Goal: Information Seeking & Learning: Find specific page/section

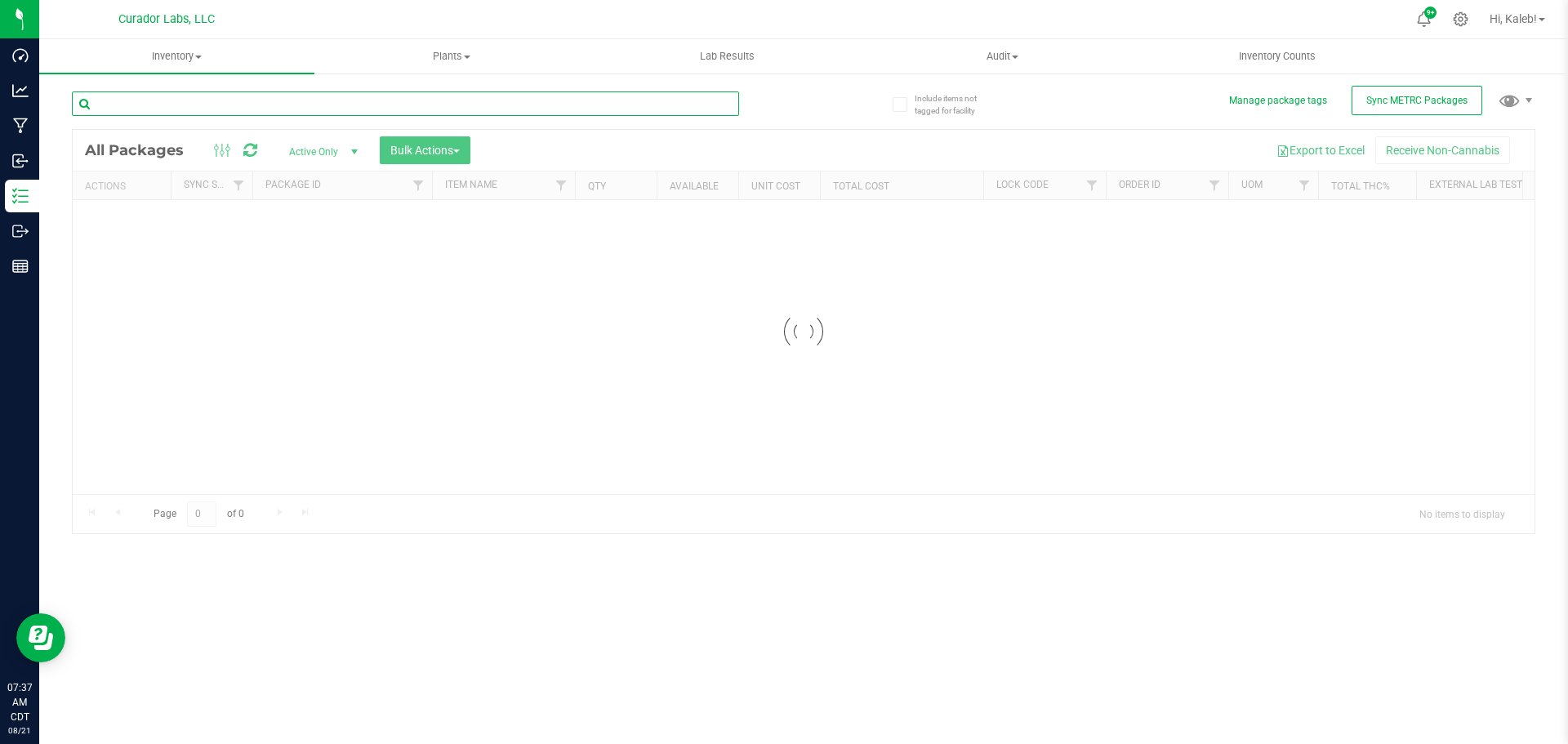
click at [266, 110] on input "text" at bounding box center [405, 103] width 667 height 25
type input "159811"
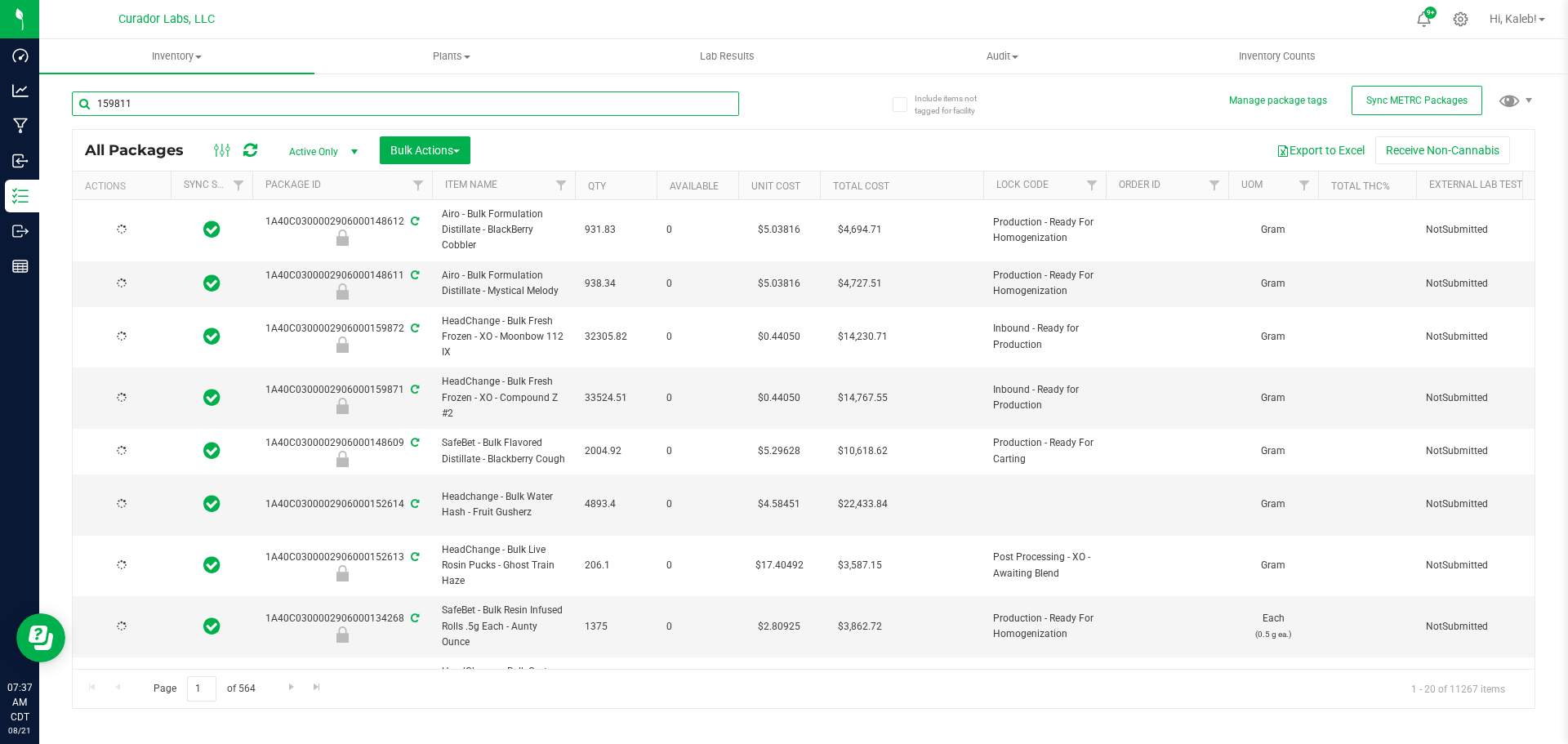
type input "[DATE]"
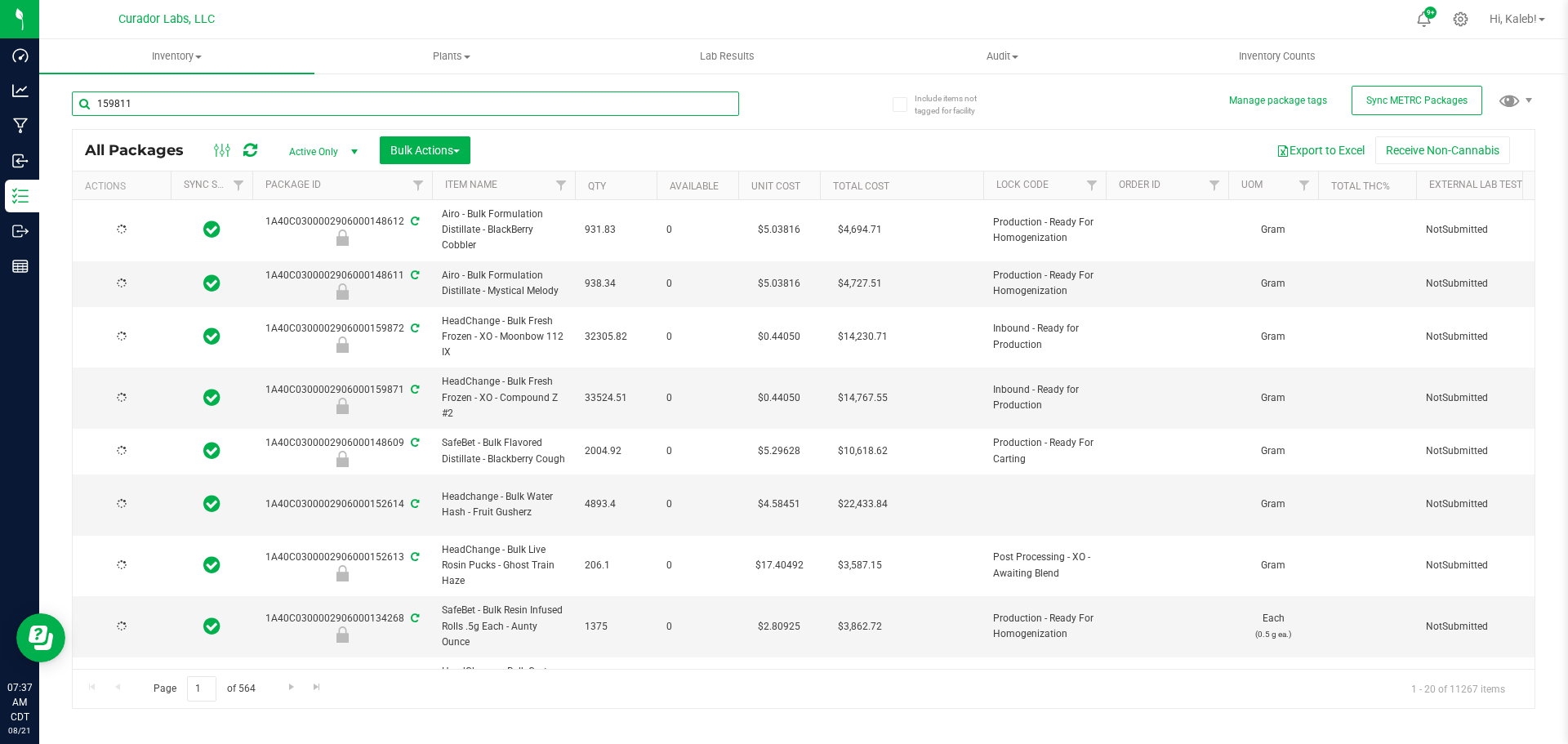
type input "[DATE]"
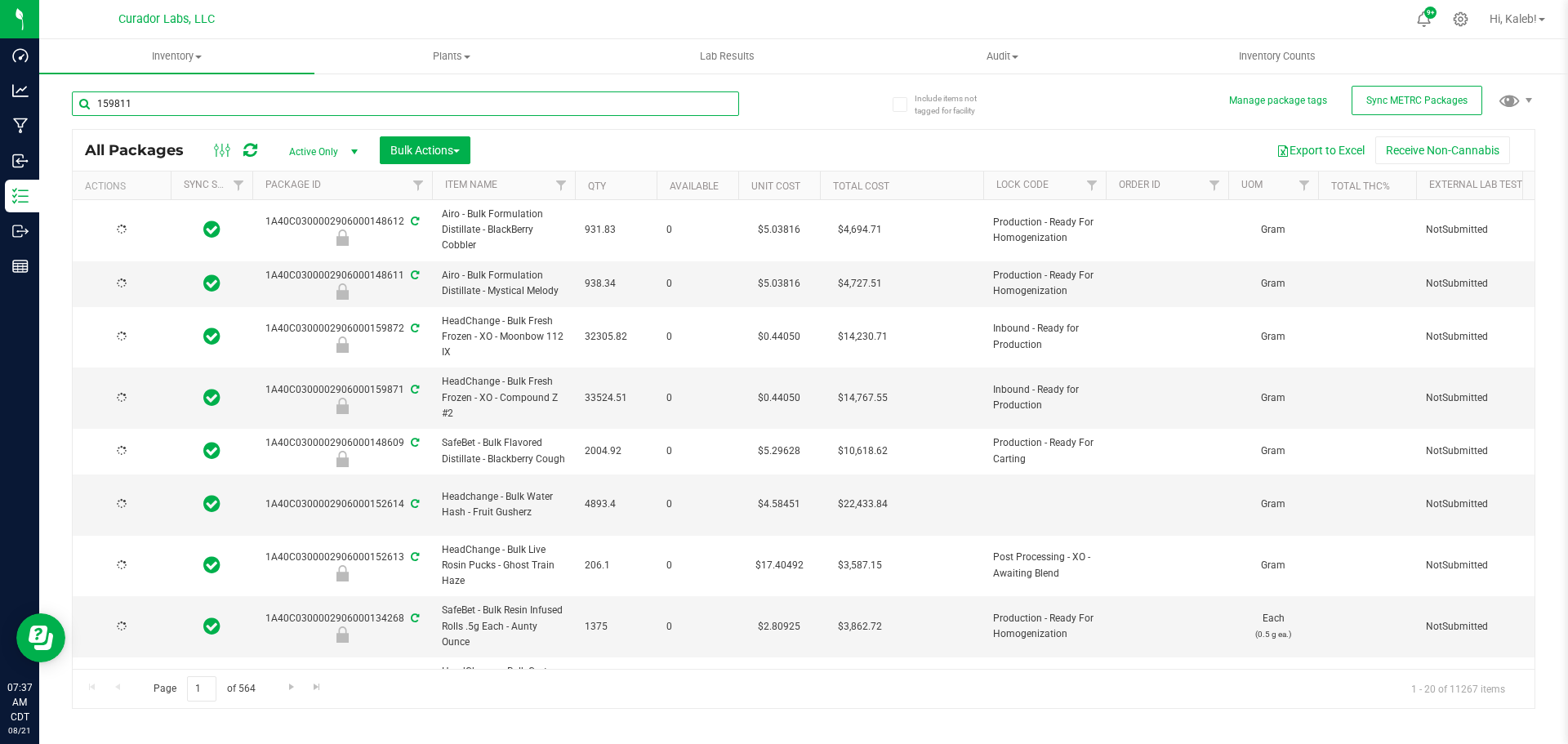
type input "[DATE]"
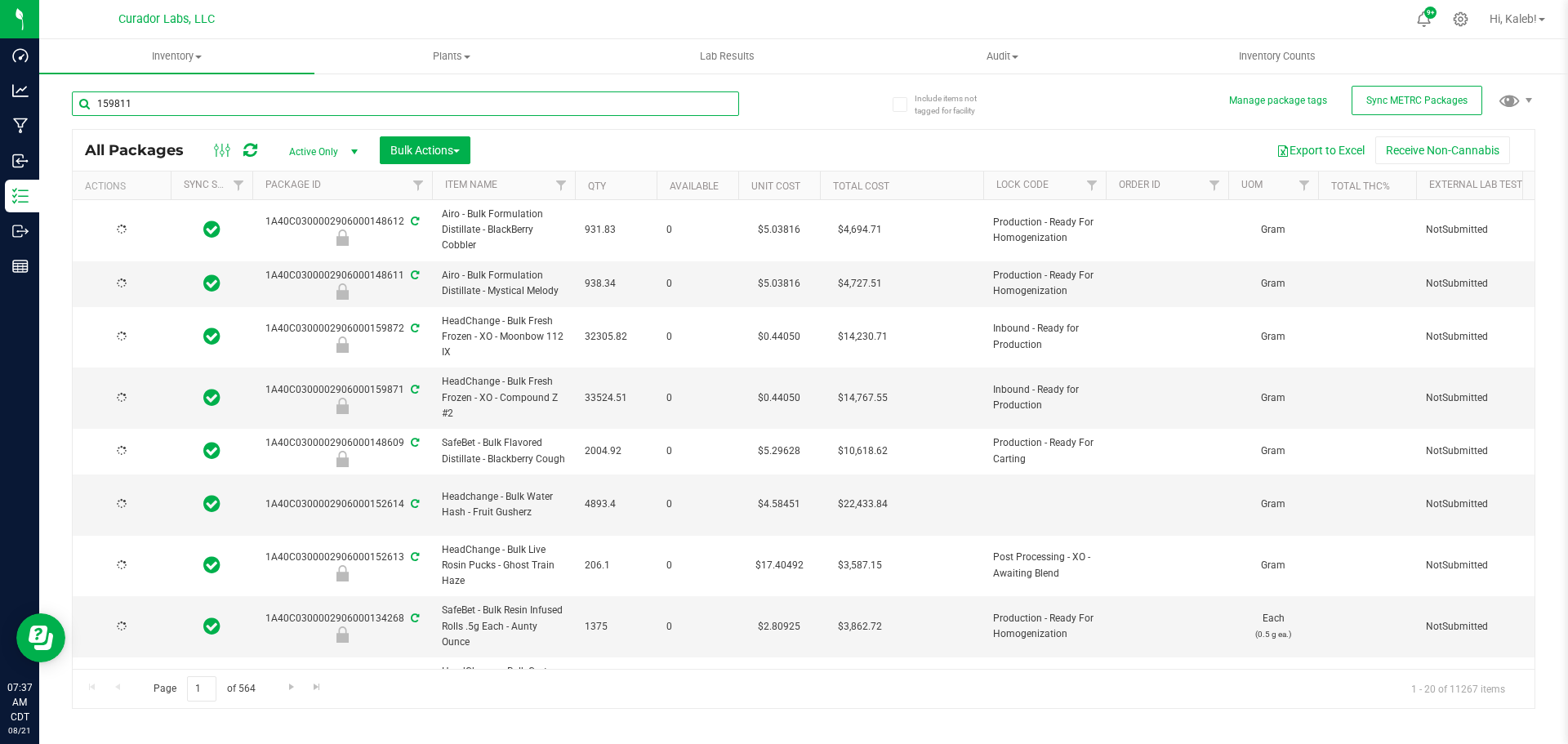
type input "[DATE]"
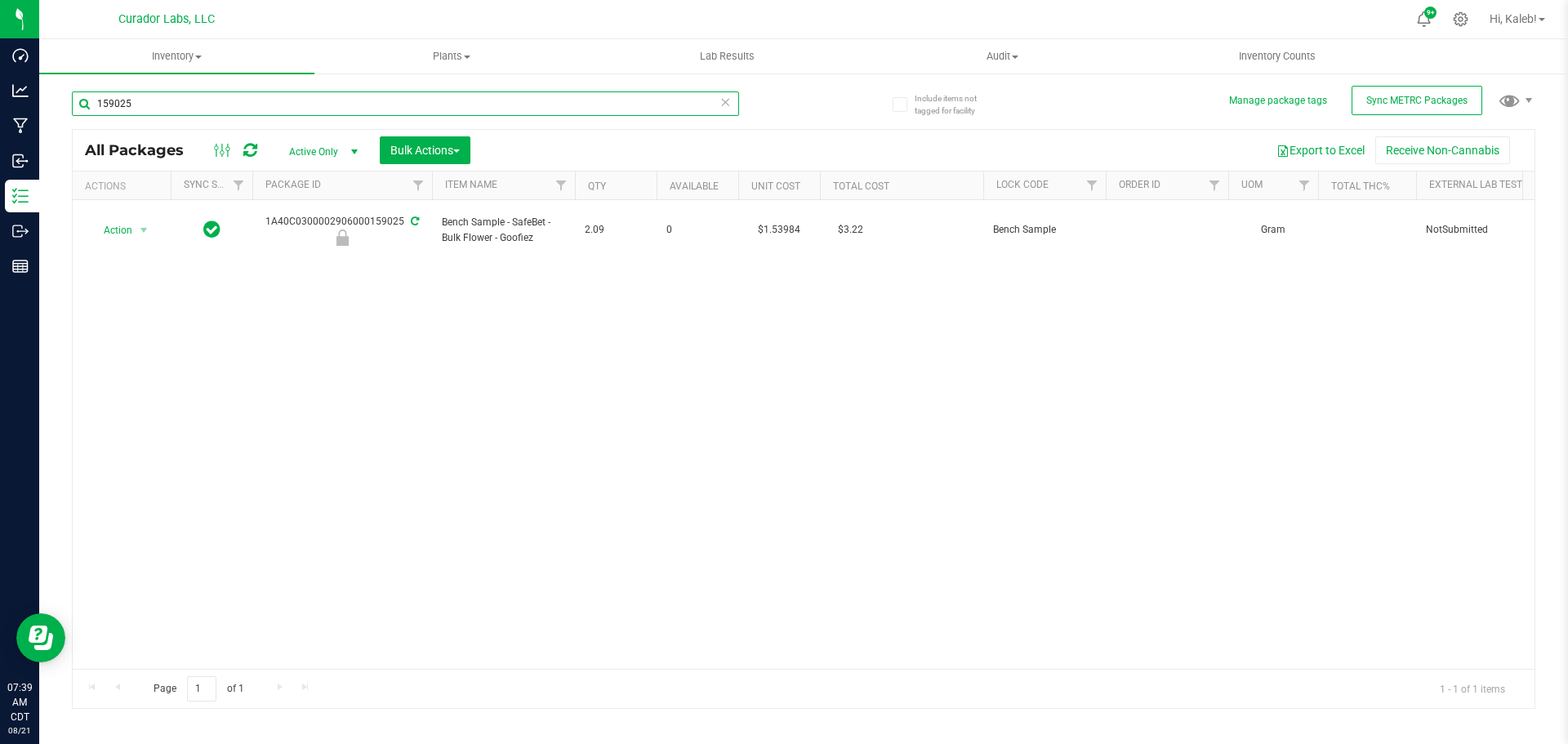
type input "159025"
click at [1463, 15] on icon at bounding box center [1460, 19] width 15 height 15
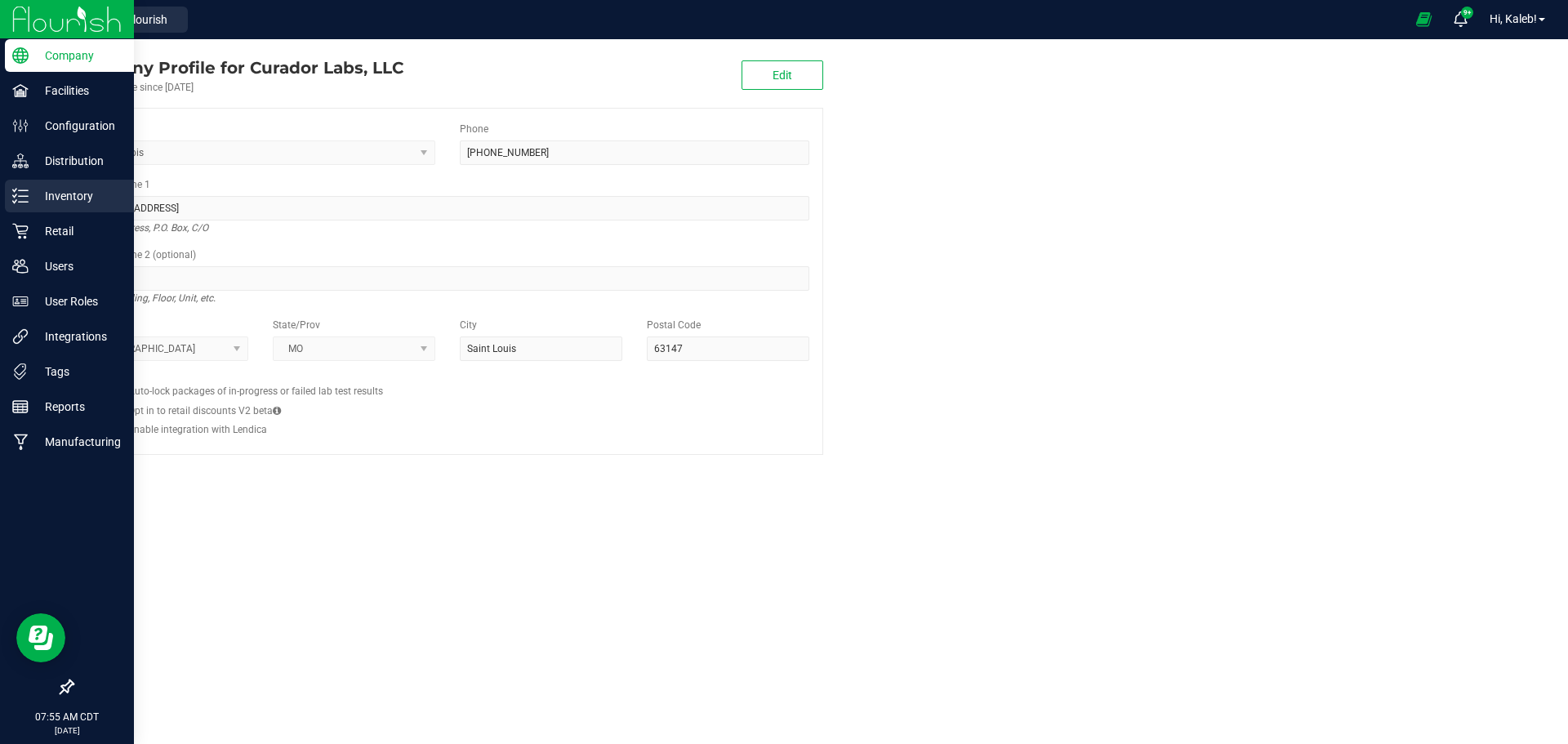
click at [5, 191] on div "Inventory" at bounding box center [69, 196] width 129 height 32
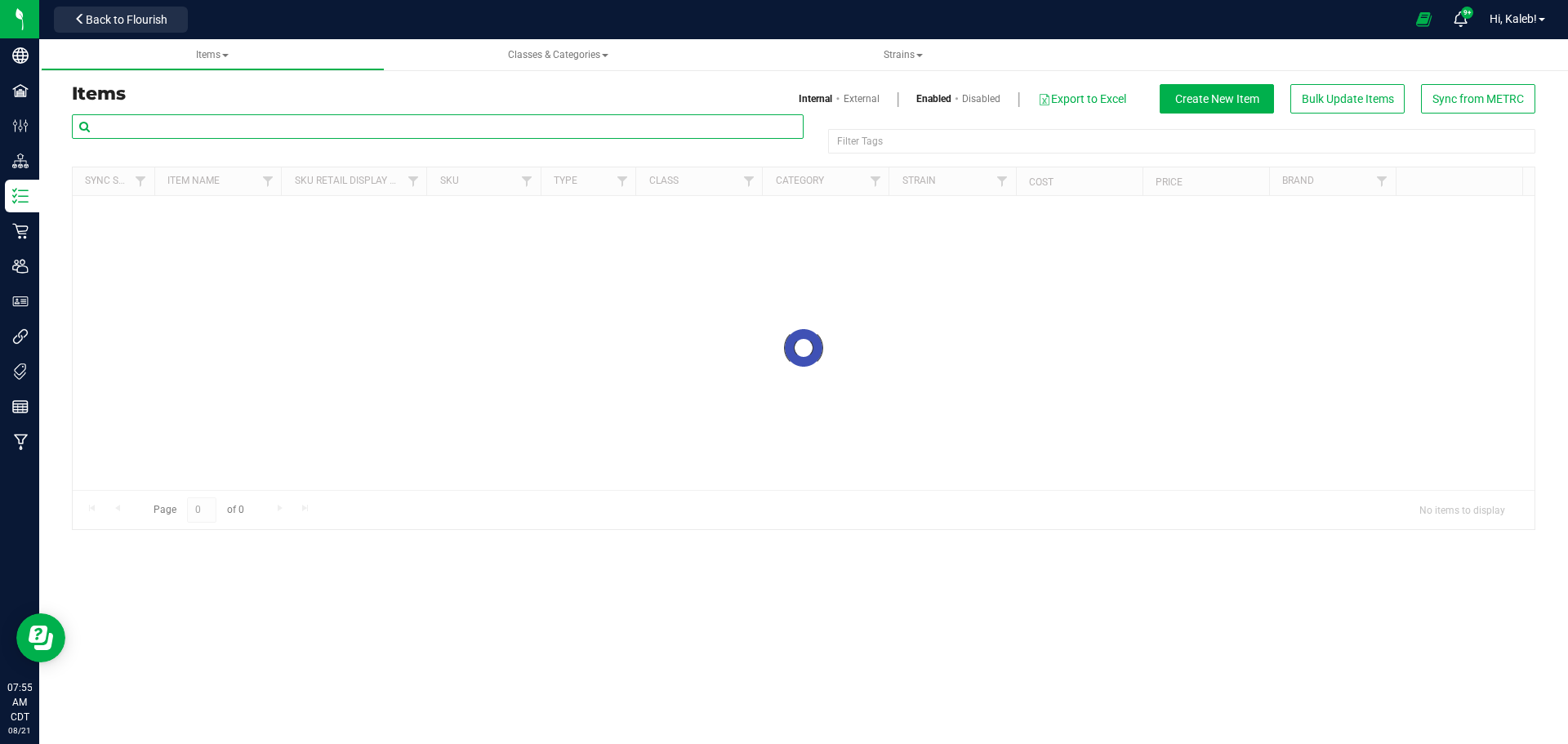
click at [215, 129] on input "text" at bounding box center [437, 127] width 731 height 25
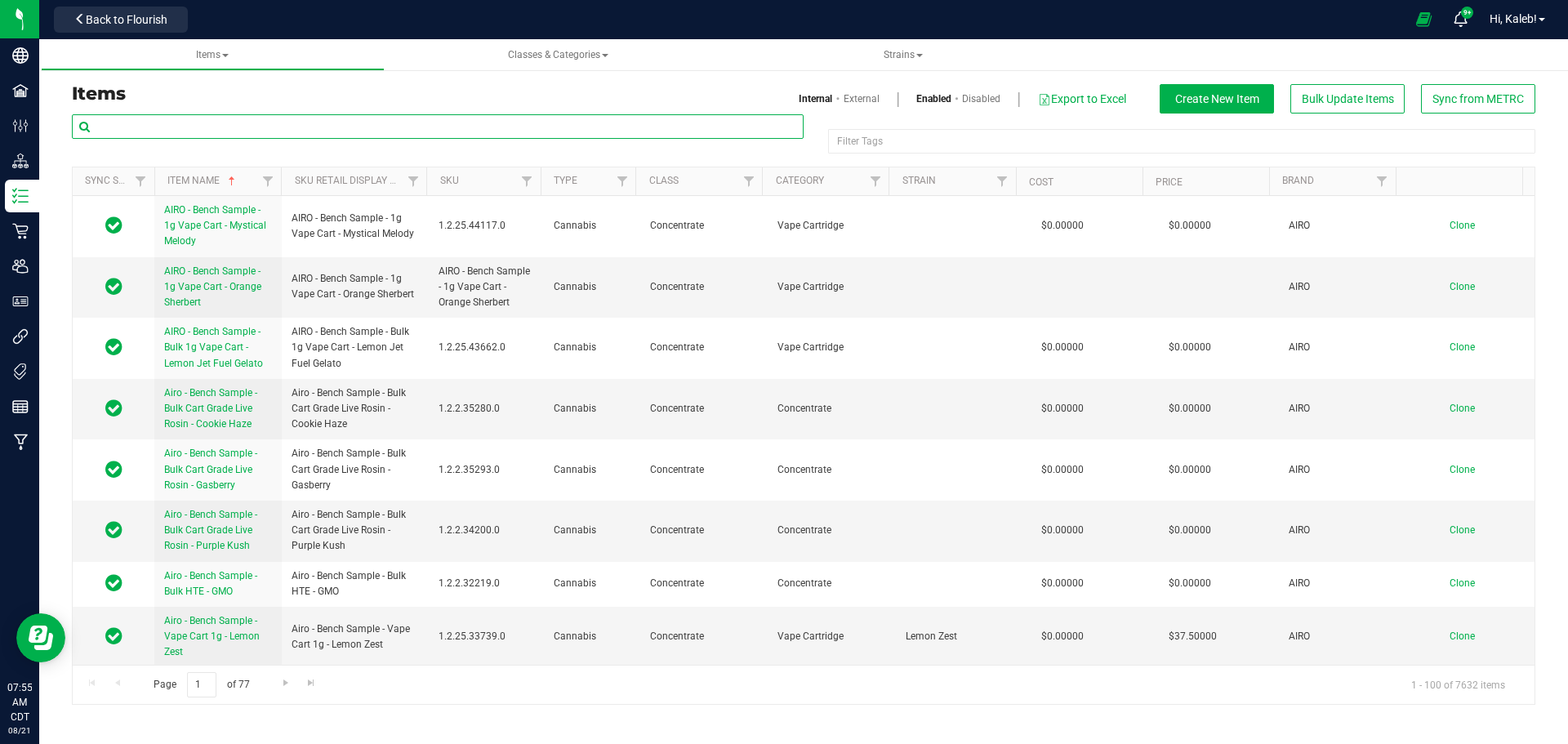
type input "-"
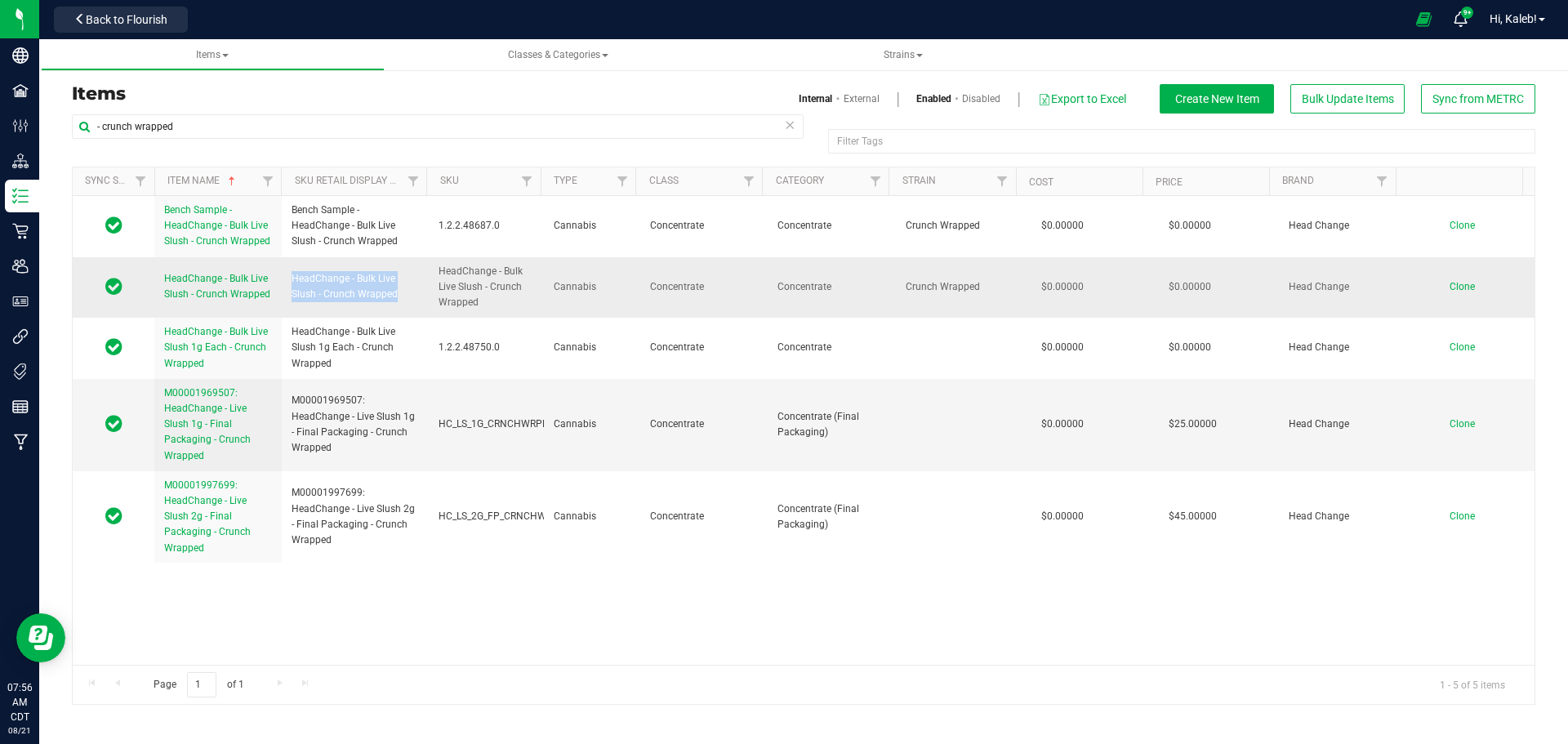
drag, startPoint x: 291, startPoint y: 275, endPoint x: 417, endPoint y: 295, distance: 127.6
click at [417, 295] on span "HeadChange - Bulk Live Slush - Crunch Wrapped" at bounding box center [355, 286] width 127 height 31
copy span "HeadChange - Bulk Live Slush - Crunch Wrapped"
drag, startPoint x: 291, startPoint y: 397, endPoint x: 344, endPoint y: 452, distance: 76.4
click at [344, 452] on span "M00001969507: HeadChange - Live Slush 1g - Final Packaging - Crunch Wrapped" at bounding box center [355, 424] width 127 height 63
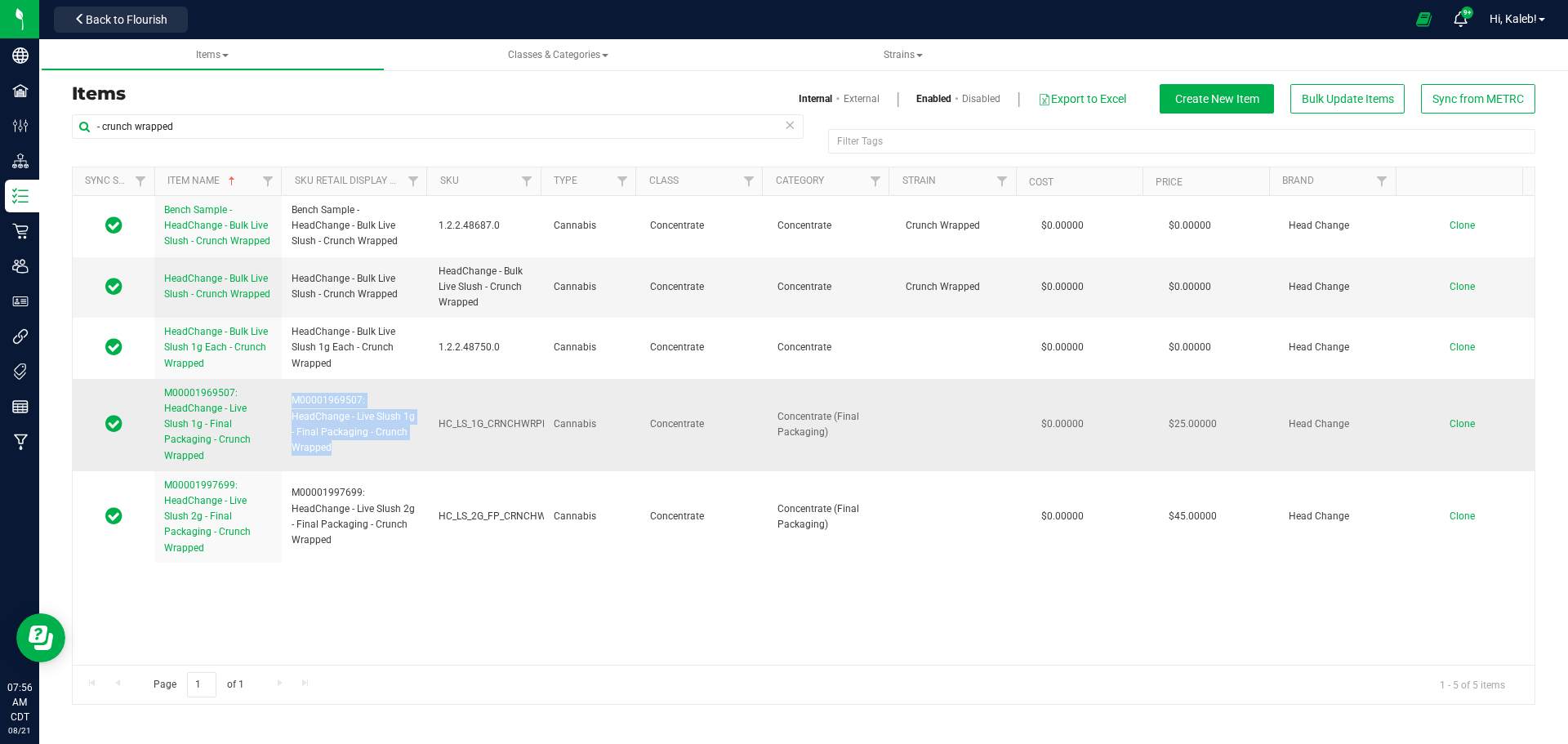
copy span "M00001969507: HeadChange - Live Slush 1g - Final Packaging - Crunch Wrapped"
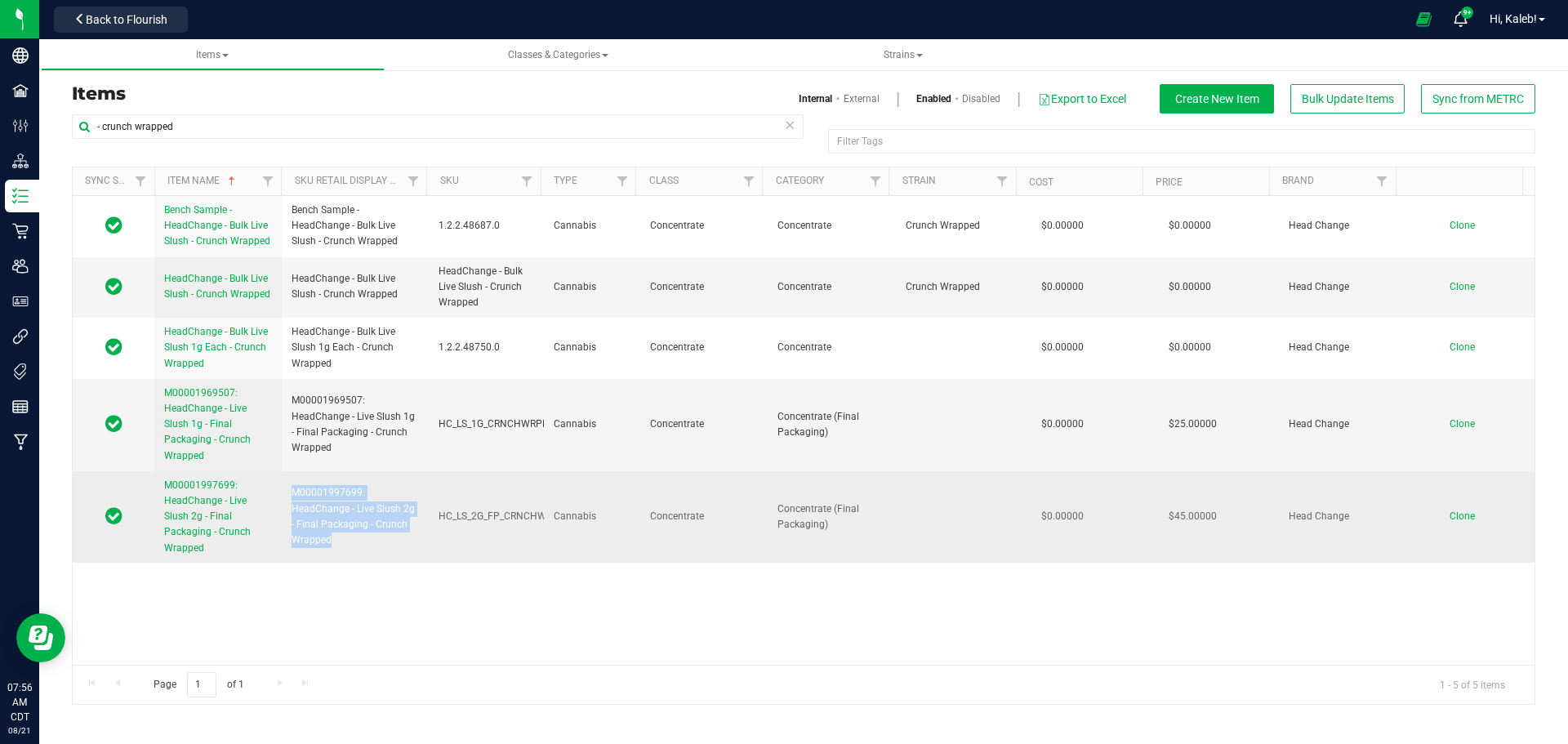
drag, startPoint x: 288, startPoint y: 492, endPoint x: 345, endPoint y: 535, distance: 71.4
click at [345, 535] on td "M00001997699: HeadChange - Live Slush 2g - Final Packaging - Crunch Wrapped" at bounding box center [355, 517] width 147 height 92
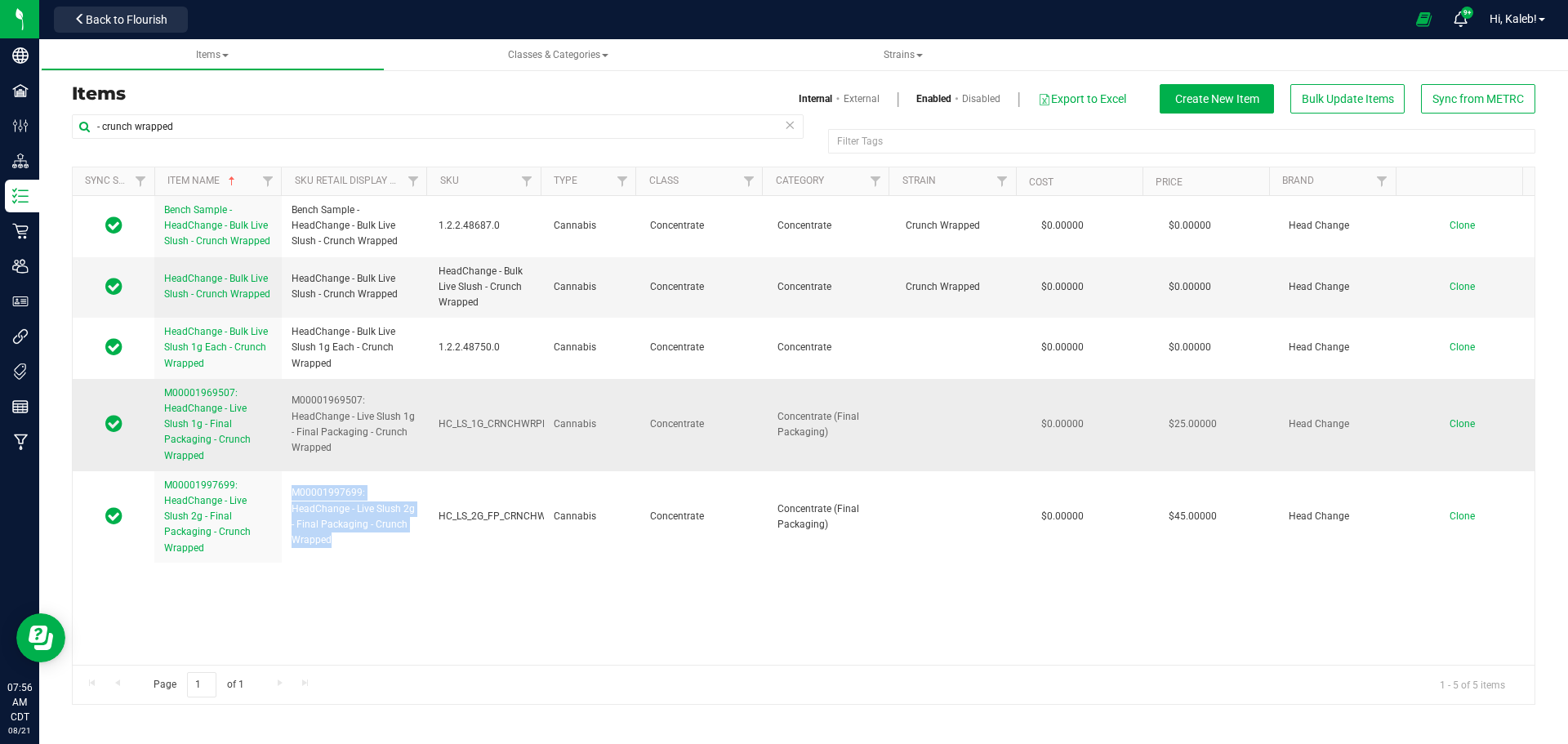
copy span "M00001997699: HeadChange - Live Slush 2g - Final Packaging - Crunch Wrapped"
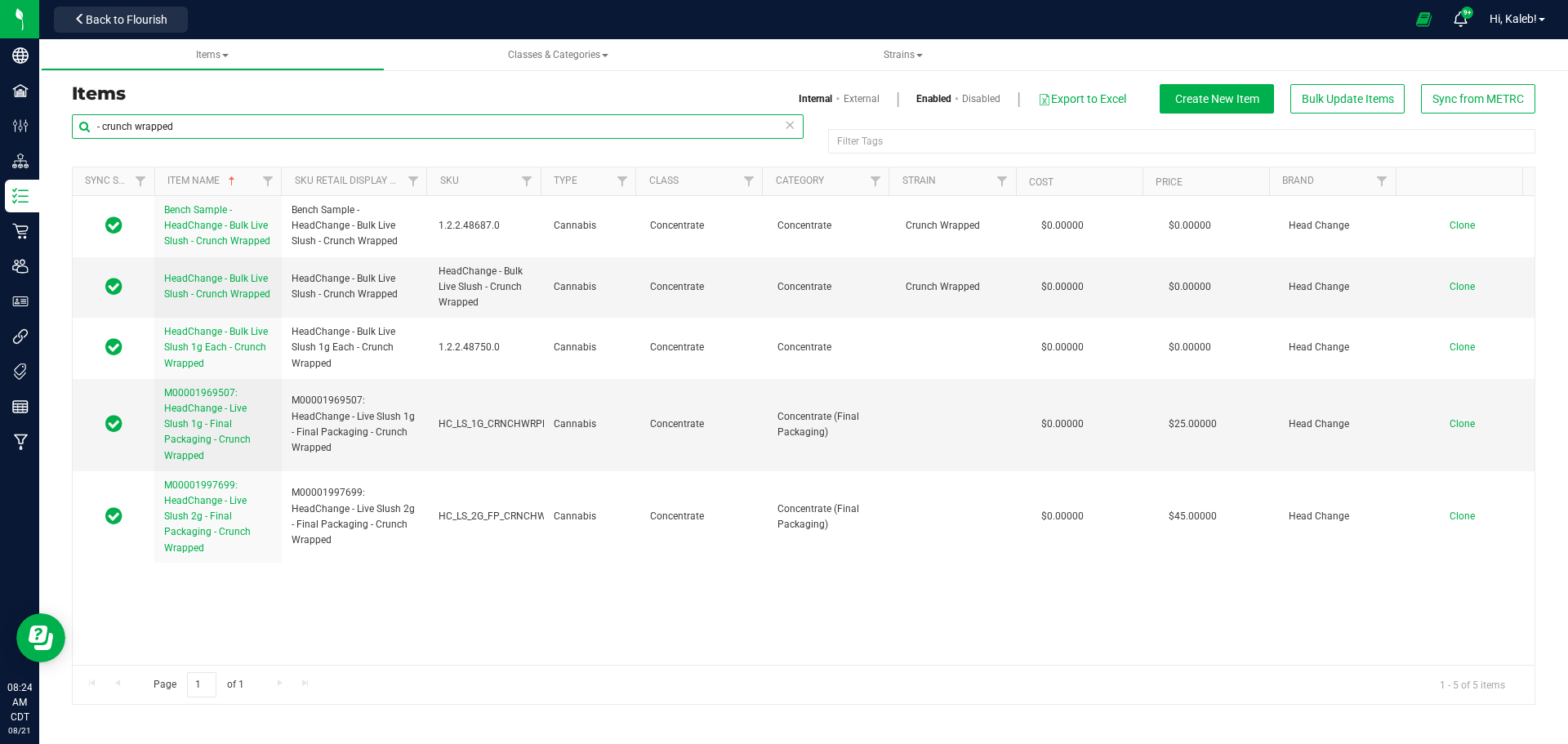
paste input "ChemCake OG"
drag, startPoint x: 104, startPoint y: 124, endPoint x: 310, endPoint y: 122, distance: 206.0
click at [309, 122] on input "- crunch wrapped" at bounding box center [437, 127] width 731 height 25
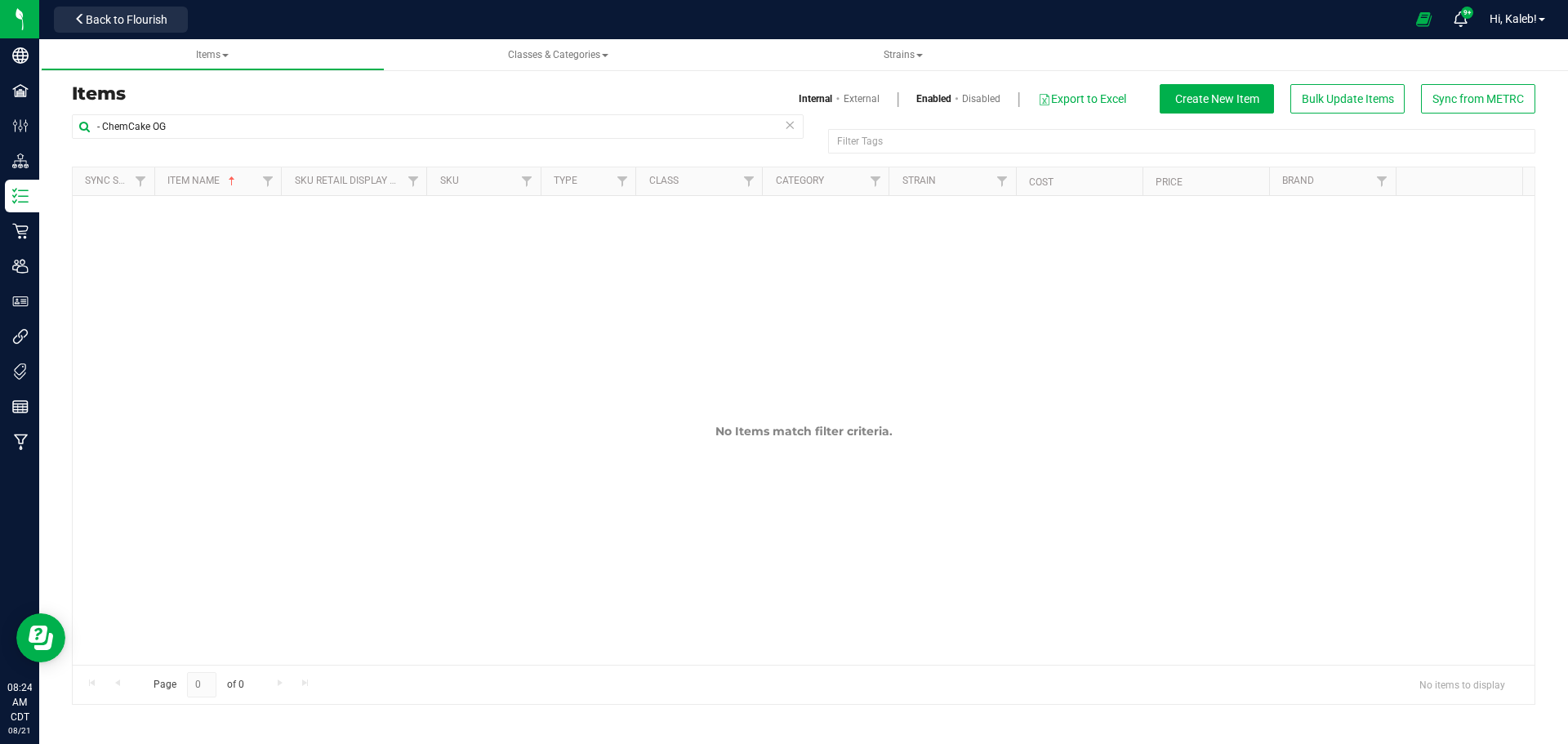
click at [966, 103] on link "Disabled" at bounding box center [980, 98] width 38 height 15
click at [917, 99] on link "Enabled" at bounding box center [934, 98] width 36 height 15
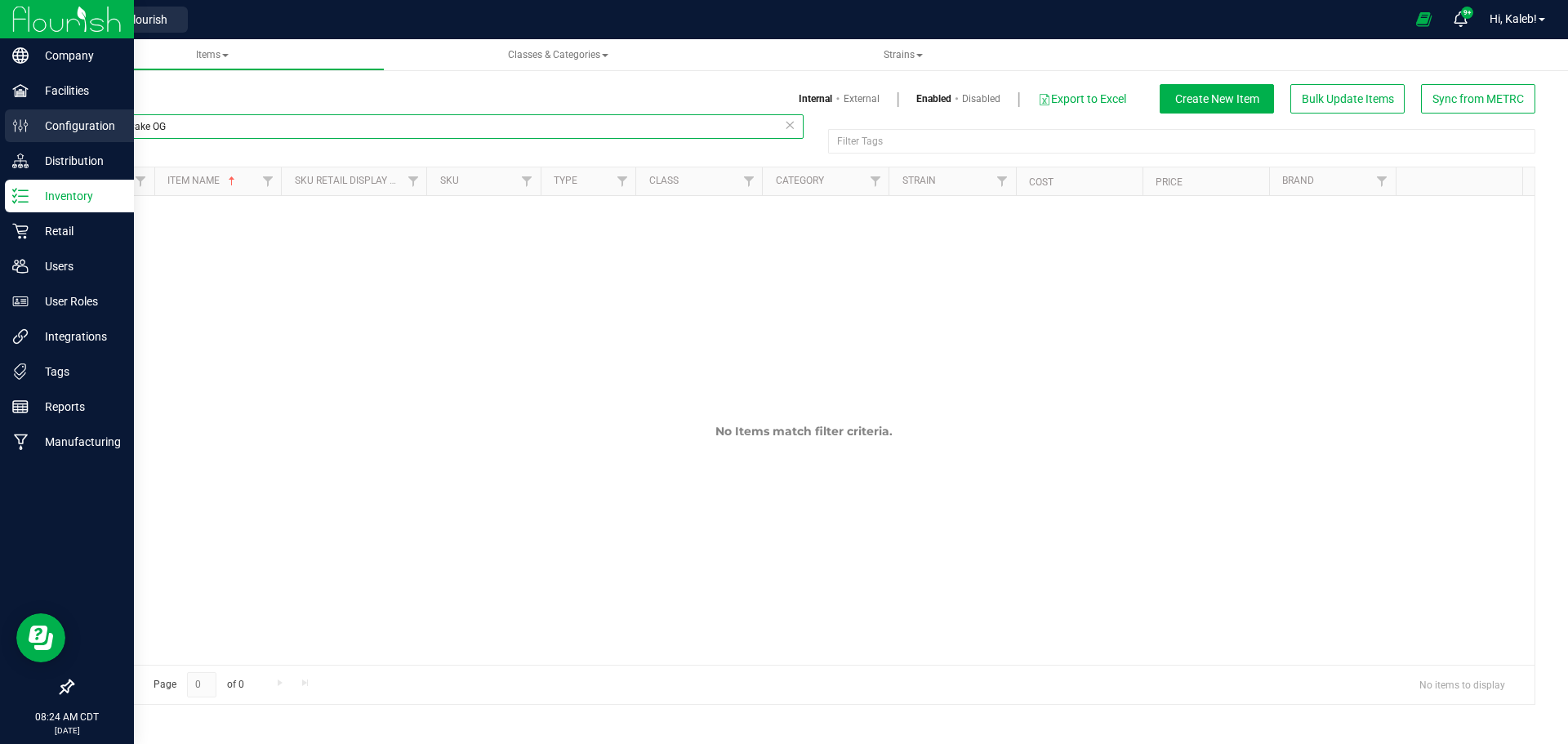
drag, startPoint x: 177, startPoint y: 127, endPoint x: 0, endPoint y: 127, distance: 177.0
click at [0, 127] on div "Company Facilities Configuration Distribution Inventory Retail Users User Roles…" at bounding box center [784, 372] width 1568 height 744
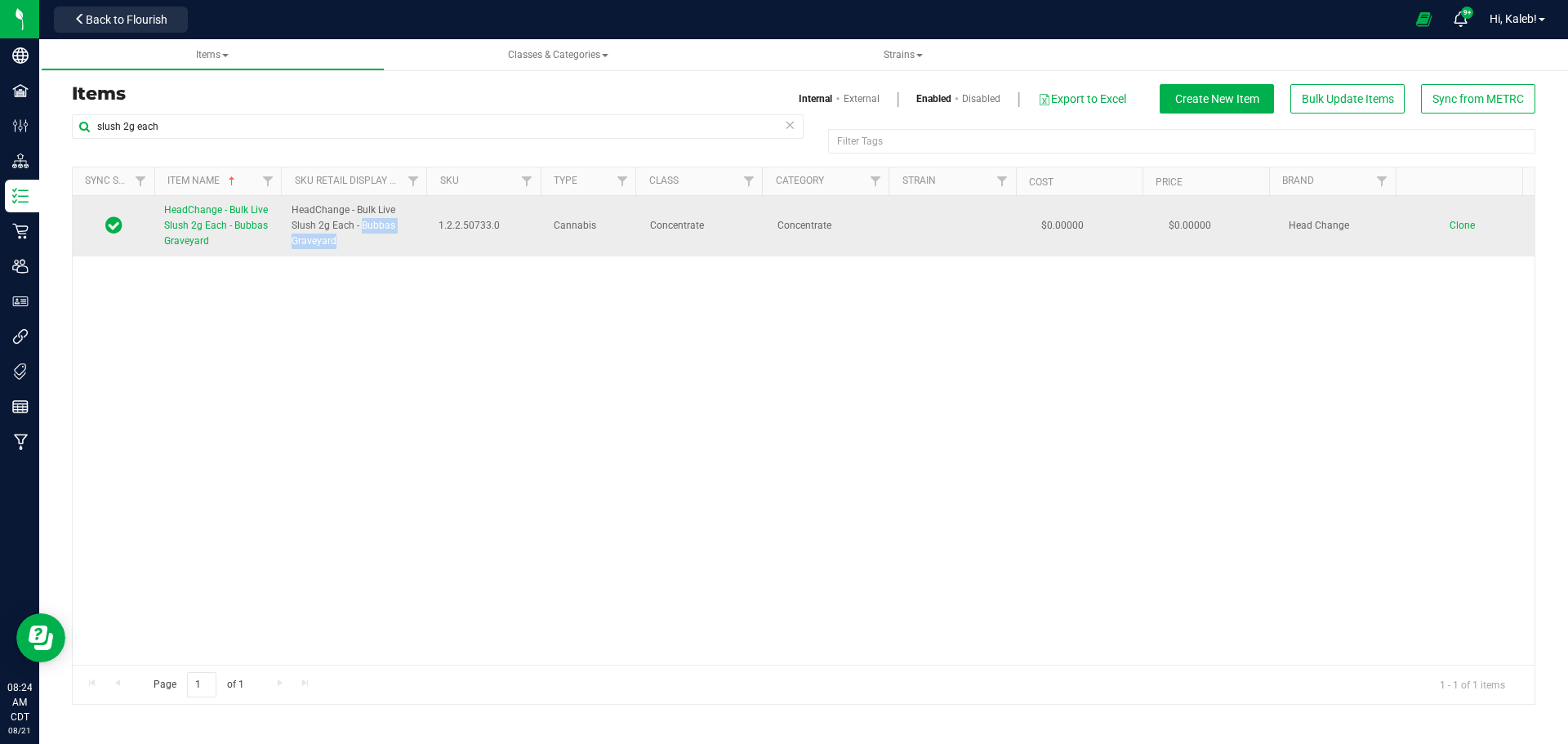
drag, startPoint x: 358, startPoint y: 225, endPoint x: 362, endPoint y: 251, distance: 26.3
click at [362, 251] on td "HeadChange - Bulk Live Slush 2g Each - Bubbas Graveyard" at bounding box center [355, 226] width 147 height 61
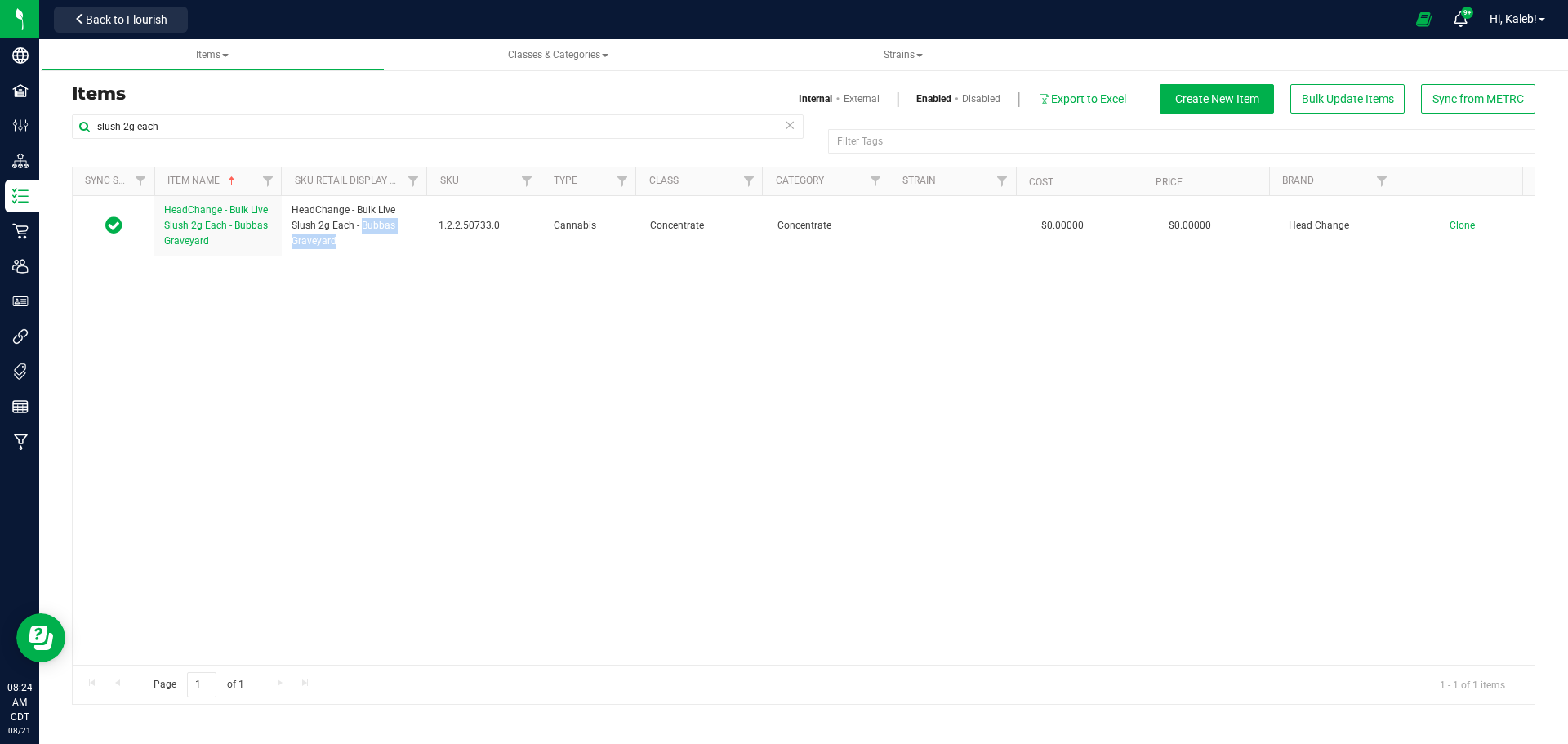
copy span "Bubbas Graveyard"
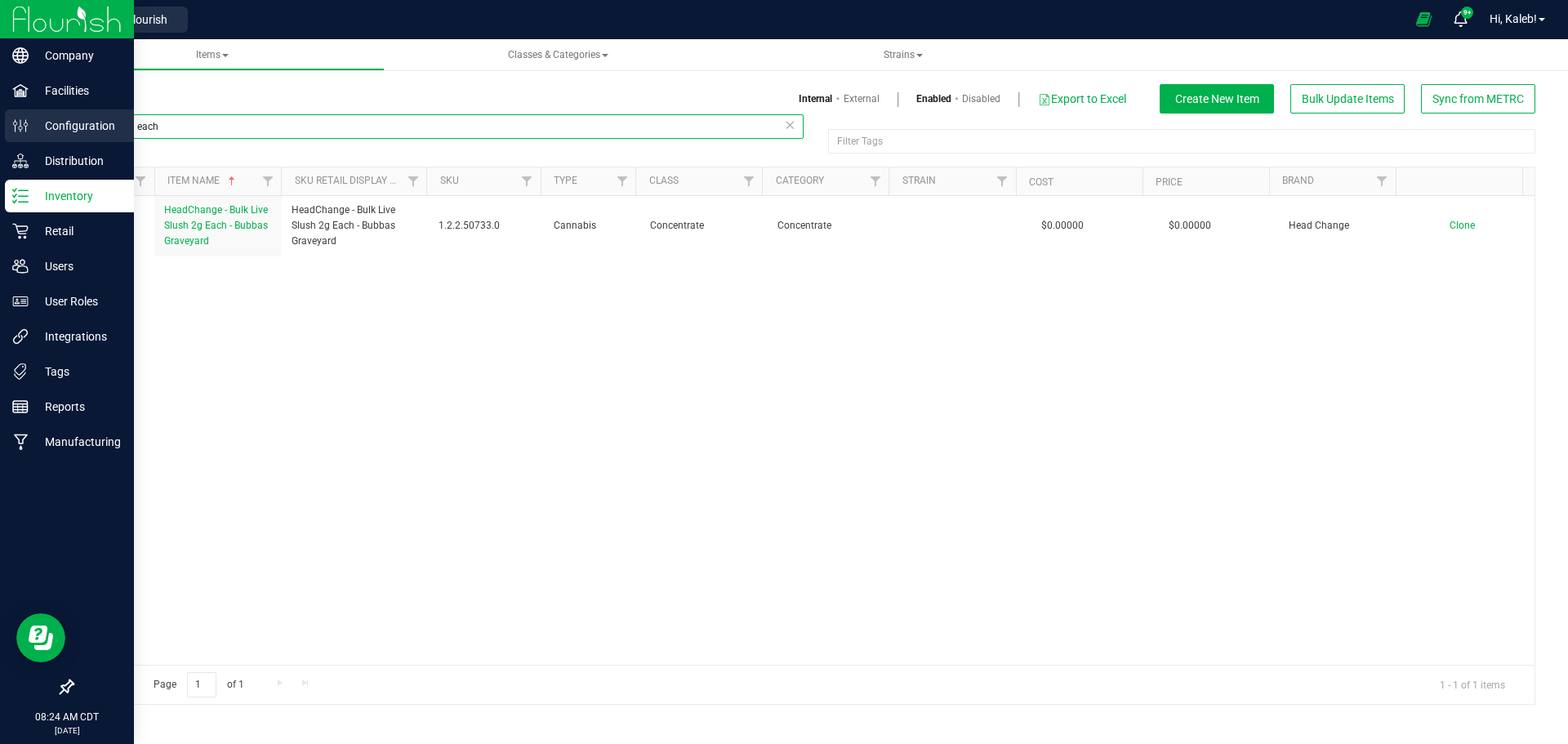
click at [0, 127] on div "Company Facilities Configuration Distribution Inventory Retail Users User Roles…" at bounding box center [784, 372] width 1568 height 744
paste input "Bubbas Graveyard"
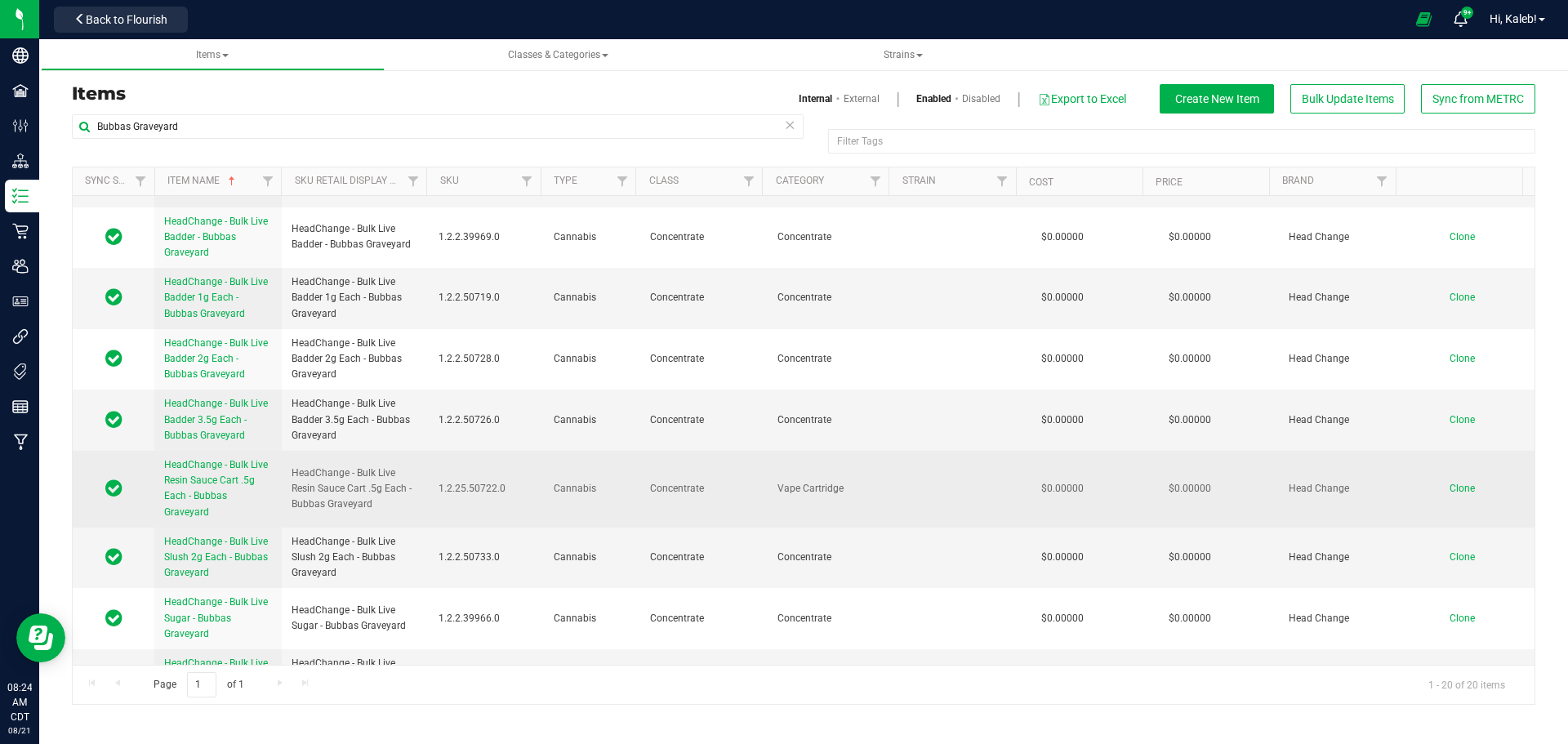
scroll to position [735, 0]
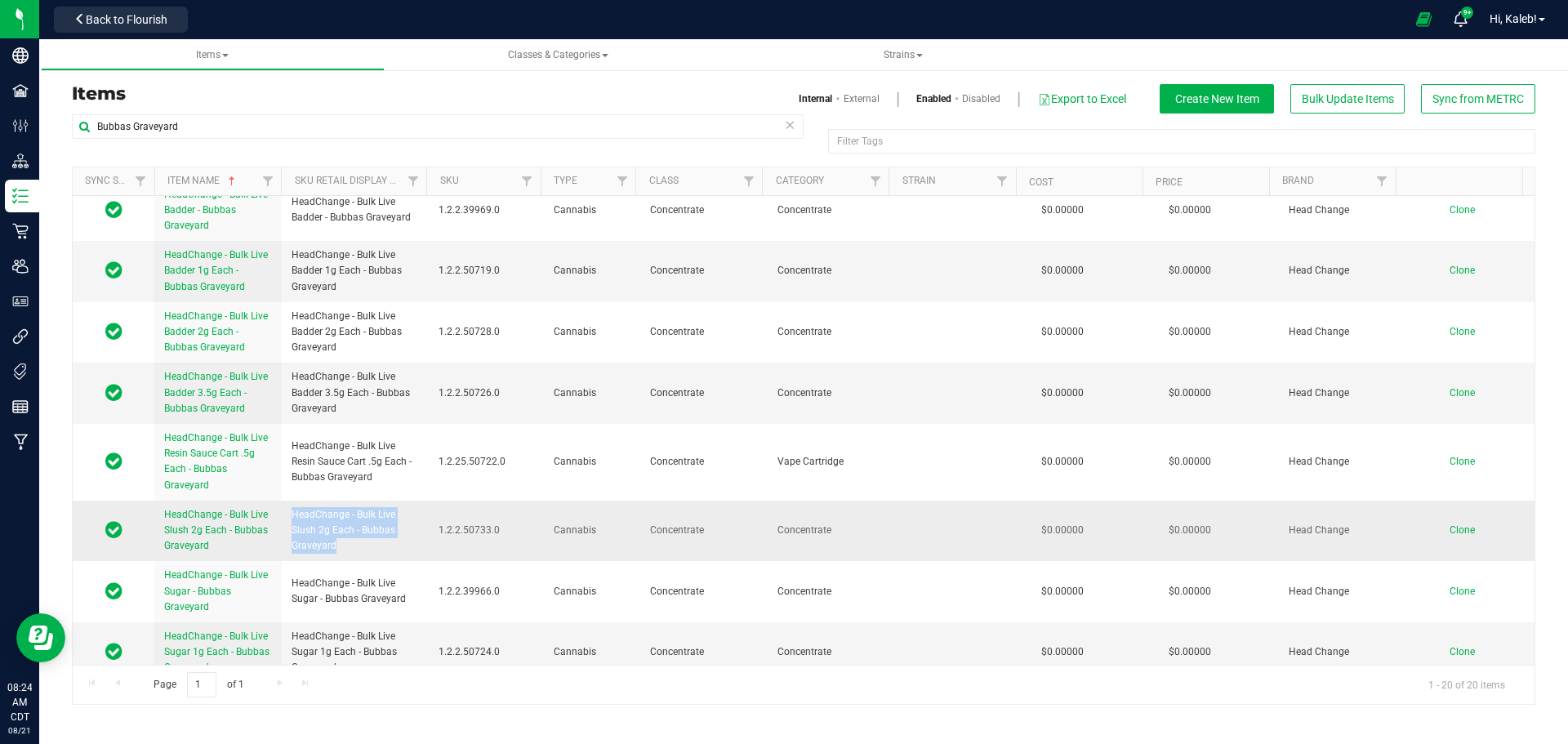
drag, startPoint x: 289, startPoint y: 516, endPoint x: 346, endPoint y: 546, distance: 64.4
click at [346, 546] on td "HeadChange - Bulk Live Slush 2g Each - Bubbas Graveyard" at bounding box center [355, 531] width 147 height 62
copy span "HeadChange - Bulk Live Slush 2g Each - Bubbas Graveyard"
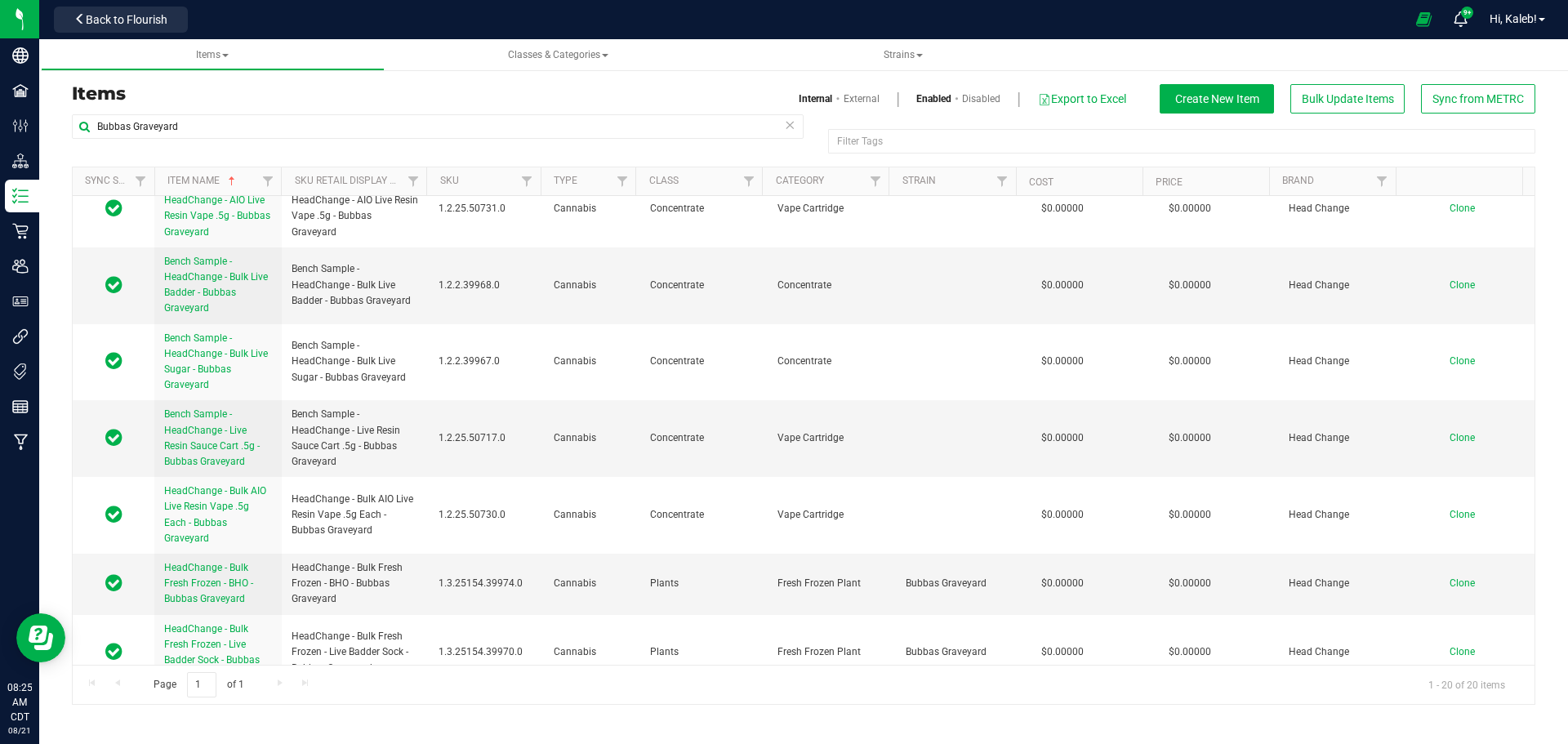
scroll to position [0, 0]
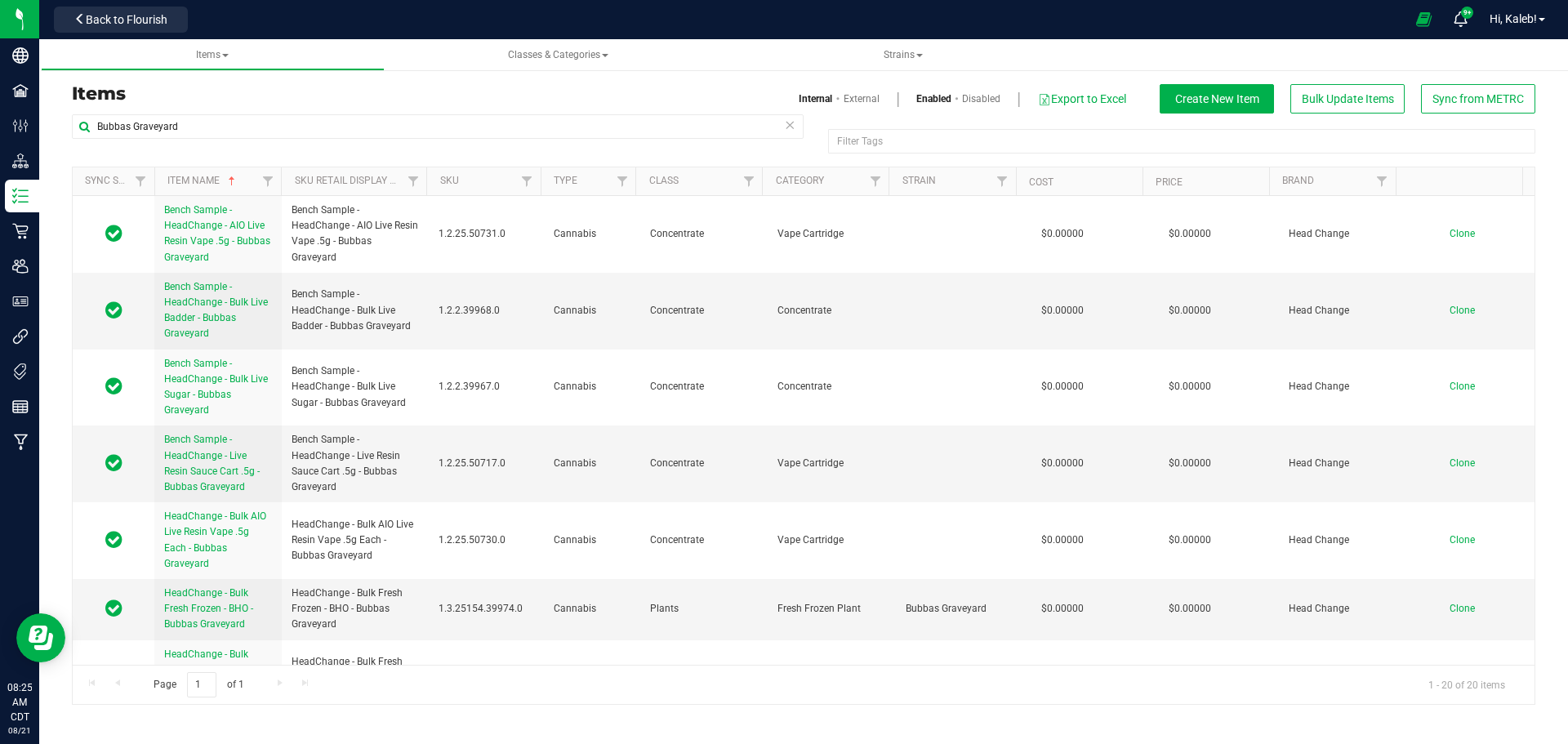
click at [980, 103] on link "Disabled" at bounding box center [980, 98] width 38 height 15
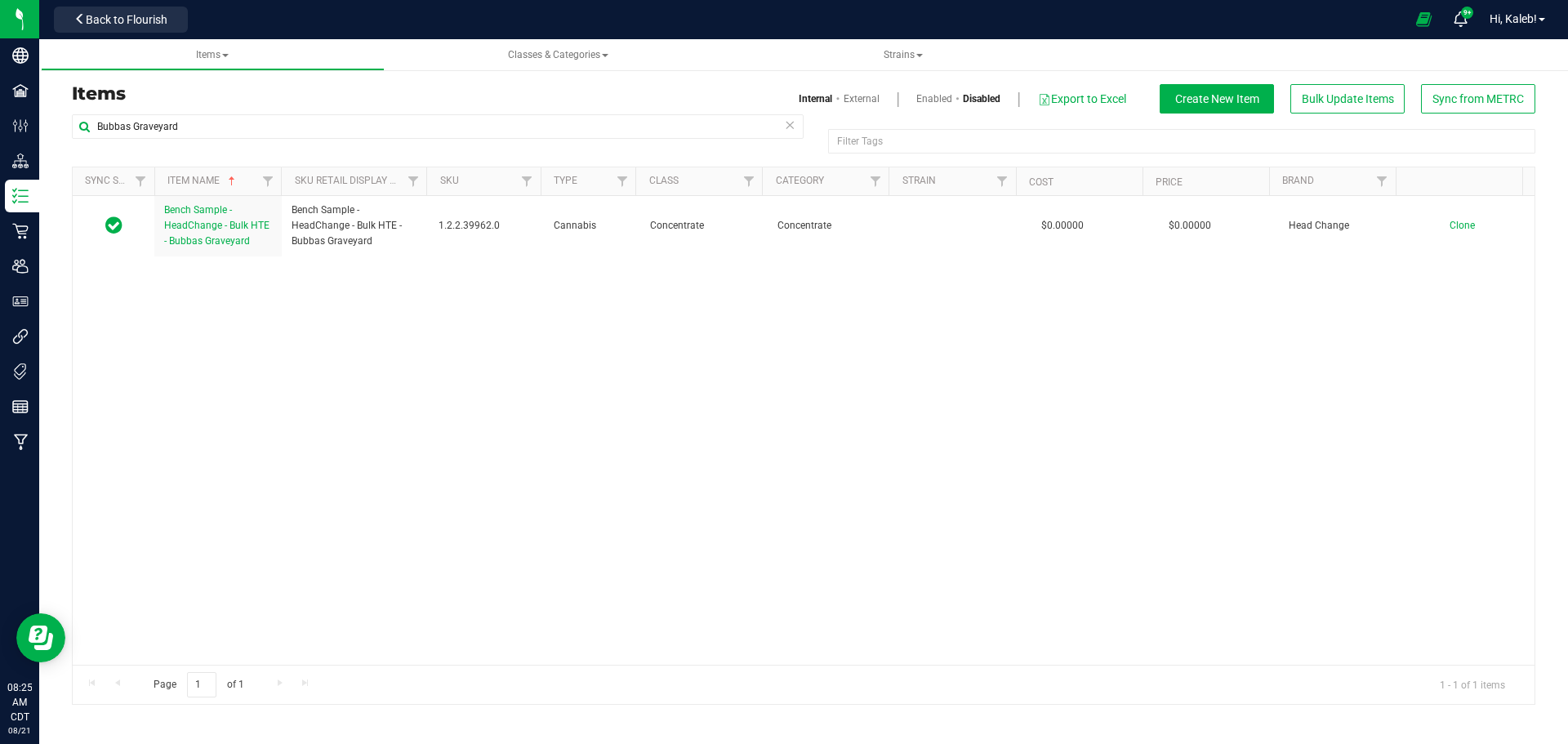
click at [916, 99] on link "Enabled" at bounding box center [934, 98] width 36 height 15
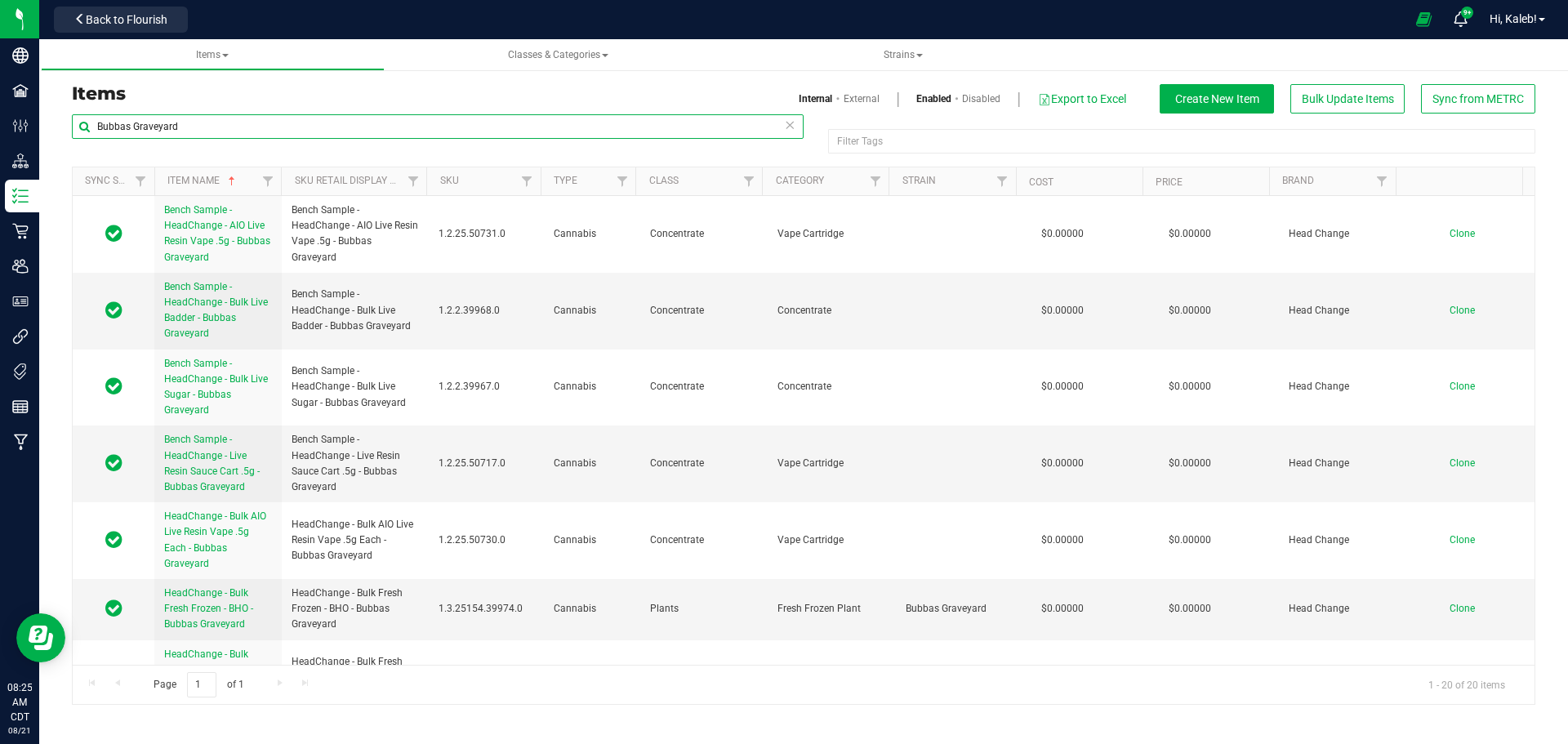
drag, startPoint x: 116, startPoint y: 127, endPoint x: 85, endPoint y: 127, distance: 31.0
click at [85, 127] on input "Bubbas Graveyard" at bounding box center [437, 127] width 731 height 25
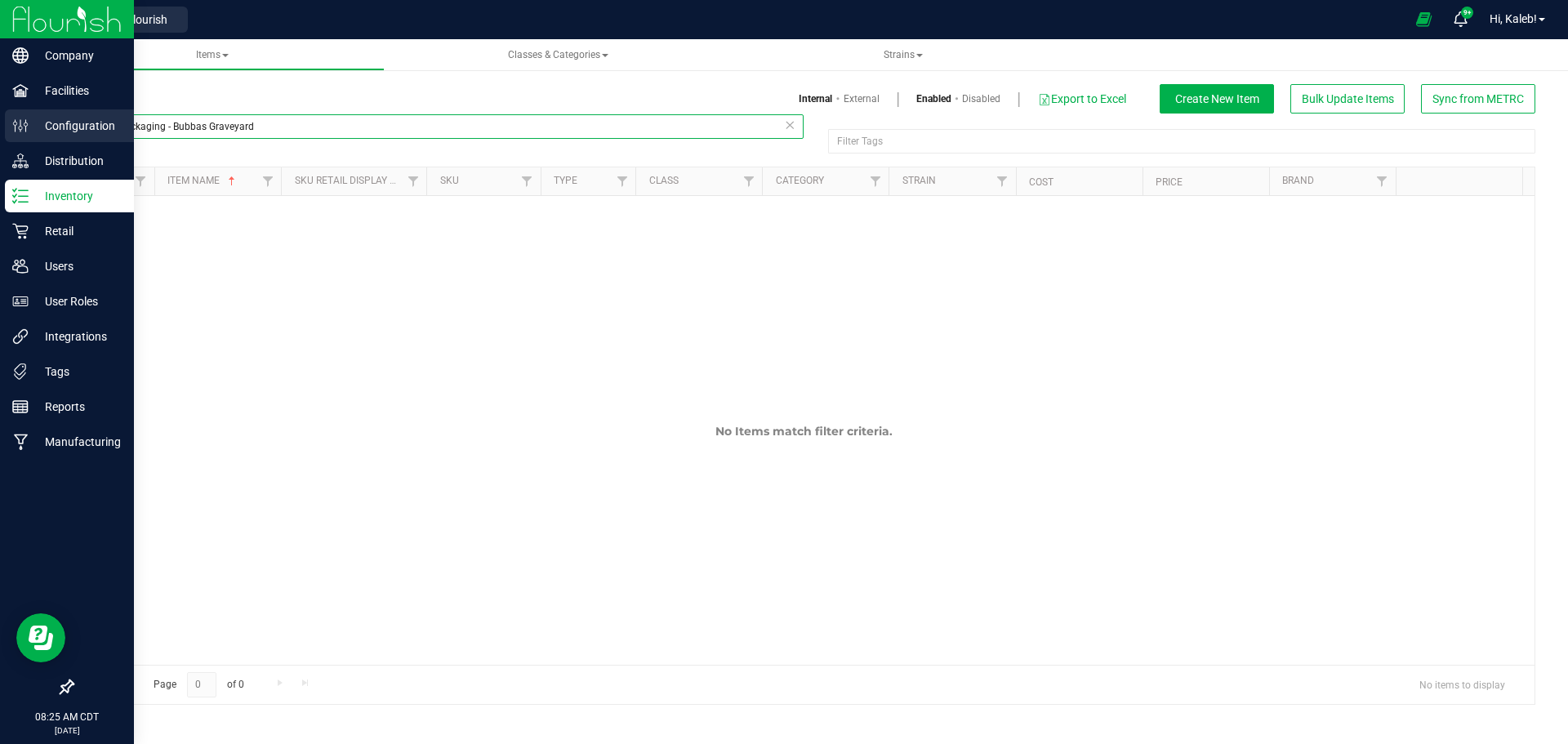
click at [0, 125] on div "Company Facilities Configuration Distribution Inventory Retail Users User Roles…" at bounding box center [784, 372] width 1568 height 744
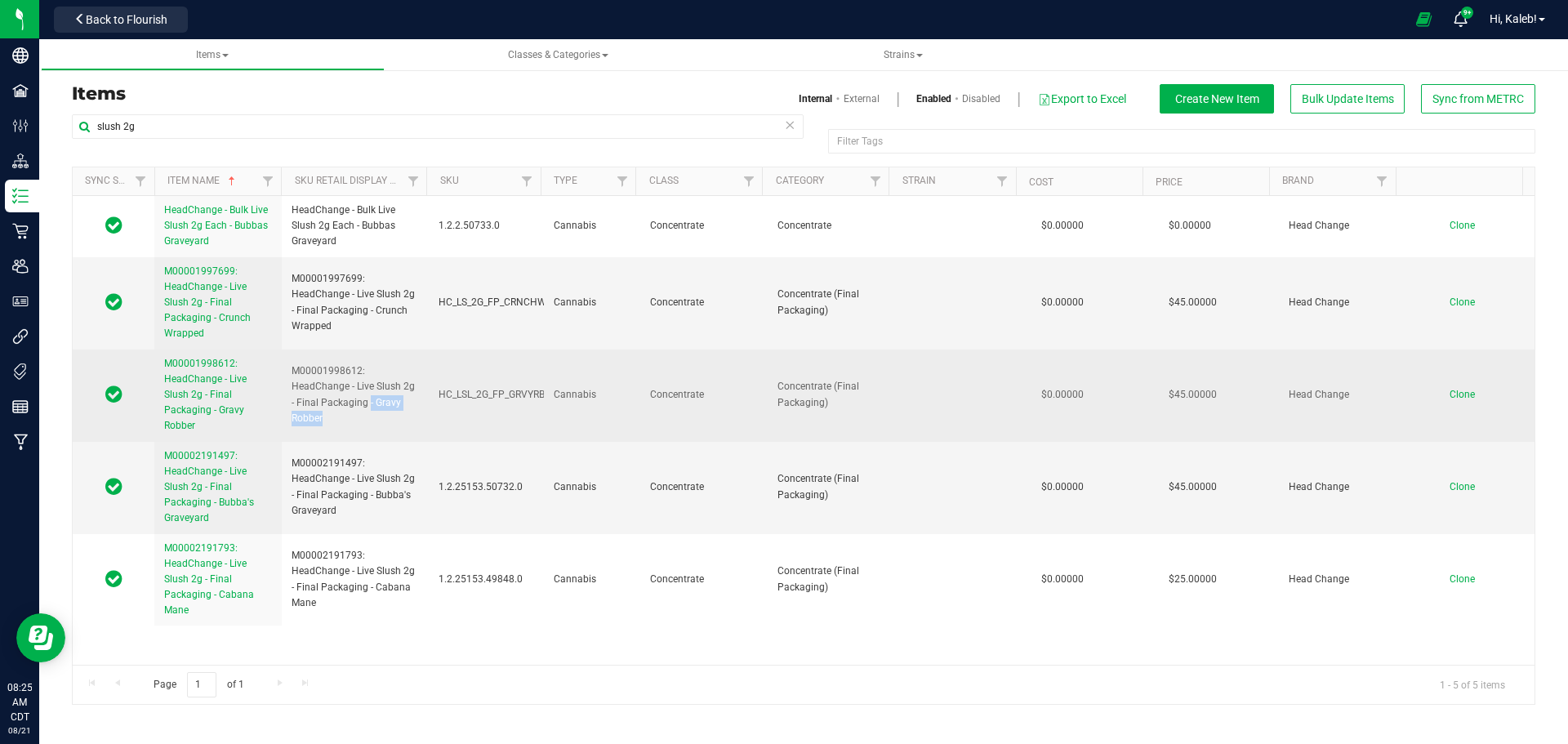
drag, startPoint x: 368, startPoint y: 404, endPoint x: 364, endPoint y: 419, distance: 15.5
click at [364, 419] on span "M00001998612: HeadChange - Live Slush 2g - Final Packaging - Gravy Robber" at bounding box center [355, 395] width 127 height 63
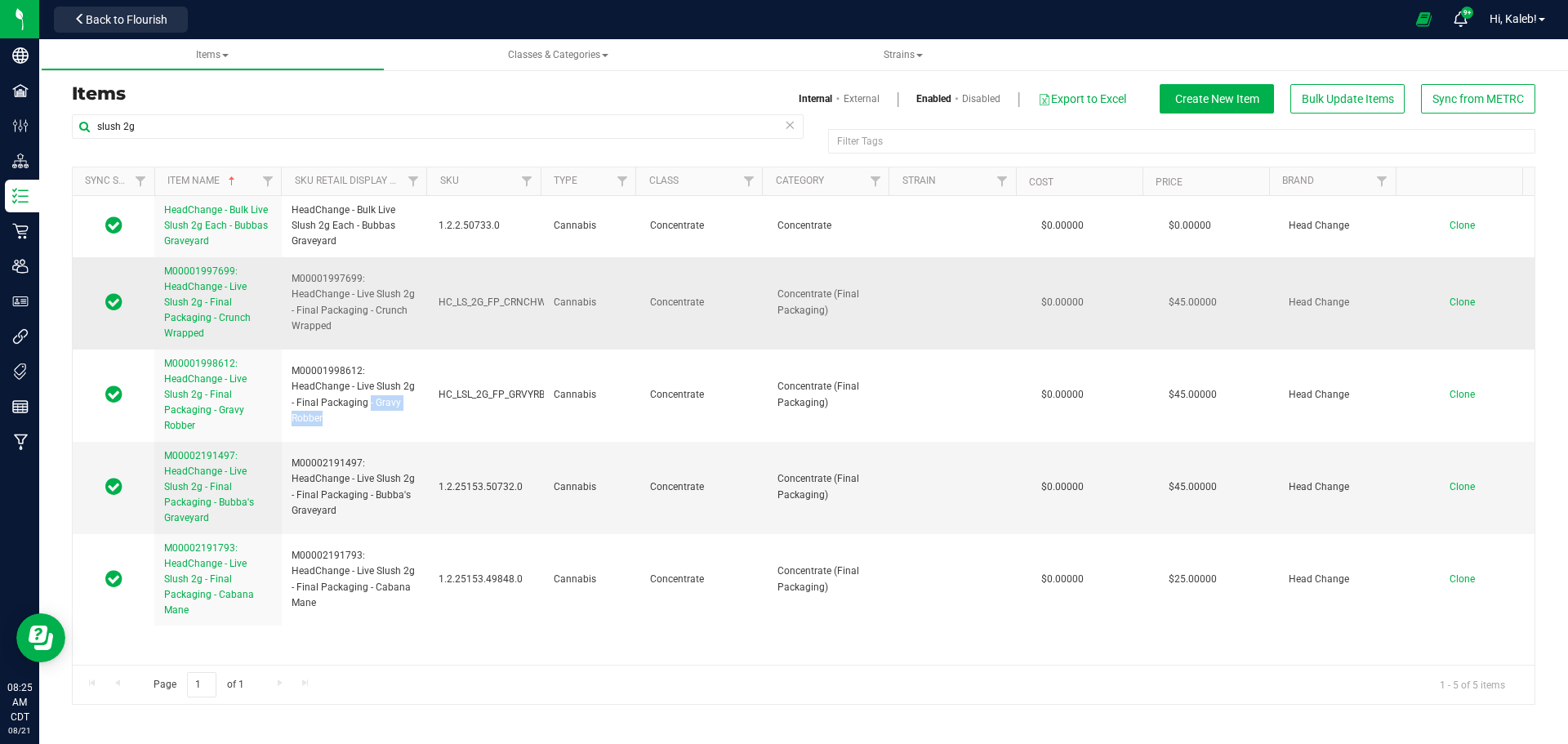
copy span "- Gravy Robber"
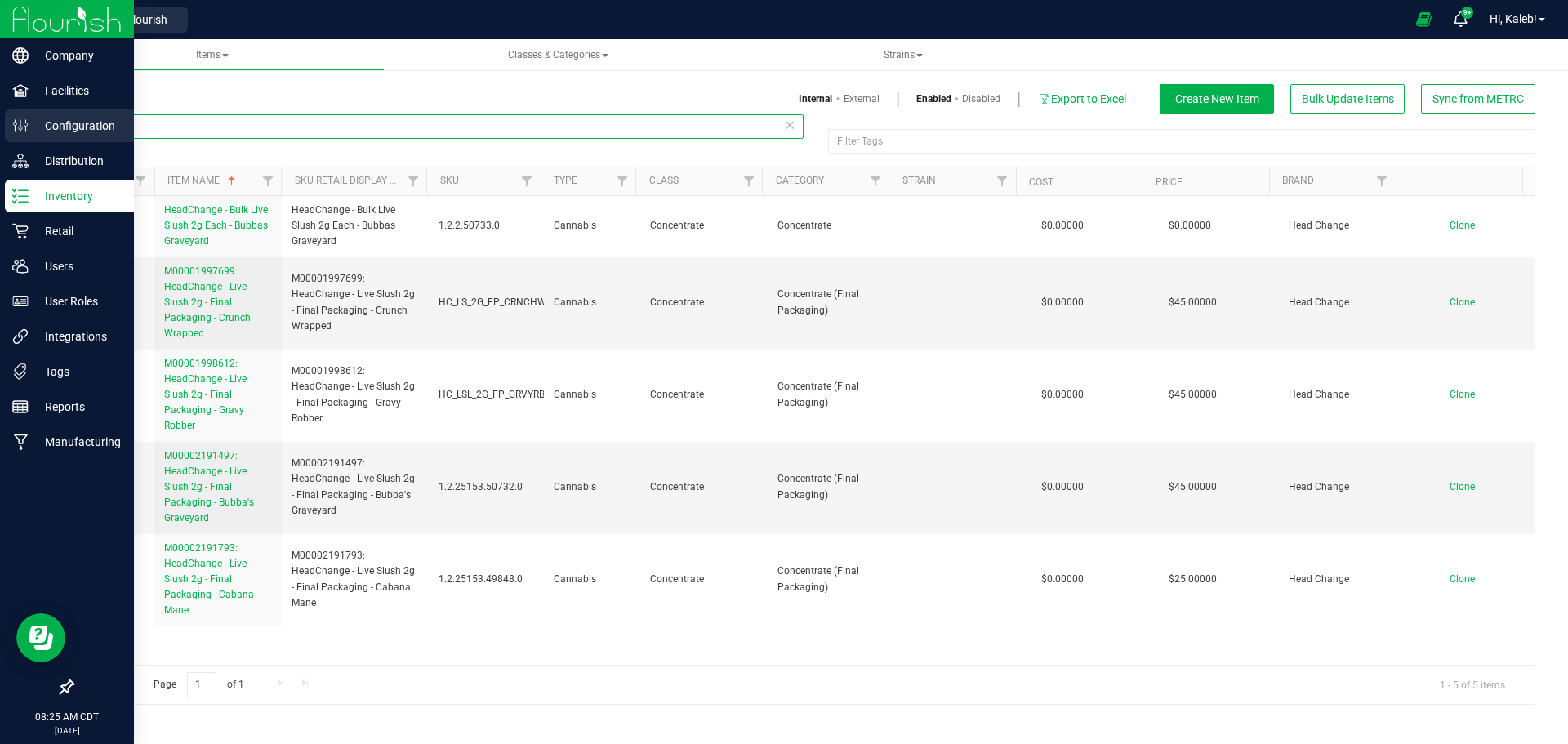
drag, startPoint x: 155, startPoint y: 128, endPoint x: 7, endPoint y: 135, distance: 148.2
click at [7, 135] on div "Company Facilities Configuration Distribution Inventory Retail Users User Roles…" at bounding box center [784, 372] width 1568 height 744
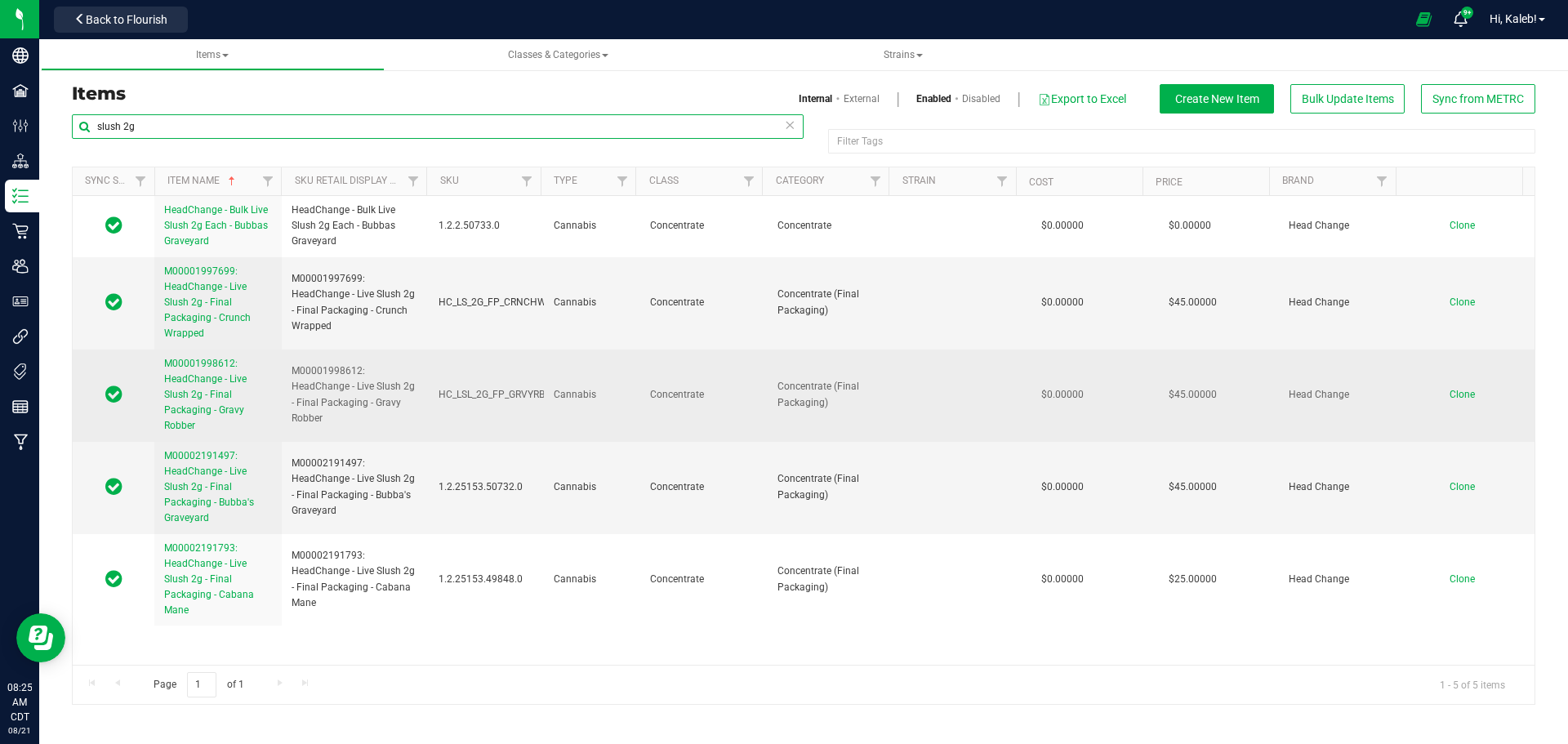
paste input "- Gravy Robber"
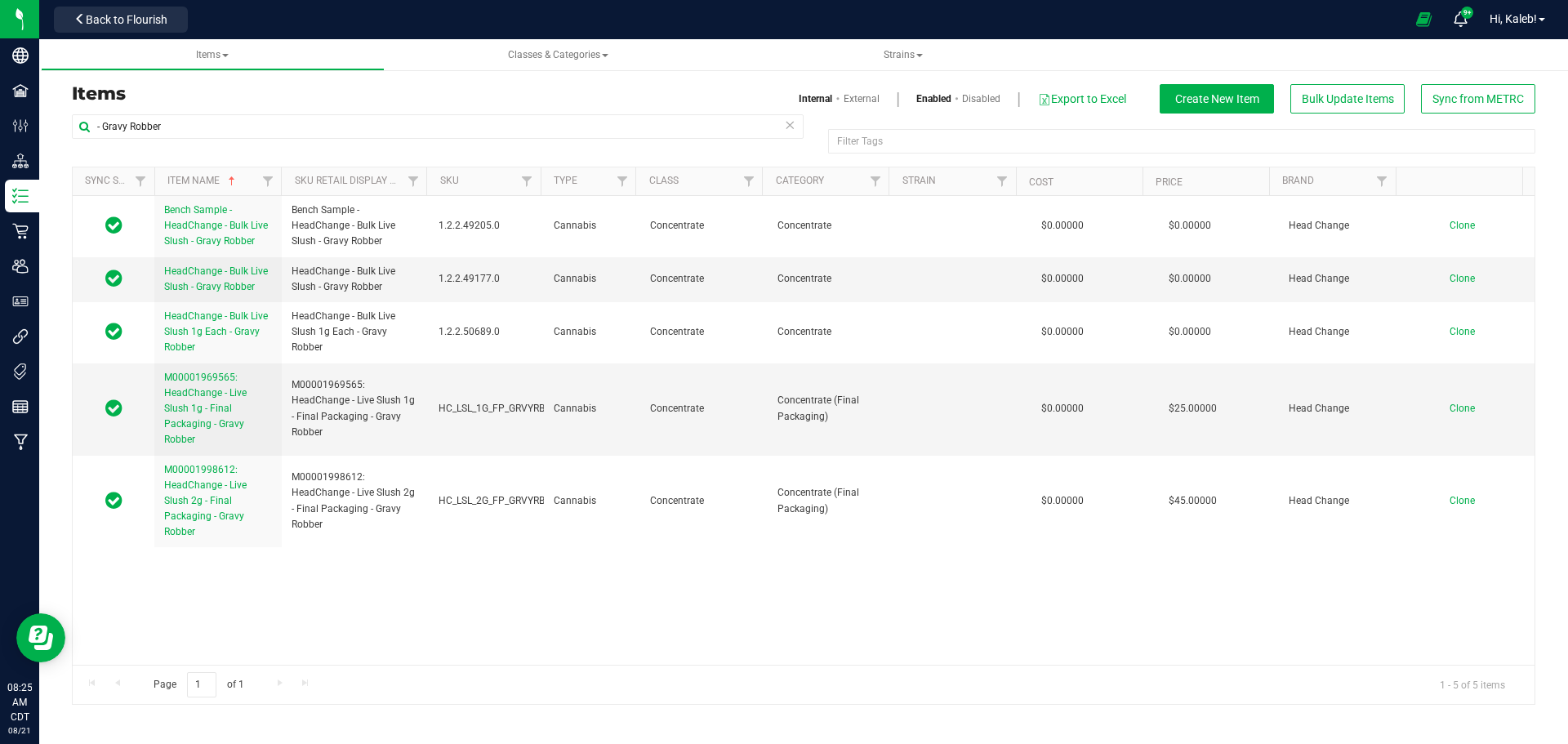
click at [991, 97] on link "Disabled" at bounding box center [980, 98] width 38 height 15
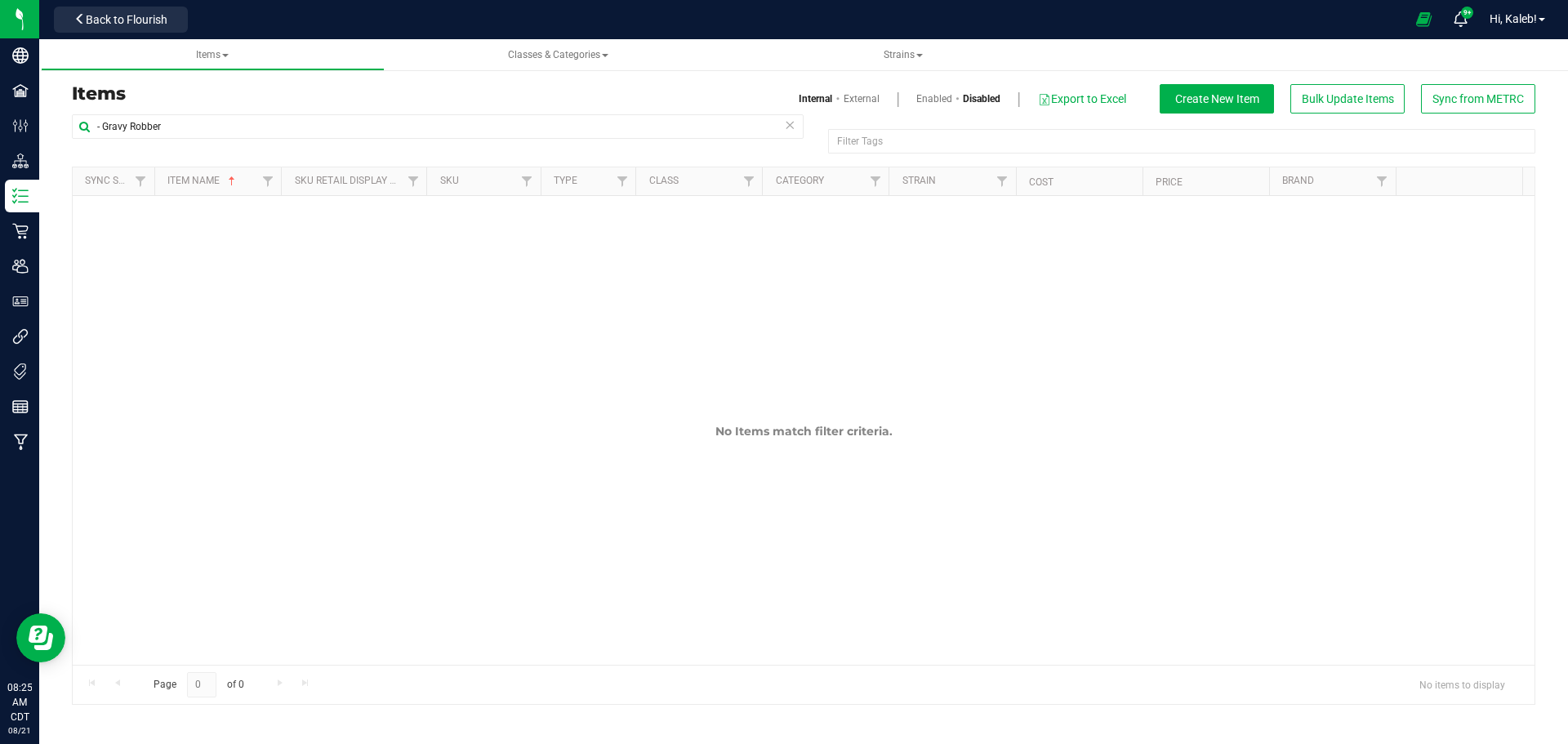
click at [924, 100] on link "Enabled" at bounding box center [934, 98] width 36 height 15
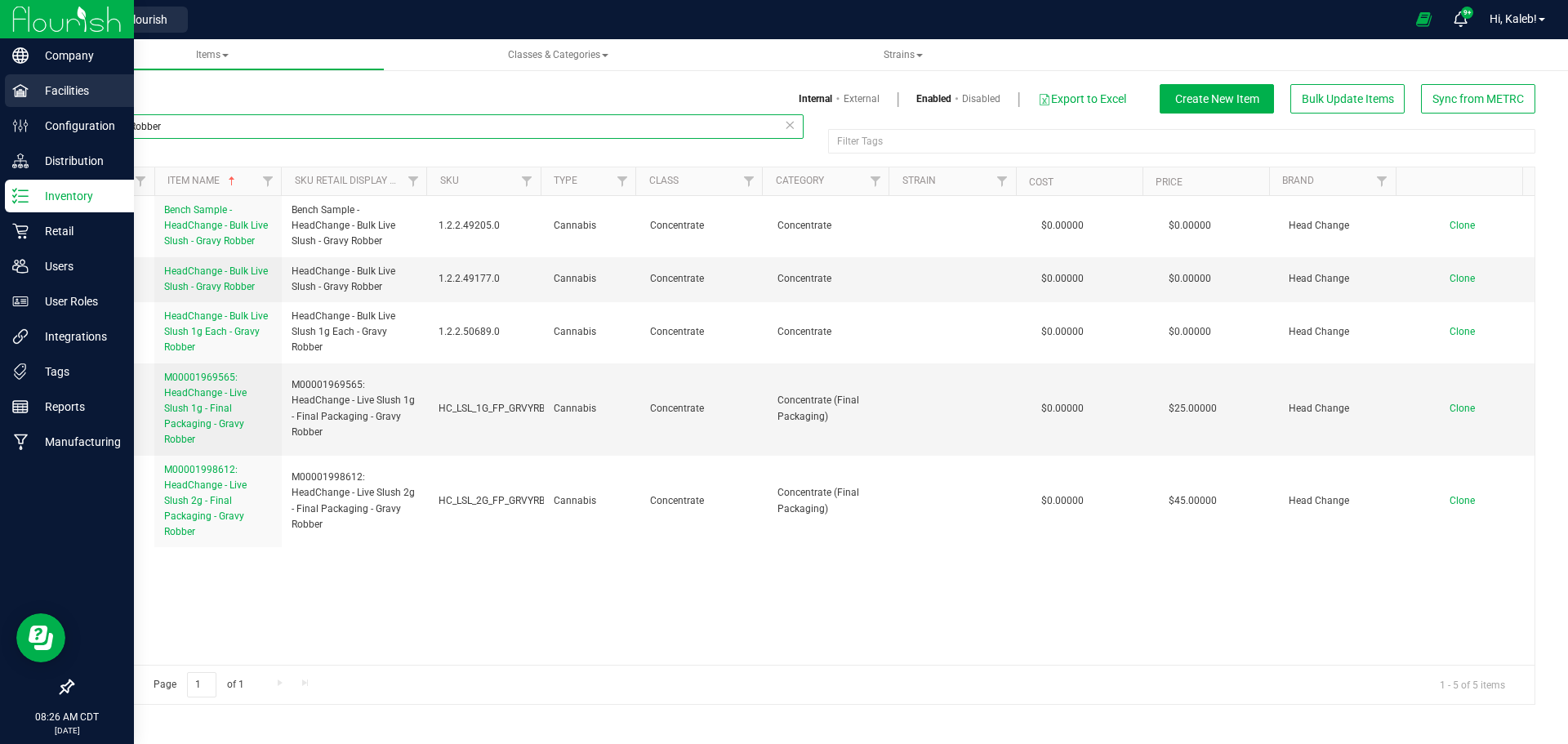
drag, startPoint x: 182, startPoint y: 122, endPoint x: 72, endPoint y: 99, distance: 112.4
click at [0, 124] on div "Company Facilities Configuration Distribution Inventory Retail Users User Roles…" at bounding box center [784, 372] width 1568 height 744
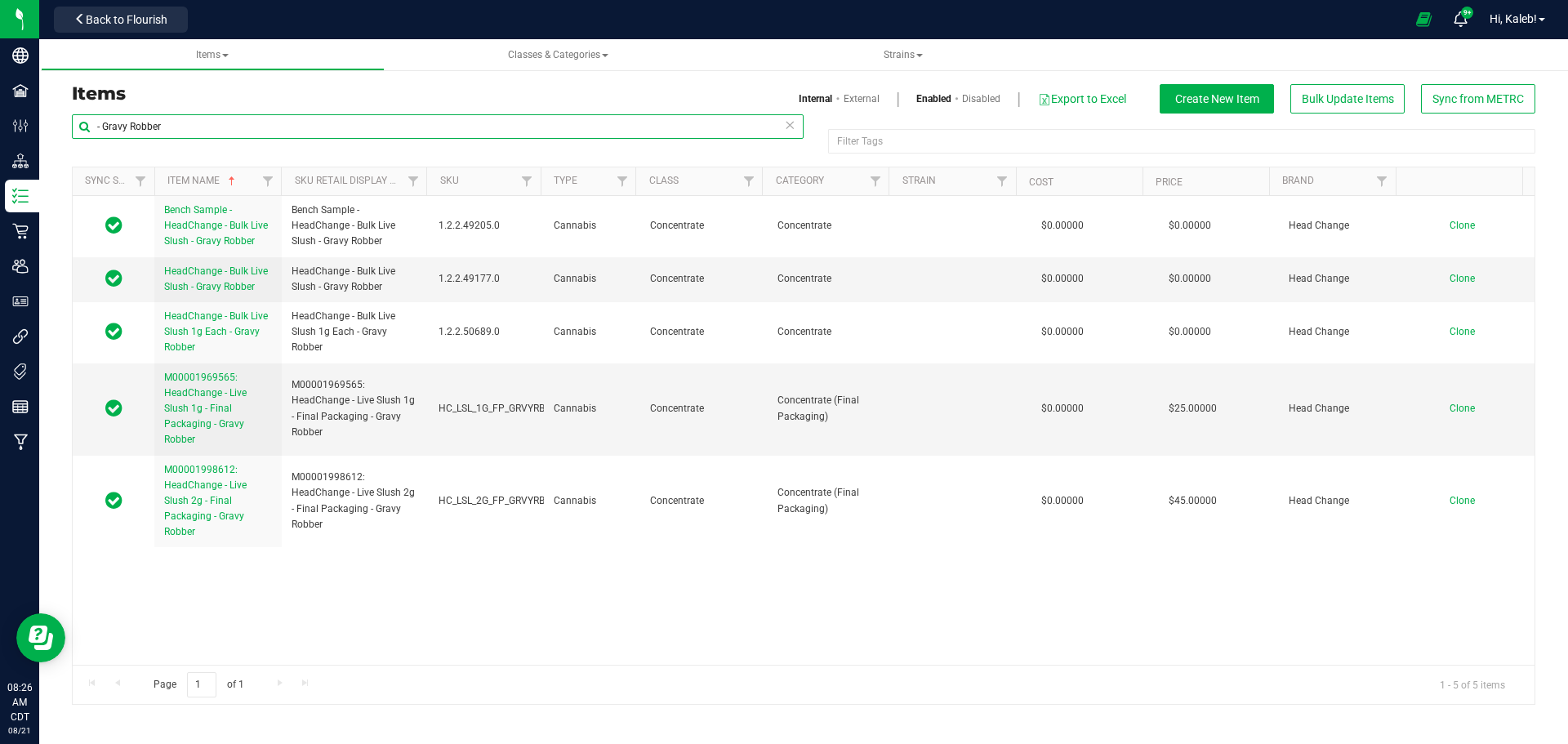
paste input "AIO Live Rosin Vape .5g -"
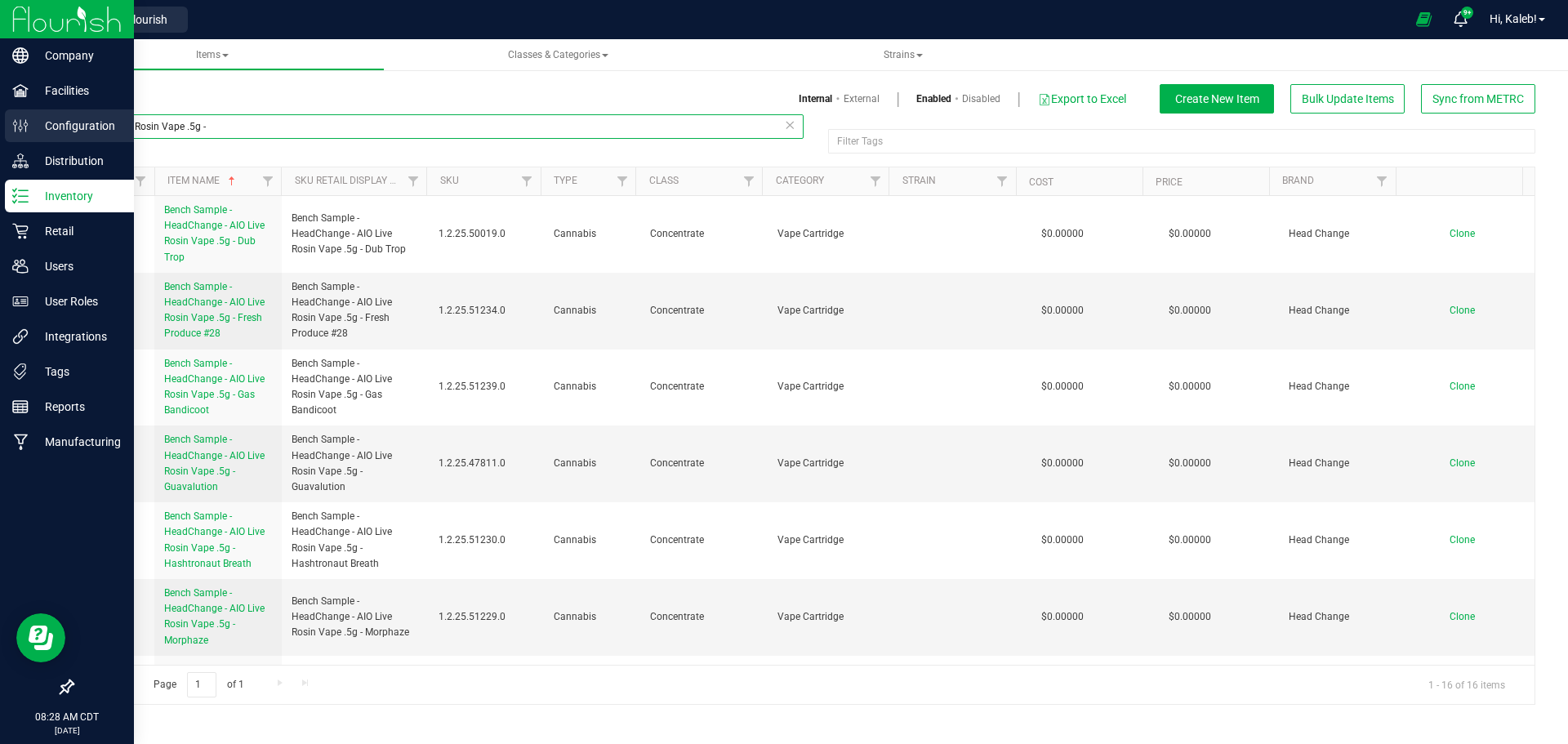
drag, startPoint x: 293, startPoint y: 118, endPoint x: 0, endPoint y: 118, distance: 293.0
click at [0, 118] on div "Company Facilities Configuration Distribution Inventory Retail Users User Roles…" at bounding box center [784, 372] width 1568 height 744
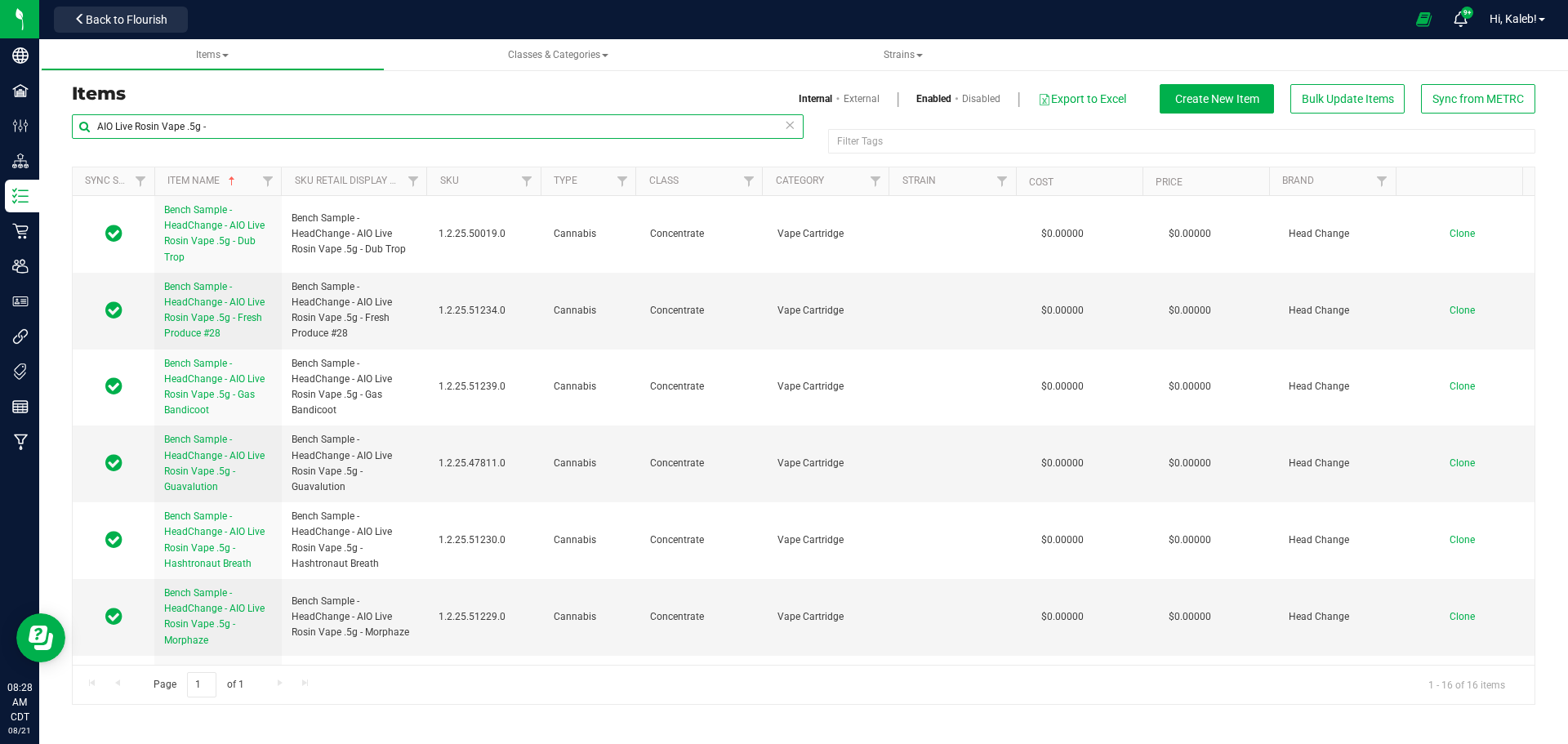
paste input "HeadChange - Bulk Live Rosin Cart .5g Each"
type input "HeadChange - Bulk Live Rosin Cart .5g Each -"
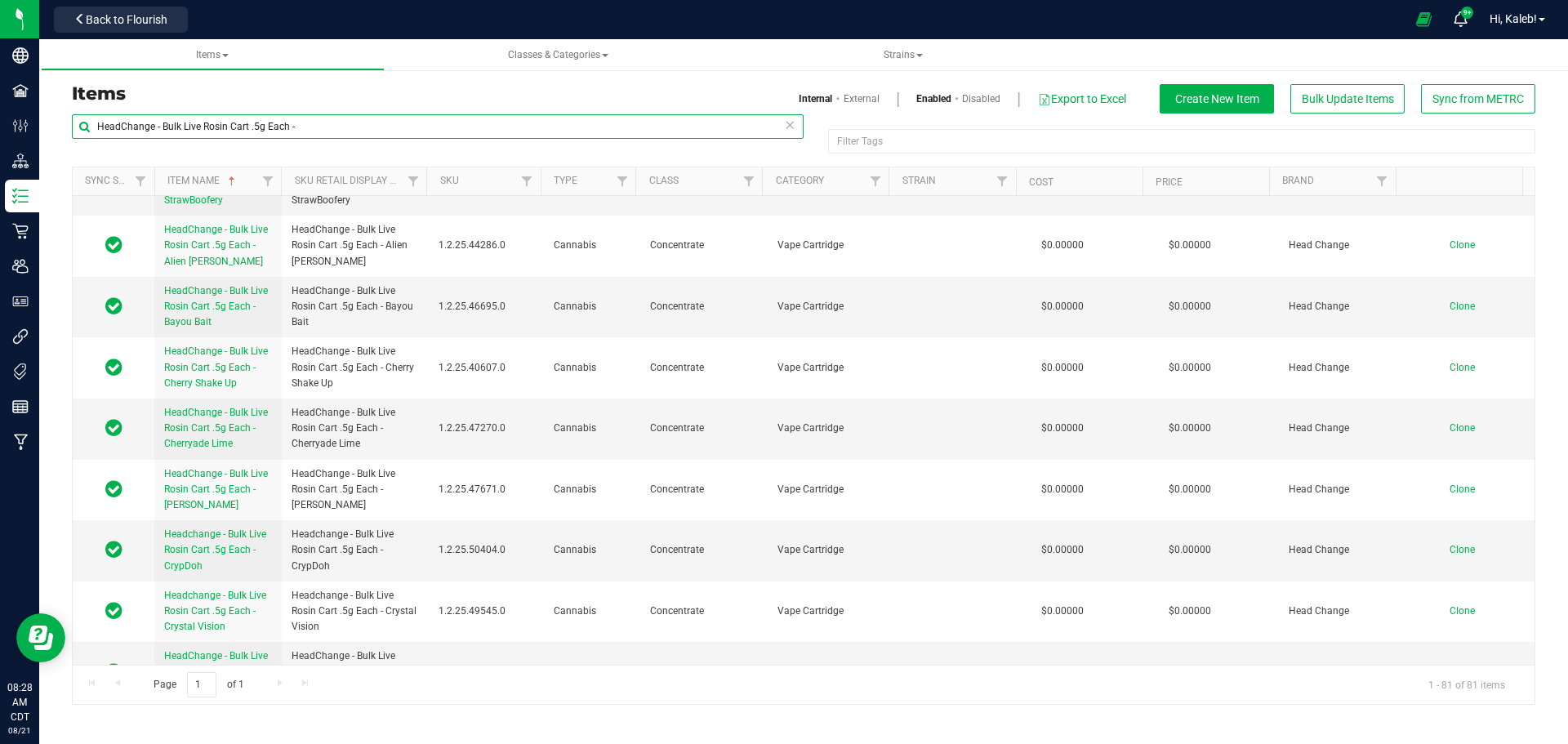
scroll to position [1061, 0]
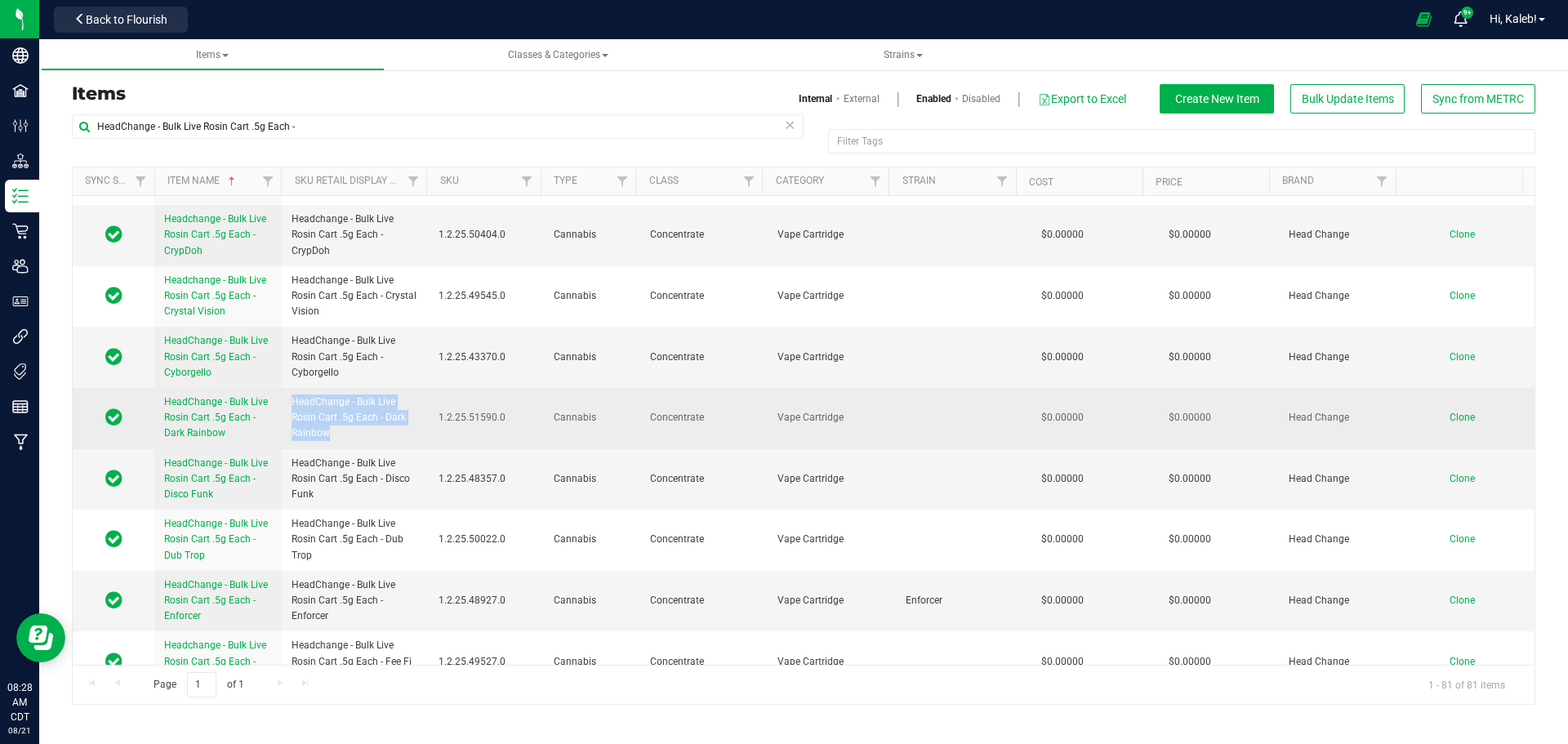
drag, startPoint x: 291, startPoint y: 399, endPoint x: 332, endPoint y: 430, distance: 51.4
click at [332, 430] on span "HeadChange - Bulk Live Rosin Cart .5g Each - Dark Rainbow" at bounding box center [355, 417] width 127 height 47
copy span "HeadChange - Bulk Live Rosin Cart .5g Each - Dark Rainbow"
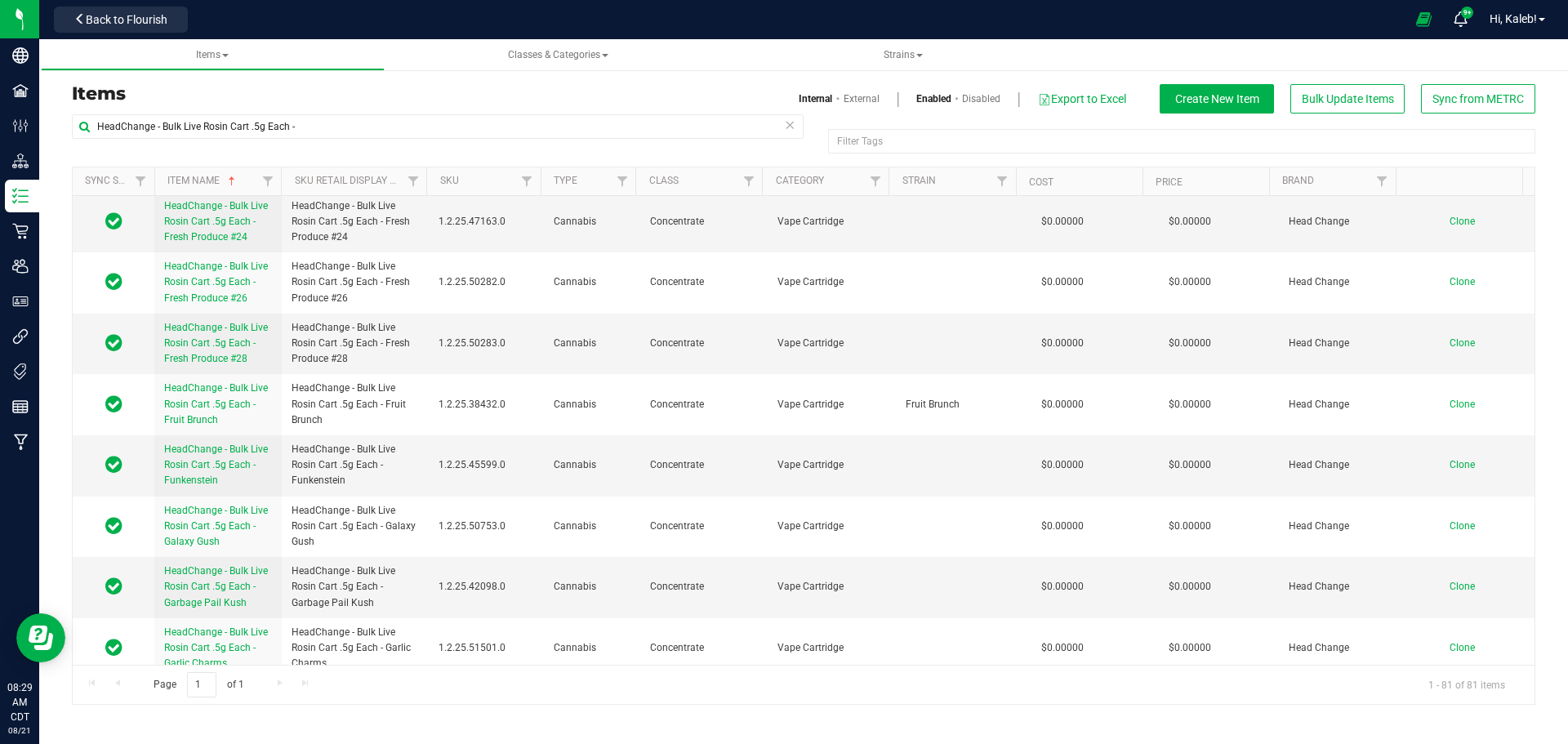
scroll to position [1469, 0]
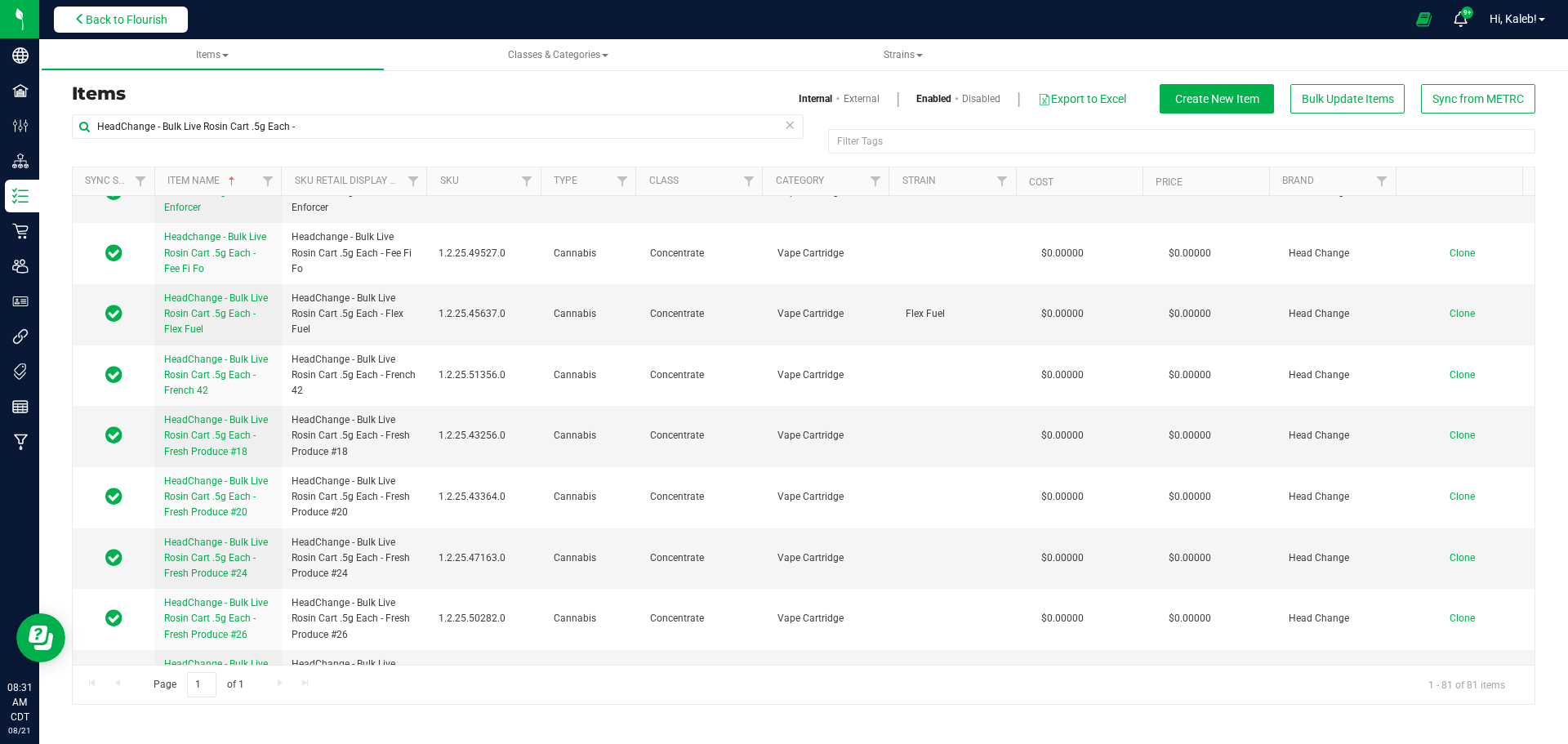
click at [121, 27] on button "Back to Flourish" at bounding box center [121, 20] width 134 height 27
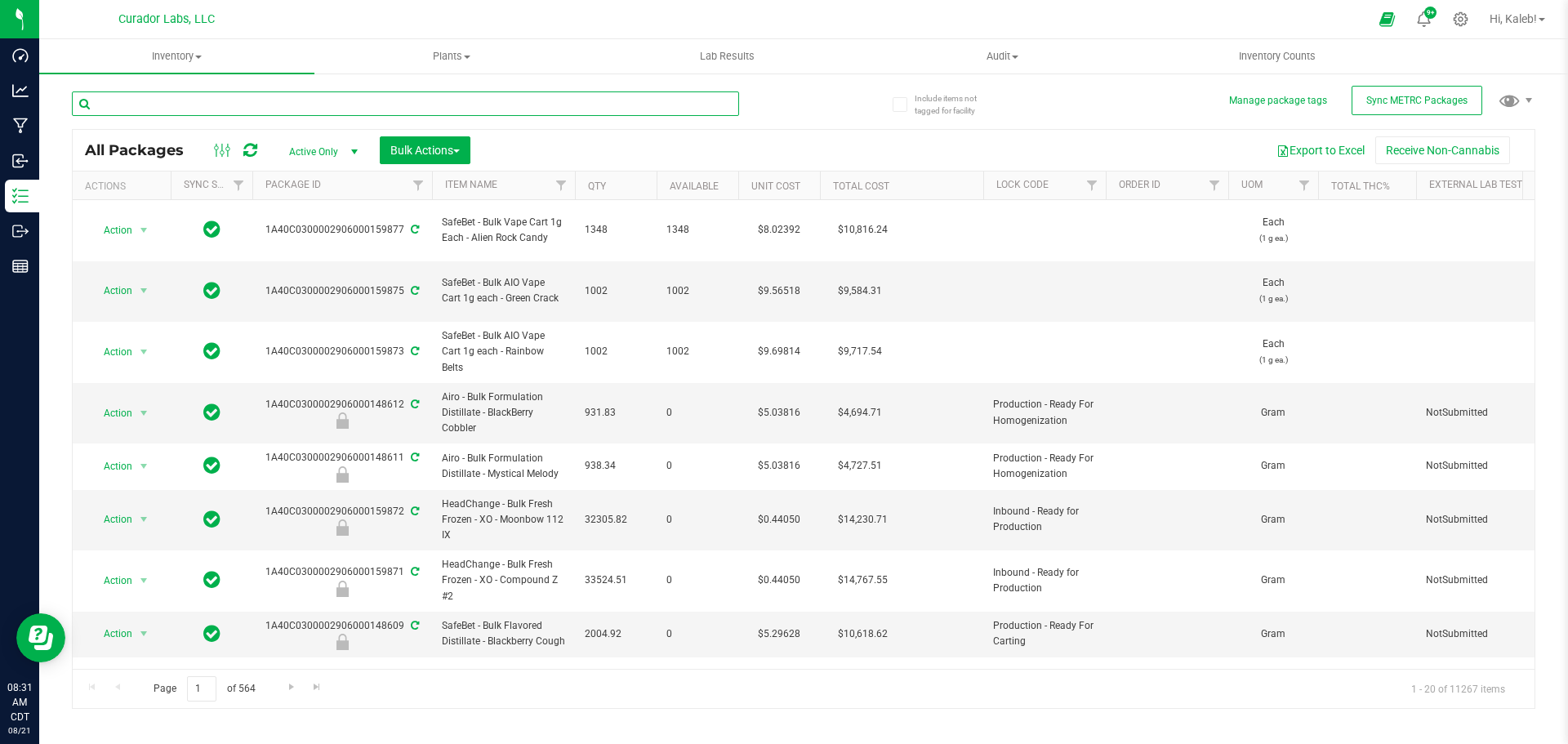
click at [321, 100] on input "text" at bounding box center [405, 103] width 667 height 25
paste input "AiroX - Bulk AIO Vape Cart .5g Each -"
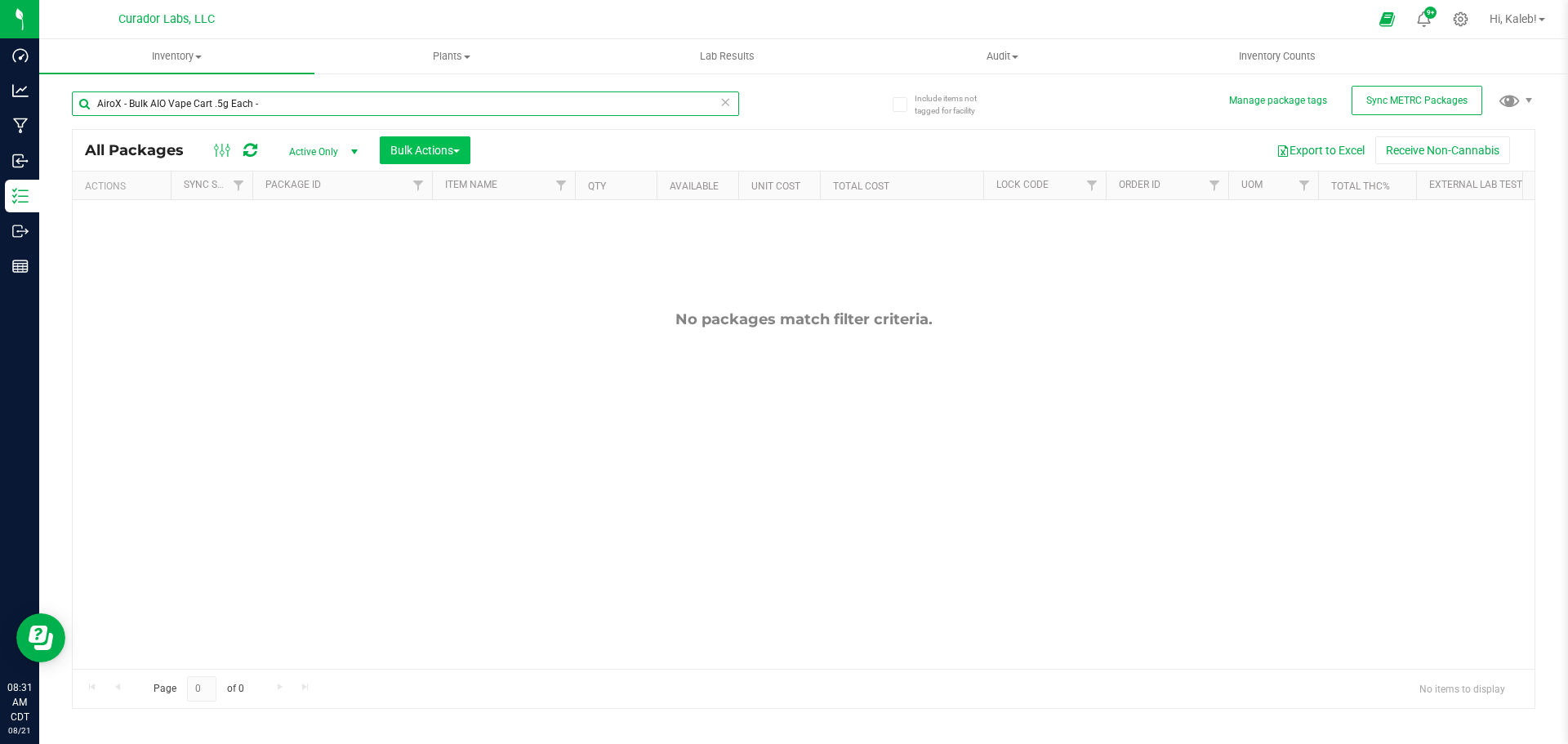
type input "AiroX - Bulk AIO Vape Cart .5g Each -"
click at [456, 148] on span "Bulk Actions" at bounding box center [424, 150] width 69 height 13
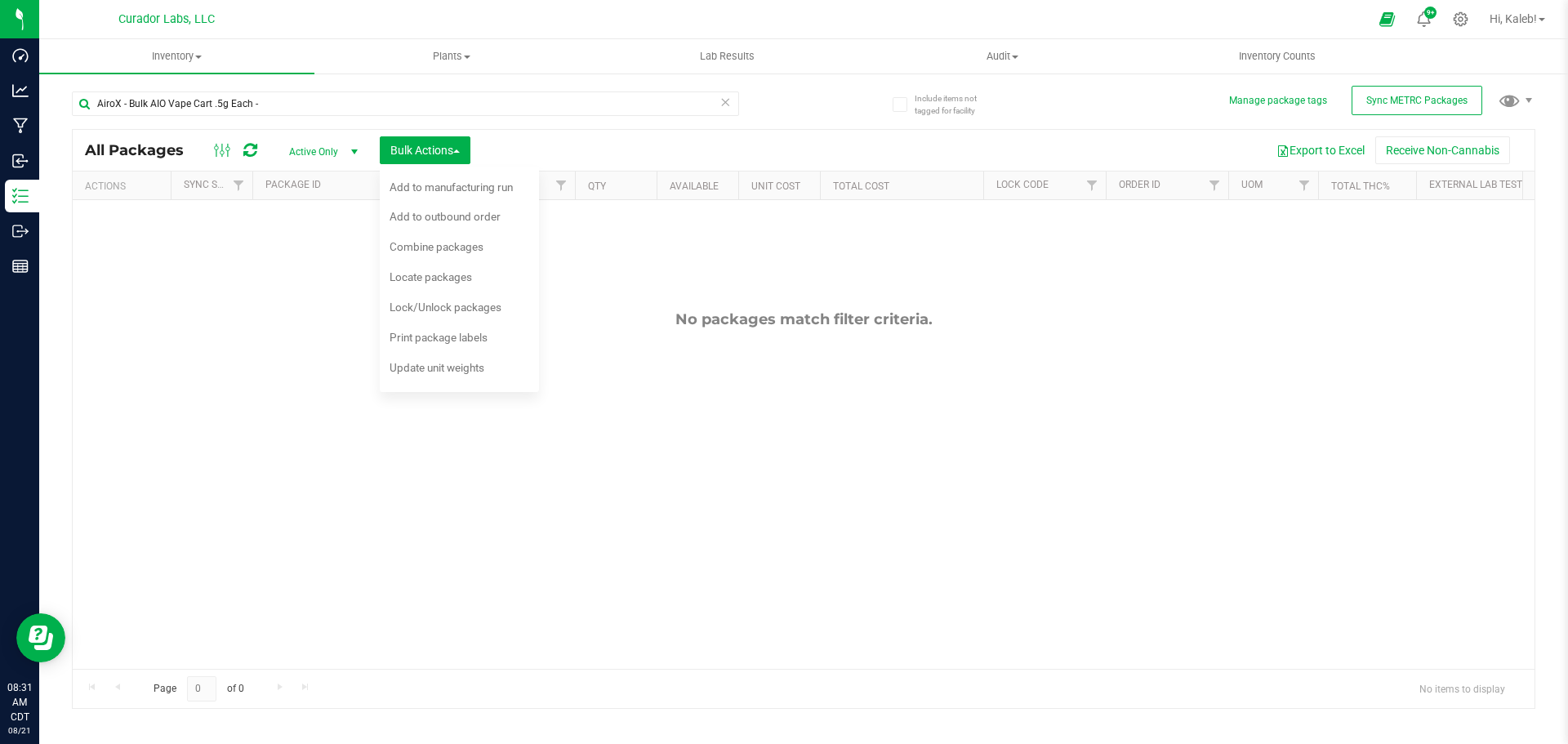
click at [334, 145] on span "Active Only" at bounding box center [320, 151] width 90 height 23
click at [300, 240] on li "All" at bounding box center [319, 251] width 88 height 25
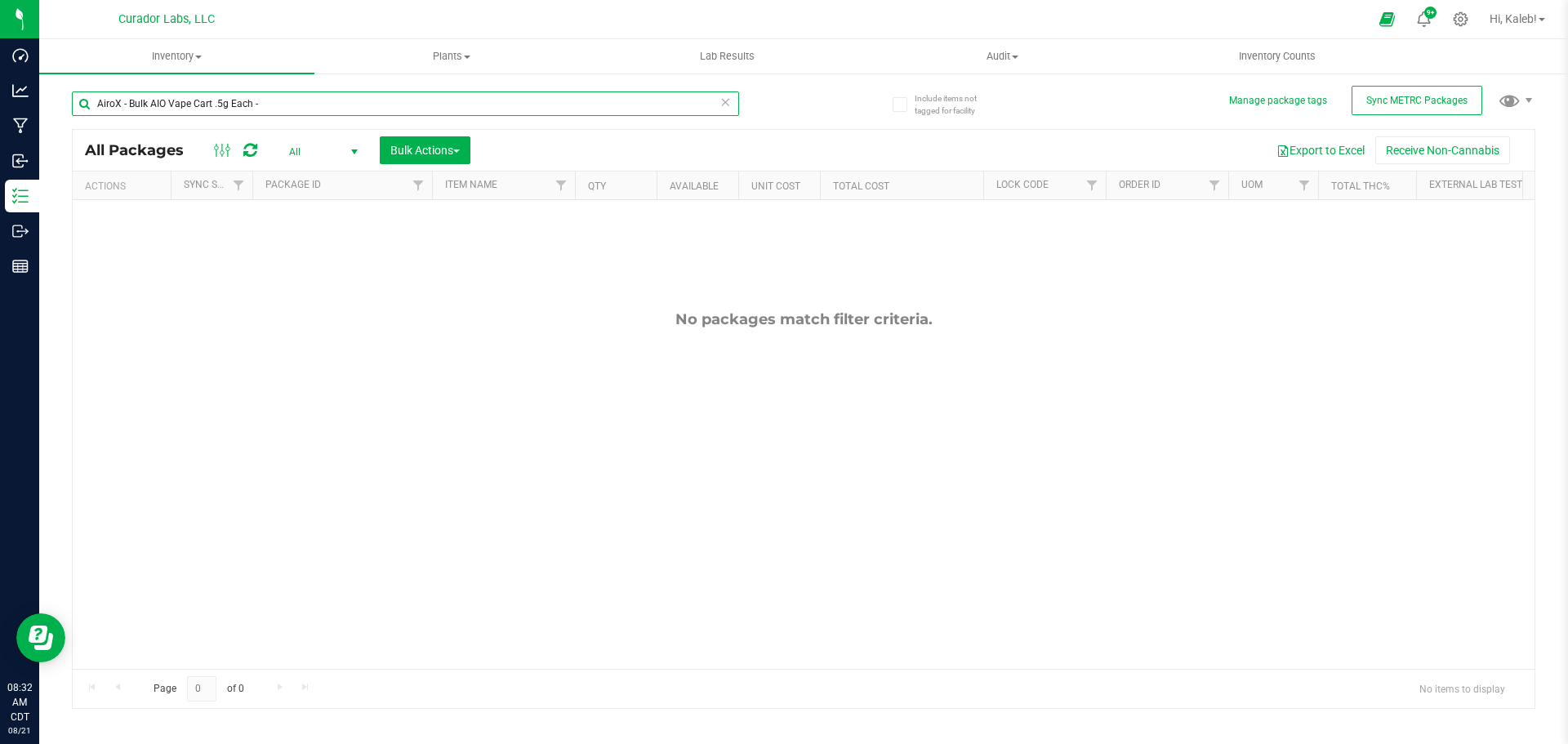
drag, startPoint x: 152, startPoint y: 118, endPoint x: 69, endPoint y: 122, distance: 83.1
click at [69, 122] on div "Include items not tagged for facility Manage package tags Sync METRC Packages A…" at bounding box center [803, 321] width 1529 height 498
paste input "AIO Vape Cart .5g - Final Packaging - (Name)"
type input "AiroX - AIO Vape Cart .5g - Final Packaging -"
click at [351, 150] on span "select" at bounding box center [354, 151] width 13 height 13
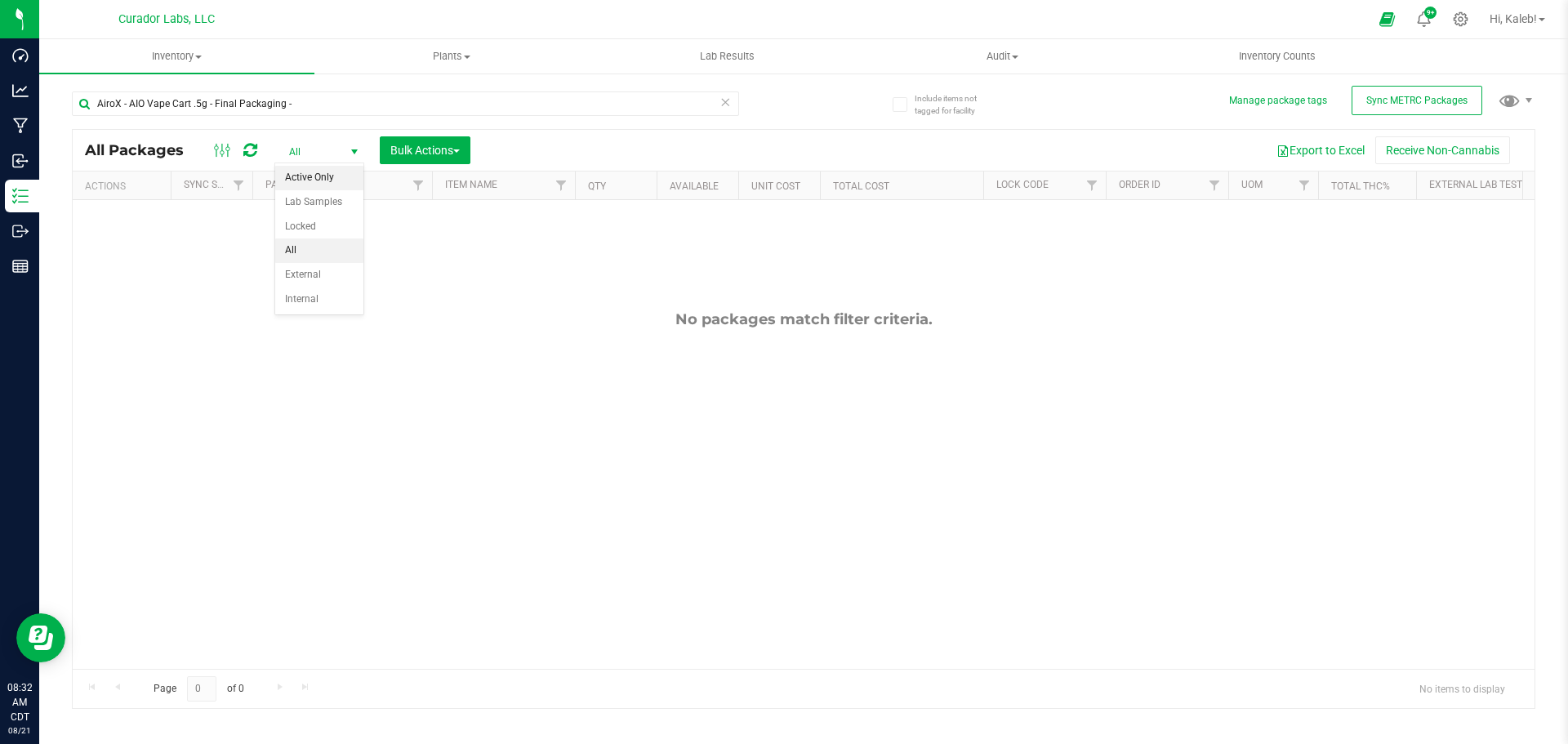
click at [342, 172] on li "Active Only" at bounding box center [319, 178] width 88 height 25
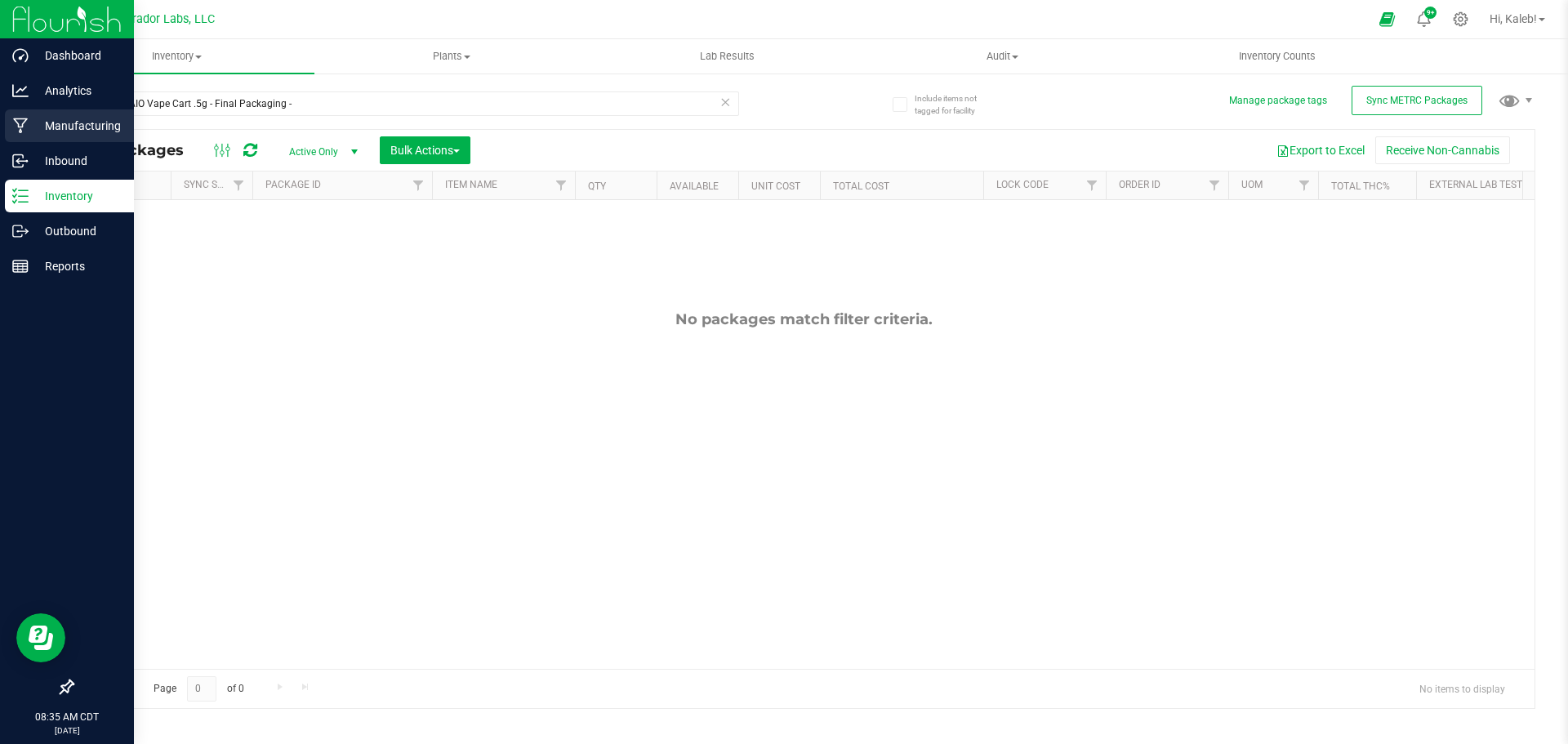
click at [21, 122] on icon at bounding box center [21, 125] width 15 height 16
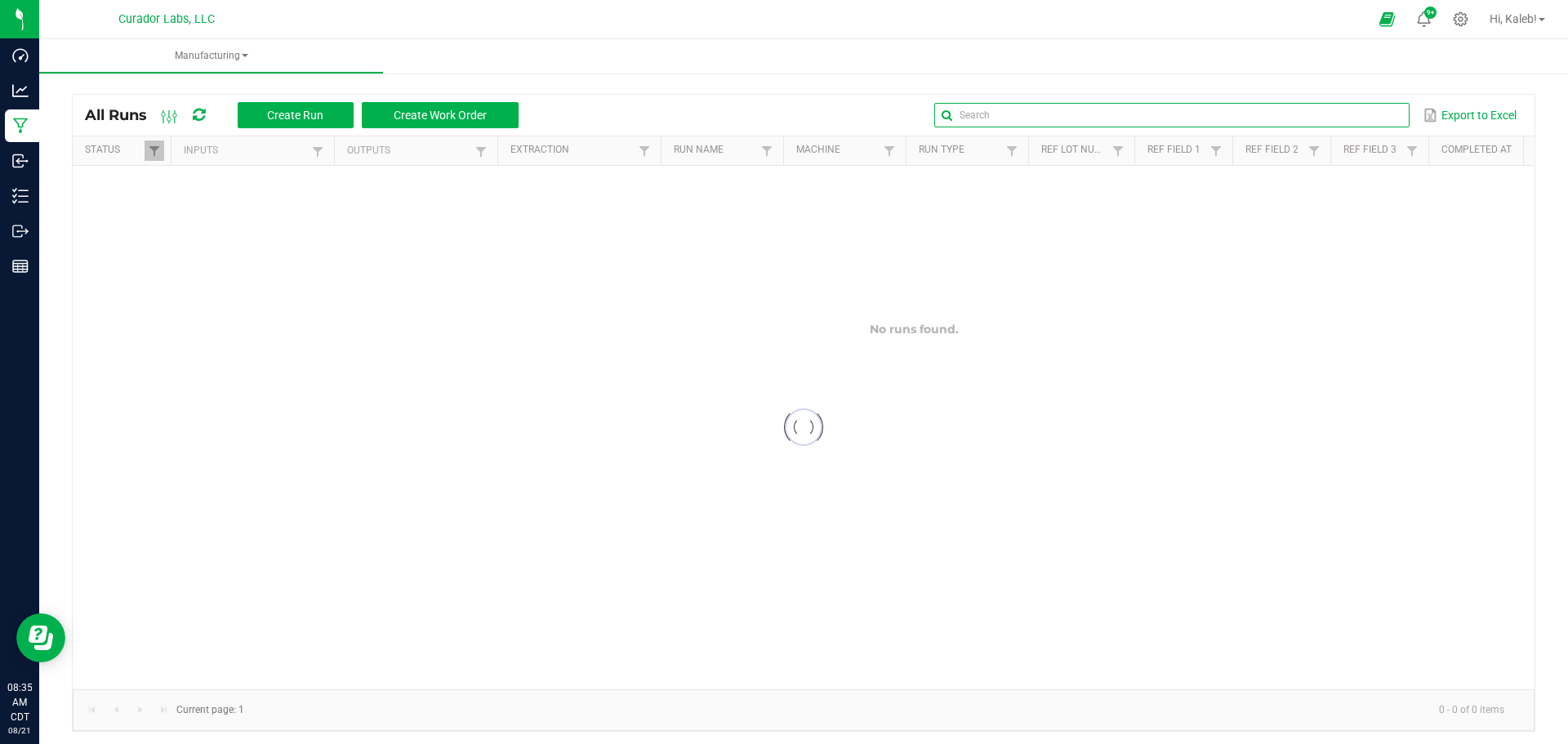
click at [1353, 113] on input "text" at bounding box center [1171, 115] width 475 height 25
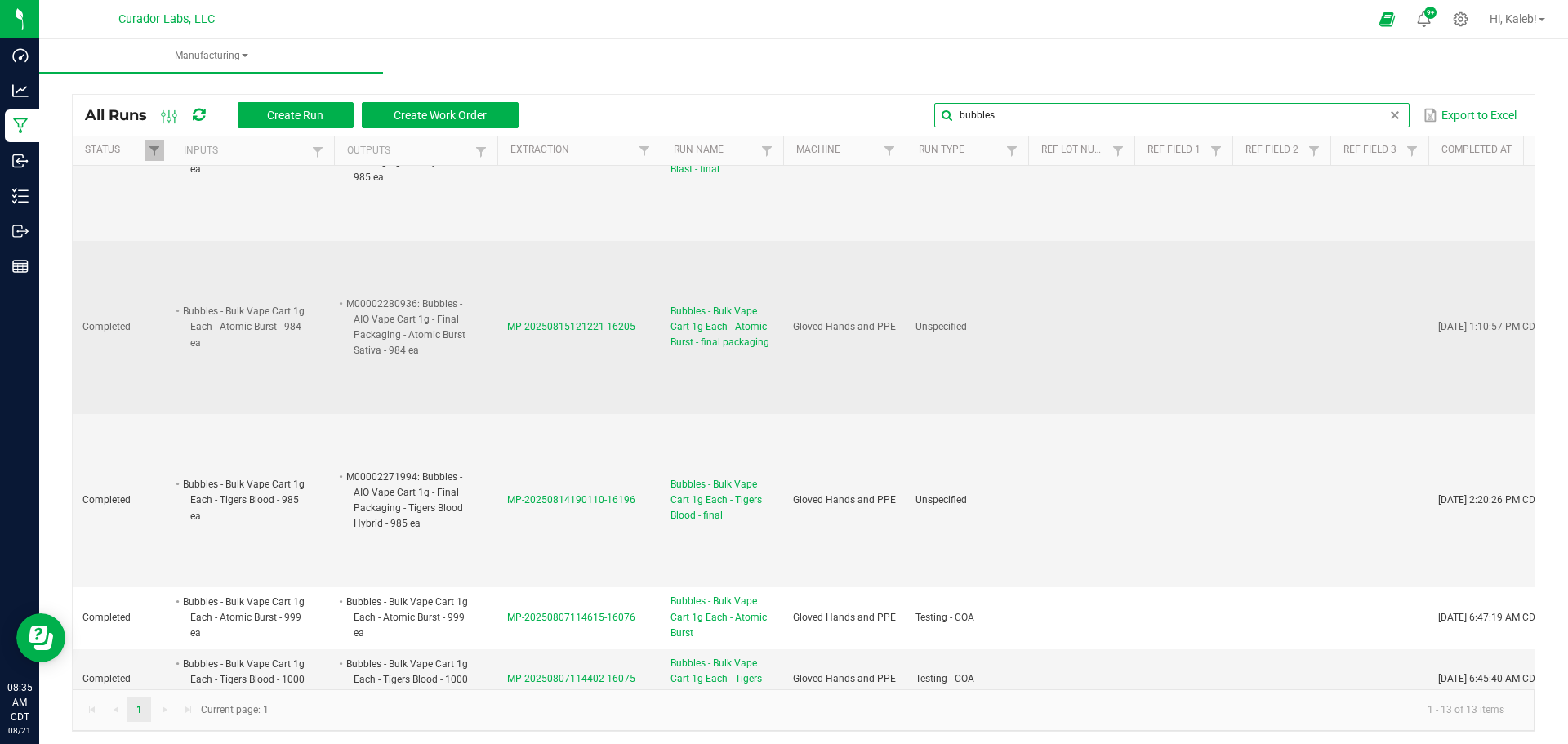
scroll to position [490, 0]
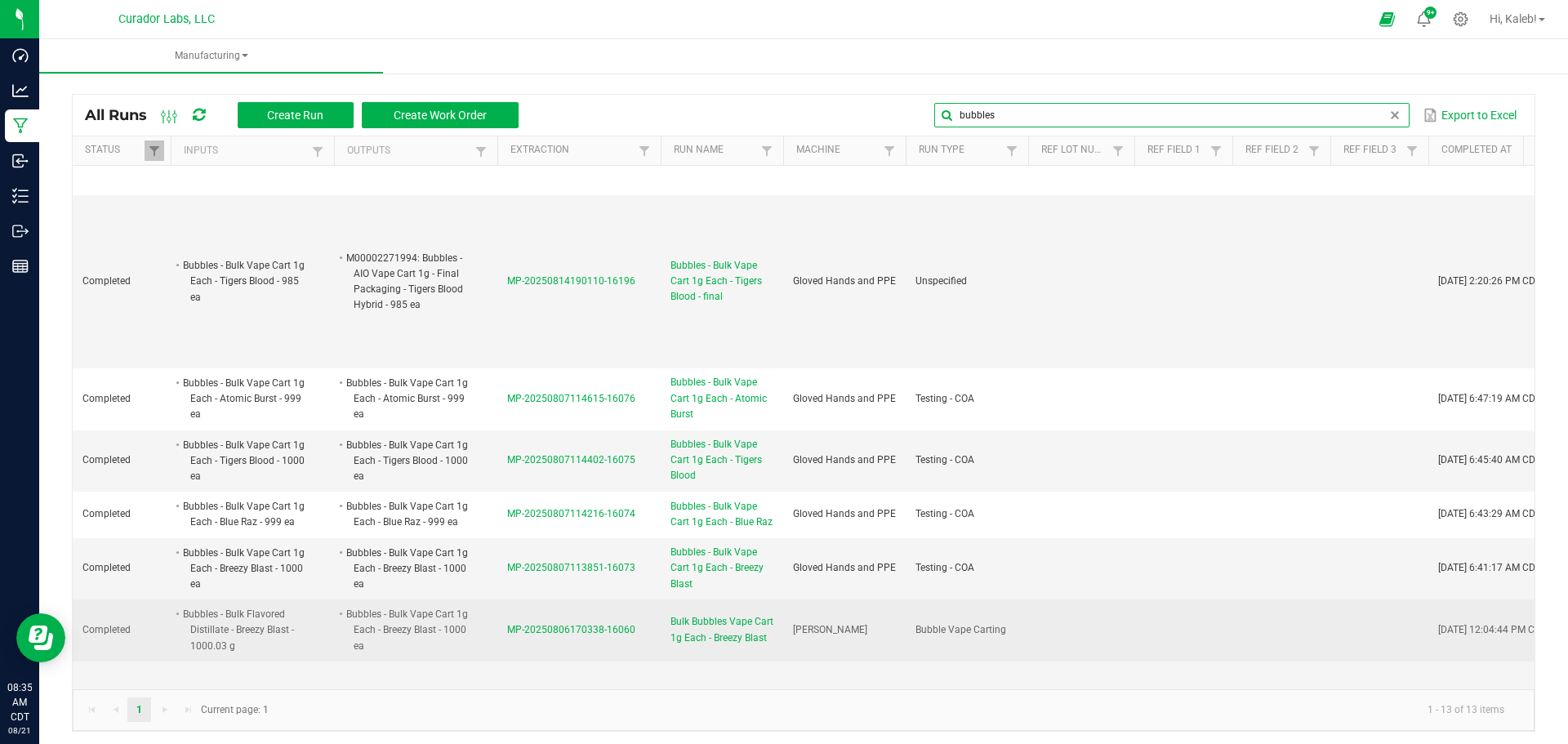
type input "bubbles"
click at [512, 629] on span "MP-20250806170338-16060" at bounding box center [571, 629] width 128 height 11
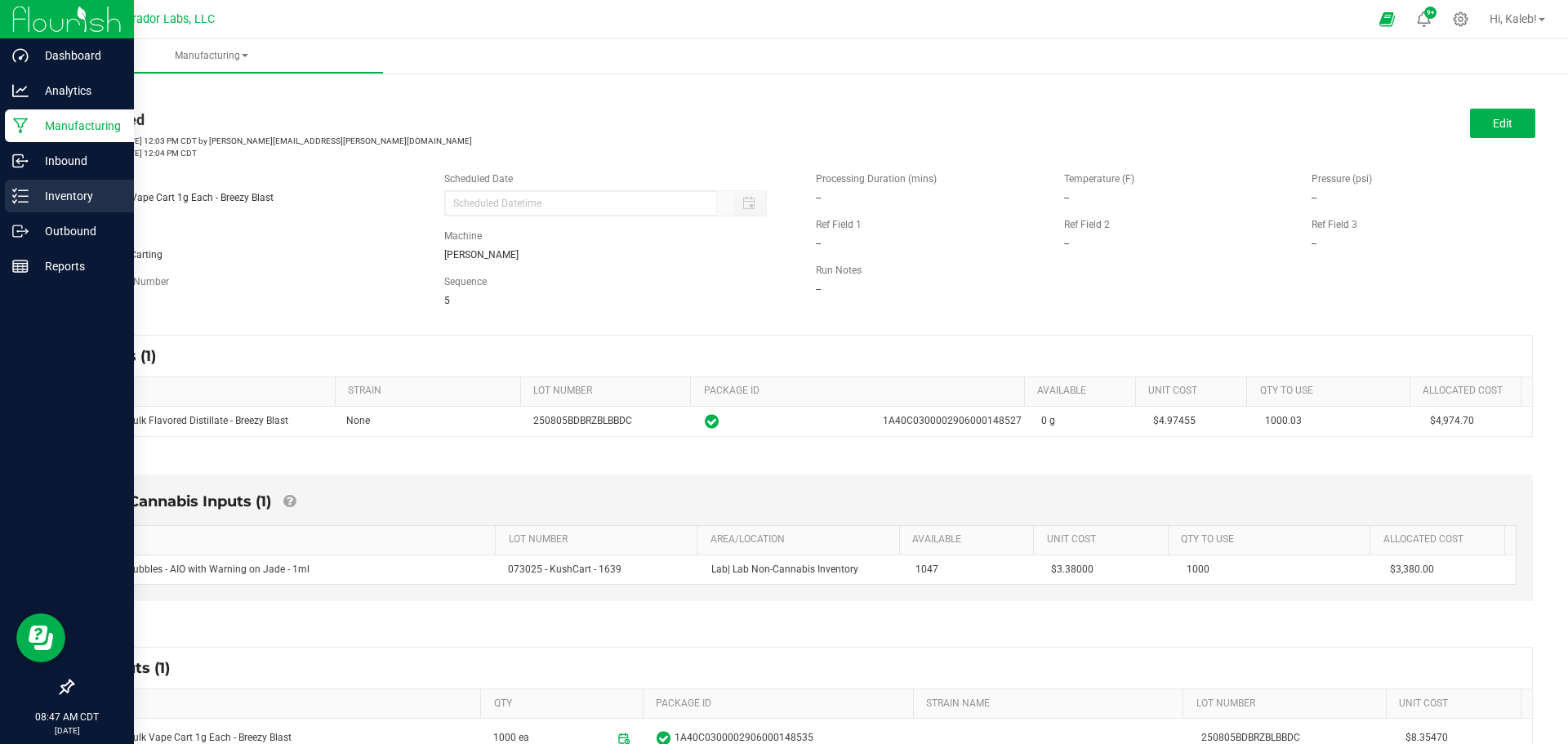
click at [24, 200] on icon at bounding box center [20, 196] width 16 height 16
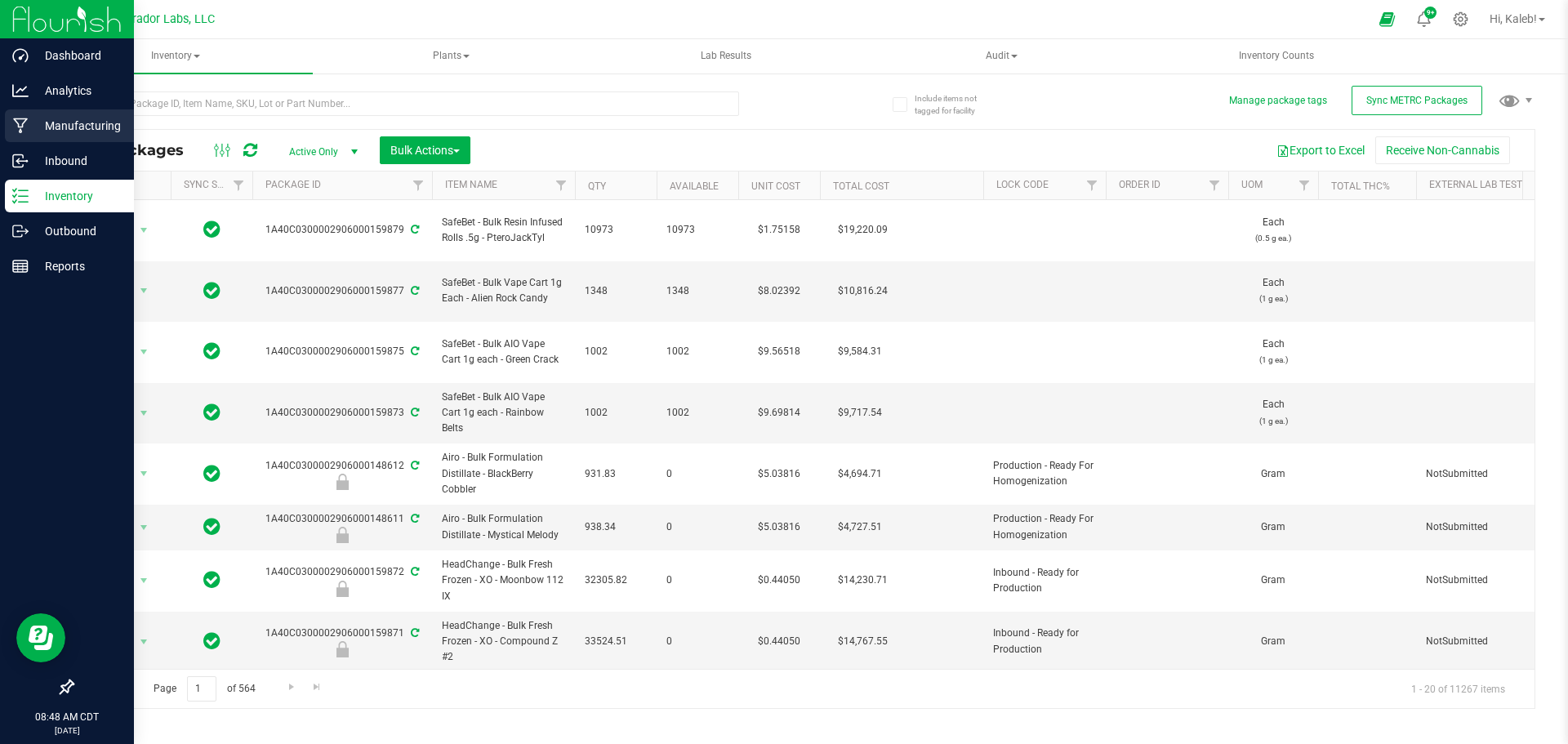
click at [27, 131] on icon at bounding box center [21, 125] width 15 height 16
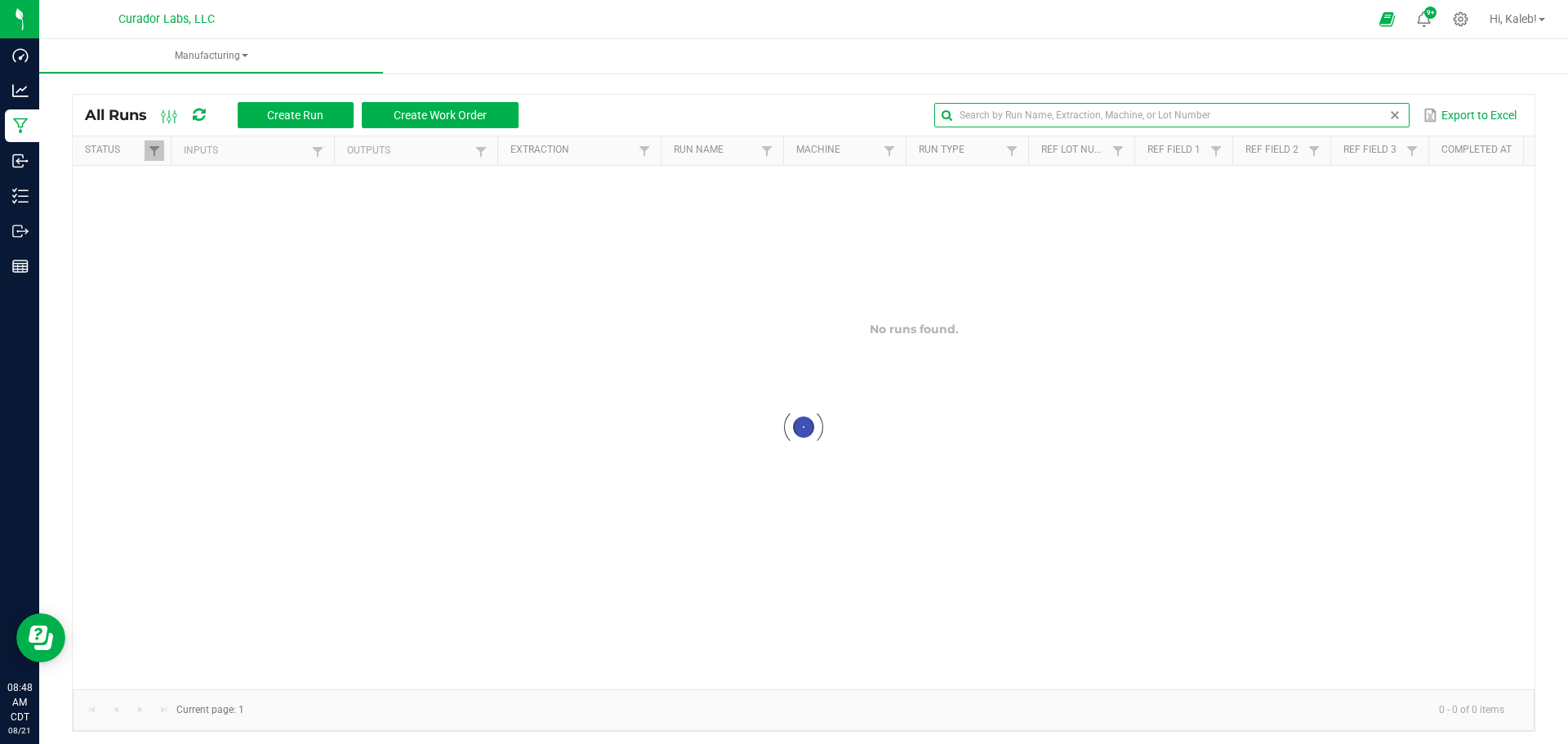
click at [1339, 119] on input "text" at bounding box center [1171, 115] width 475 height 25
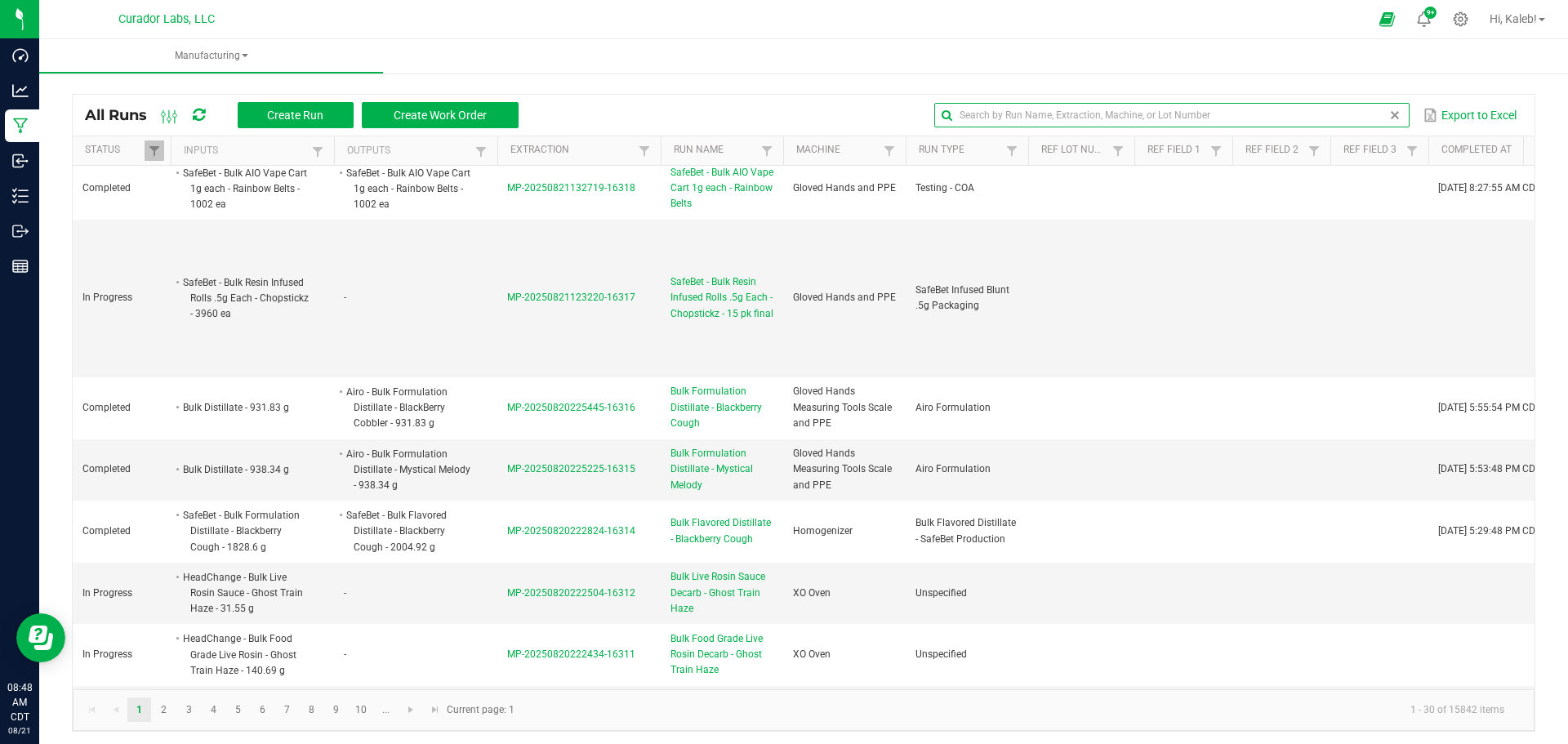
scroll to position [735, 0]
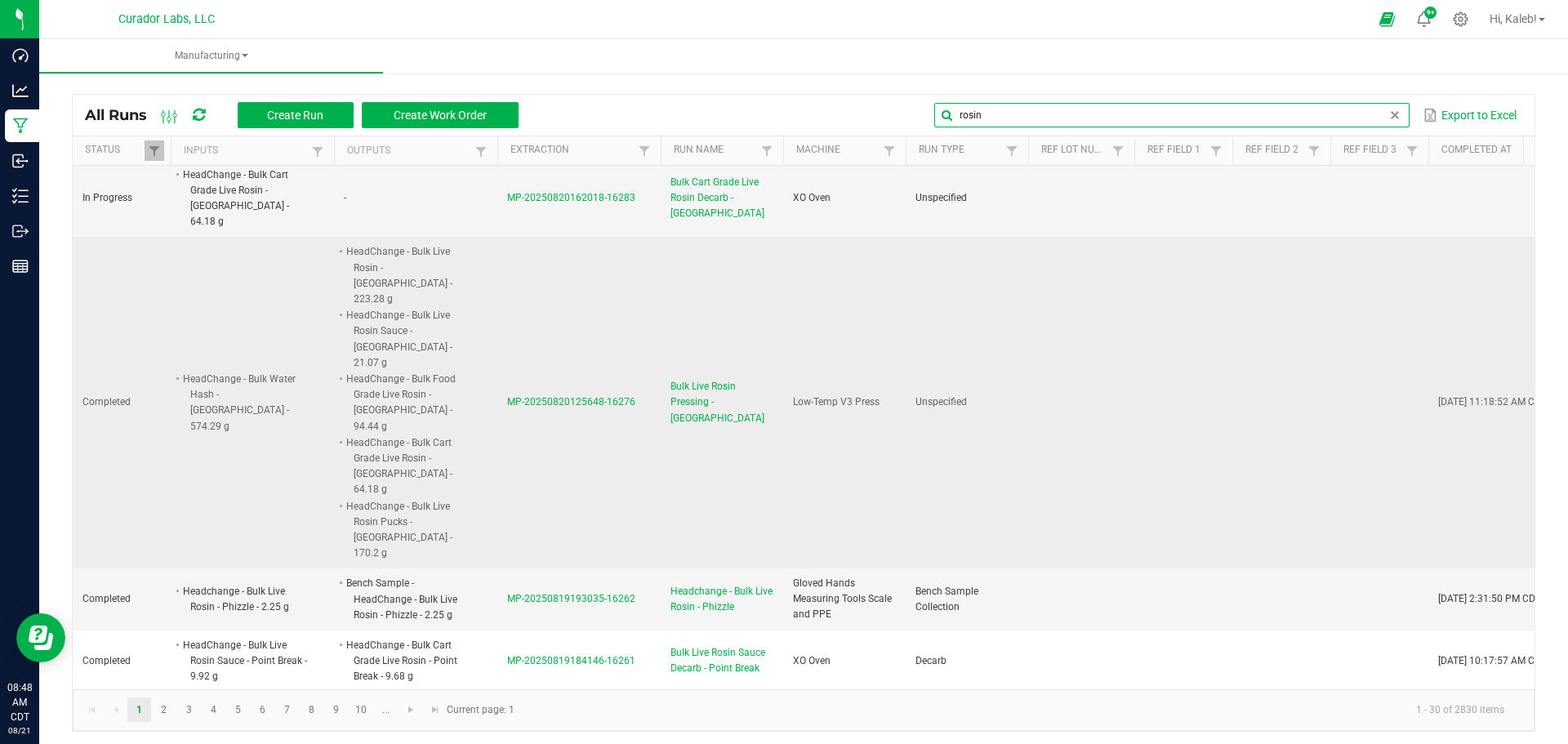
scroll to position [735, 0]
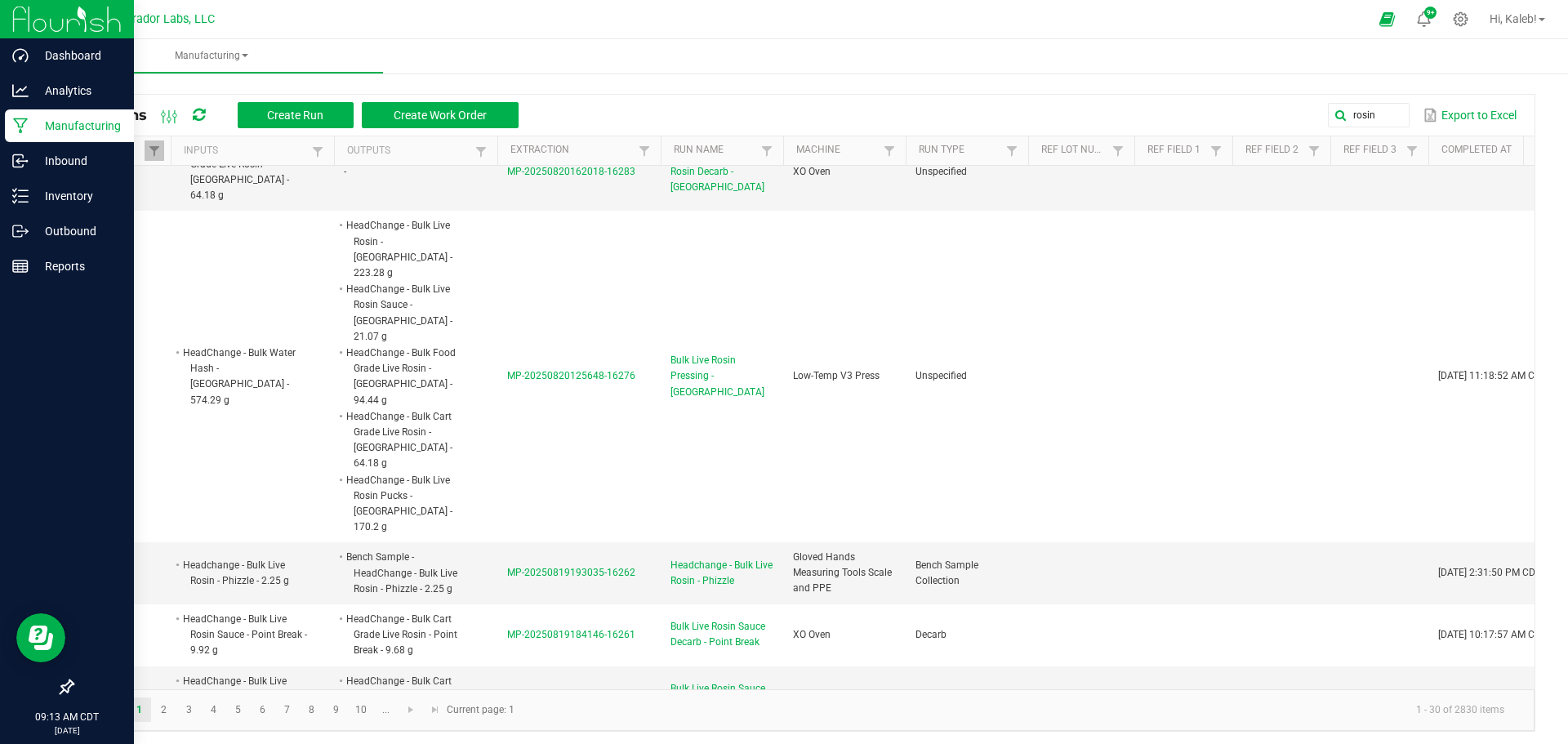
click at [55, 126] on p "Manufacturing" at bounding box center [77, 126] width 98 height 20
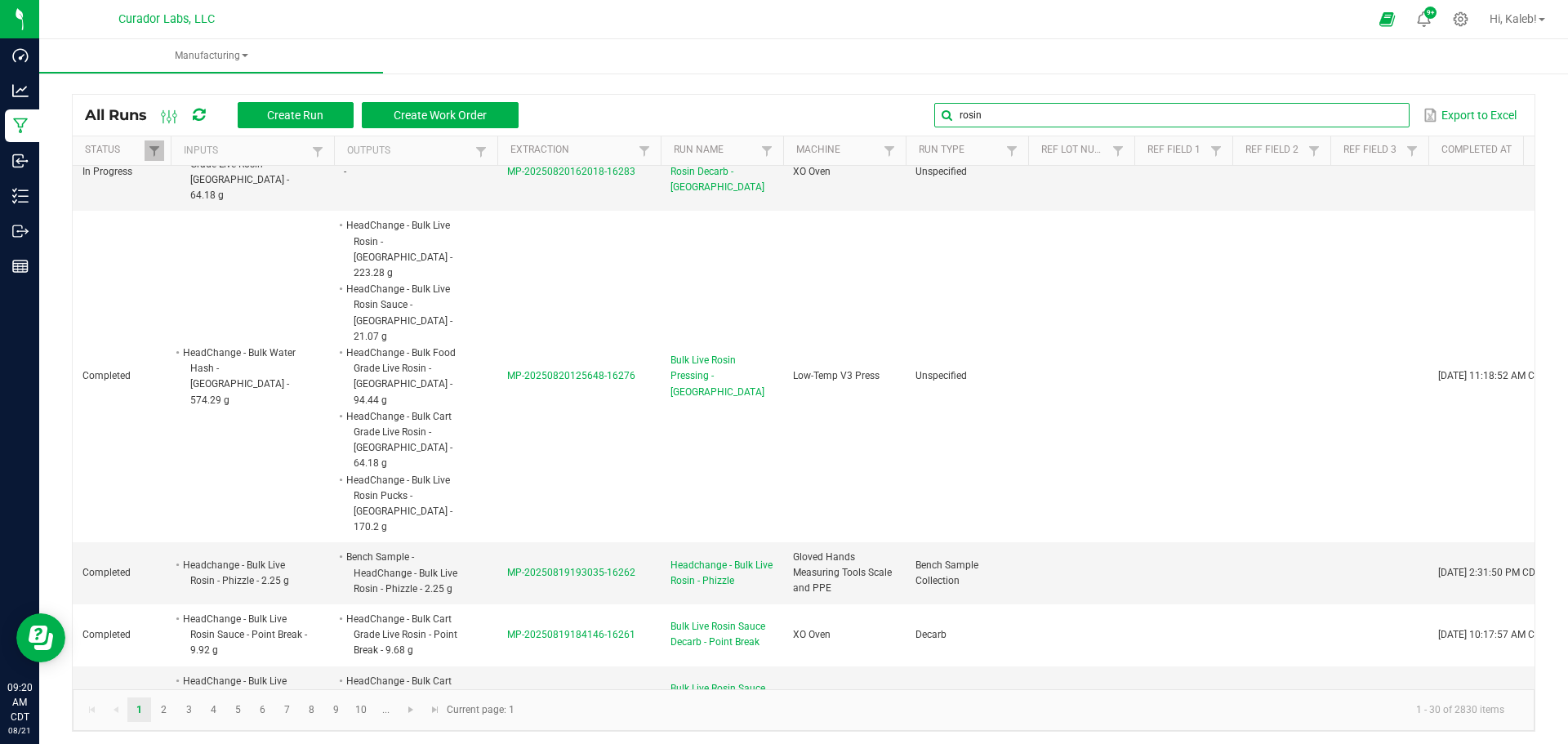
click at [1358, 111] on input "rosin" at bounding box center [1171, 115] width 475 height 25
click at [1209, 104] on input "rosin" at bounding box center [1171, 115] width 475 height 25
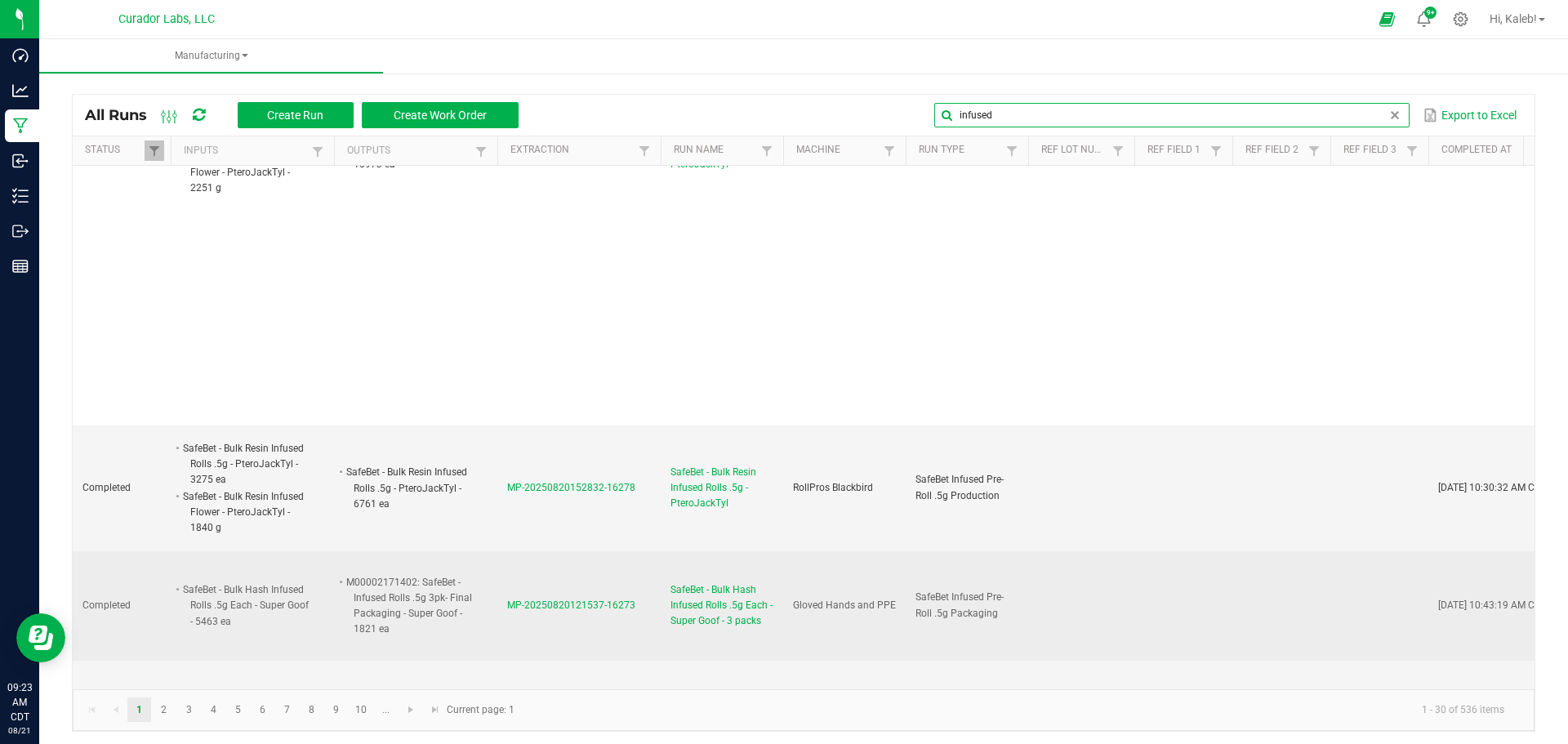
scroll to position [1143, 0]
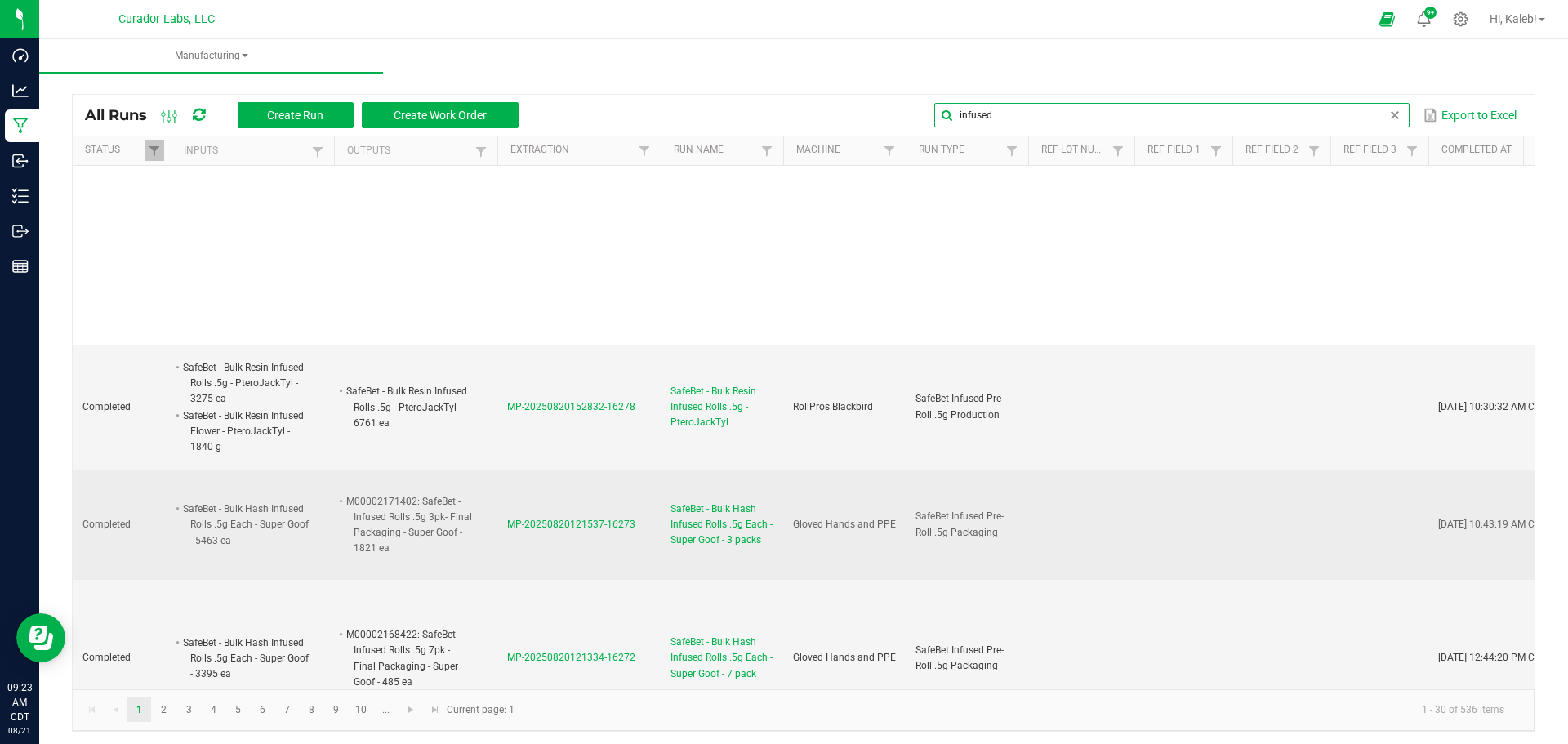
type input "infused"
drag, startPoint x: 421, startPoint y: 453, endPoint x: 465, endPoint y: 485, distance: 54.4
click at [465, 493] on li "M00002171402: SafeBet - Infused Rolls .5g 3pk- Final Packaging - Super Goof - 1…" at bounding box center [408, 525] width 129 height 63
copy li "SafeBet - Infused Rolls .5g 3pk- Final Packaging - Super Goof -"
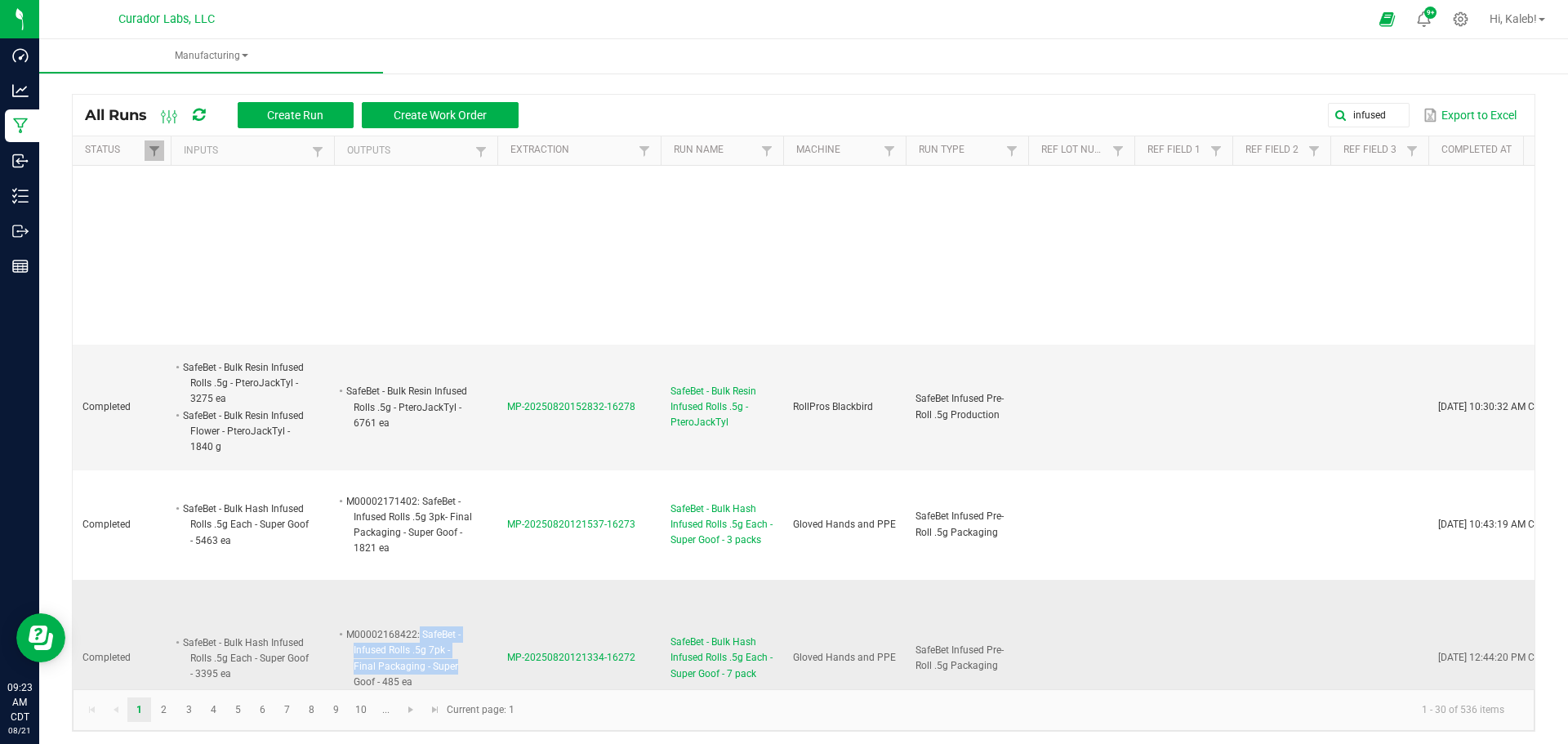
drag, startPoint x: 419, startPoint y: 587, endPoint x: 454, endPoint y: 618, distance: 46.8
click at [454, 626] on li "M00002168422: SafeBet - Infused Rolls .5g 7pk - Final Packaging - Super Goof - …" at bounding box center [408, 658] width 129 height 63
copy li "SafeBet - Infused Rolls .5g 7pk - Final Packaging - Super"
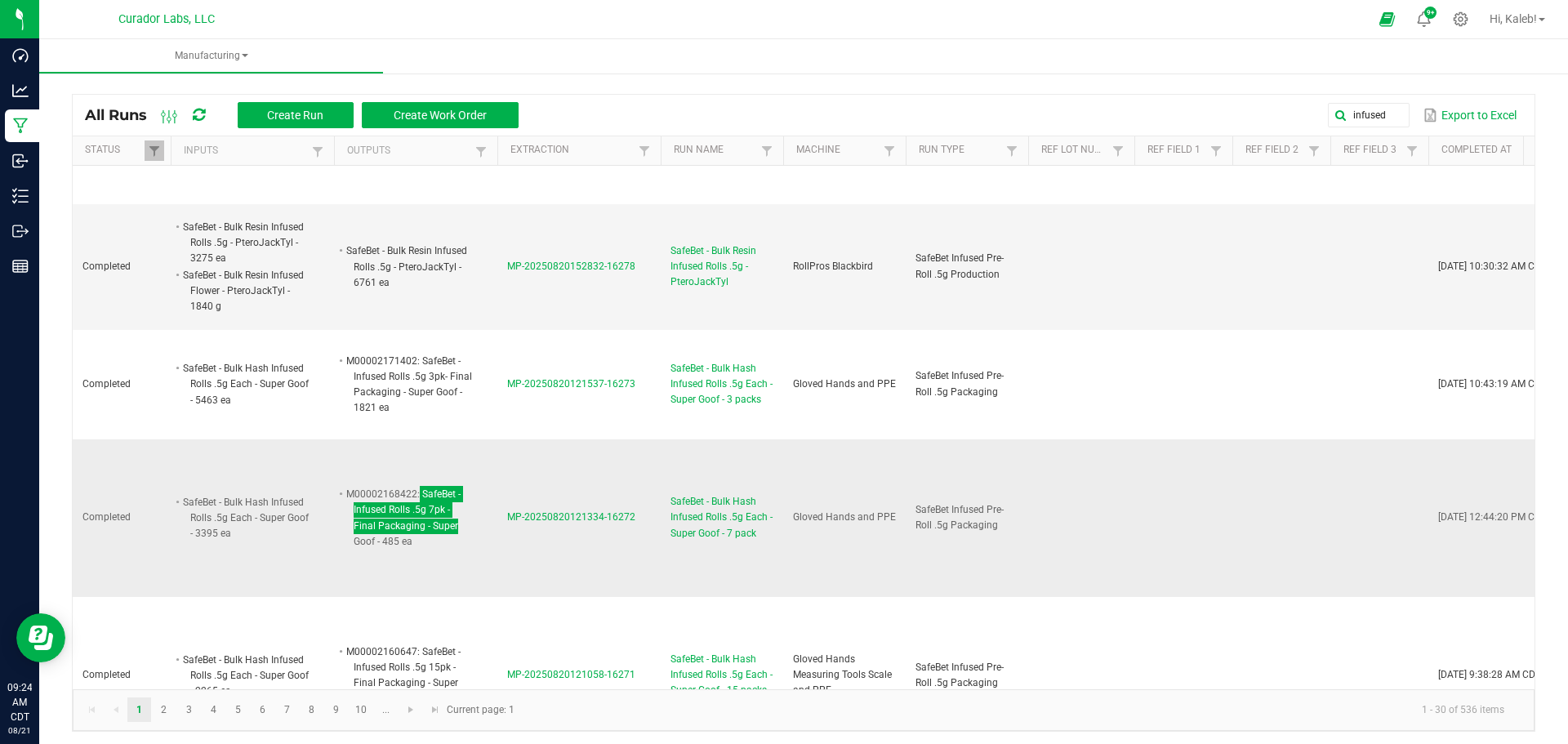
scroll to position [1306, 0]
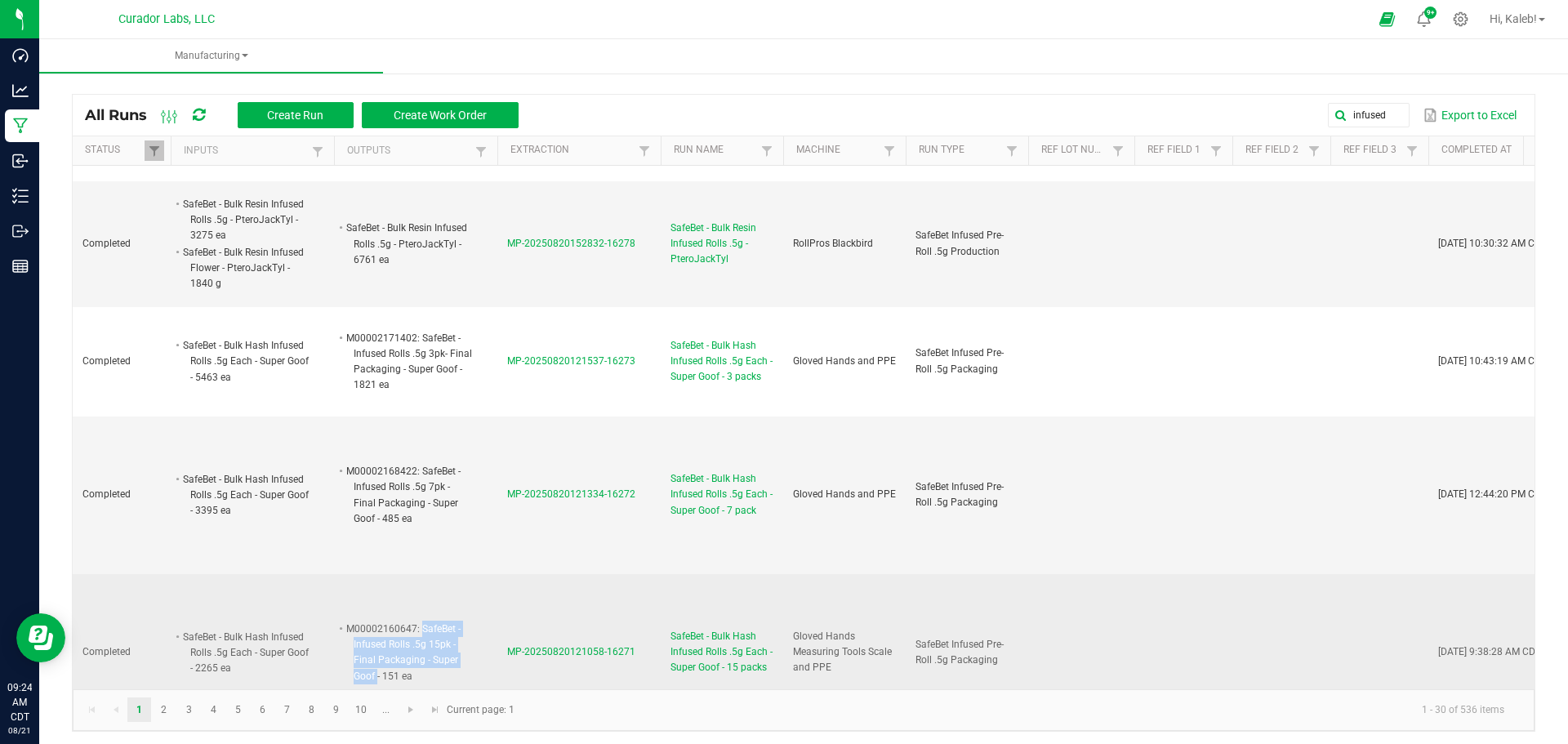
drag, startPoint x: 422, startPoint y: 581, endPoint x: 378, endPoint y: 628, distance: 64.4
click at [378, 628] on li "M00002160647: SafeBet - Infused Rolls .5g 15pk - Final Packaging - Super Goof -…" at bounding box center [408, 652] width 129 height 63
copy li "SafeBet - Infused Rolls .5g 15pk - Final Packaging - Super Goof"
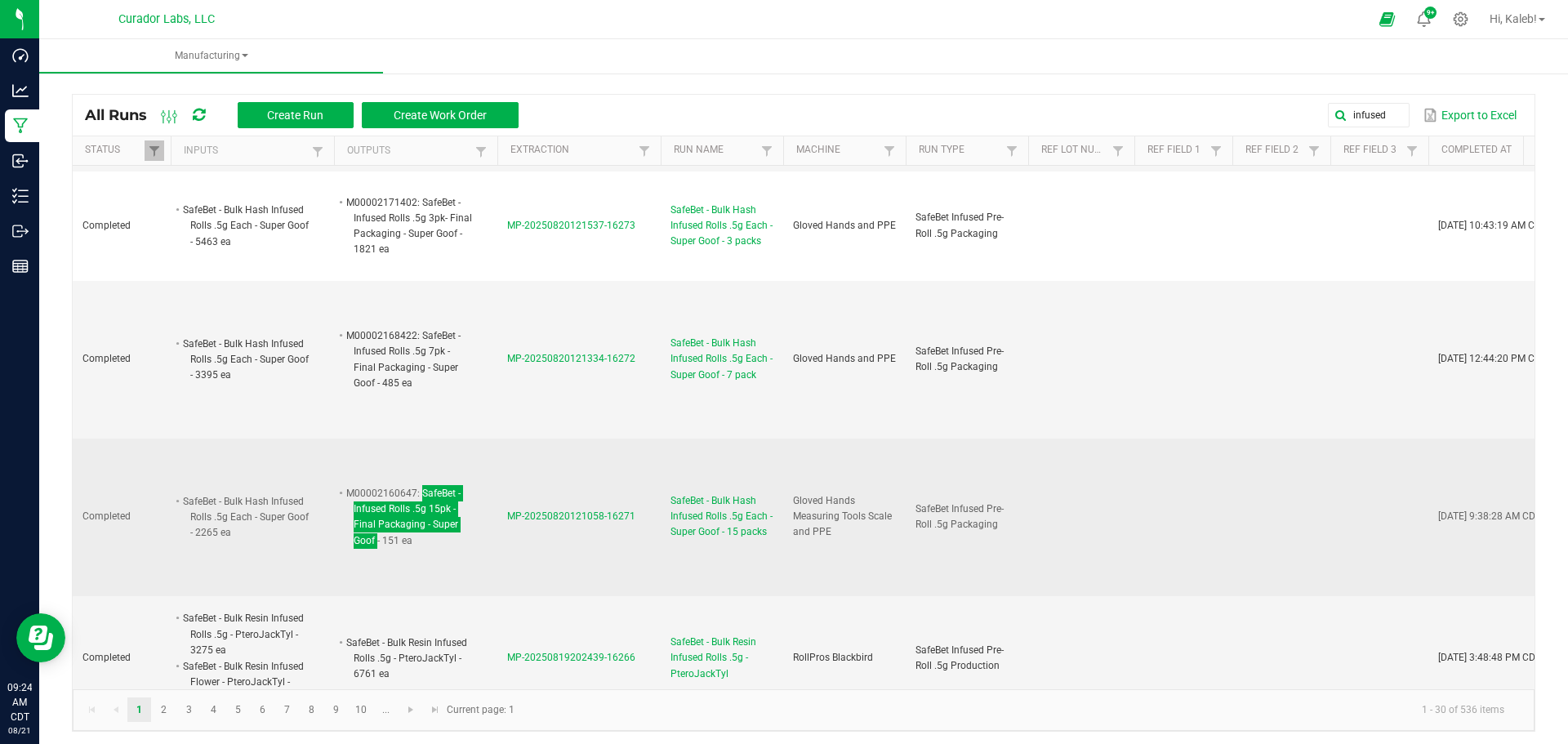
scroll to position [1469, 0]
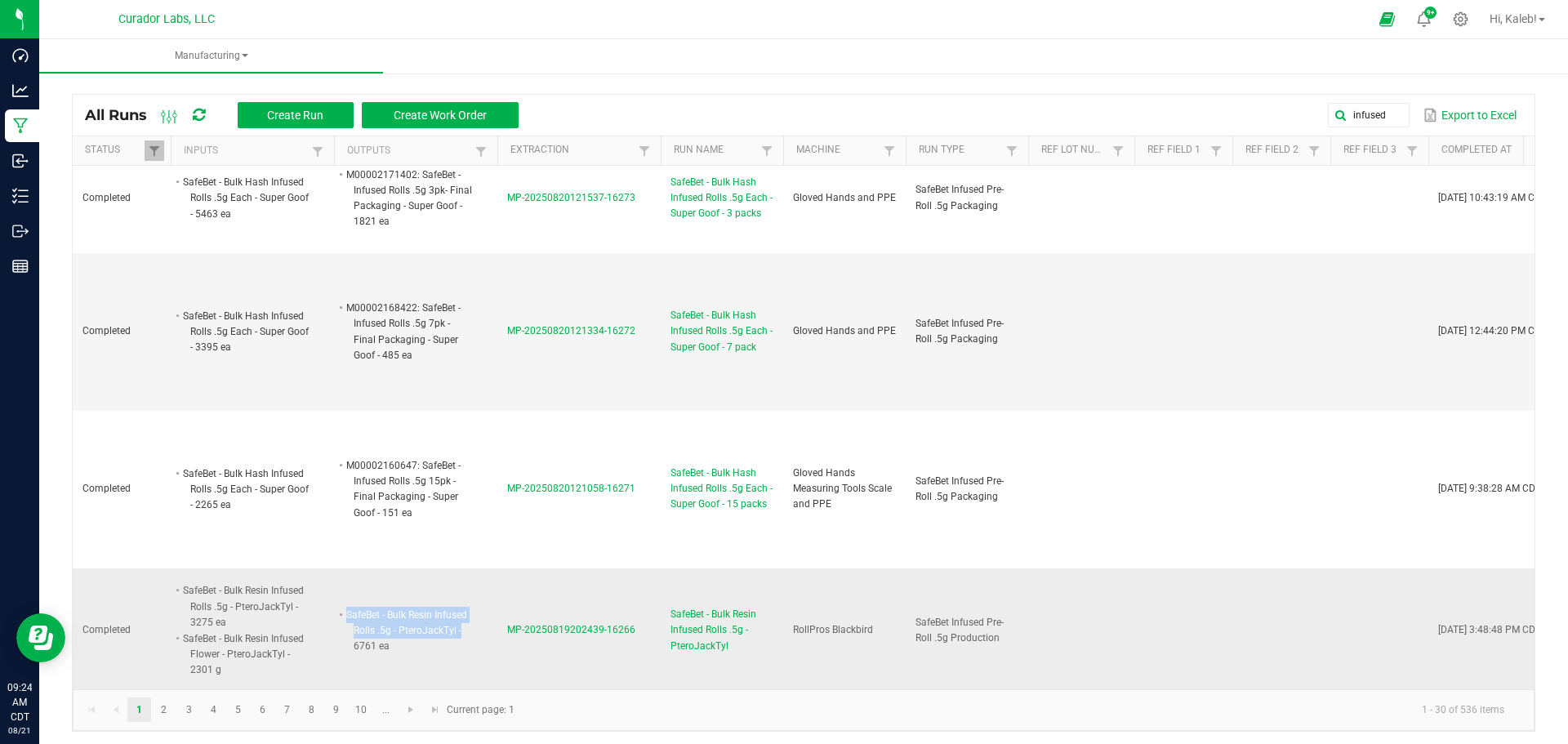
drag, startPoint x: 347, startPoint y: 559, endPoint x: 471, endPoint y: 582, distance: 126.1
click at [471, 606] on li "SafeBet - Bulk Resin Infused Rolls .5g - PteroJackTyl - 6761 ea" at bounding box center [408, 630] width 129 height 48
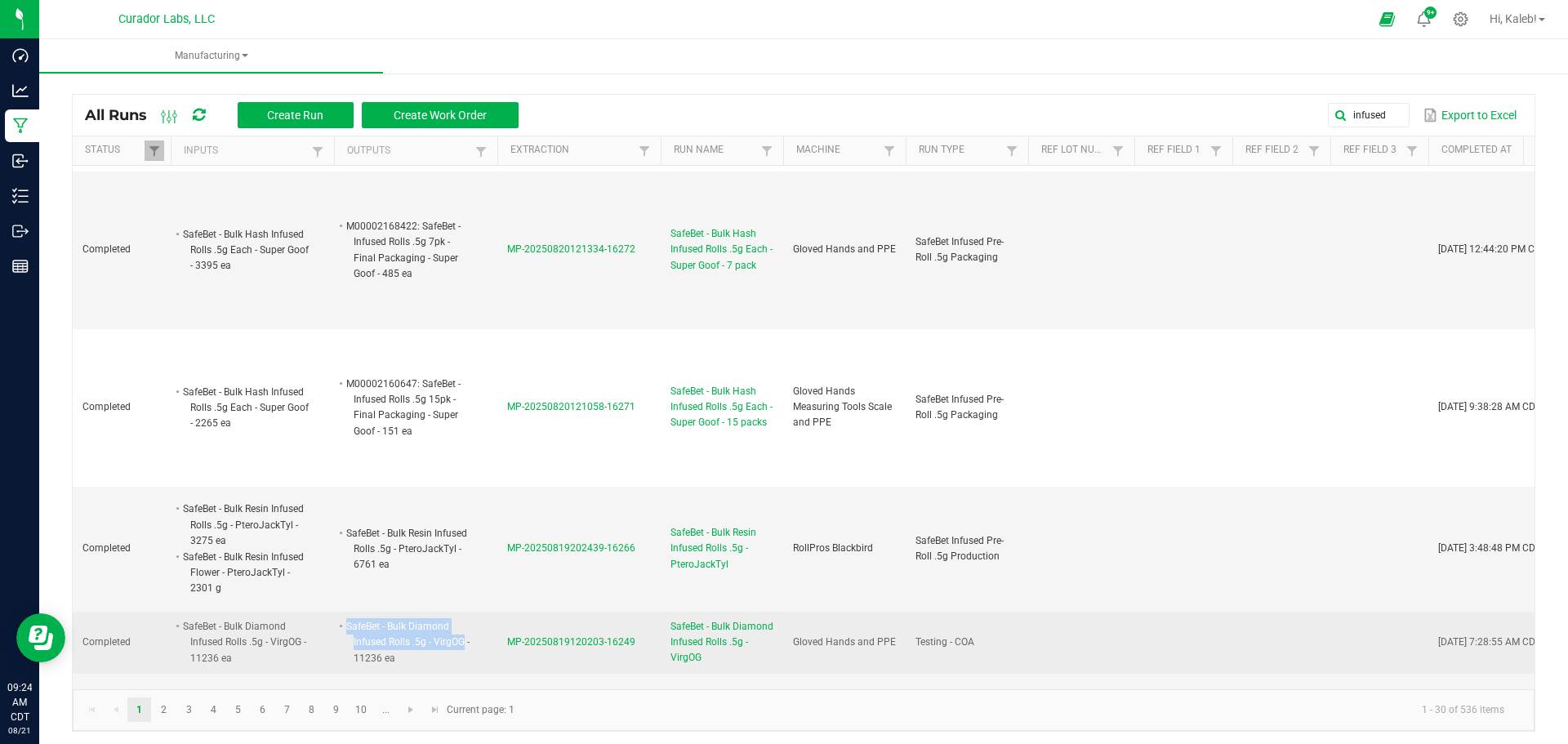
drag, startPoint x: 347, startPoint y: 563, endPoint x: 464, endPoint y: 583, distance: 118.7
click at [464, 618] on li "SafeBet - Bulk Diamond Infused Rolls .5g - VirgOG - 11236 ea" at bounding box center [408, 642] width 129 height 48
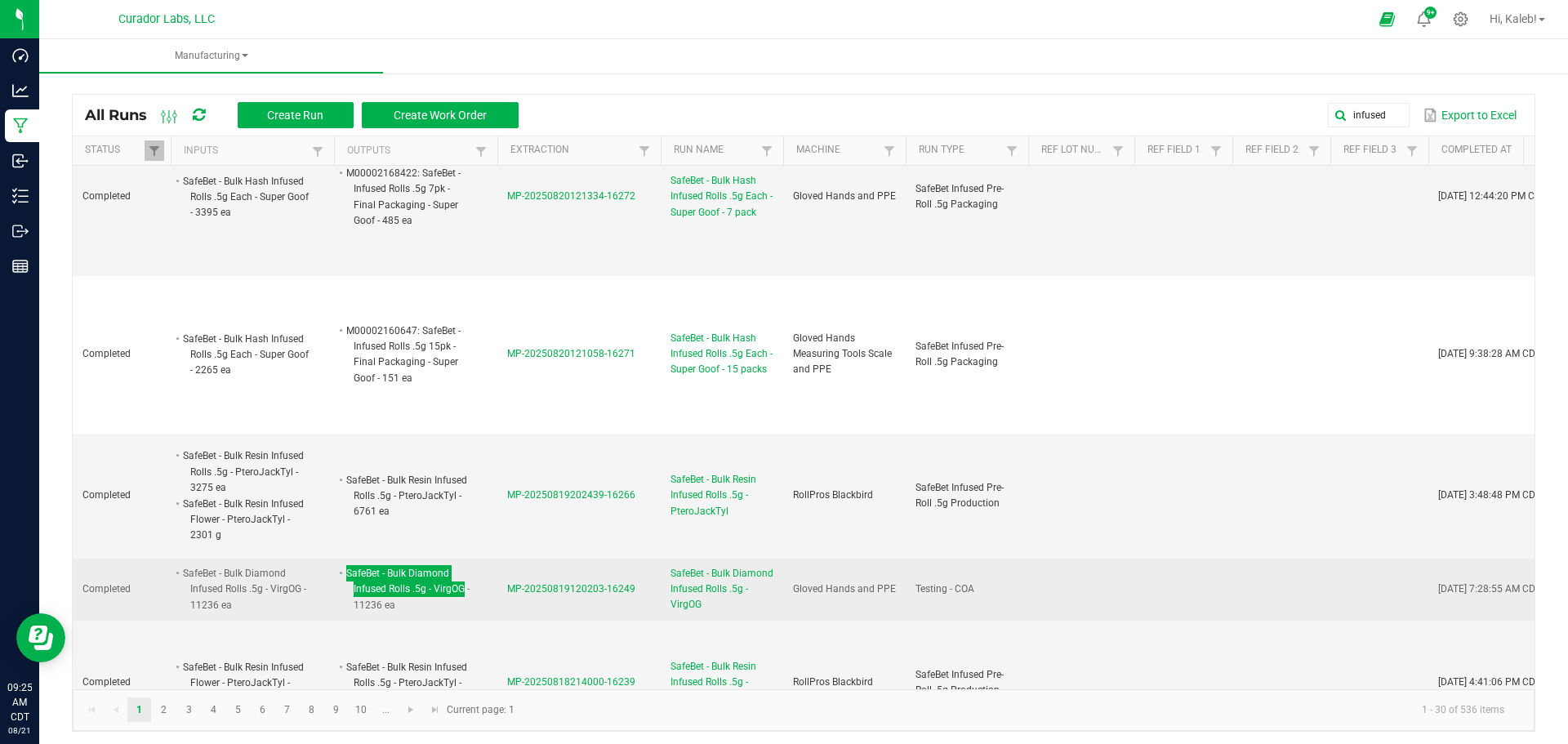
scroll to position [1633, 0]
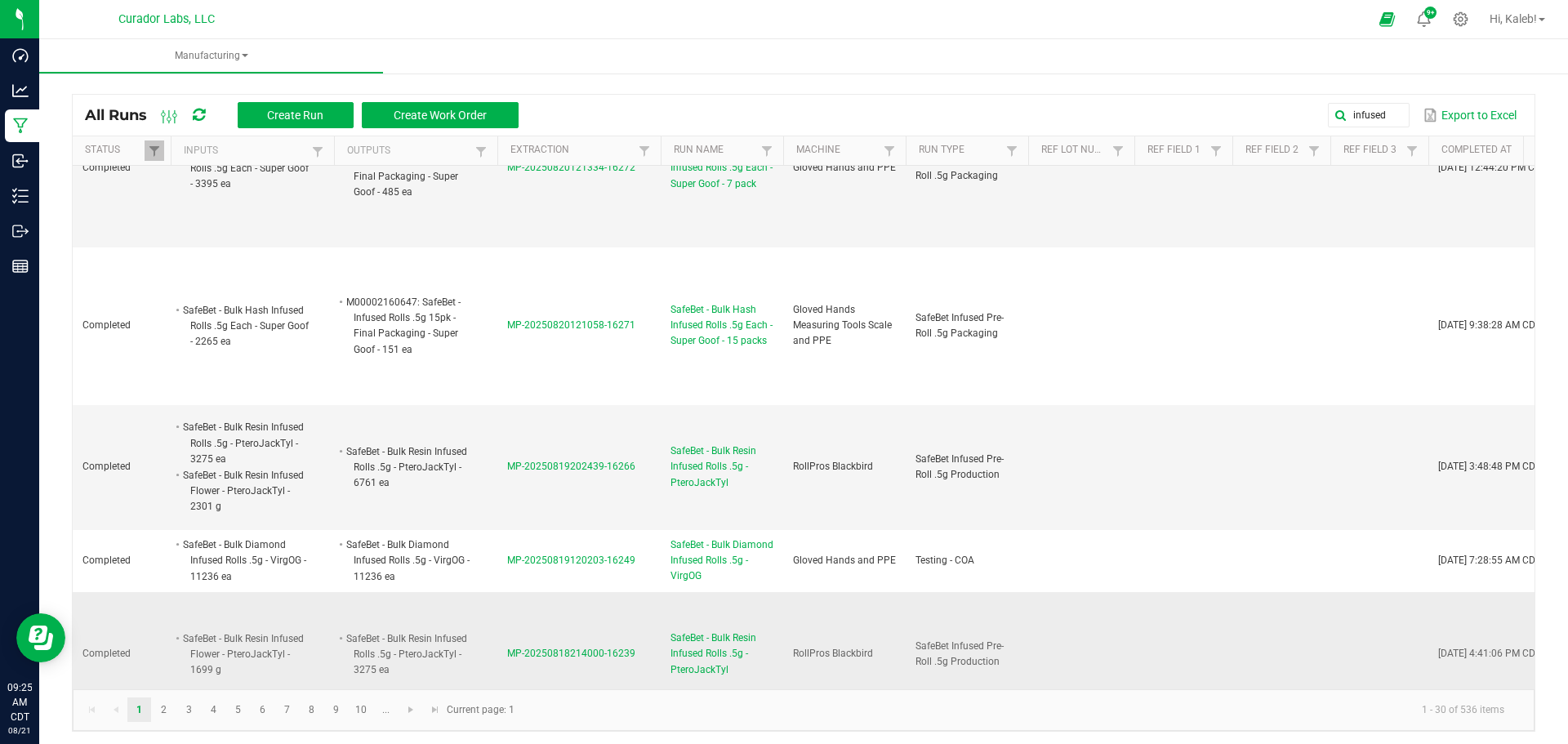
click at [347, 630] on li "SafeBet - Bulk Resin Infused Rolls .5g - PteroJackTyl - 3275 ea" at bounding box center [408, 654] width 129 height 48
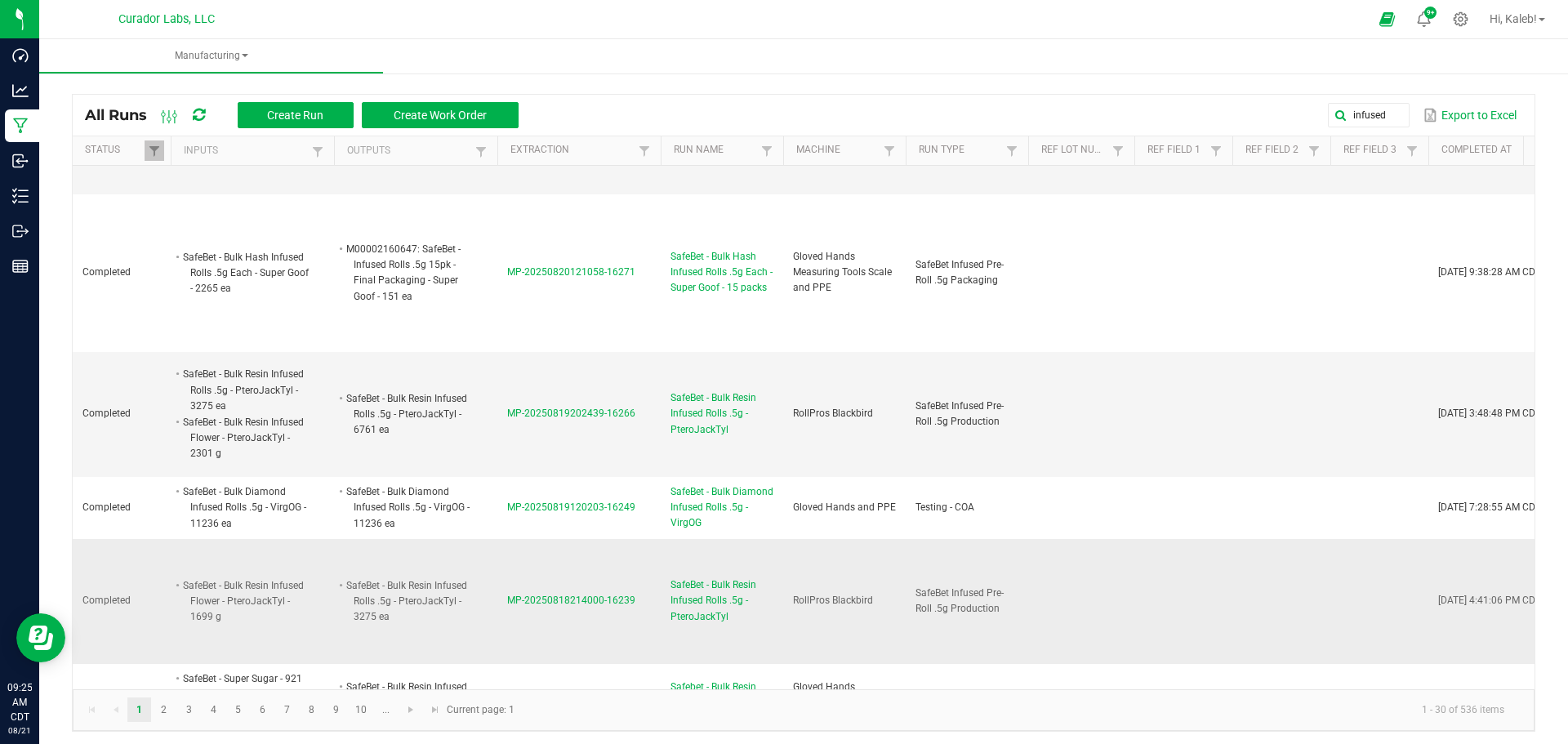
scroll to position [1715, 0]
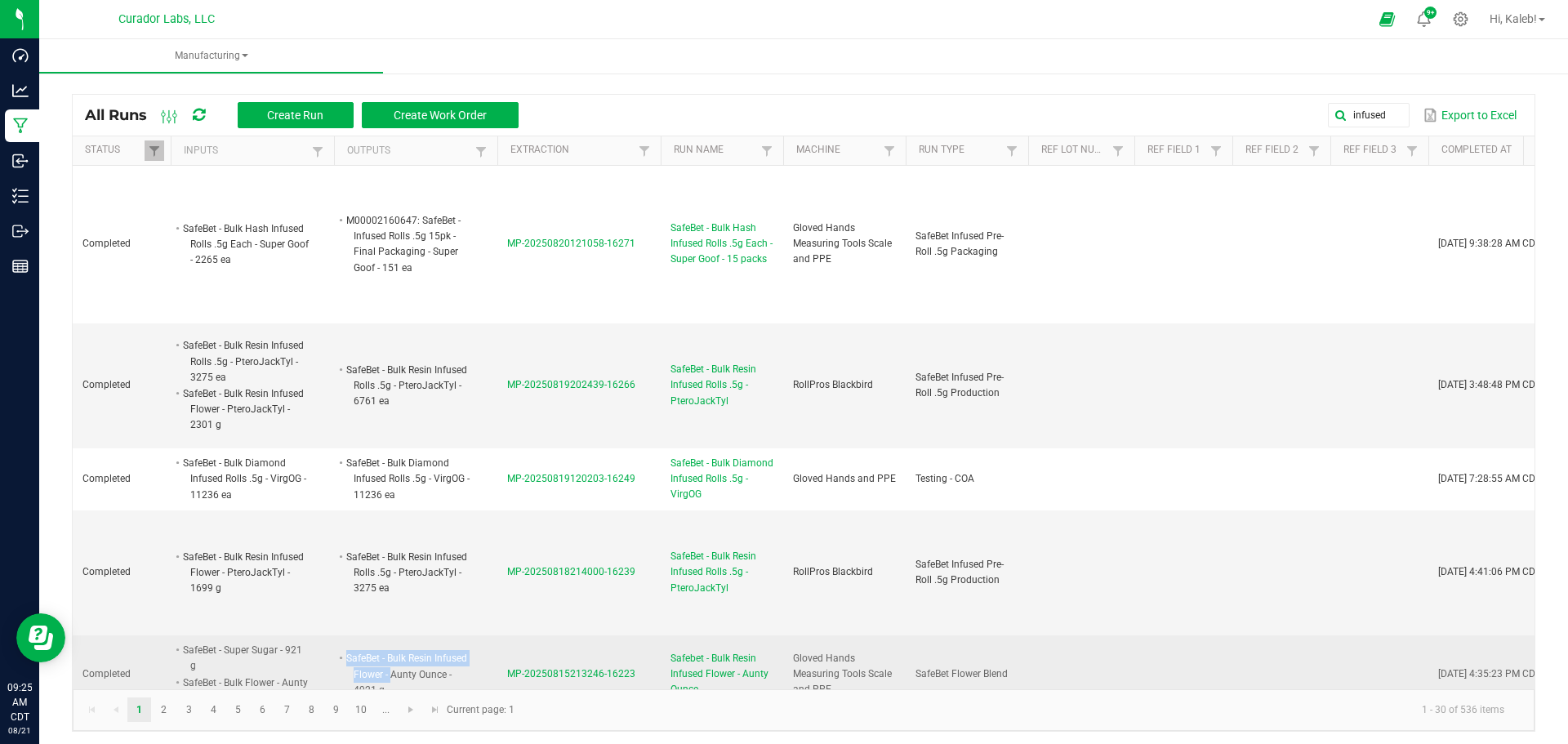
drag, startPoint x: 347, startPoint y: 575, endPoint x: 390, endPoint y: 597, distance: 48.3
click at [390, 650] on li "SafeBet - Bulk Resin Infused Flower - Aunty Ounce - 4921 g" at bounding box center [408, 674] width 129 height 48
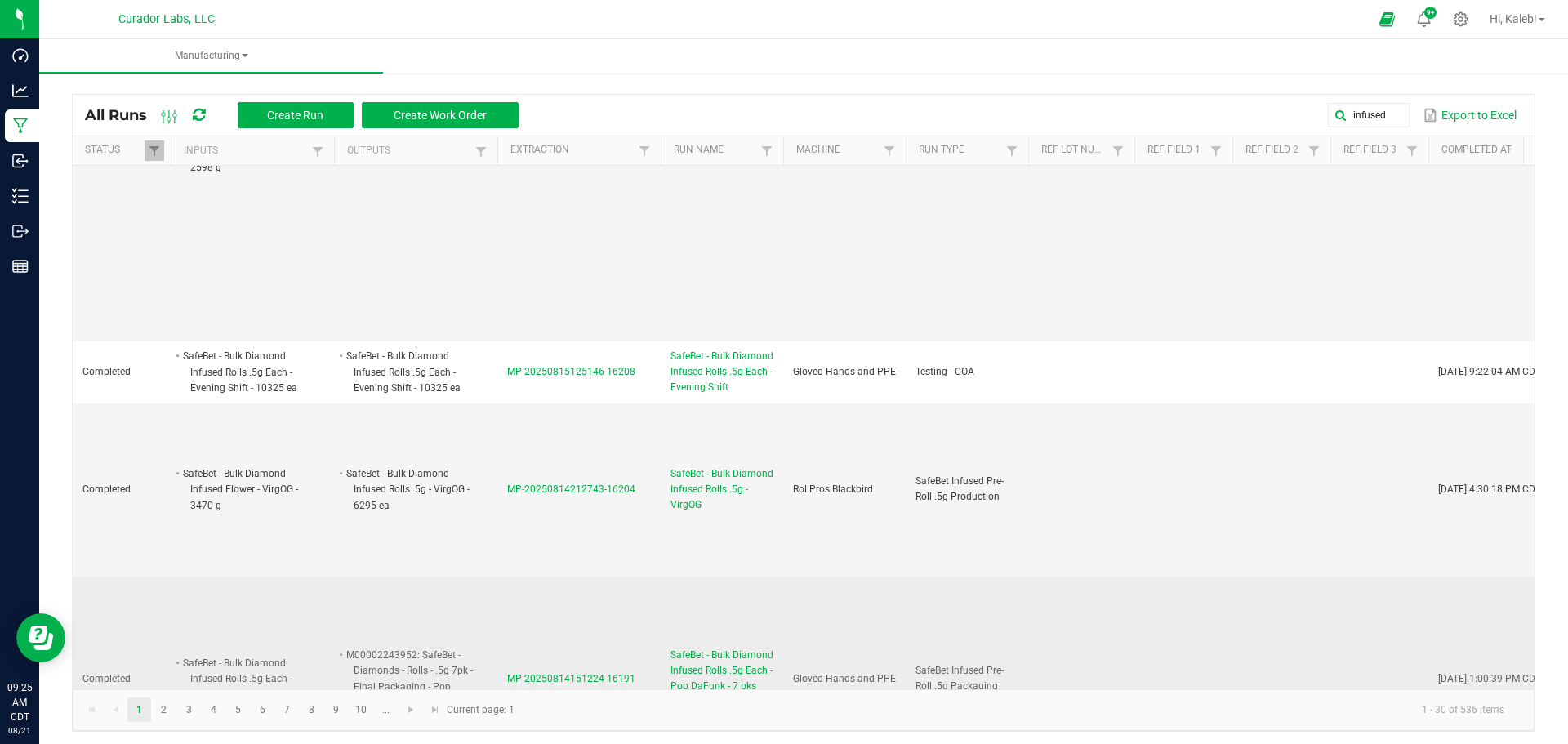
scroll to position [2530, 0]
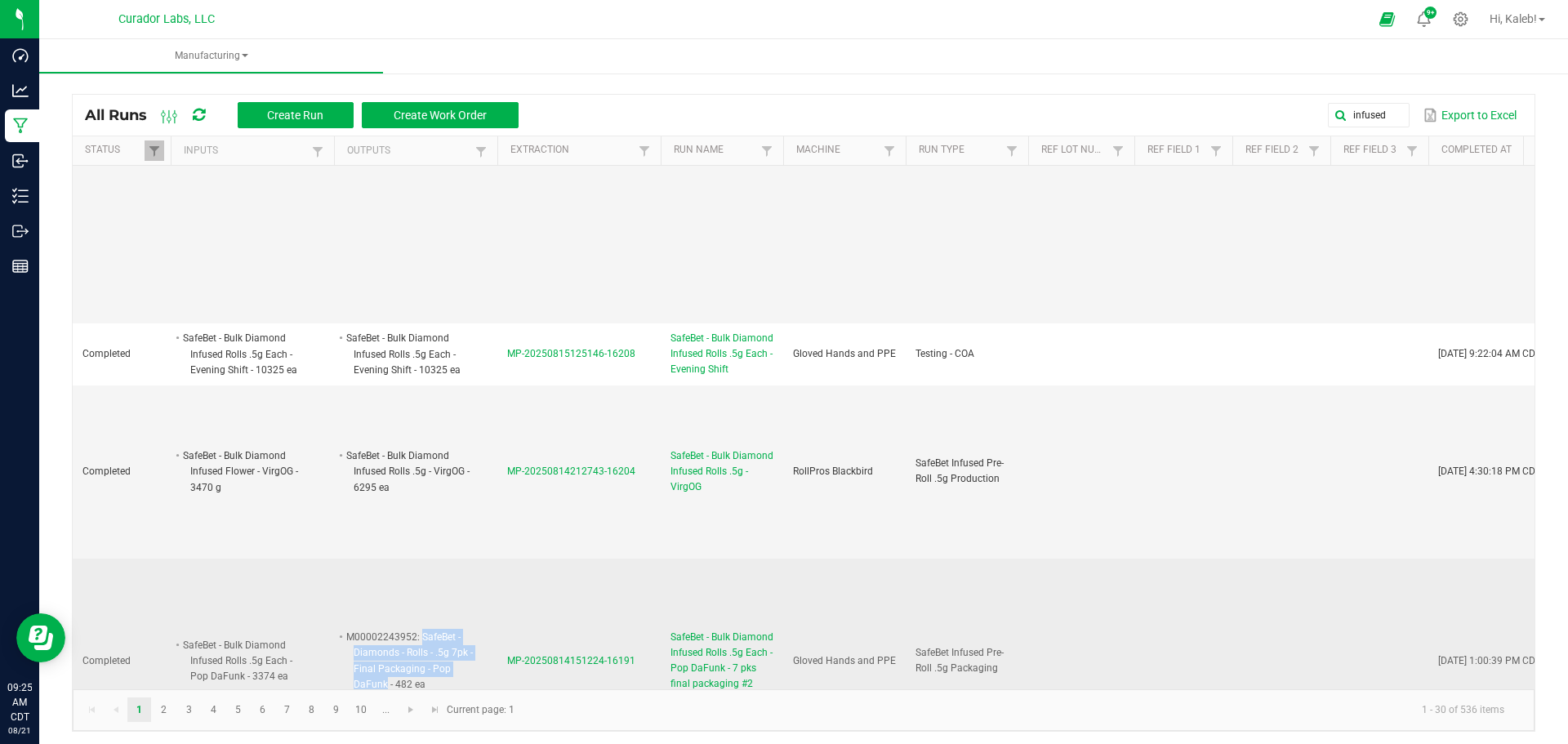
drag, startPoint x: 422, startPoint y: 525, endPoint x: 385, endPoint y: 574, distance: 61.4
click at [385, 629] on li "M00002243952: SafeBet - Diamonds - Rolls - .5g 7pk - Final Packaging - Pop DaFu…" at bounding box center [408, 660] width 129 height 63
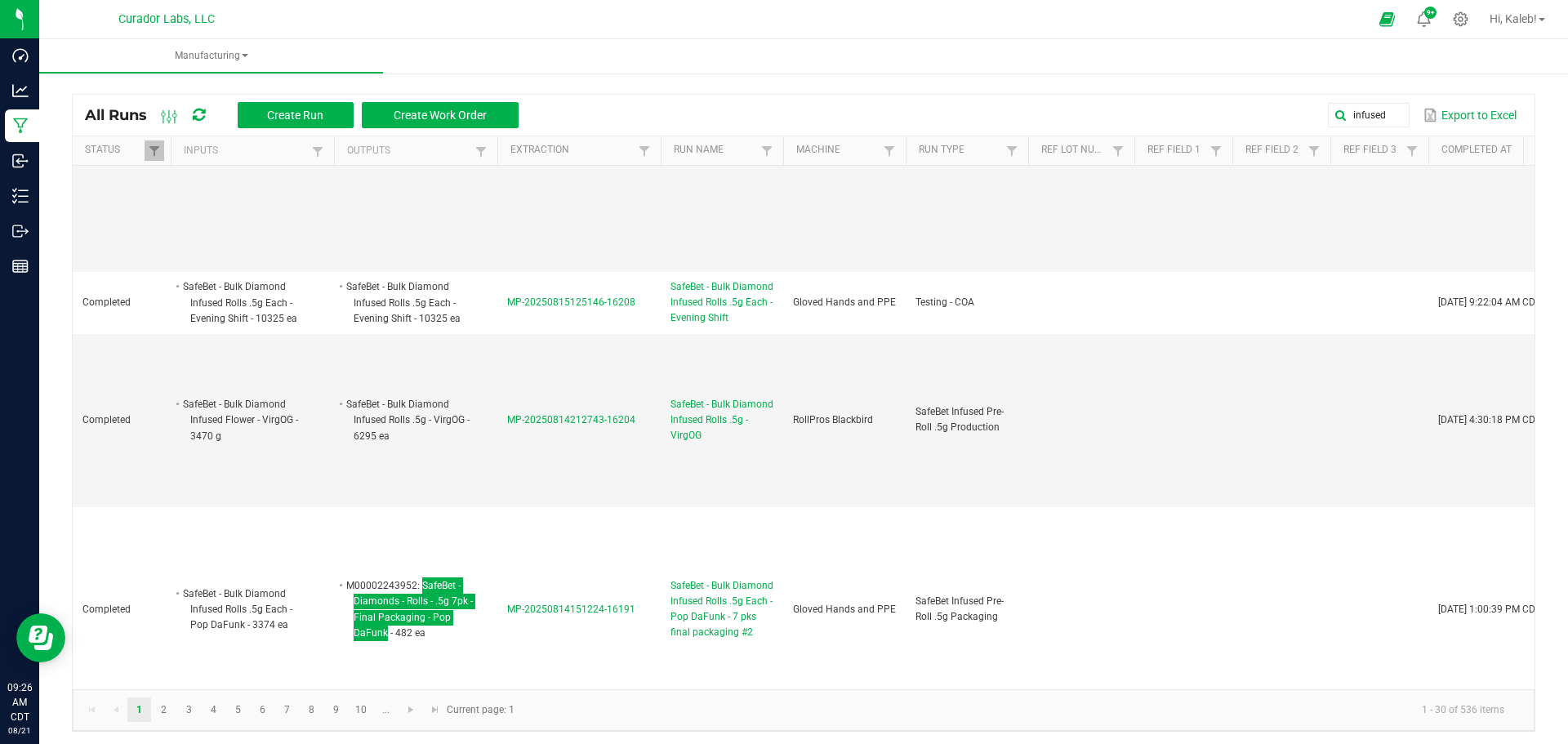
scroll to position [2694, 0]
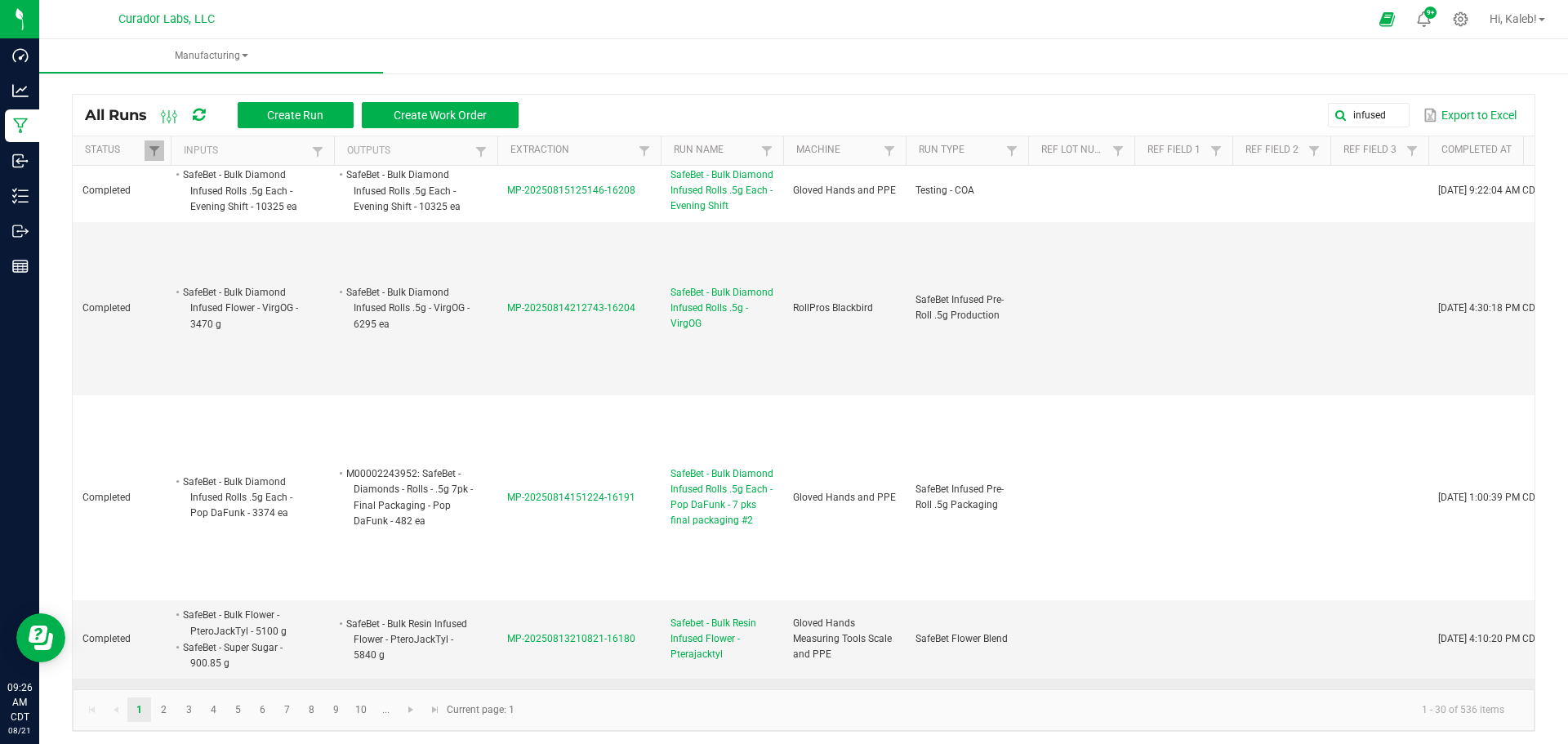
drag, startPoint x: 420, startPoint y: 596, endPoint x: 388, endPoint y: 650, distance: 62.8
click at [388, 701] on li "M00002243230: SafeBet - Diamonds - Rolls - .5g 3pk - Final Packaging - Pop DaFu…" at bounding box center [408, 733] width 129 height 63
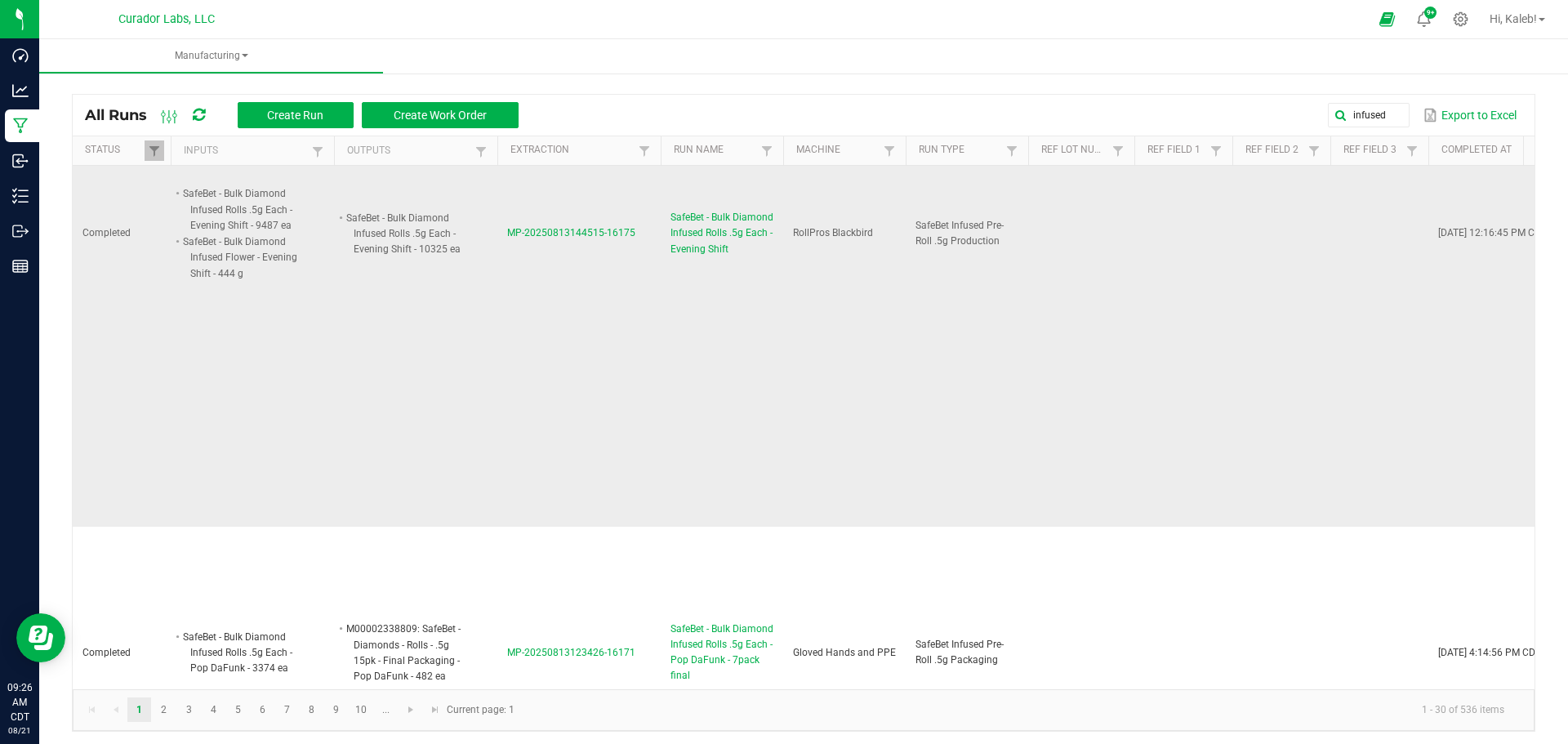
scroll to position [3674, 0]
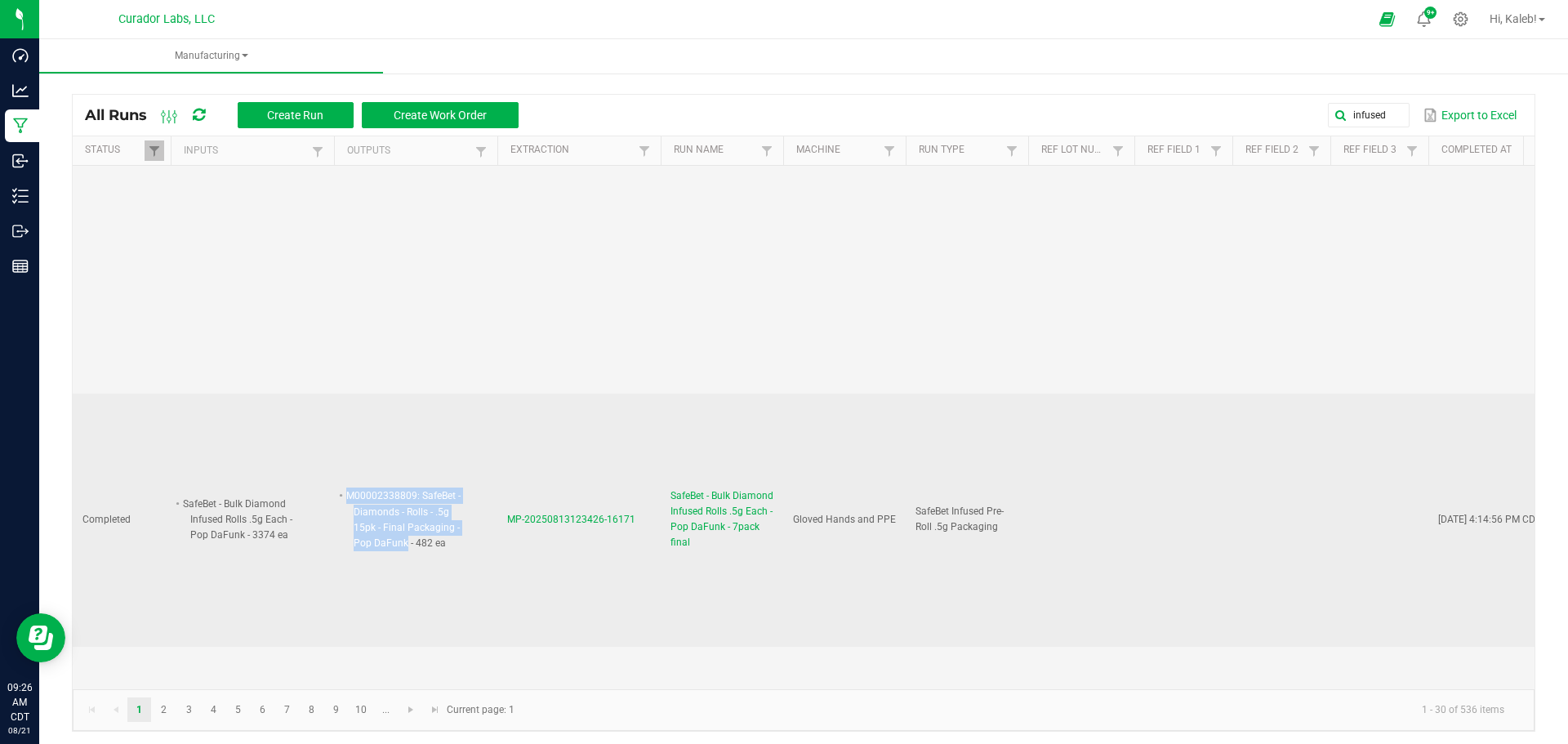
drag, startPoint x: 348, startPoint y: 369, endPoint x: 387, endPoint y: 416, distance: 61.1
click at [387, 487] on li "M00002338809: SafeBet - Diamonds - Rolls - .5g 15pk - Final Packaging - Pop DaF…" at bounding box center [408, 519] width 129 height 63
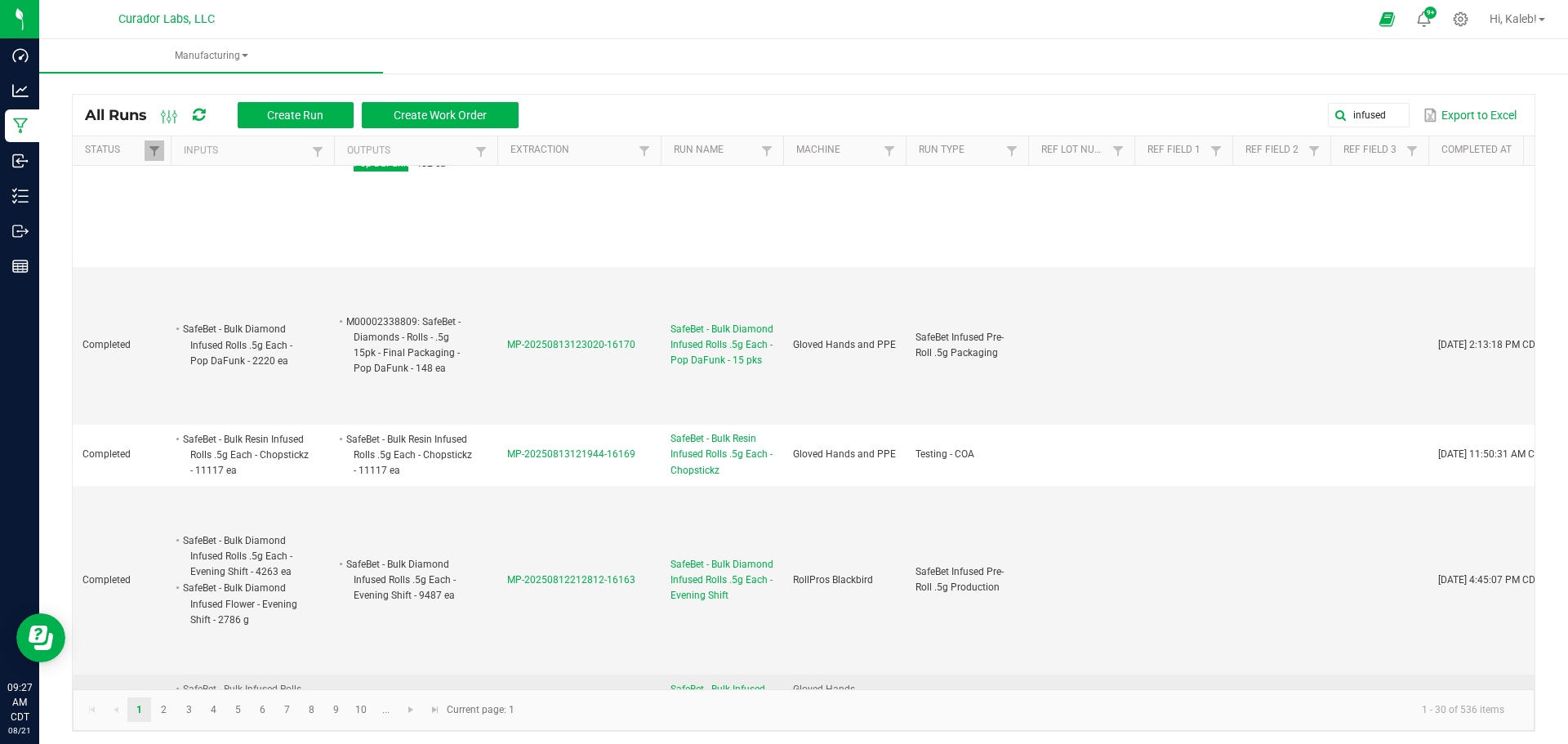
scroll to position [4082, 0]
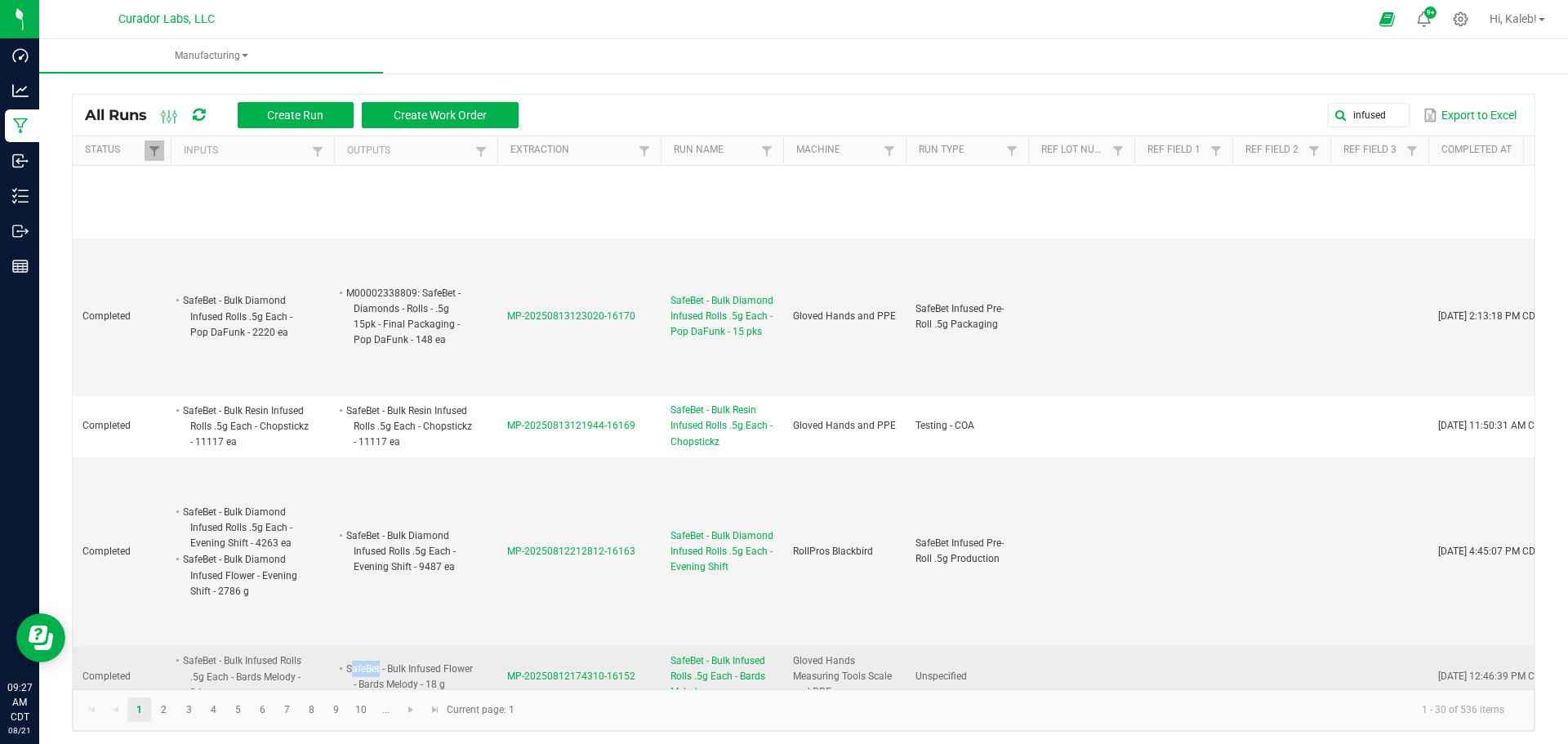
drag, startPoint x: 350, startPoint y: 501, endPoint x: 379, endPoint y: 509, distance: 30.1
click at [379, 660] on li "SafeBet - Bulk Infused Flower - Bards Melody - 18 g" at bounding box center [408, 676] width 129 height 32
drag, startPoint x: 346, startPoint y: 504, endPoint x: 450, endPoint y: 522, distance: 105.5
click at [450, 660] on li "SafeBet - Bulk Infused Flower - Bards Melody - 18 g" at bounding box center [408, 676] width 129 height 32
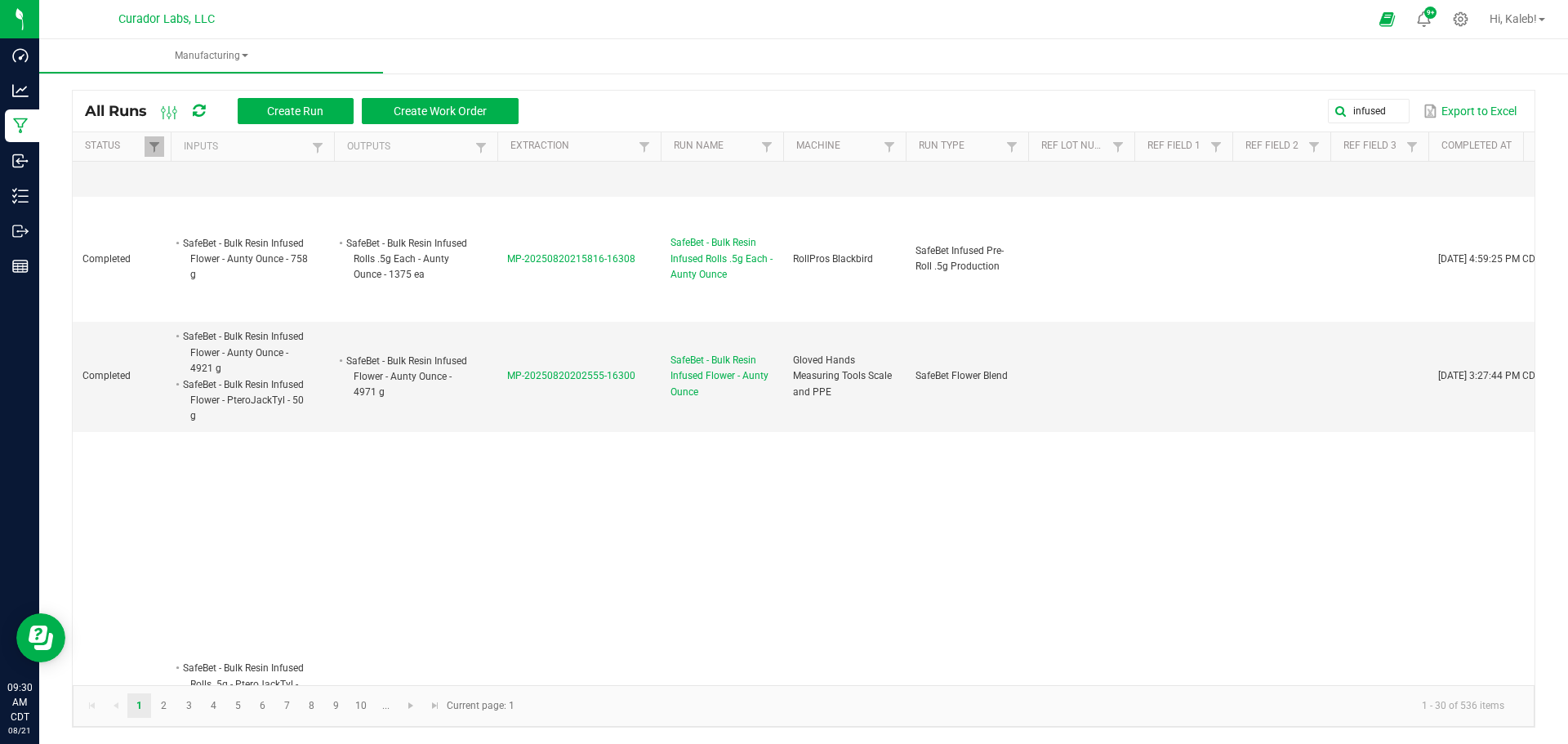
scroll to position [0, 0]
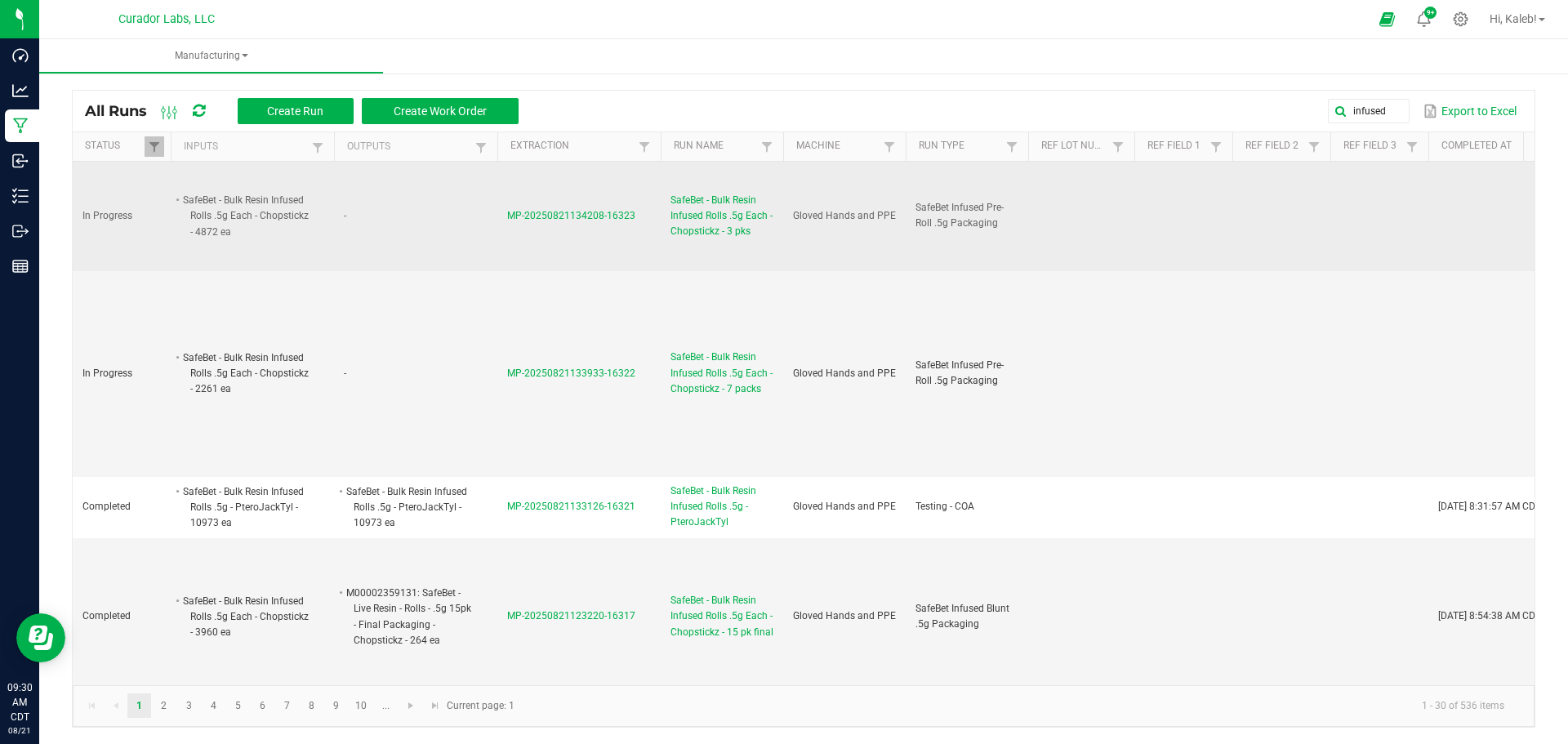
click at [281, 210] on li "SafeBet - Bulk Resin Infused Rolls .5g Each - Chopstickz - 4872 ea" at bounding box center [245, 216] width 129 height 48
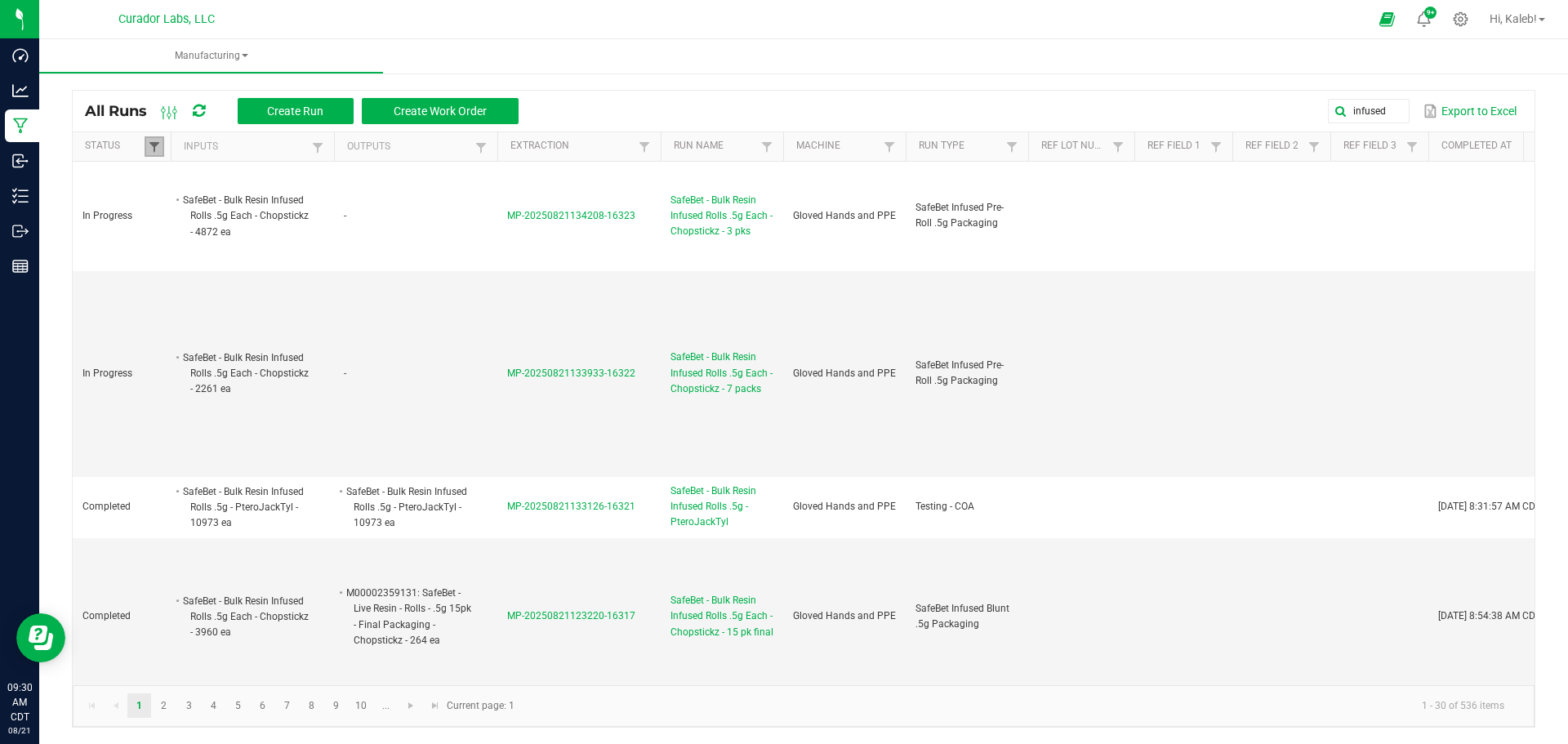
click at [148, 151] on span at bounding box center [154, 146] width 13 height 13
click at [176, 258] on li "In Progress" at bounding box center [234, 257] width 158 height 21
checkbox Progress "false"
click at [277, 299] on button "Filter" at bounding box center [282, 293] width 81 height 36
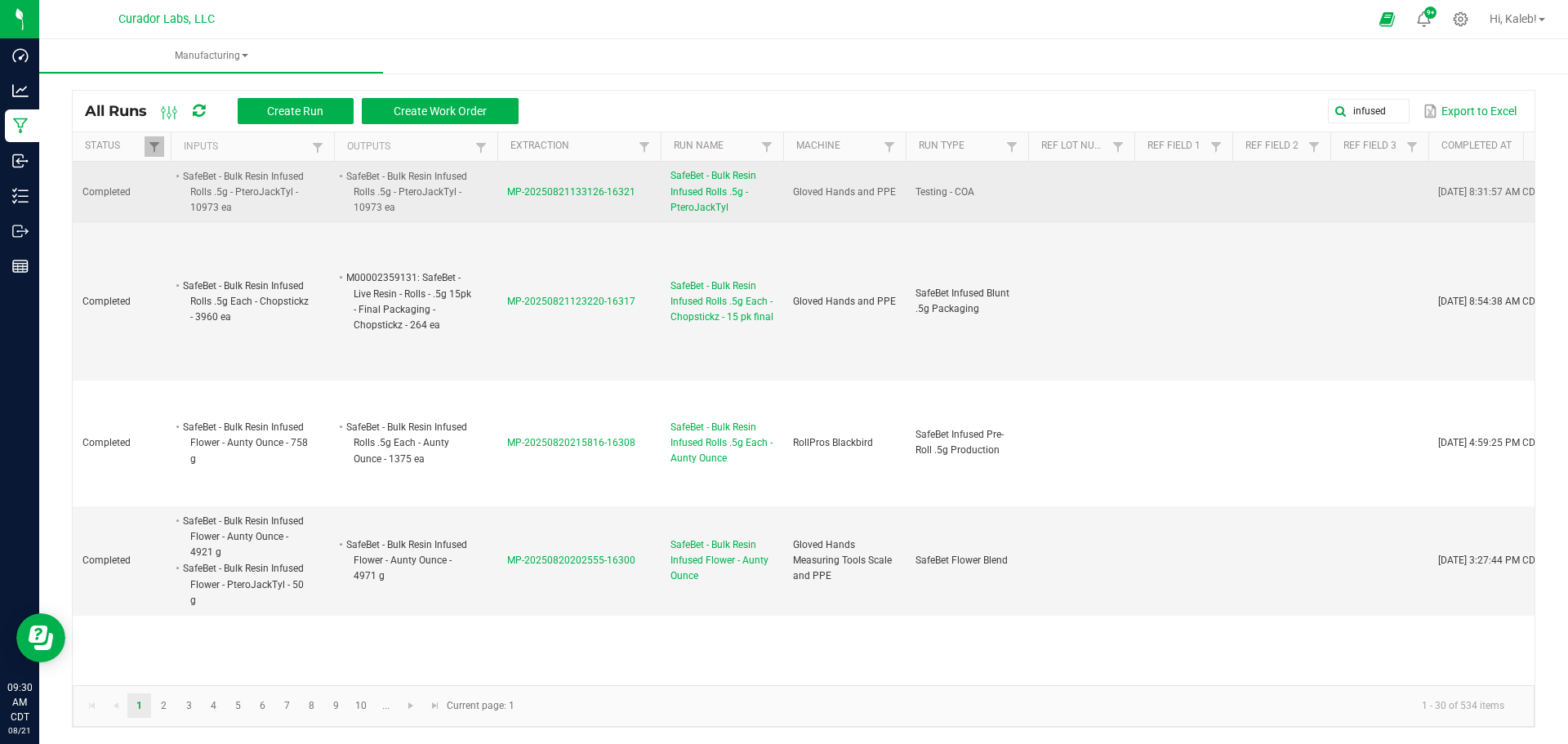
click at [411, 192] on li "SafeBet - Bulk Resin Infused Rolls .5g - PteroJackTyl - 10973 ea" at bounding box center [408, 192] width 129 height 48
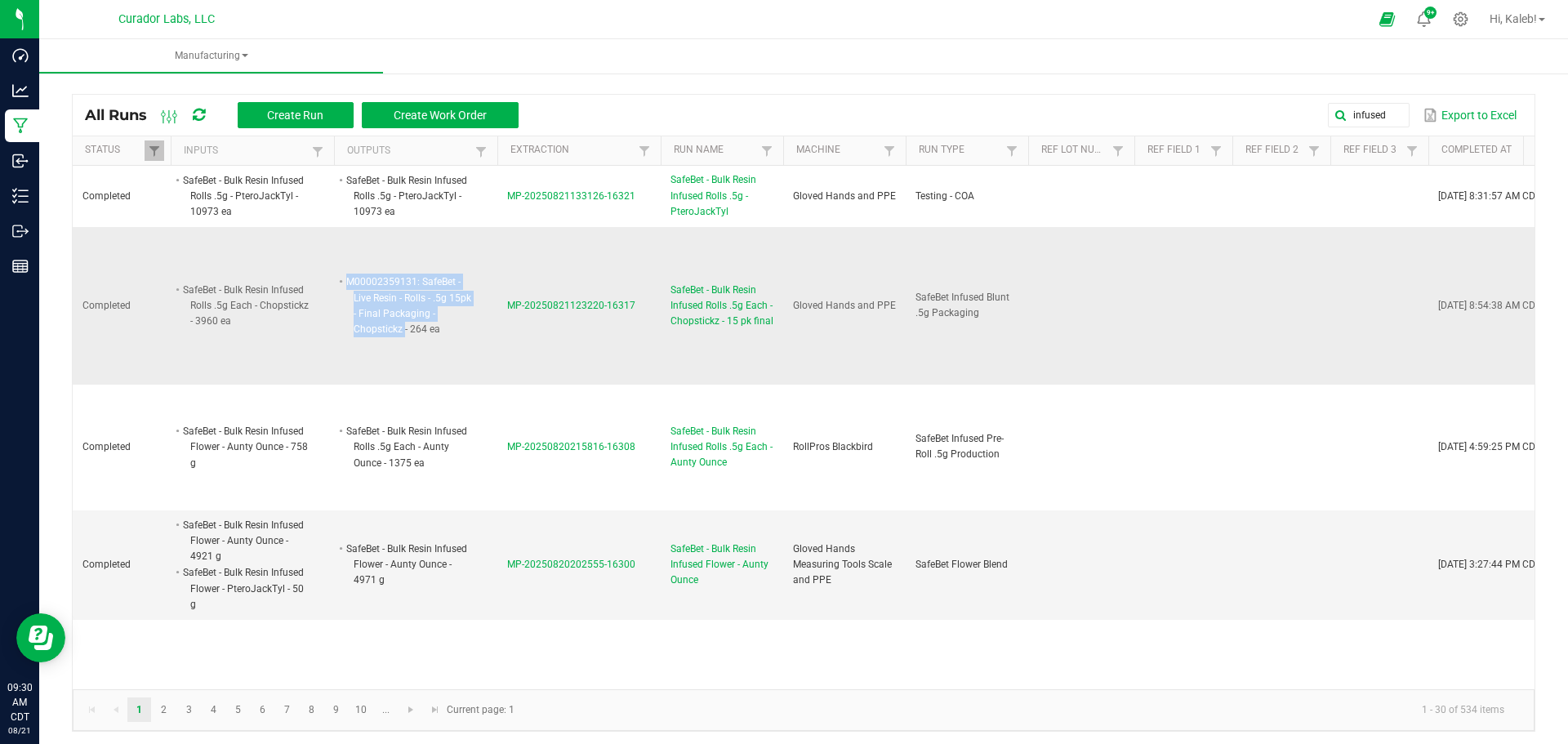
drag, startPoint x: 347, startPoint y: 279, endPoint x: 405, endPoint y: 328, distance: 75.9
click at [405, 328] on li "M00002359131: SafeBet - Live Resin - Rolls - .5g 15pk - Final Packaging - Chops…" at bounding box center [408, 305] width 129 height 63
click at [377, 331] on li "M00002359131: SafeBet - Live Resin - Rolls - .5g 15pk - Final Packaging - Chops…" at bounding box center [408, 305] width 129 height 63
click at [148, 146] on span at bounding box center [154, 151] width 13 height 13
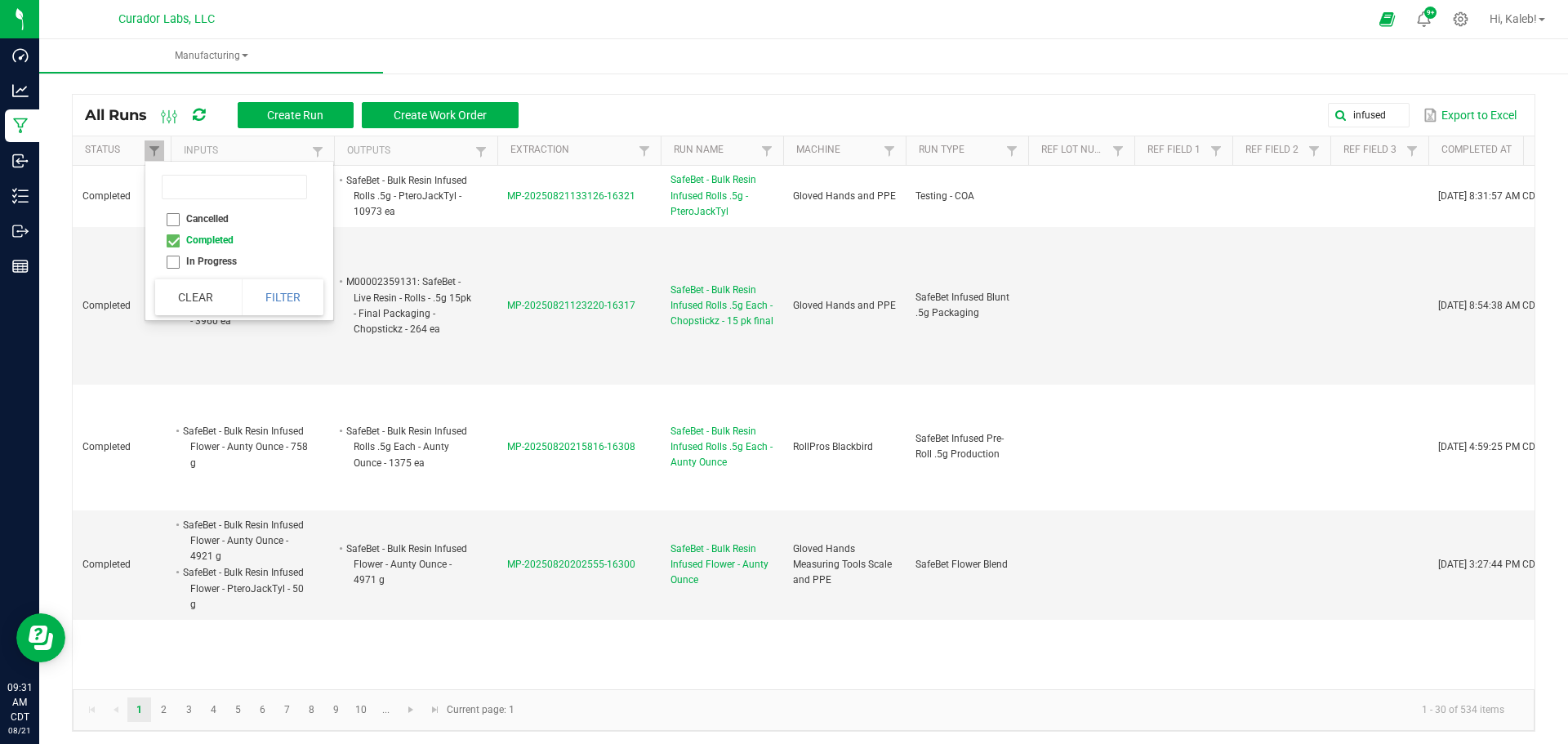
click at [176, 259] on li "In Progress" at bounding box center [234, 261] width 158 height 21
checkbox Progress "true"
click at [281, 299] on button "Filter" at bounding box center [282, 297] width 81 height 36
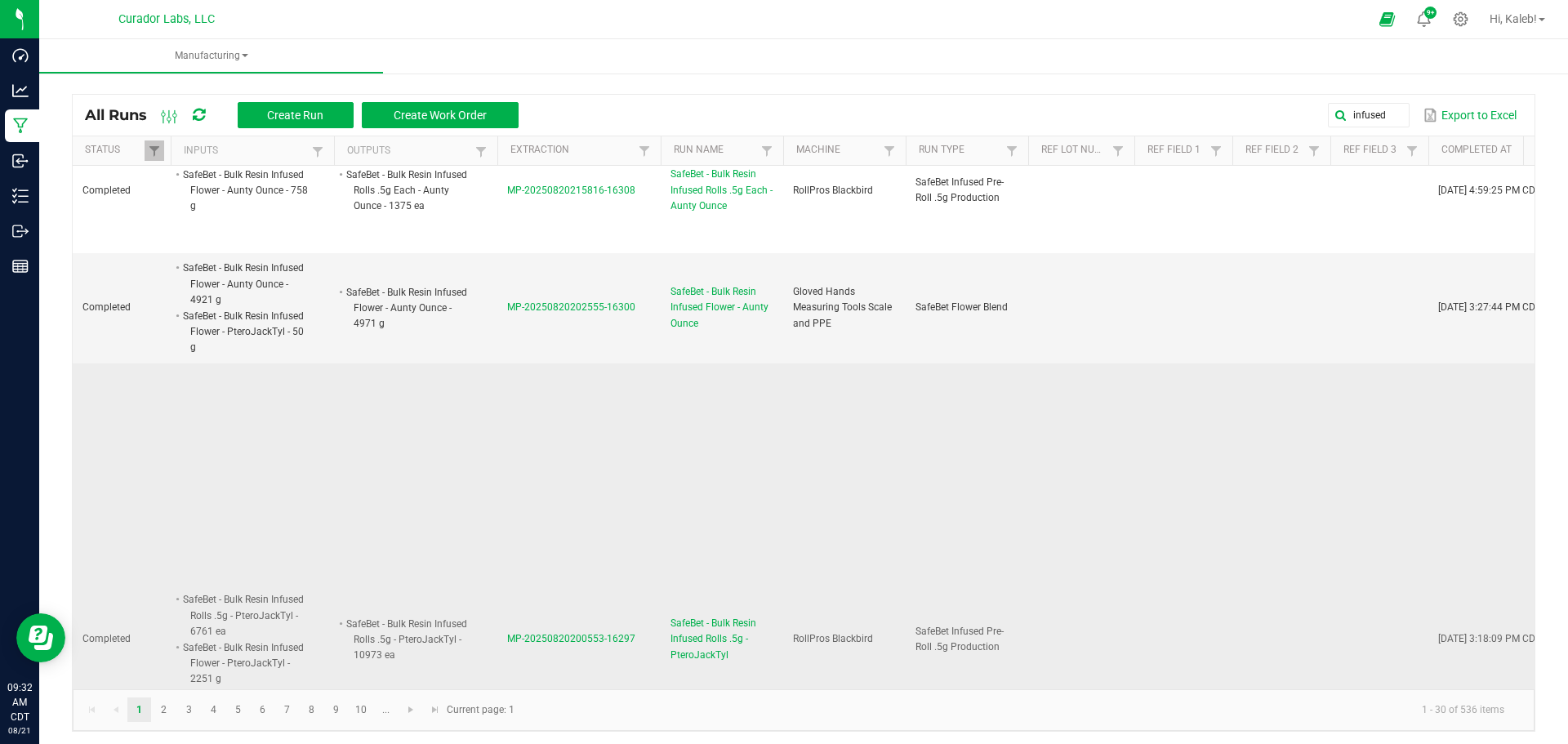
scroll to position [490, 0]
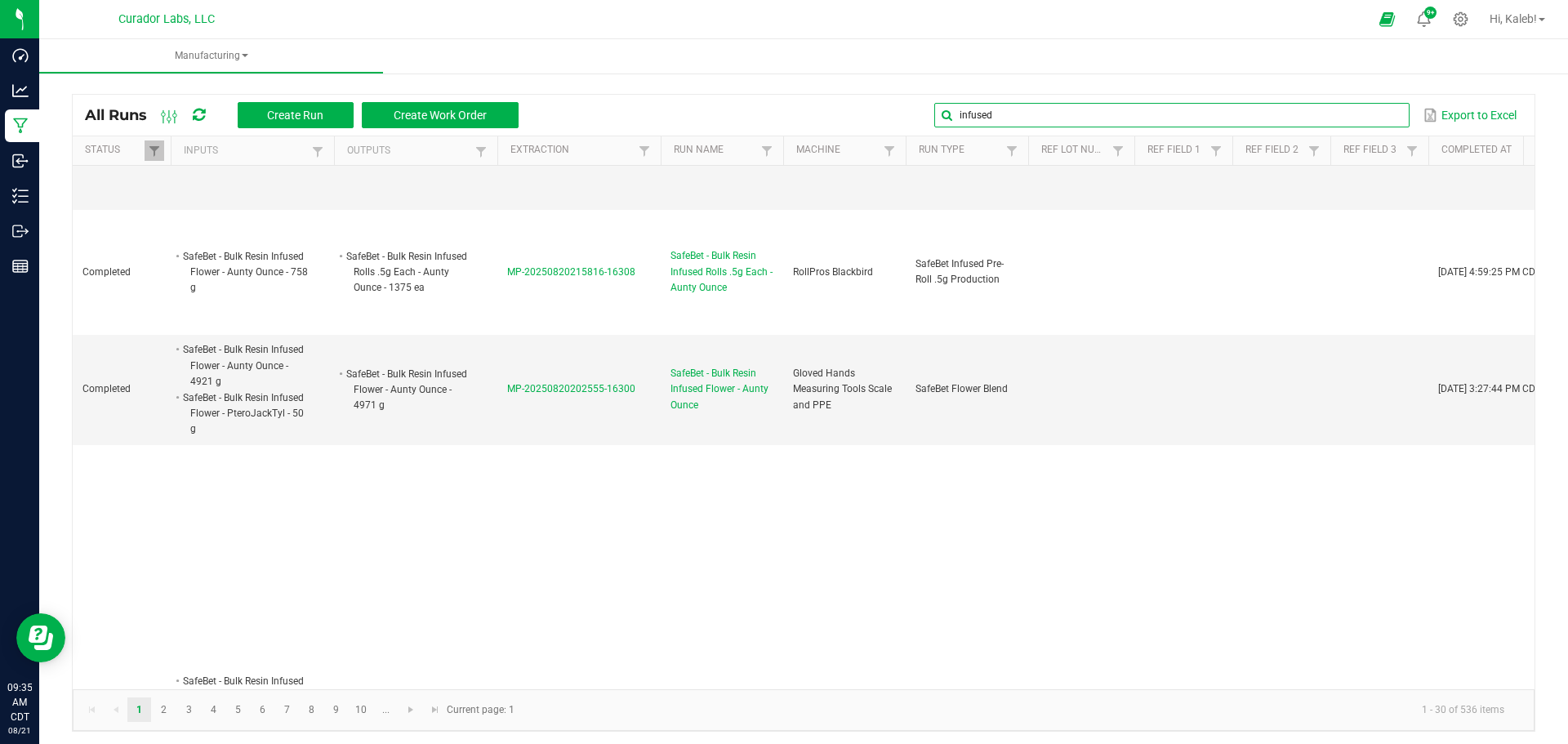
click at [1339, 115] on input "infused" at bounding box center [1171, 115] width 475 height 25
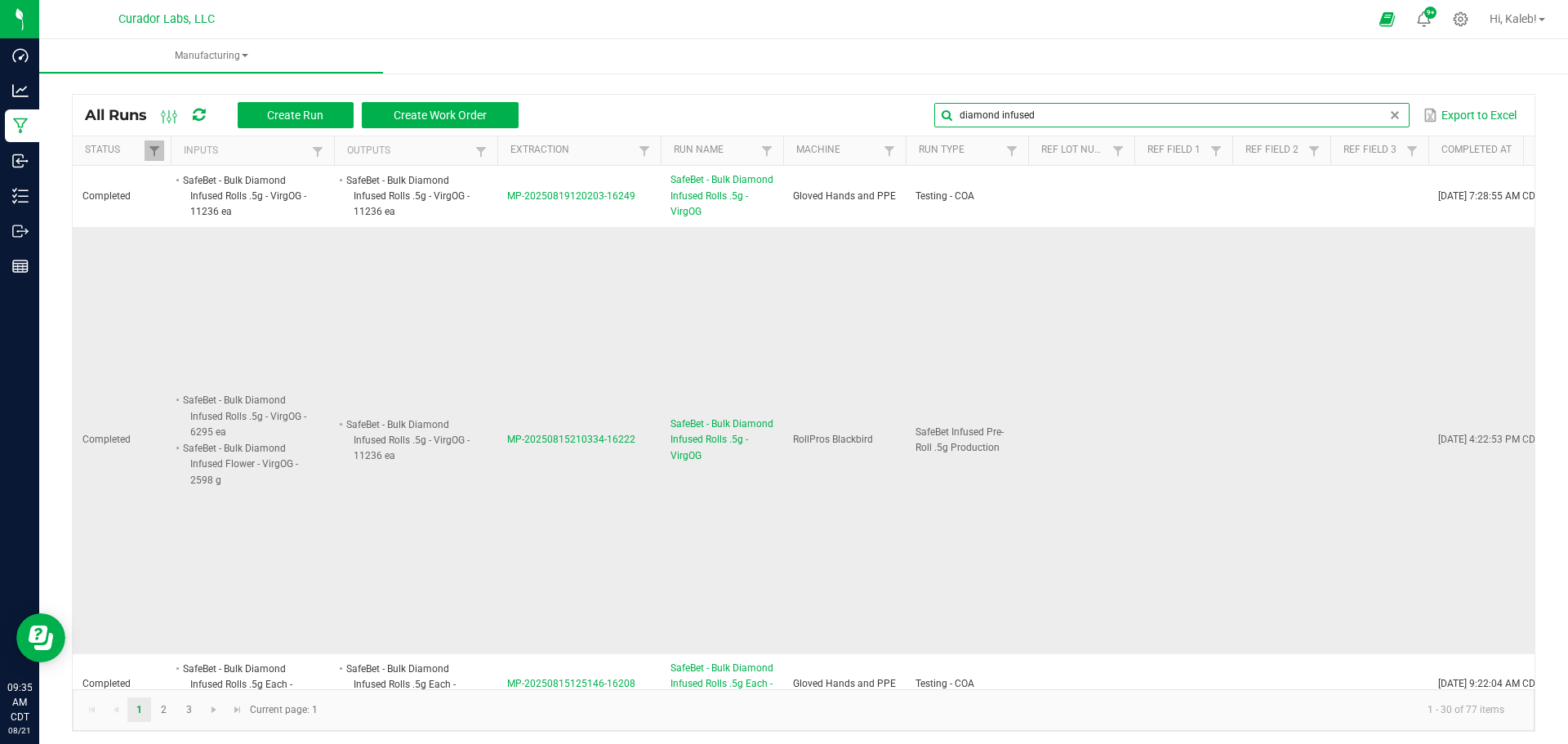
type input "diamond infused"
click at [441, 433] on li "SafeBet - Bulk Diamond Infused Rolls .5g - VirgOG - 11236 ea" at bounding box center [408, 440] width 129 height 48
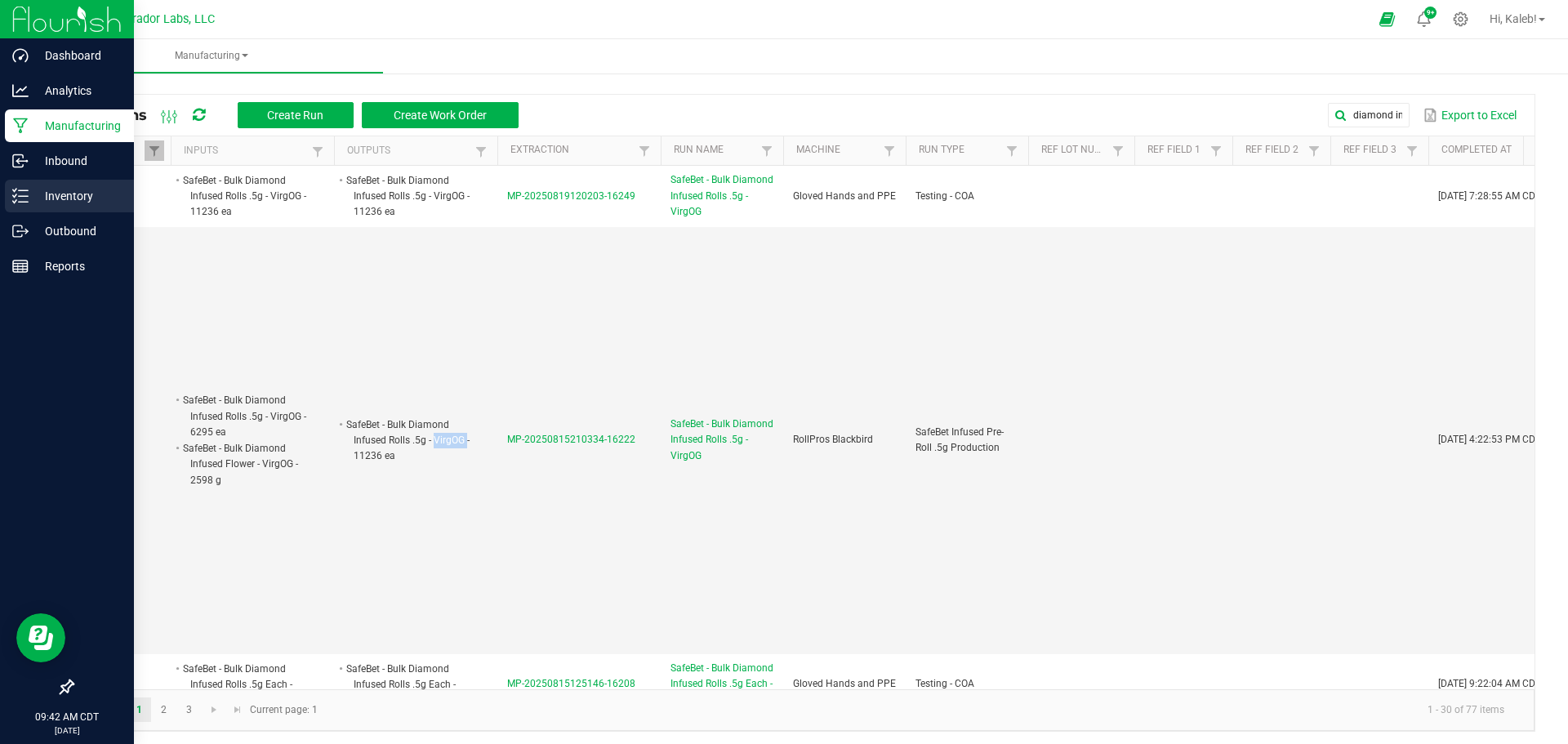
click at [38, 193] on p "Inventory" at bounding box center [77, 196] width 98 height 20
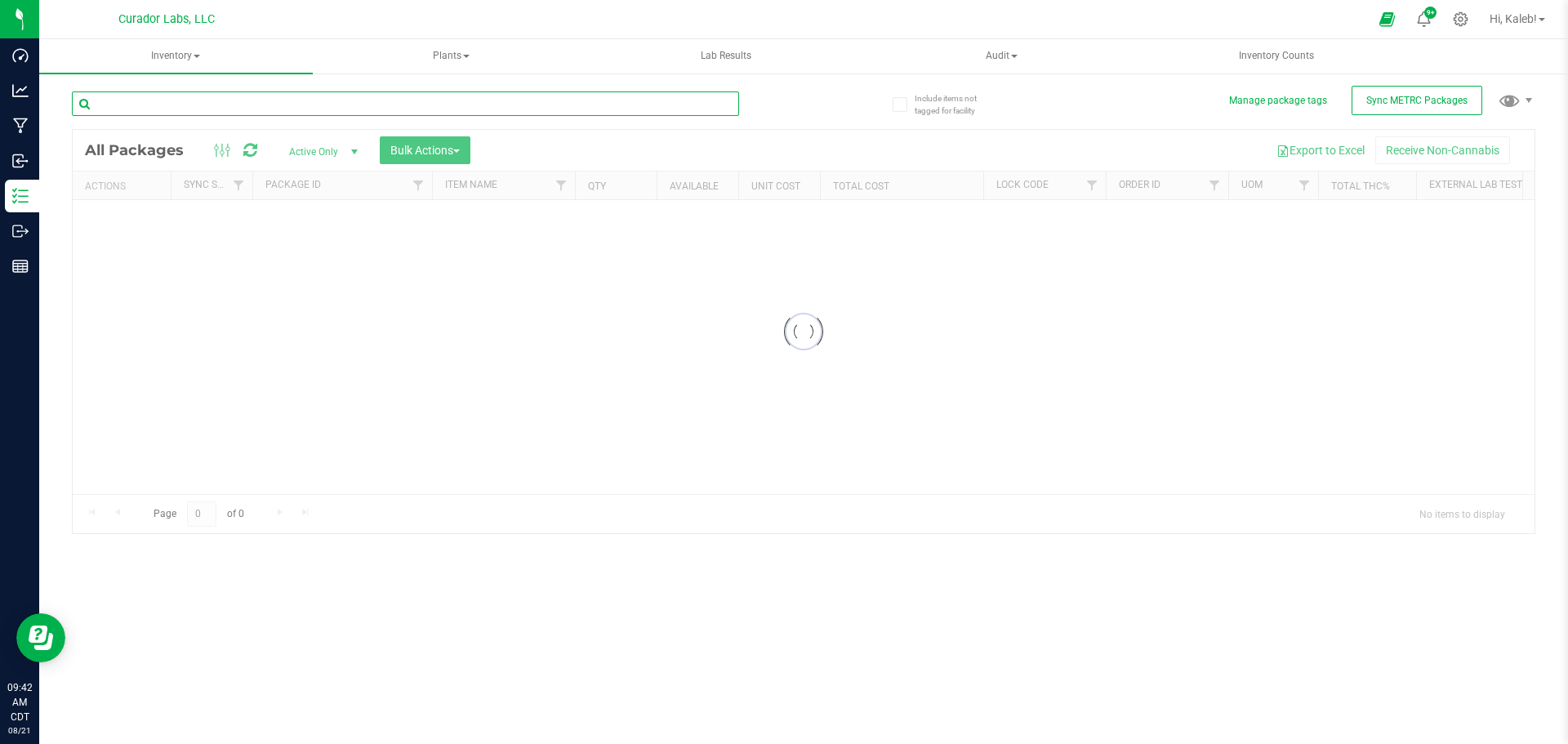
click at [369, 102] on input "text" at bounding box center [405, 103] width 667 height 25
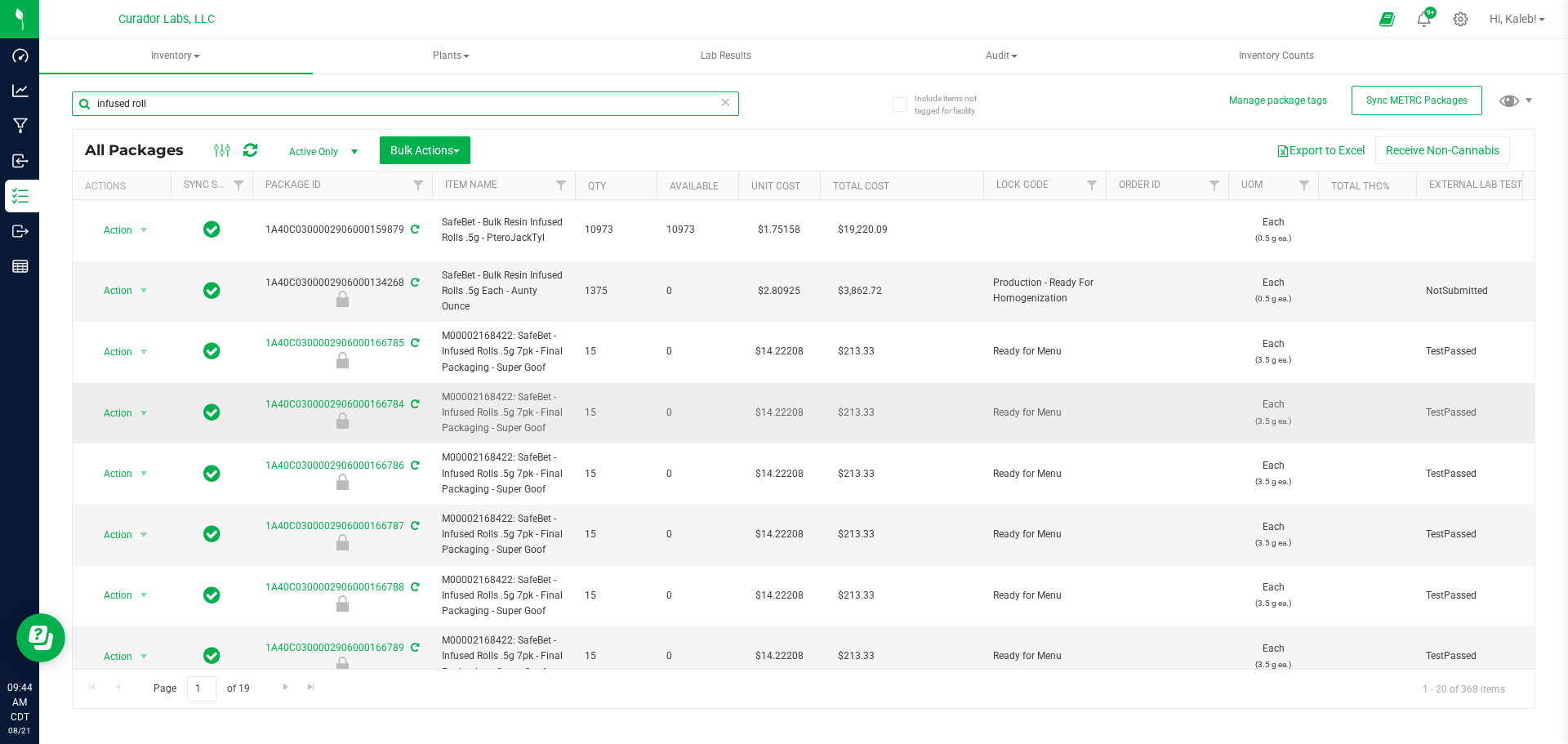
type input "infused roll"
drag, startPoint x: 547, startPoint y: 410, endPoint x: 494, endPoint y: 410, distance: 53.0
click at [494, 410] on span "M00002168422: SafeBet - Infused Rolls .5g 7pk - Final Packaging - Super Goof" at bounding box center [503, 412] width 123 height 47
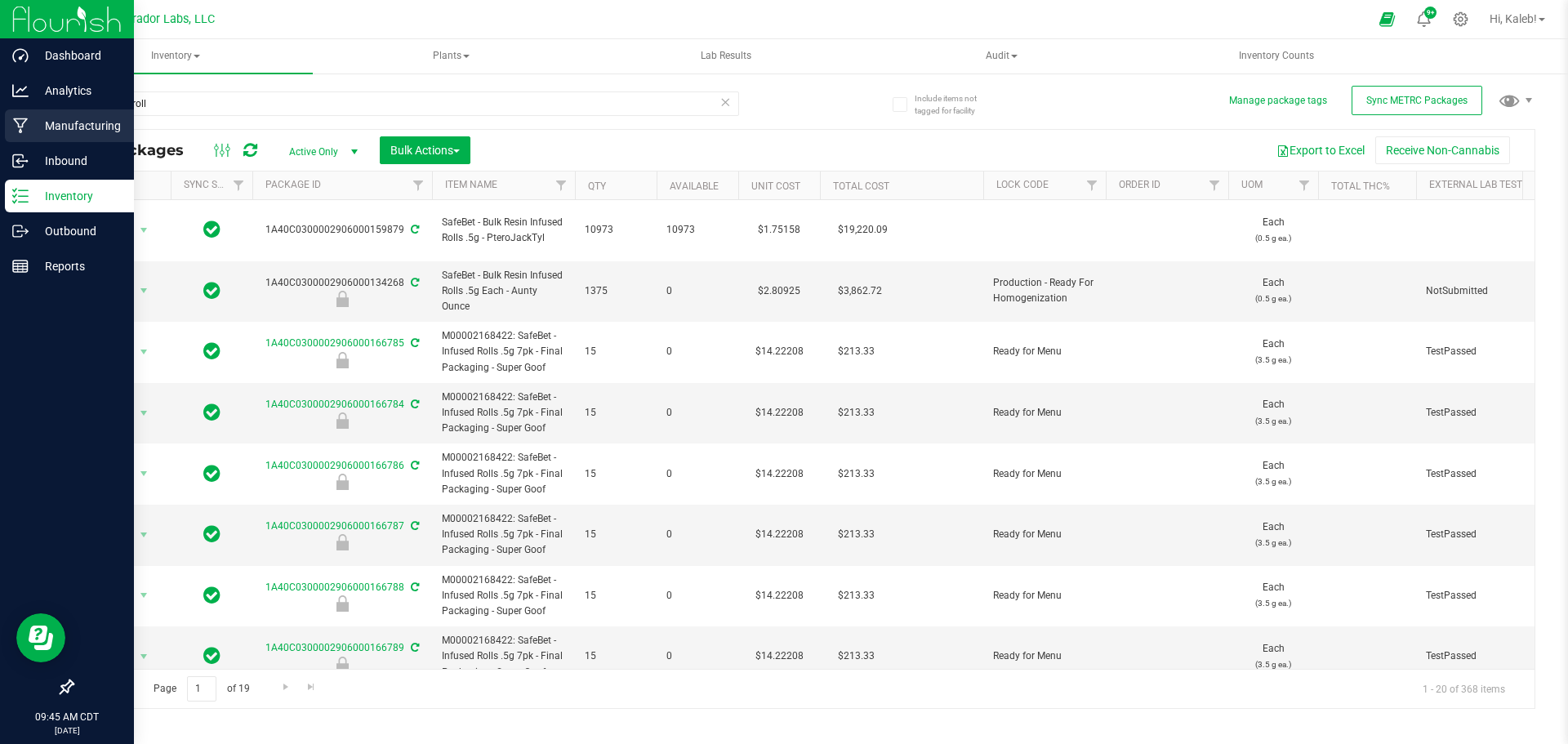
click at [35, 116] on p "Manufacturing" at bounding box center [77, 126] width 98 height 20
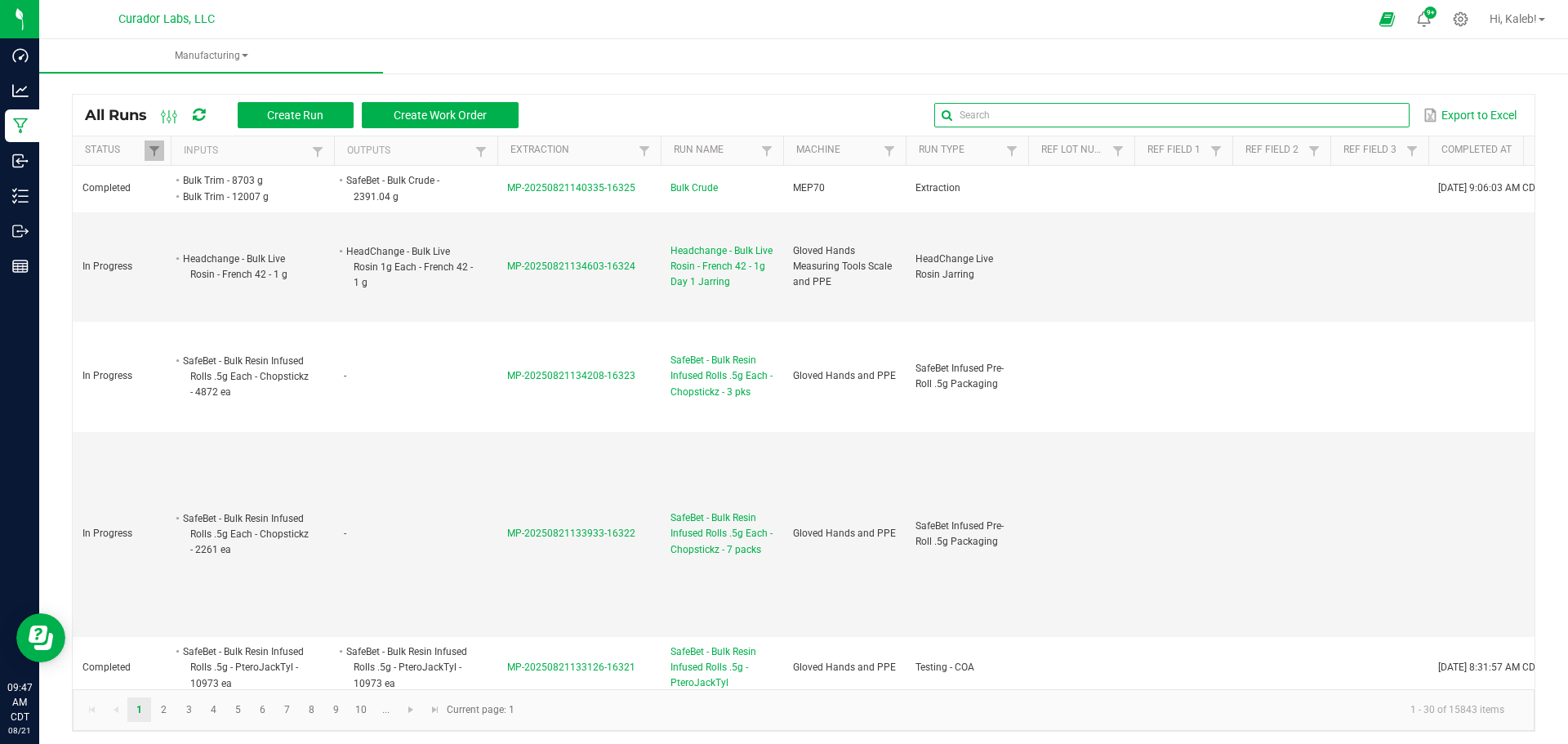
click at [1357, 121] on input "text" at bounding box center [1171, 115] width 475 height 25
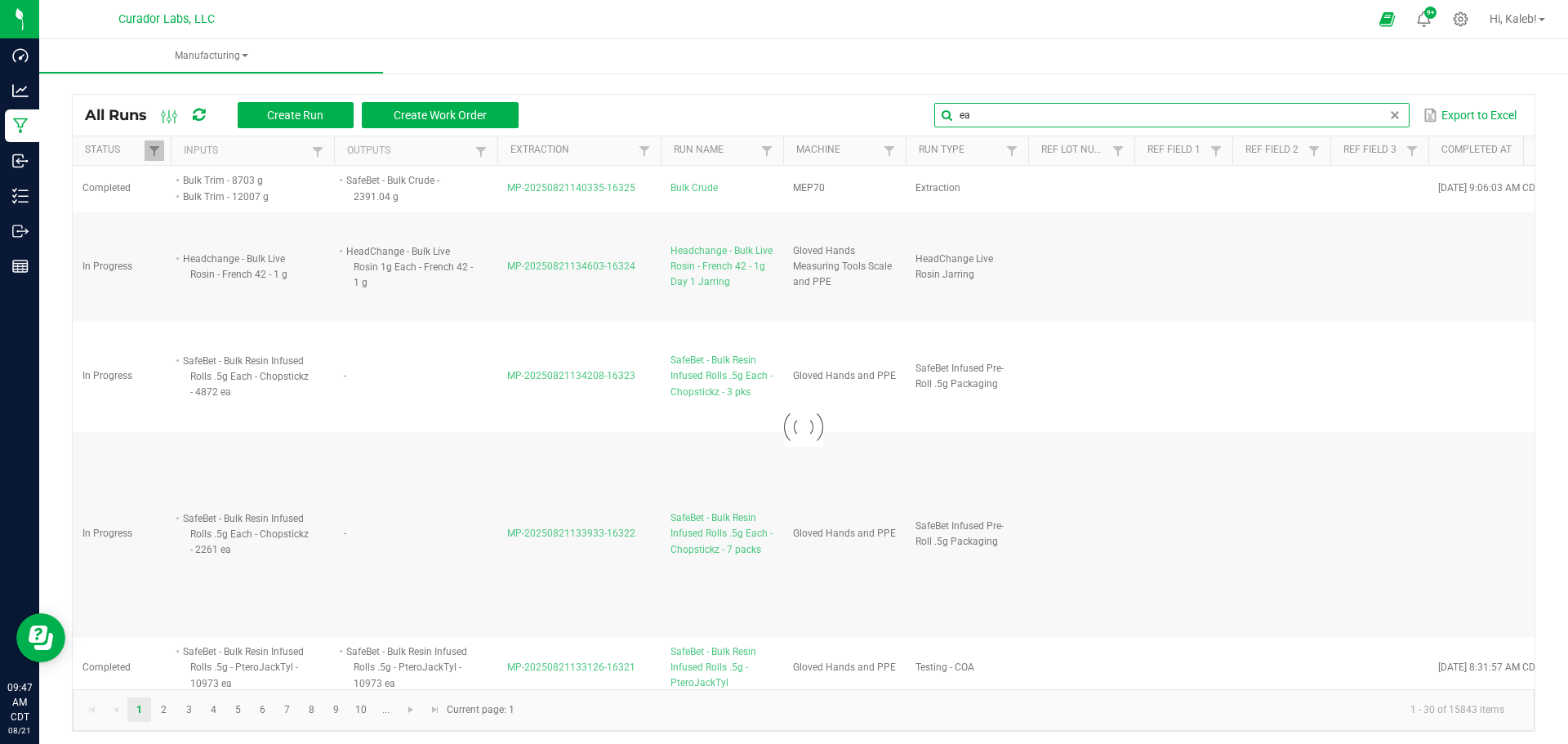
type input "e"
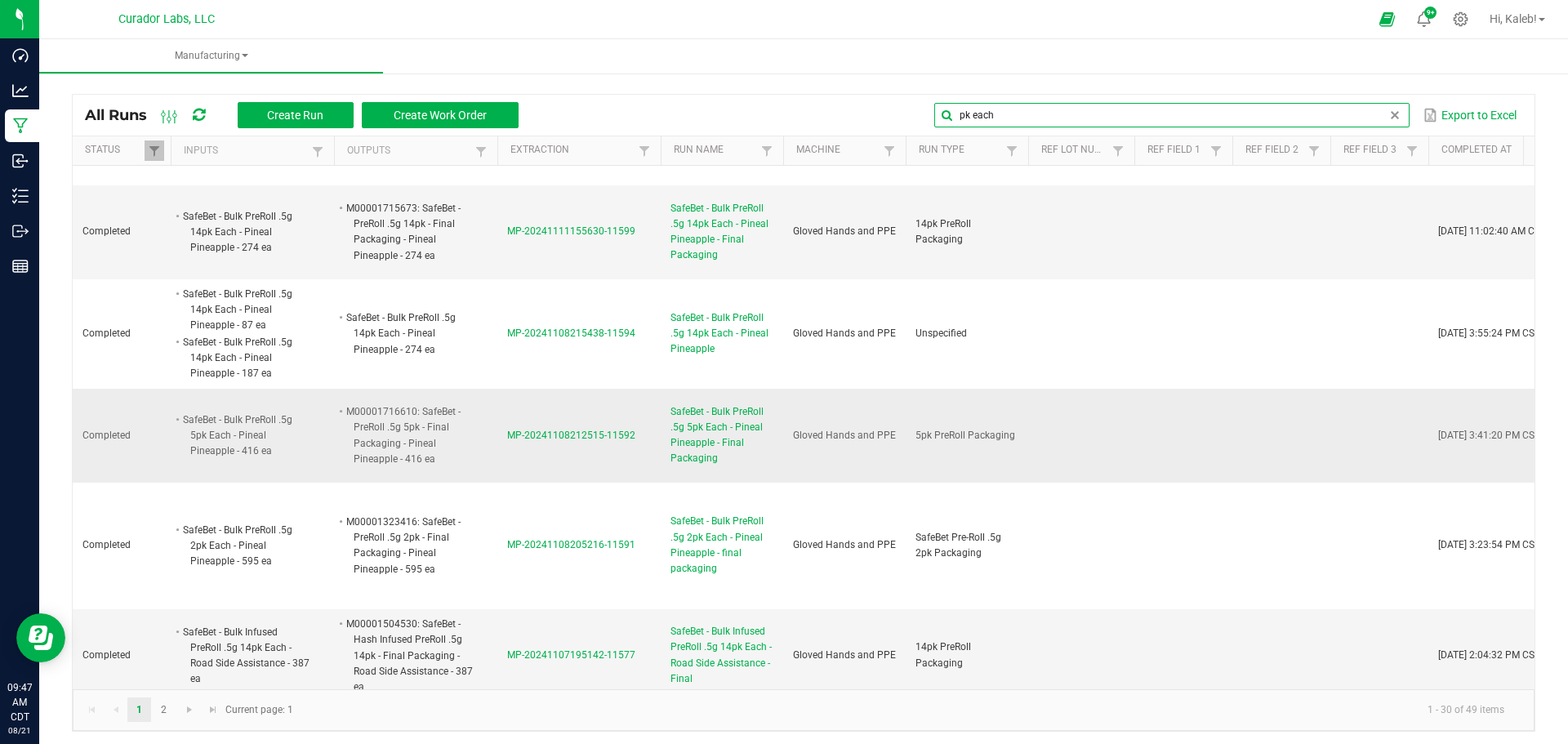
scroll to position [571, 0]
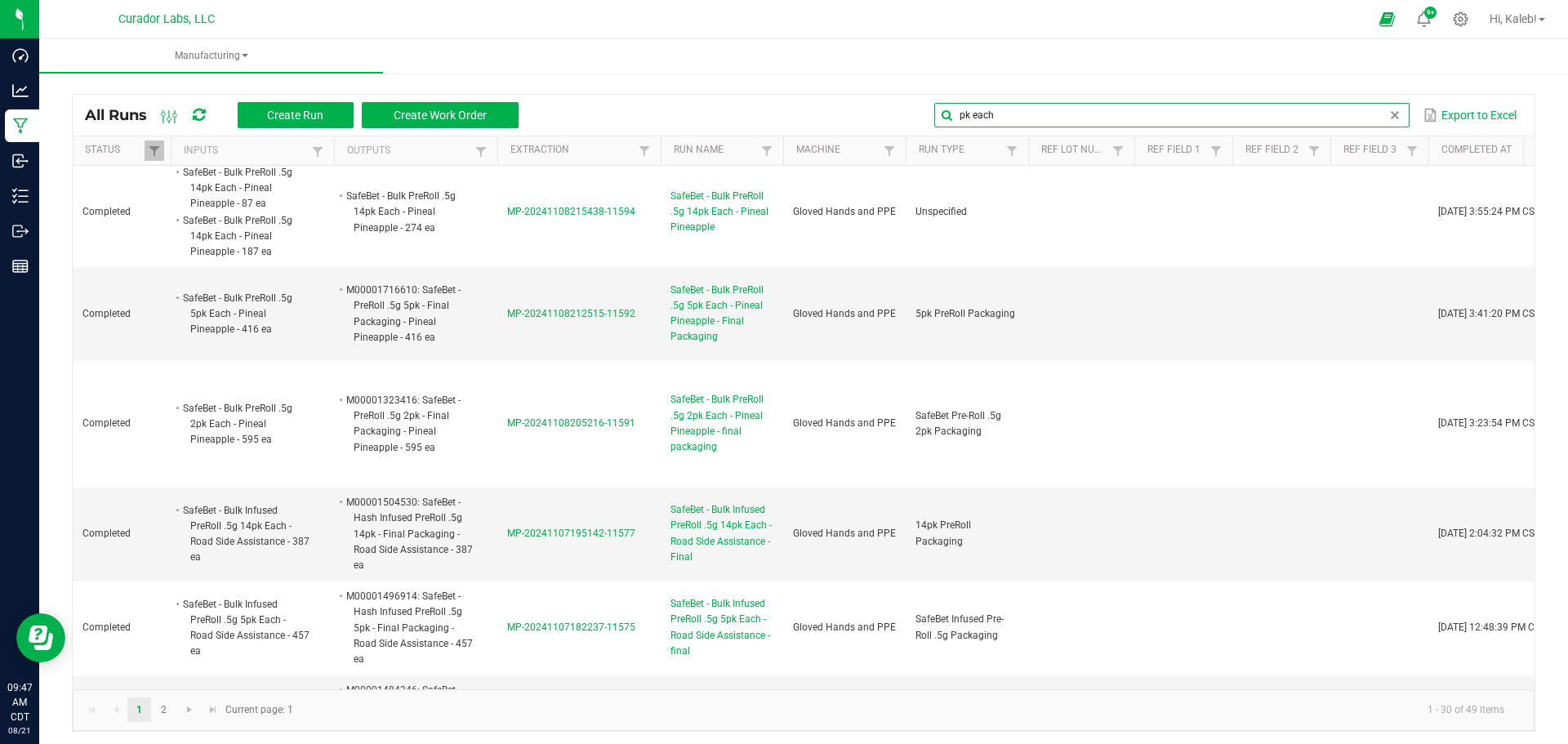
type input "pk each"
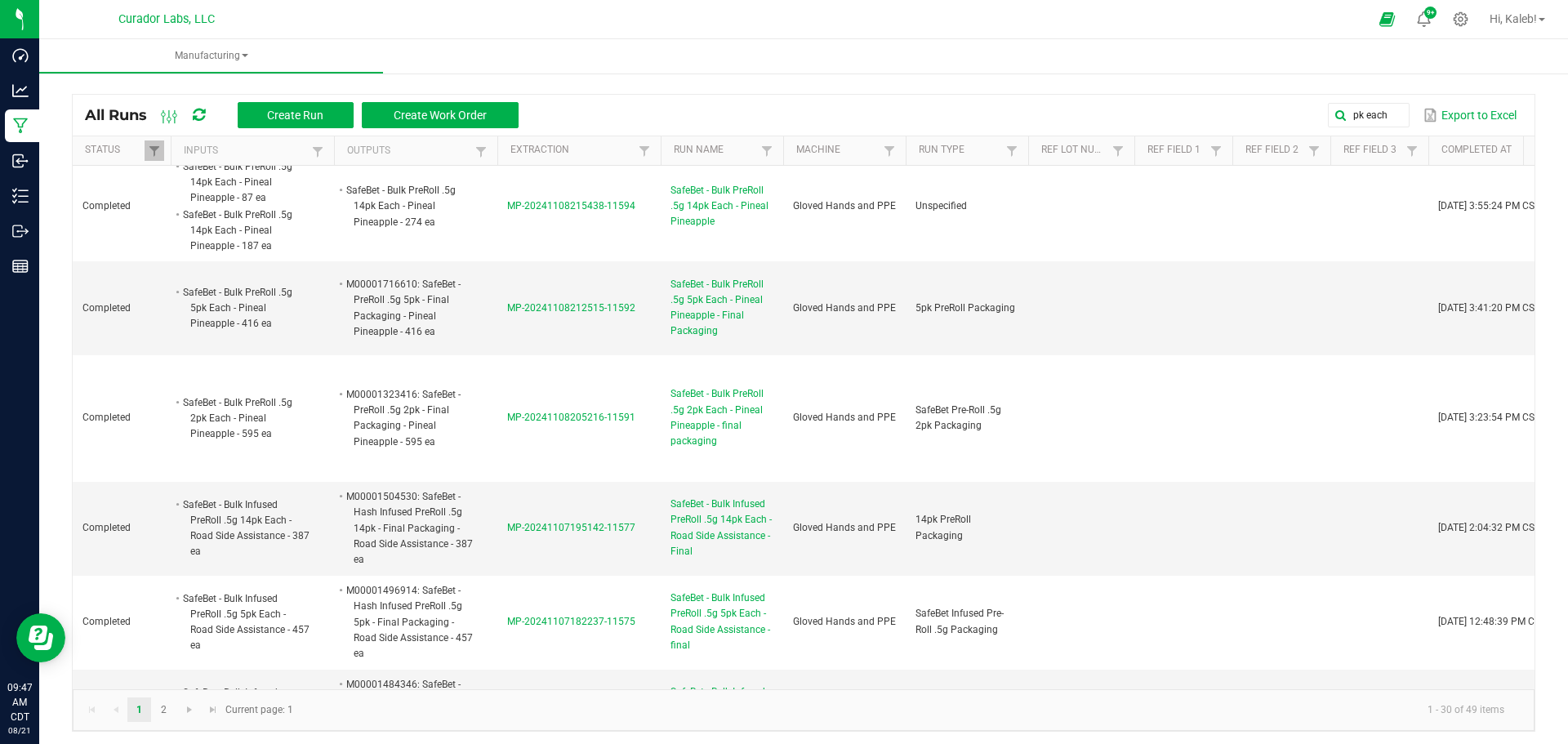
scroll to position [0, 0]
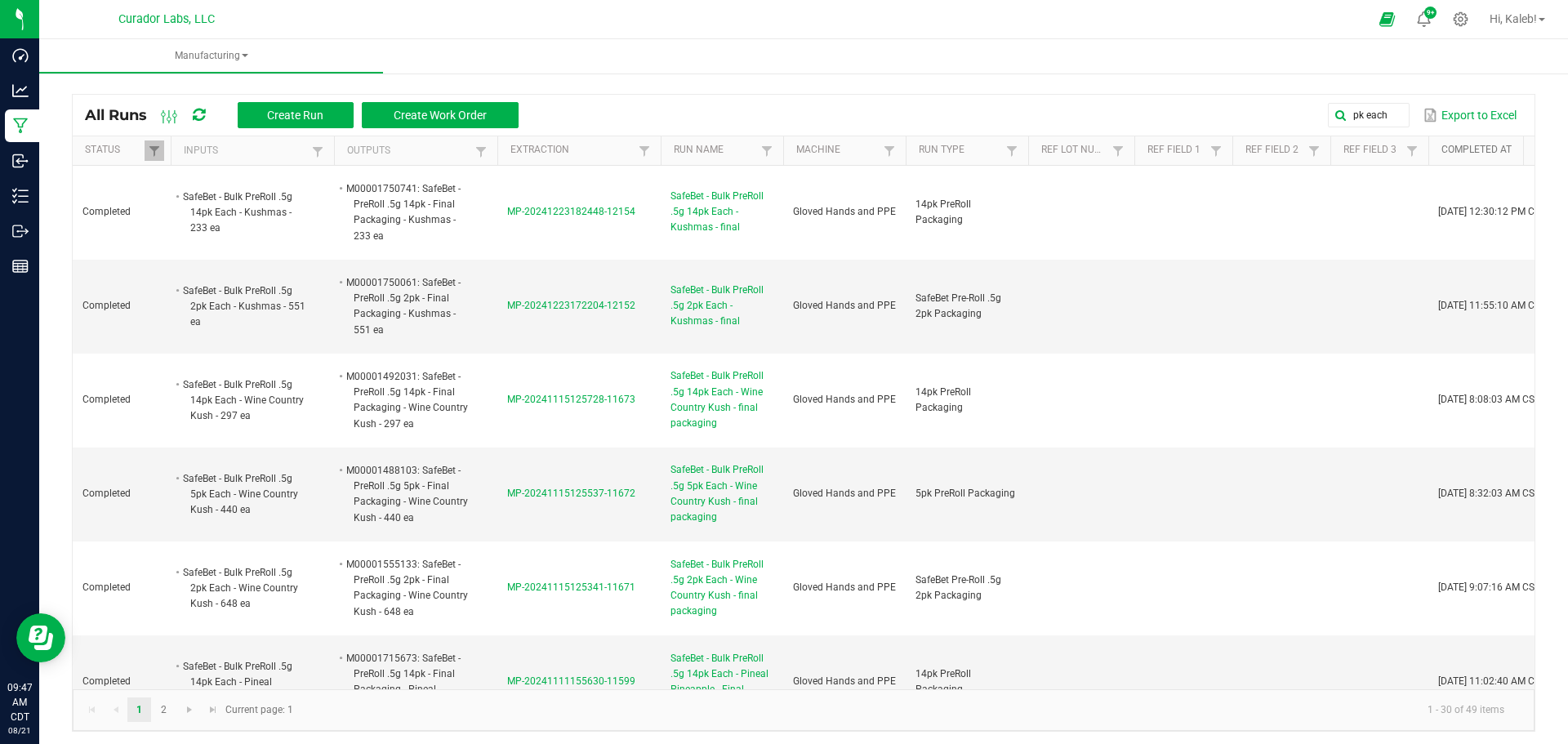
click at [1469, 154] on link "Completed At" at bounding box center [1513, 150] width 144 height 13
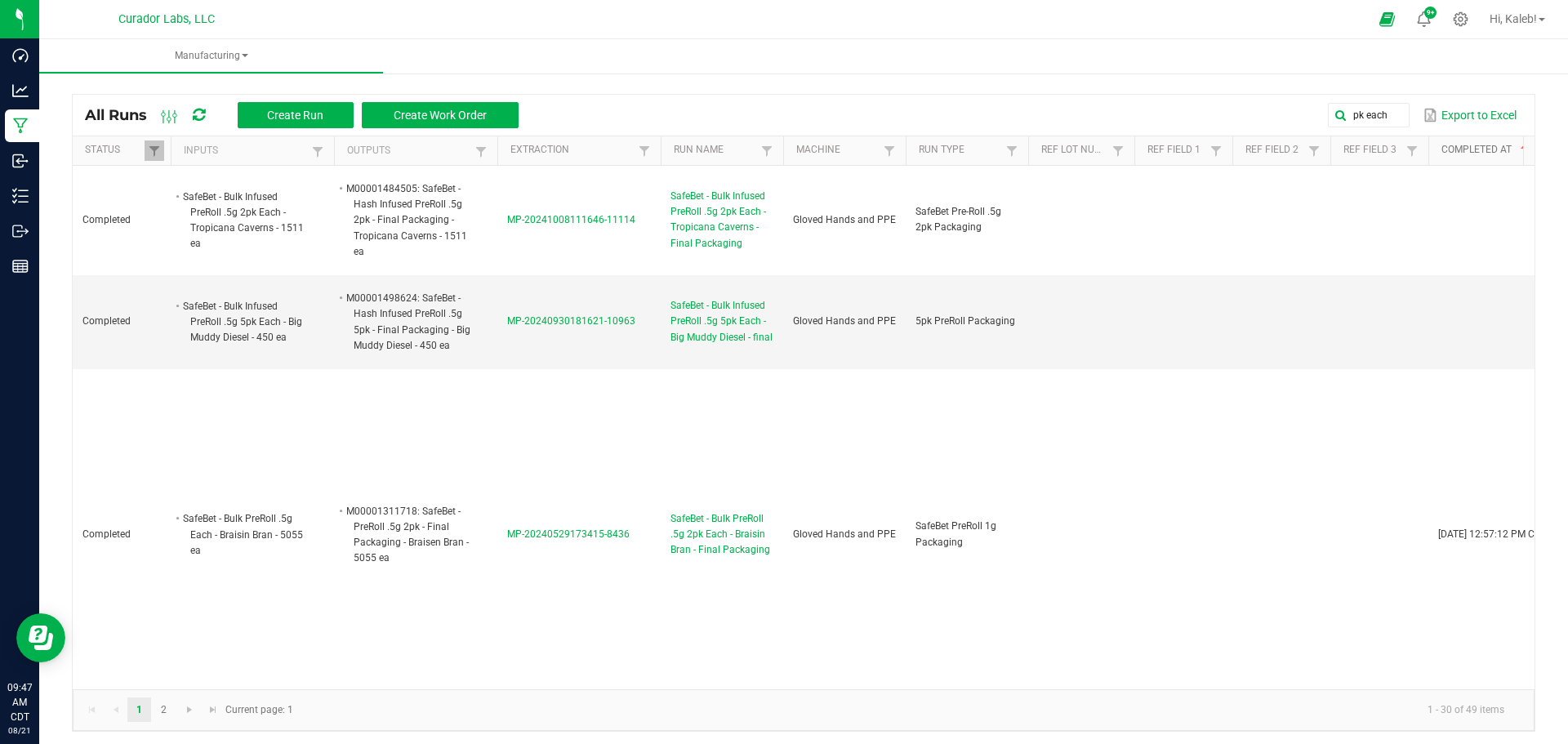
click at [1469, 150] on link "Completed At" at bounding box center [1513, 150] width 144 height 13
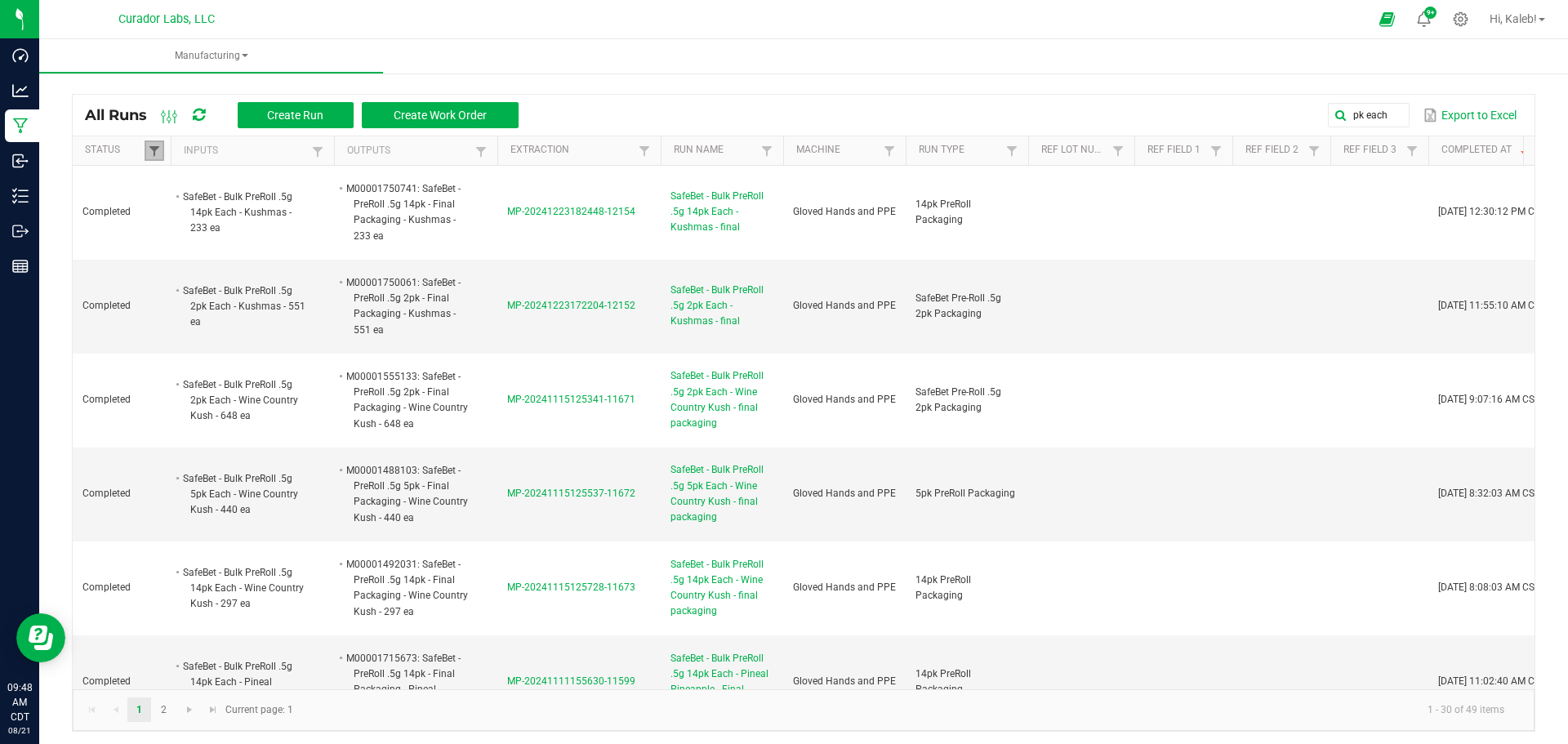
click at [159, 145] on span at bounding box center [154, 151] width 13 height 13
click at [174, 242] on li "Completed" at bounding box center [234, 239] width 158 height 21
checkbox input "false"
click at [287, 293] on button "Filter" at bounding box center [282, 297] width 81 height 36
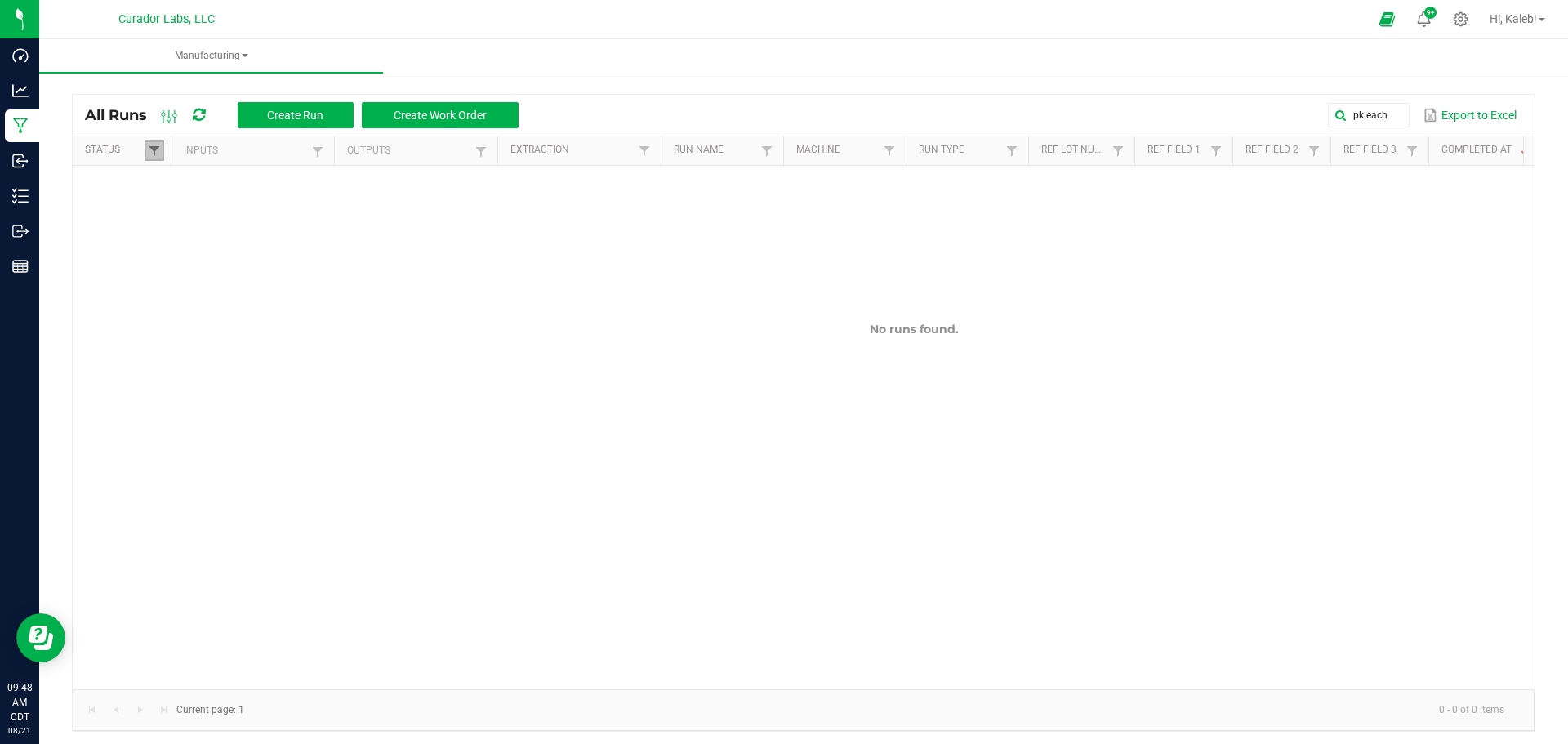
click at [158, 150] on span at bounding box center [154, 151] width 13 height 13
click at [188, 237] on li "Completed" at bounding box center [234, 239] width 158 height 21
checkbox input "true"
click at [286, 296] on button "Filter" at bounding box center [282, 297] width 81 height 36
click at [1389, 112] on input "pk each" at bounding box center [1171, 115] width 475 height 25
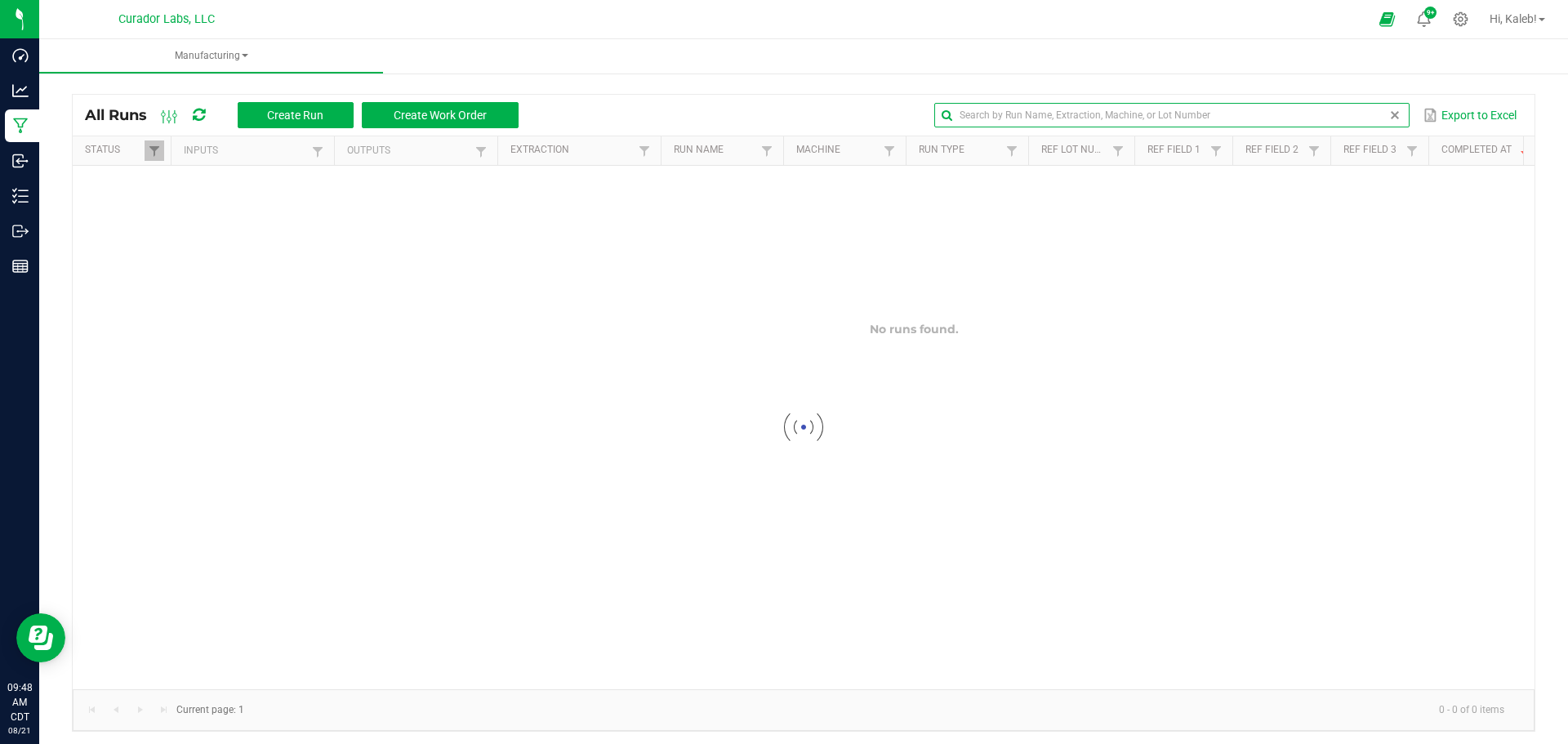
click at [1388, 113] on span at bounding box center [1394, 115] width 13 height 13
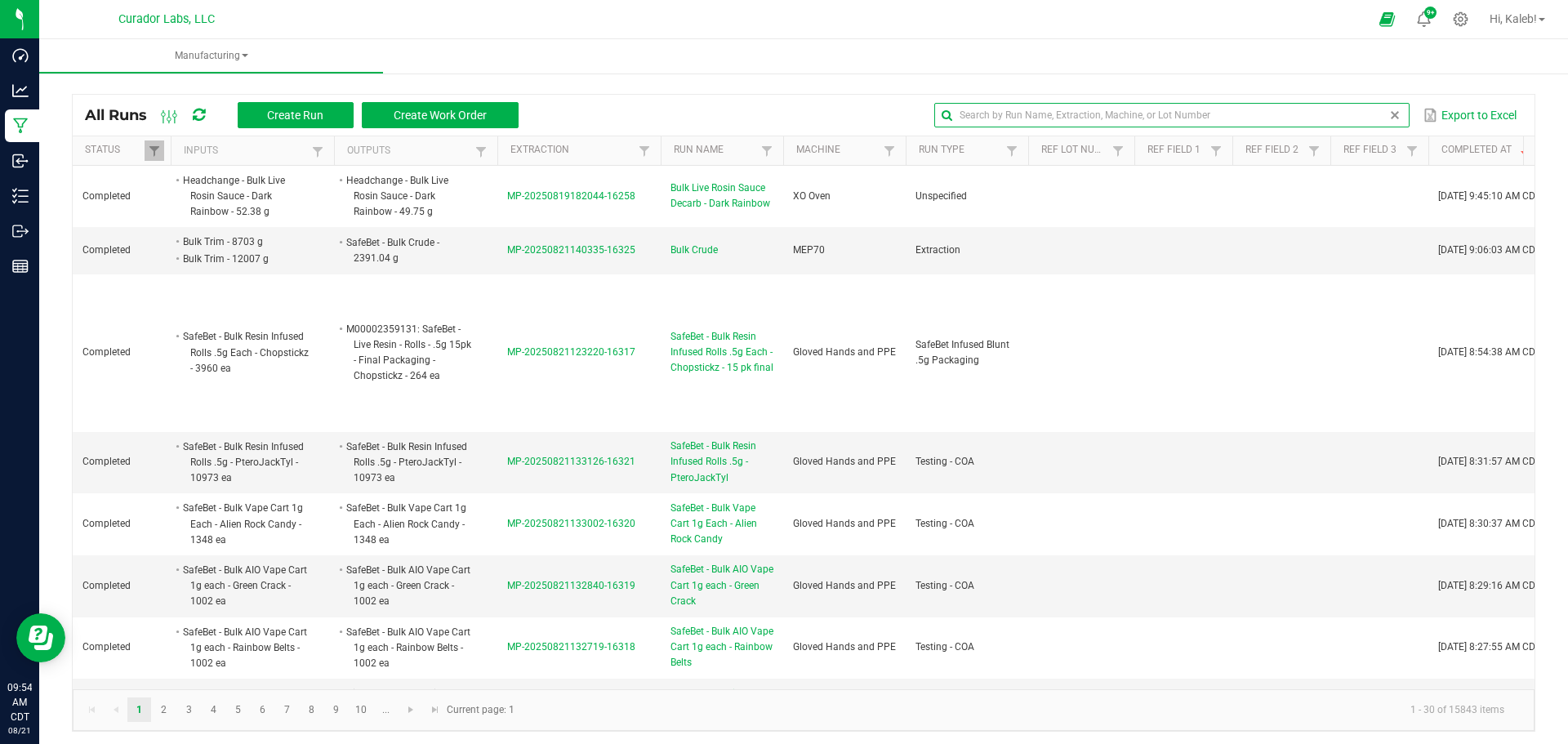
click at [1138, 109] on input "text" at bounding box center [1171, 115] width 475 height 25
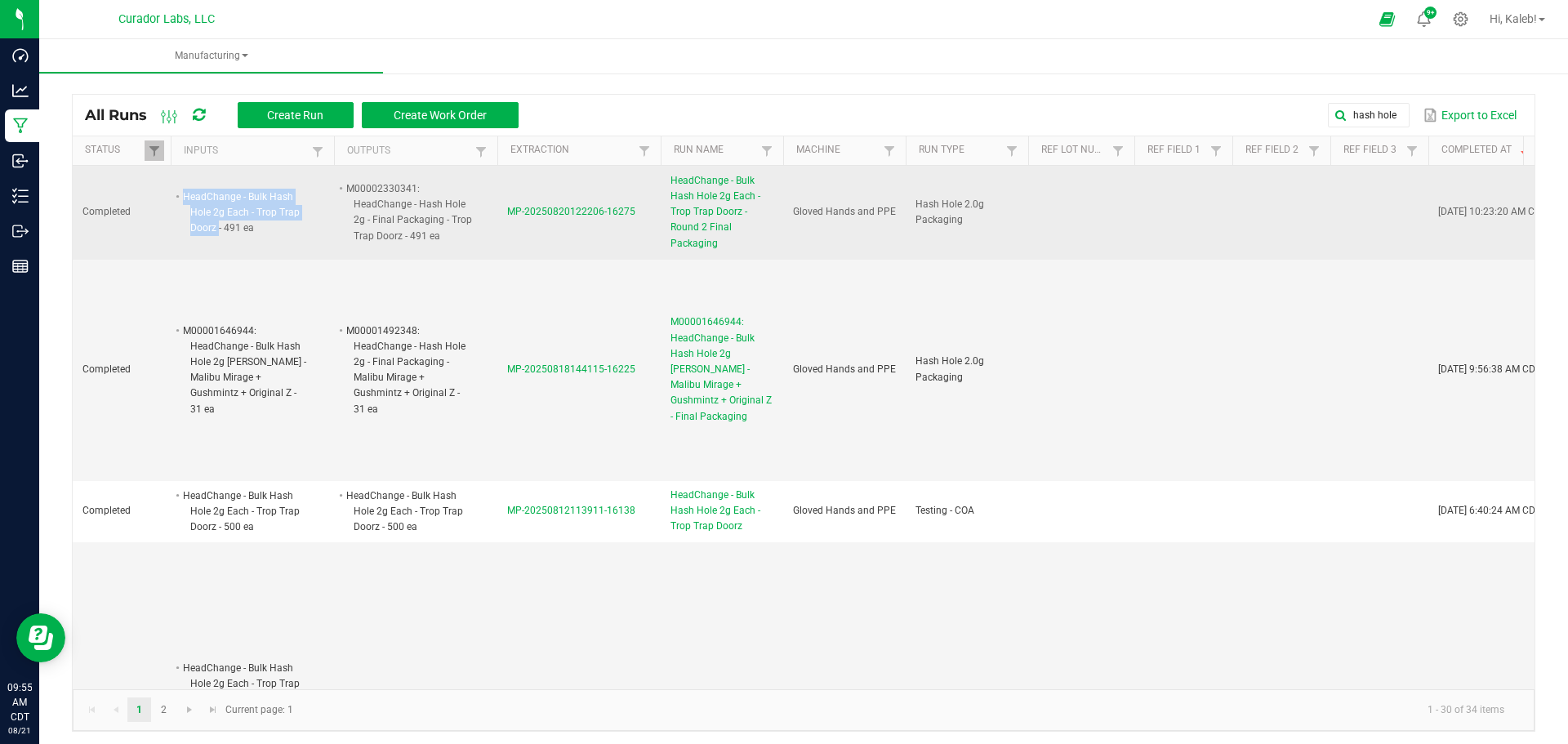
drag, startPoint x: 185, startPoint y: 193, endPoint x: 218, endPoint y: 227, distance: 47.4
click at [218, 227] on li "HeadChange - Bulk Hash Hole 2g Each - Trop Trap Doorz - 491 ea" at bounding box center [245, 213] width 129 height 48
drag, startPoint x: 348, startPoint y: 187, endPoint x: 405, endPoint y: 236, distance: 75.2
click at [405, 236] on li "M00002330341: HeadChange - Hash Hole 2g - Final Packaging - Trop Trap Doorz - 4…" at bounding box center [408, 212] width 129 height 63
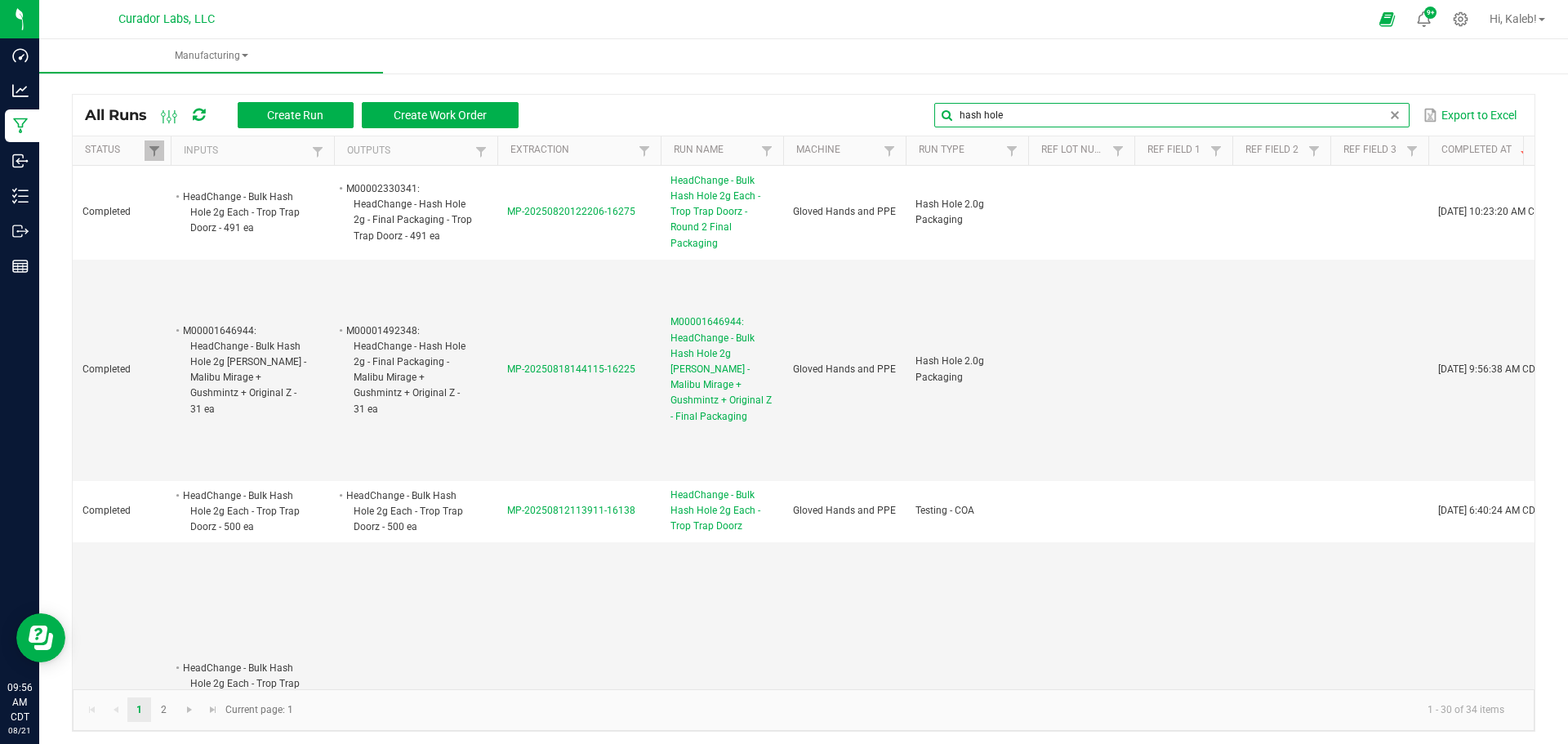
drag, startPoint x: 1380, startPoint y: 108, endPoint x: 786, endPoint y: 117, distance: 594.1
click at [792, 118] on div "hash hole Export to Excel" at bounding box center [1026, 115] width 991 height 27
type input "infused blunt"
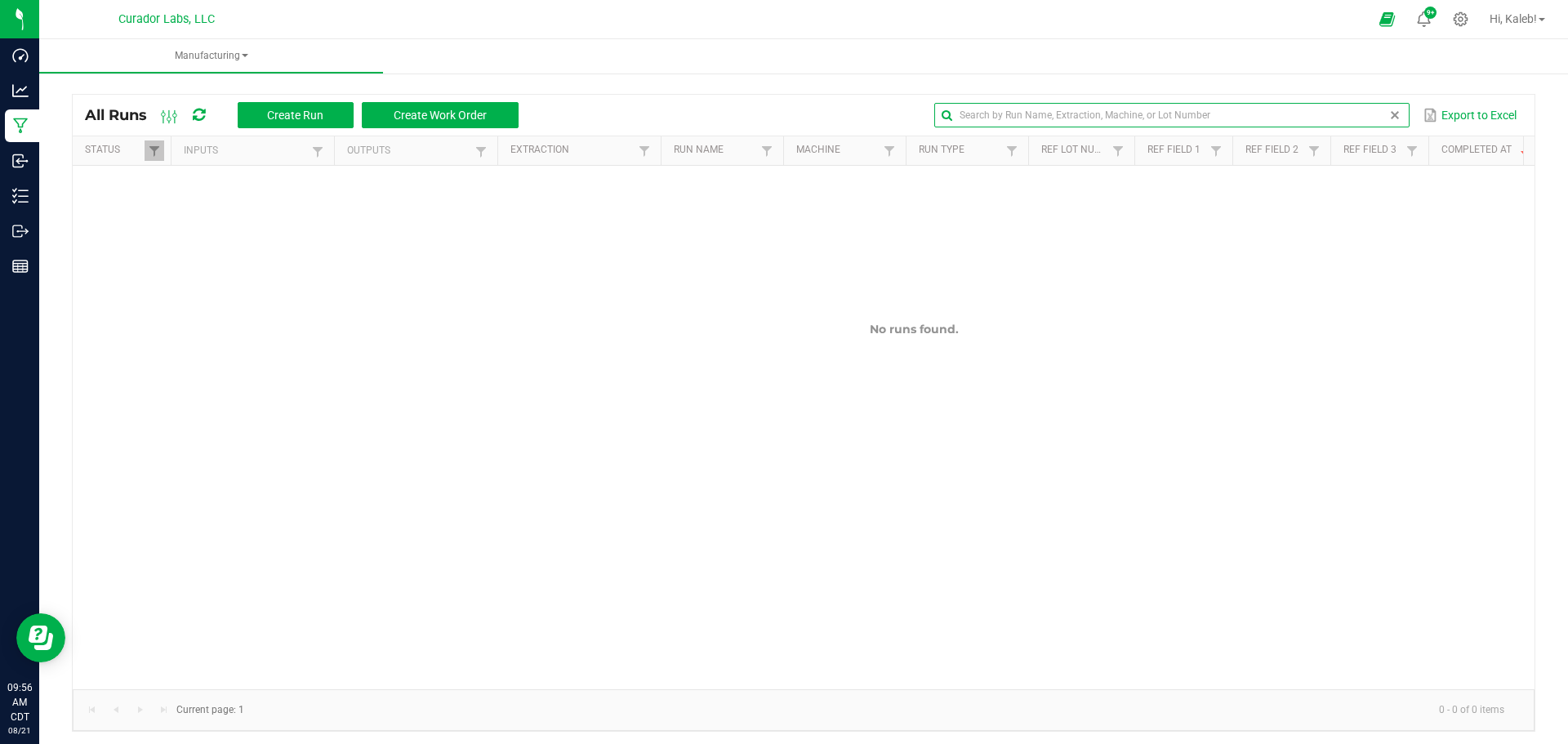
click at [1388, 111] on span at bounding box center [1394, 115] width 13 height 13
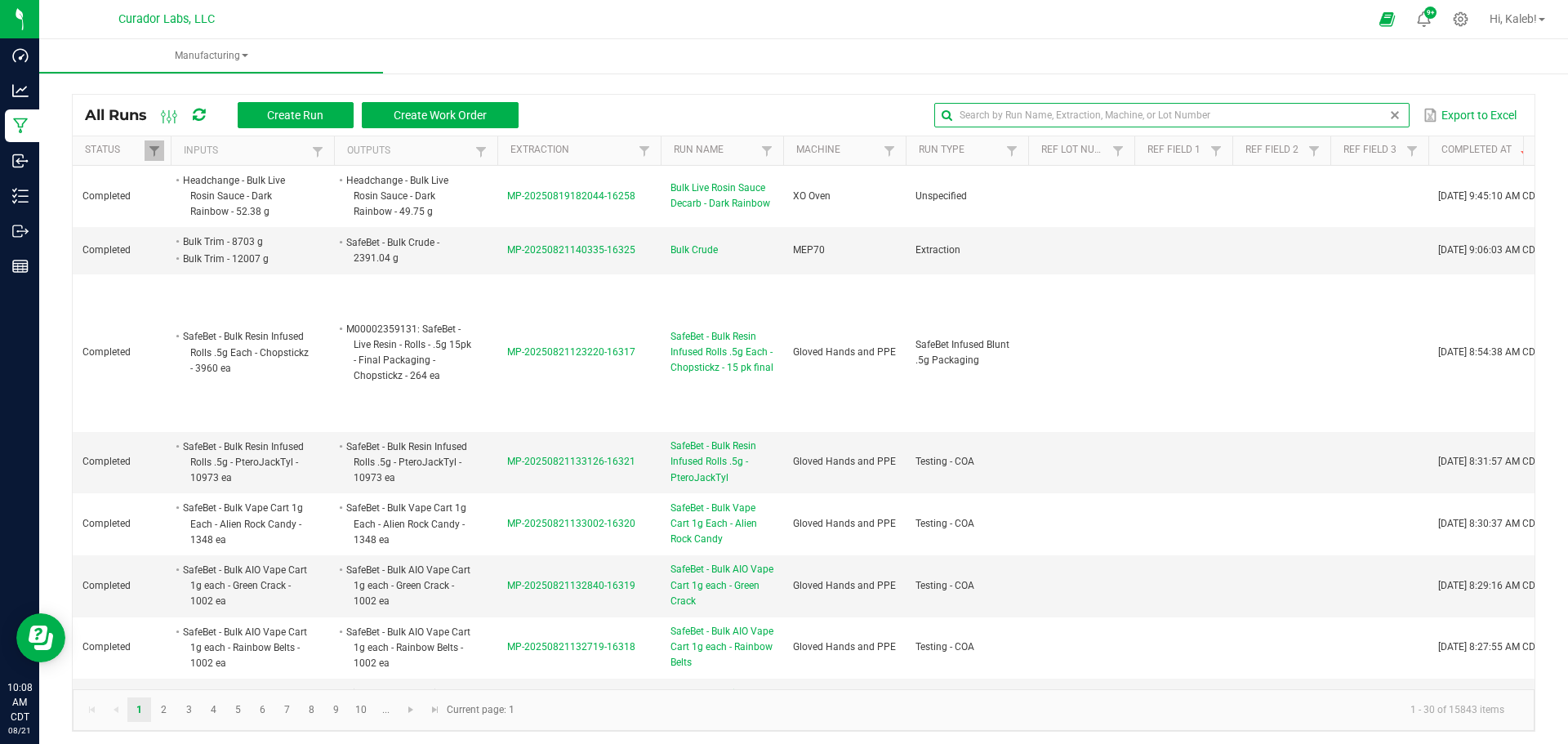
click at [1189, 114] on input "text" at bounding box center [1171, 115] width 475 height 25
paste input "SafeBet - Bulk Hash Infused Rolls .5g Each"
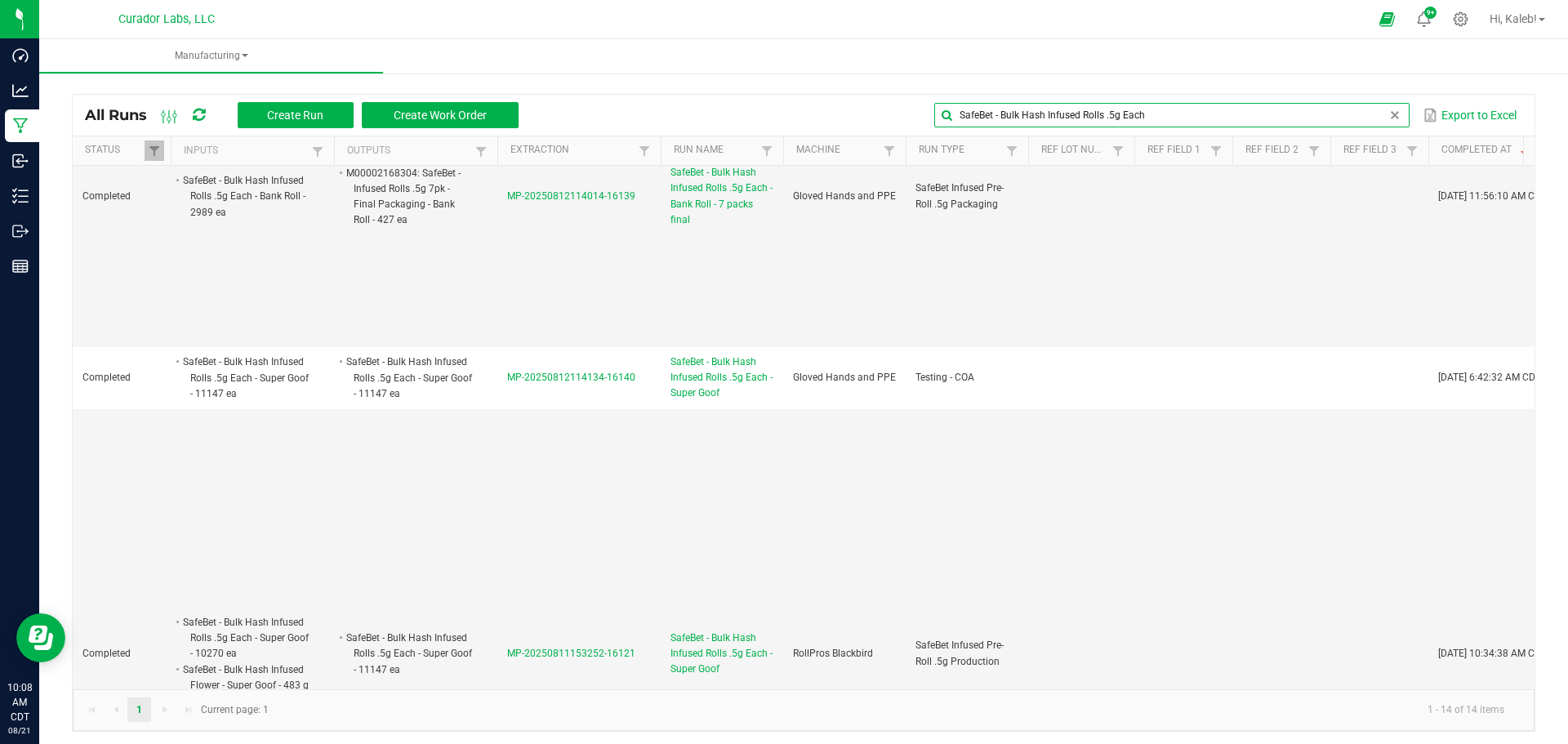
scroll to position [1225, 0]
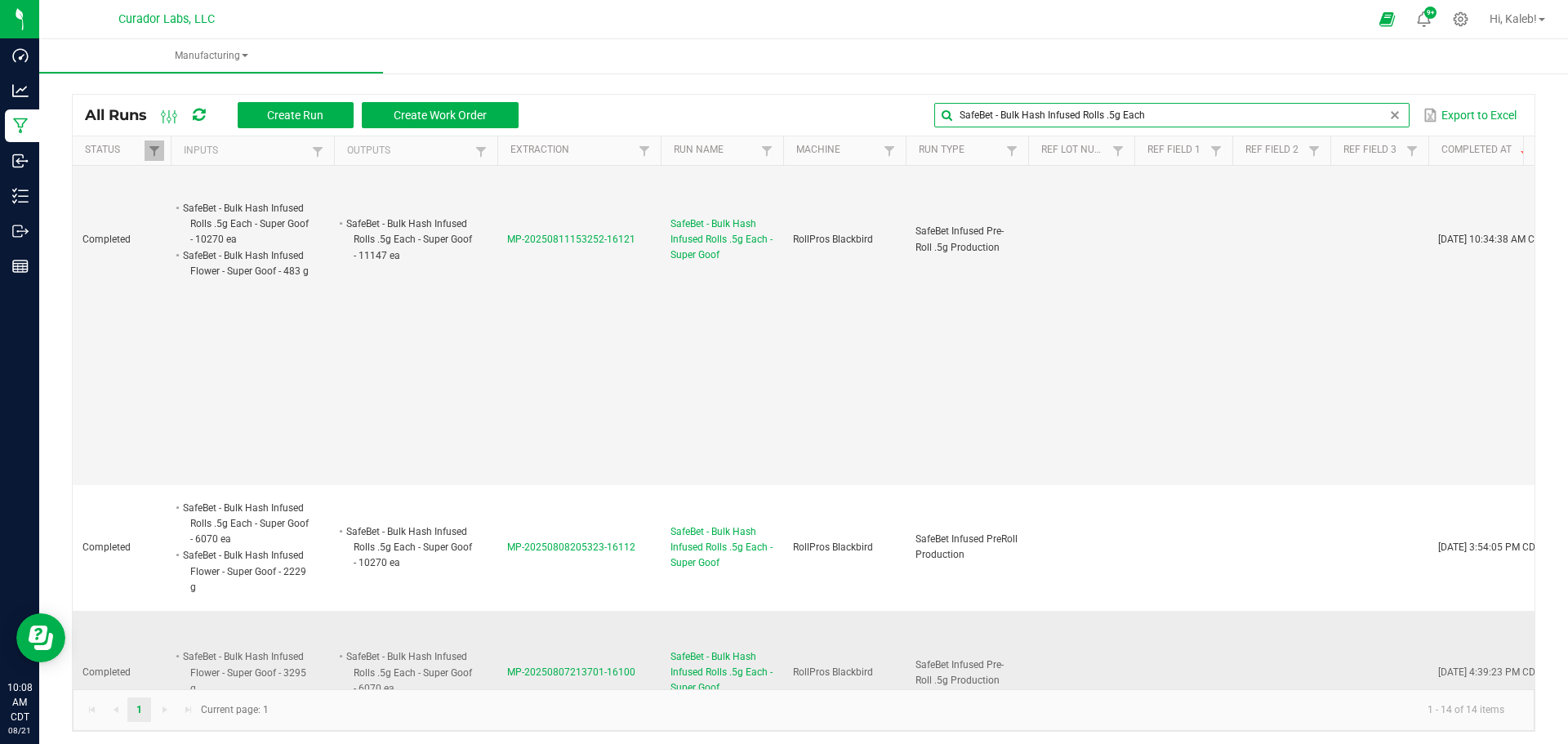
type input "SafeBet - Bulk Hash Infused Rolls .5g Each"
click at [552, 666] on span "MP-20250807213701-16100" at bounding box center [571, 671] width 128 height 11
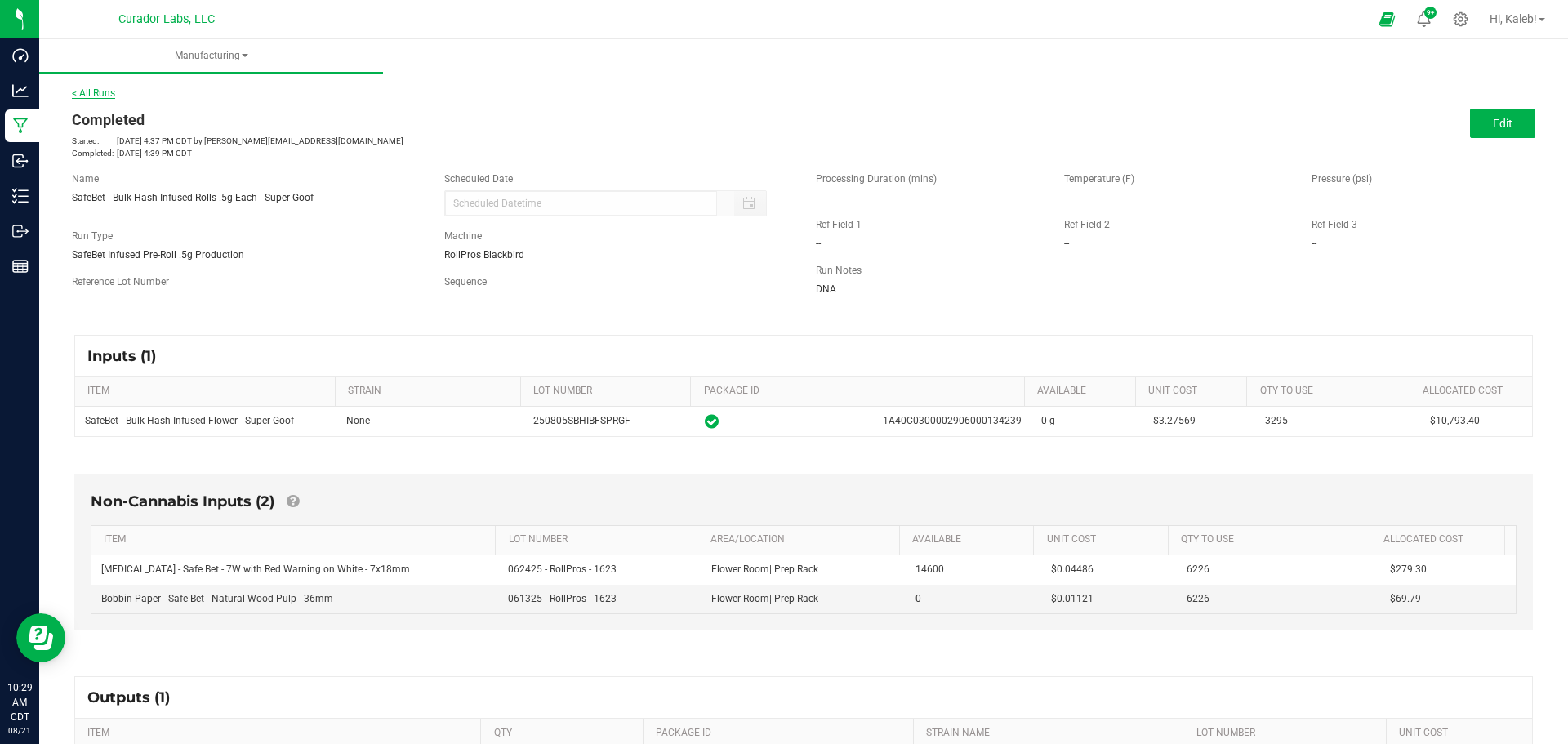
click at [83, 97] on link "< All Runs" at bounding box center [93, 92] width 44 height 11
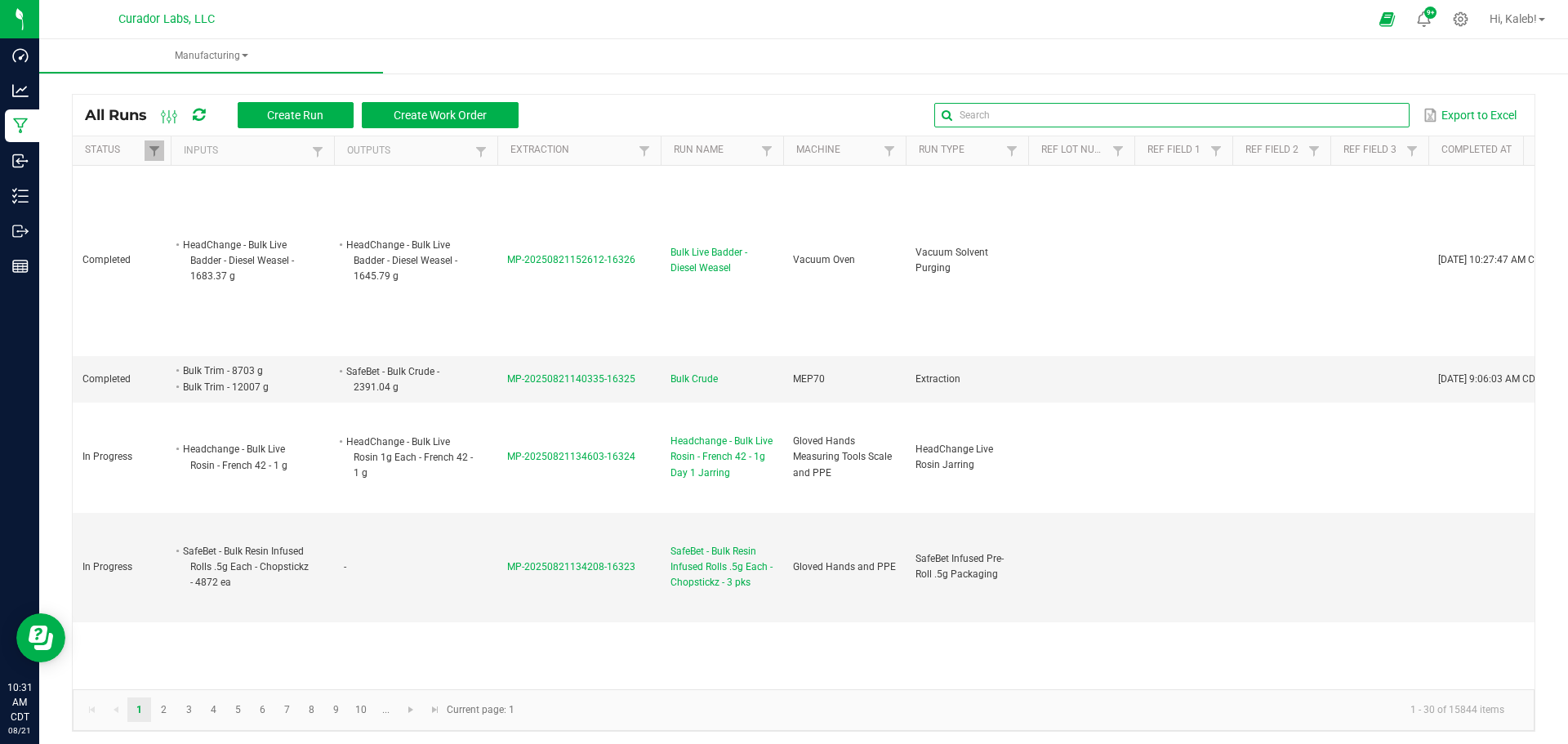
click at [1379, 117] on global-search-input-ngx at bounding box center [1171, 115] width 475 height 11
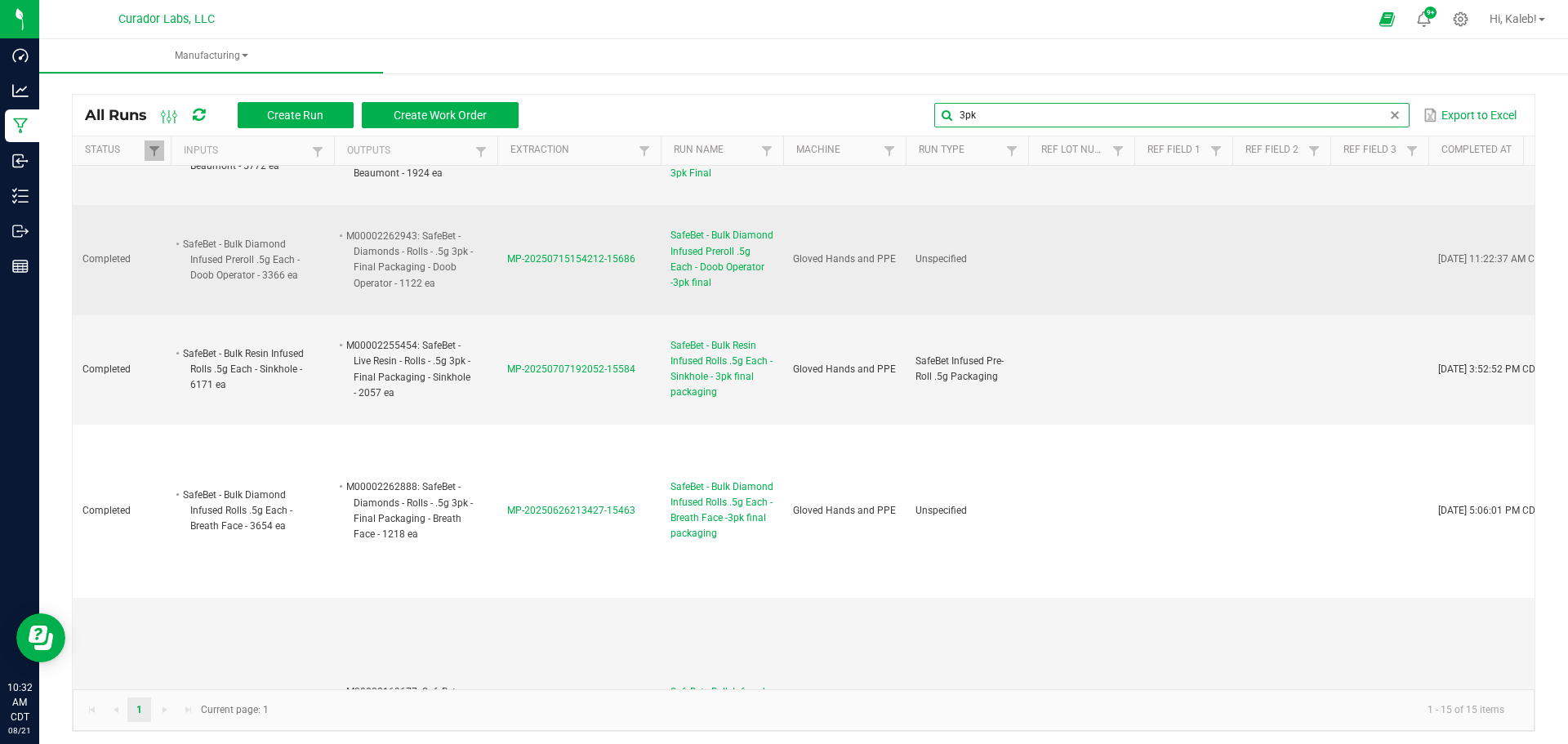
scroll to position [571, 0]
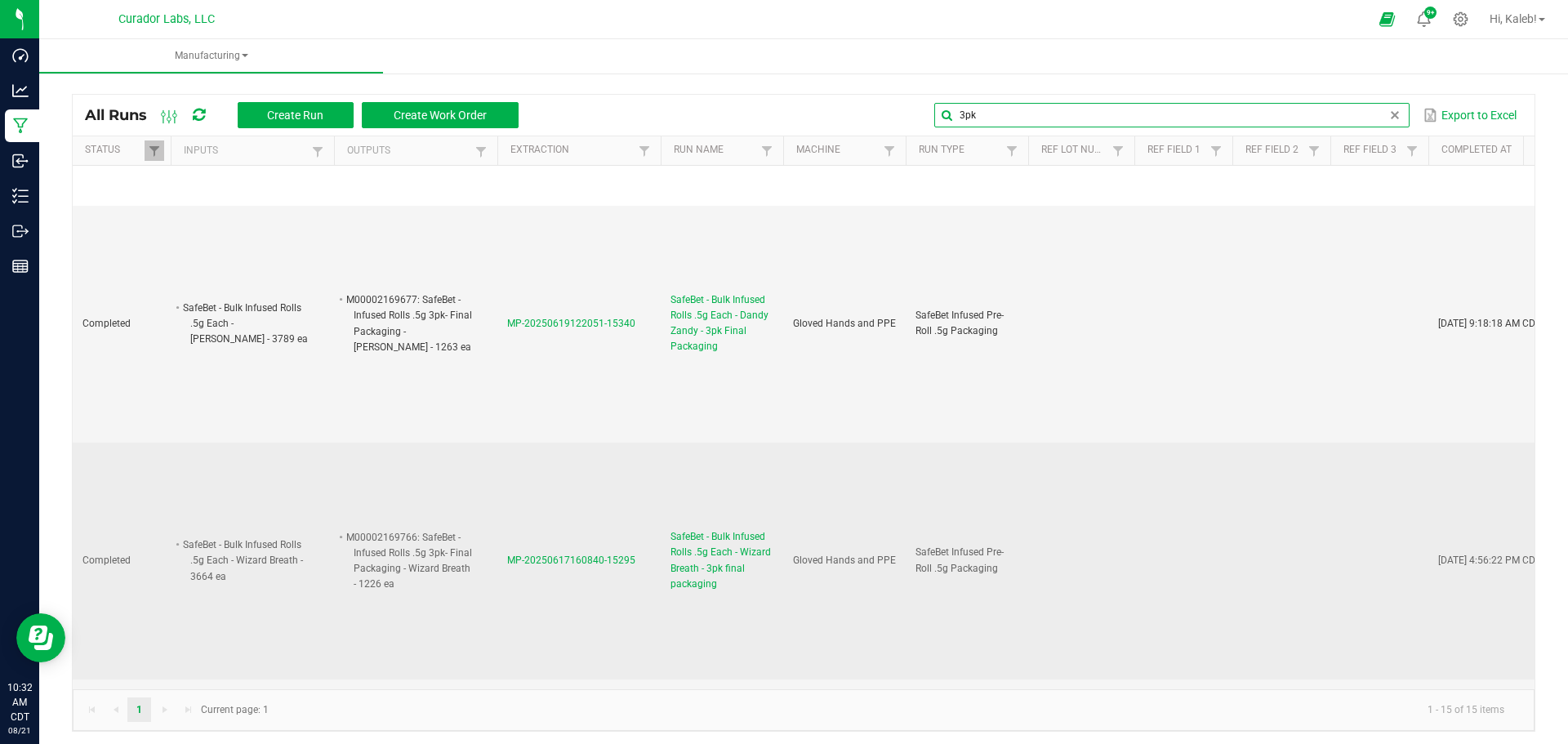
type input "3pk"
click at [580, 561] on span "MP-20250617160840-15295" at bounding box center [571, 559] width 128 height 11
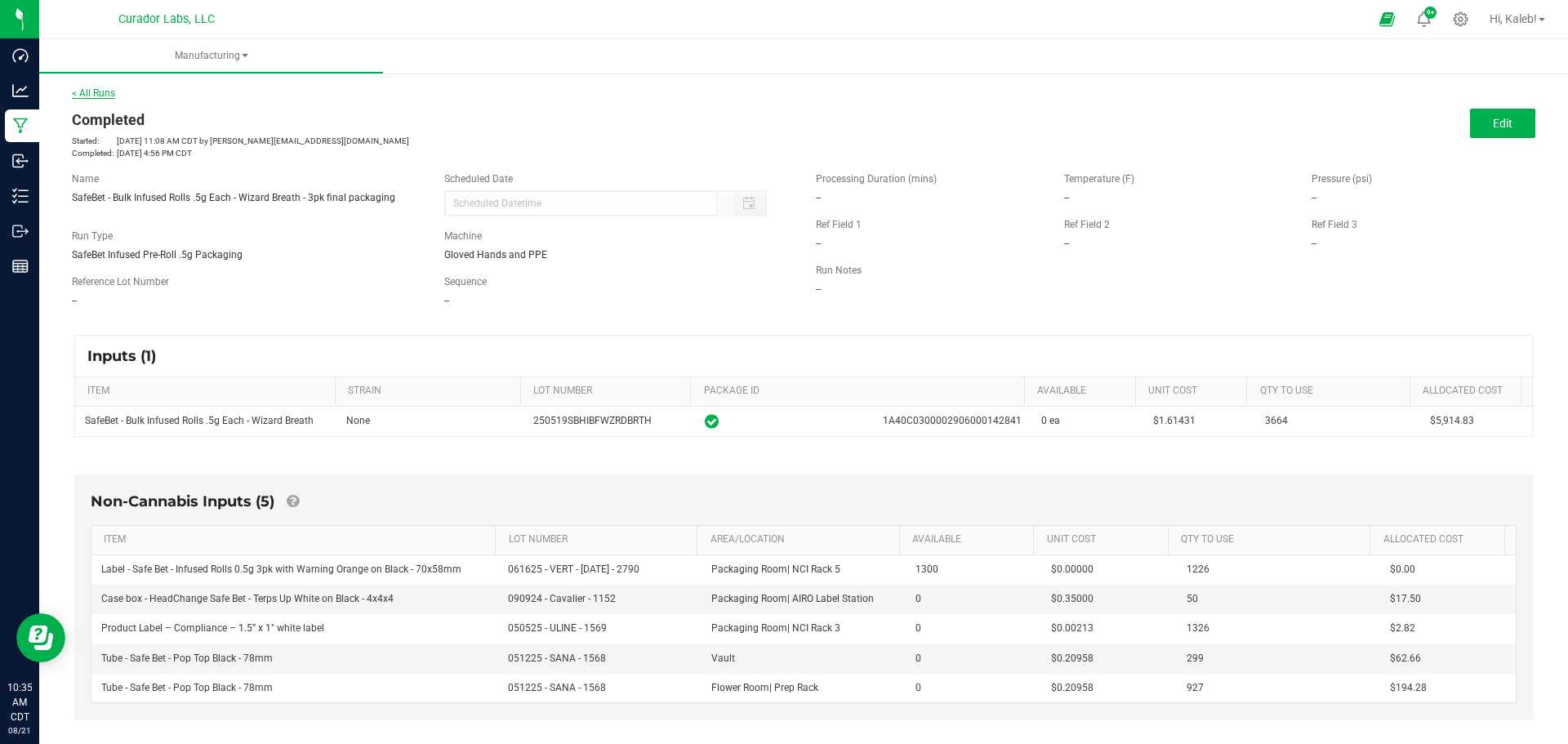
click at [97, 93] on link "< All Runs" at bounding box center [93, 92] width 44 height 11
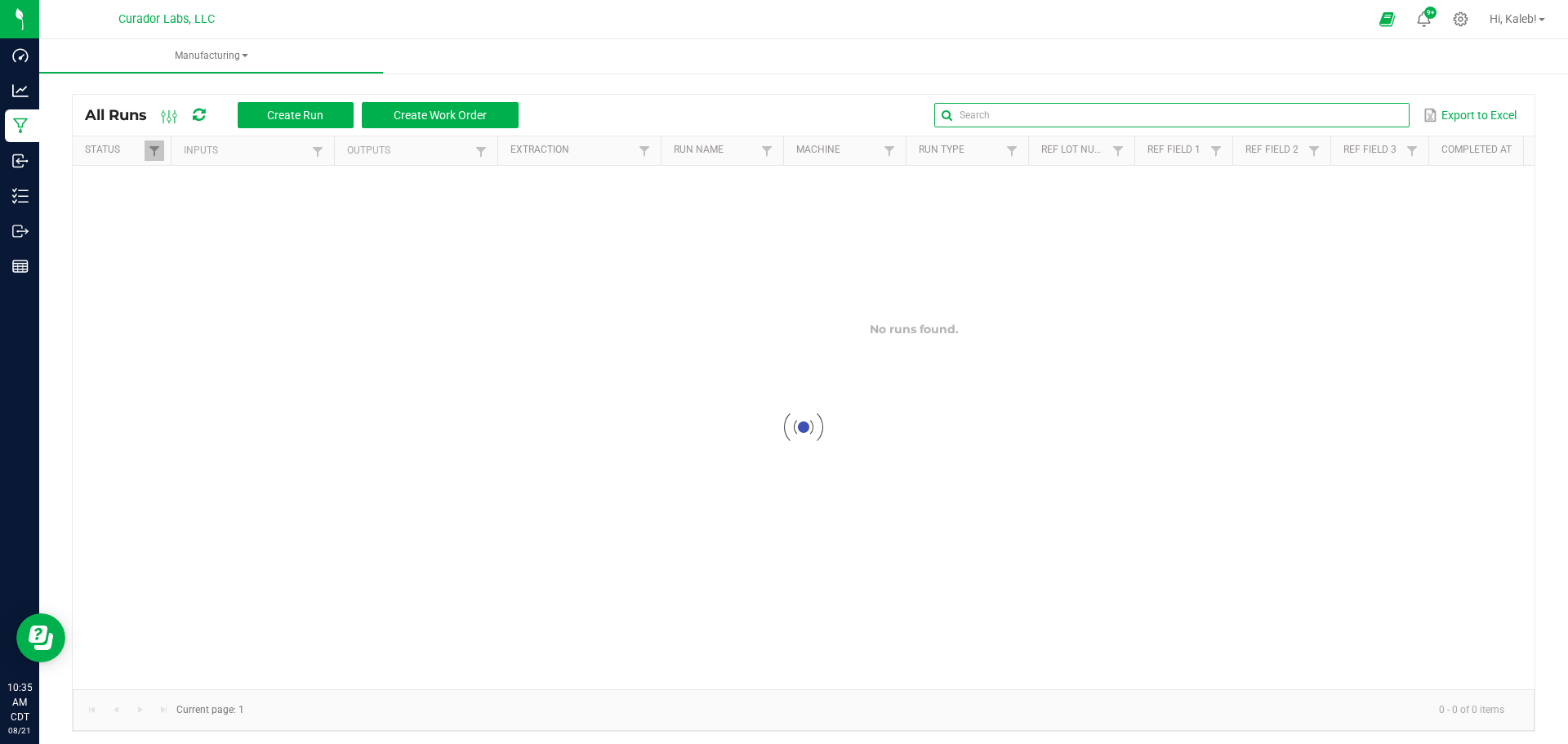
drag, startPoint x: 1339, startPoint y: 114, endPoint x: 1331, endPoint y: 128, distance: 16.1
click at [1339, 121] on input "text" at bounding box center [1171, 115] width 475 height 25
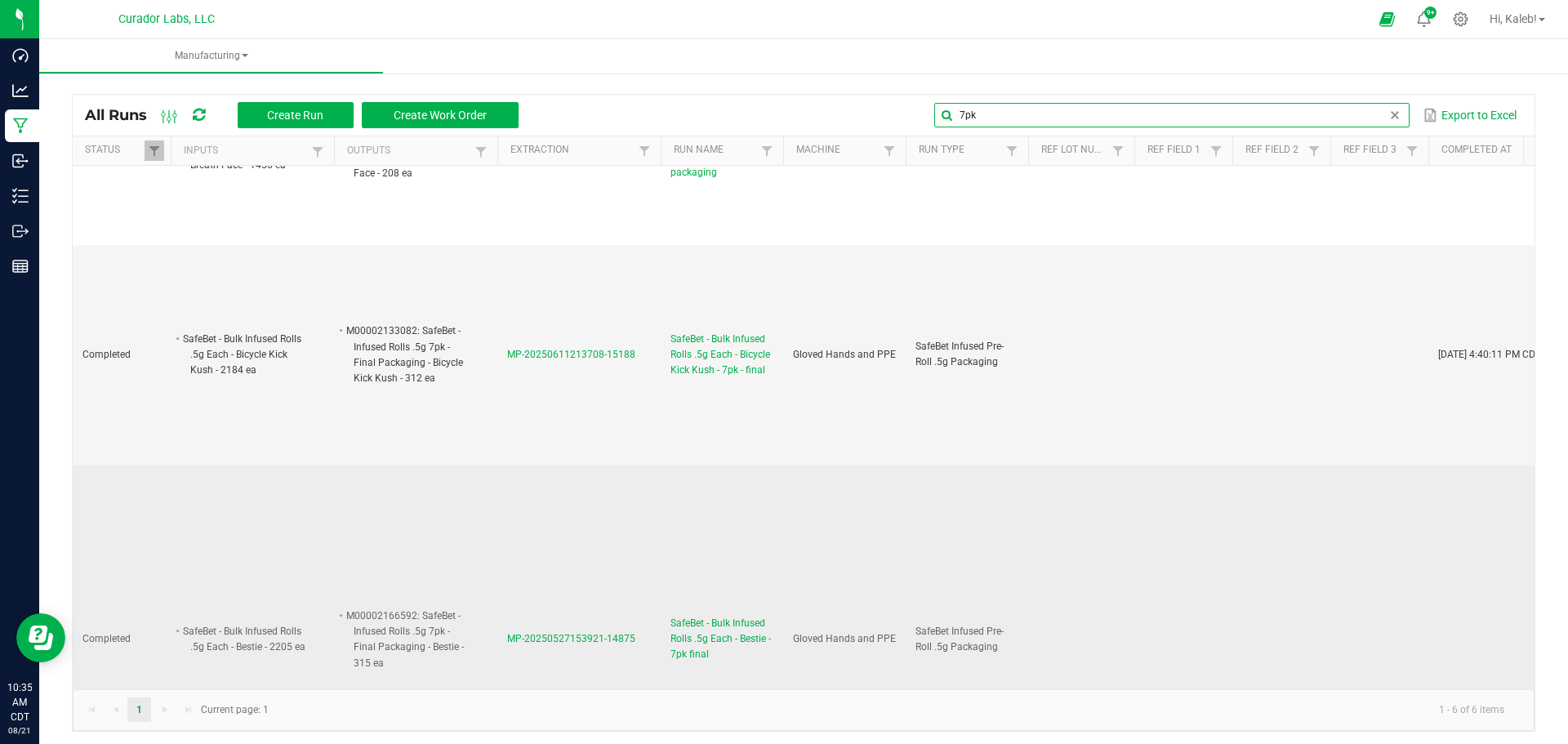
scroll to position [571, 0]
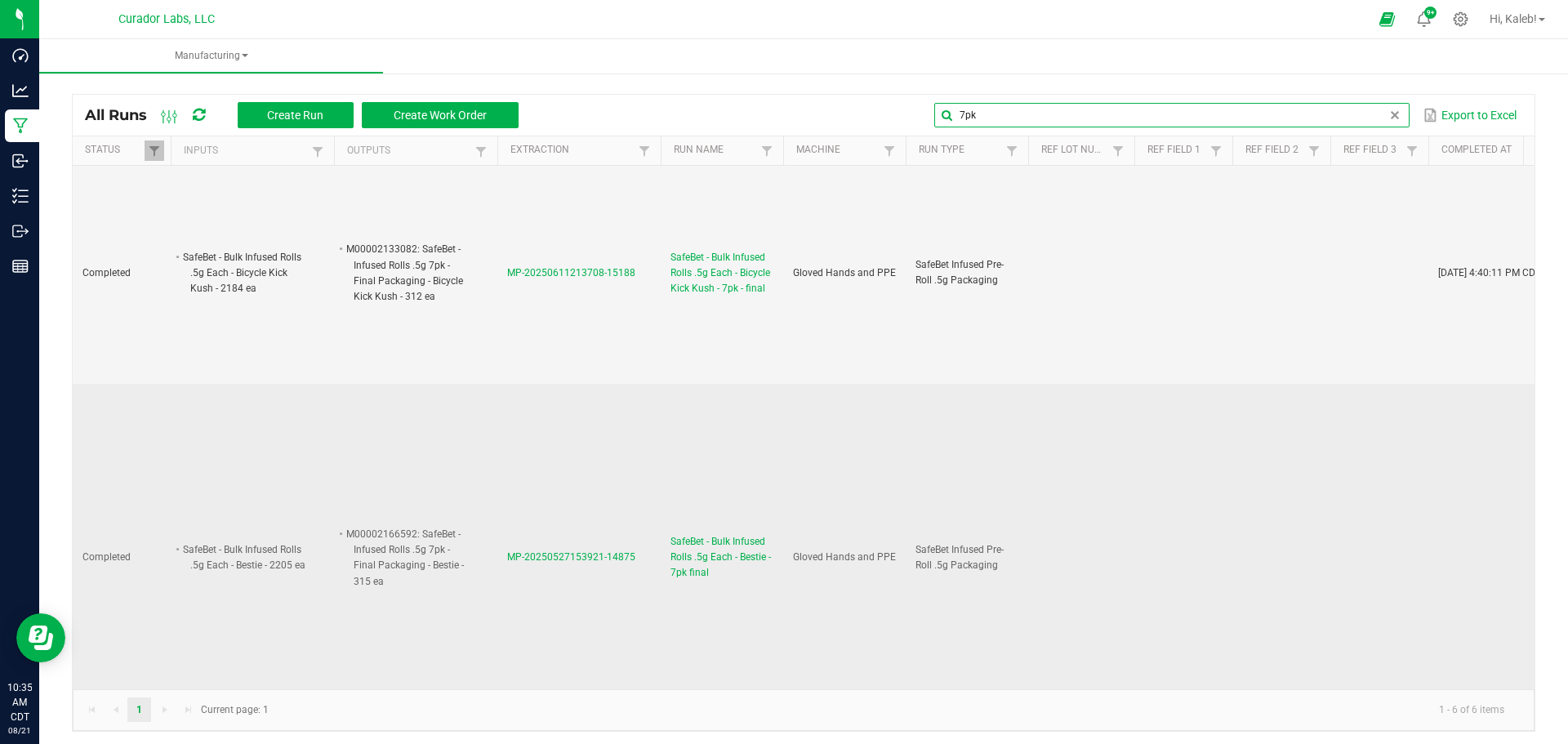
type input "7pk"
click at [538, 557] on span "MP-20250527153921-14875" at bounding box center [571, 556] width 128 height 11
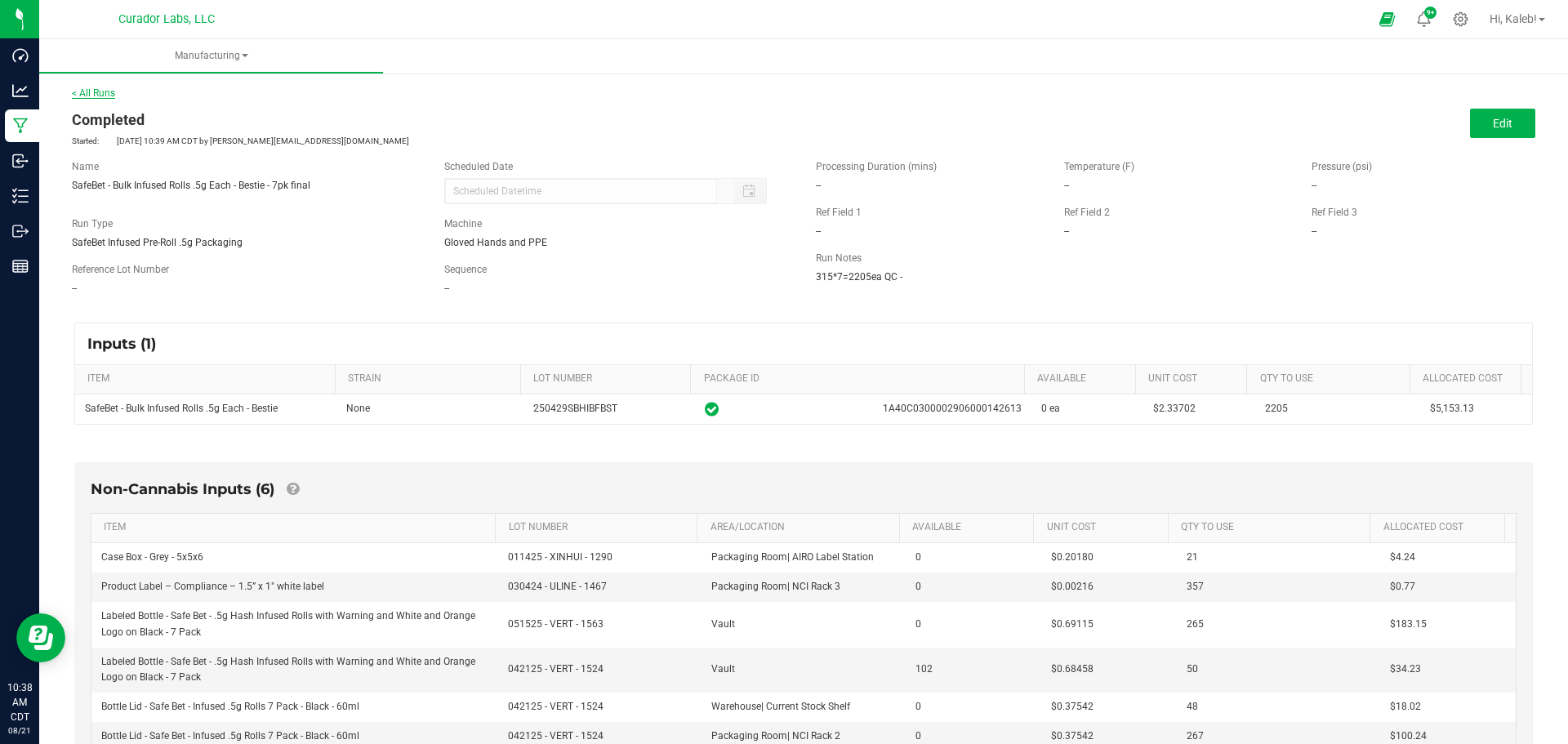
click at [86, 93] on link "< All Runs" at bounding box center [93, 92] width 44 height 11
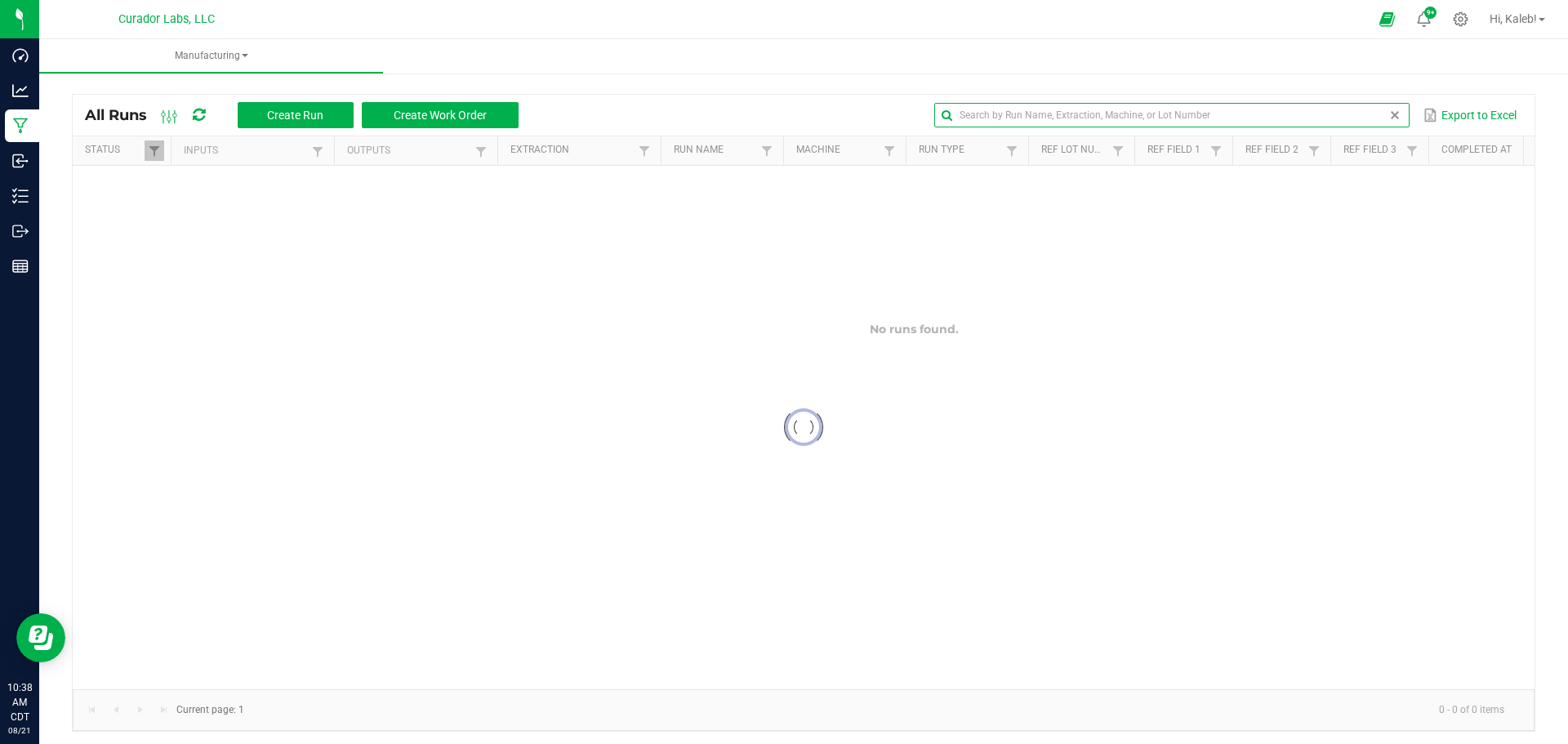
drag, startPoint x: 1373, startPoint y: 121, endPoint x: 1365, endPoint y: 111, distance: 12.8
click at [1372, 121] on input "text" at bounding box center [1171, 115] width 475 height 25
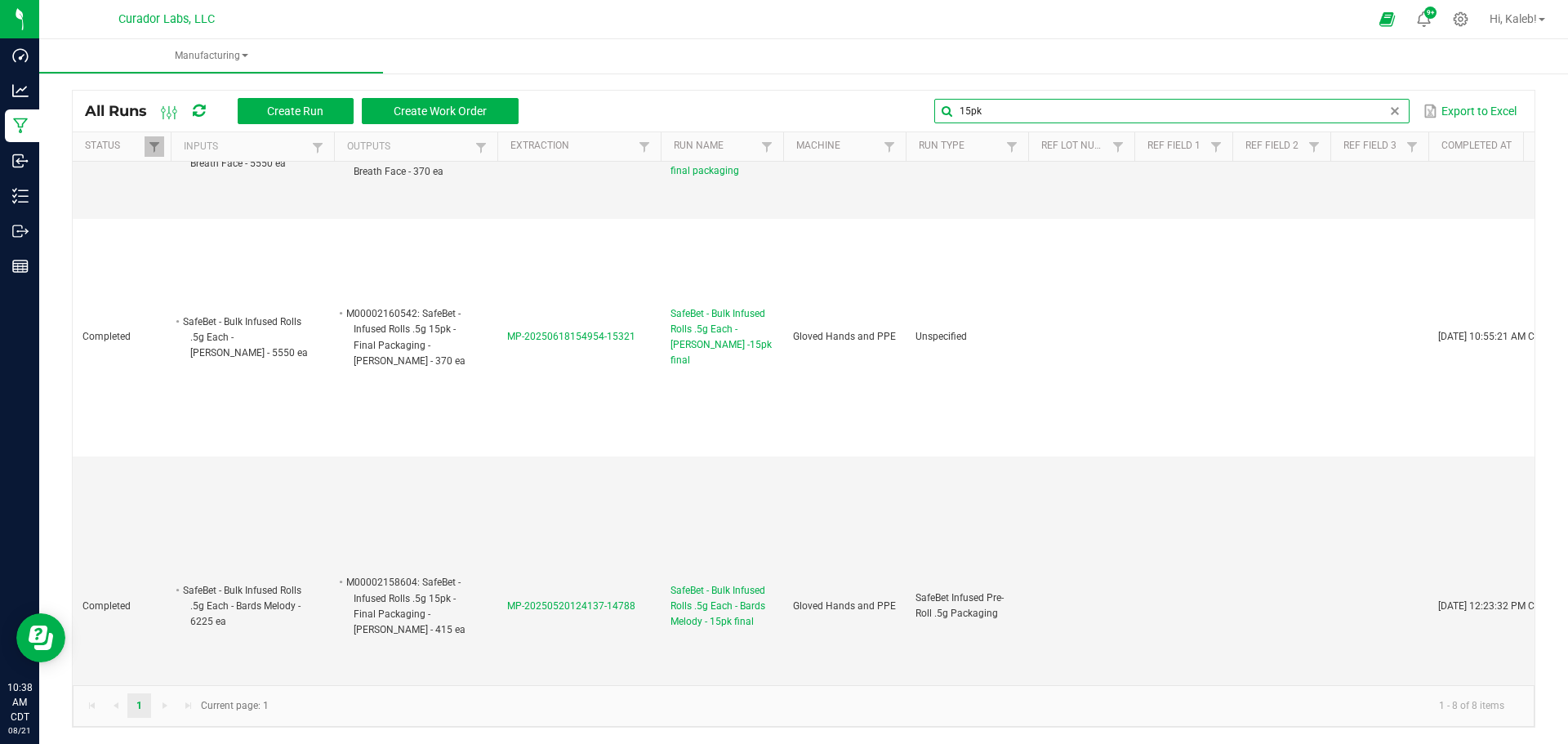
scroll to position [1305, 0]
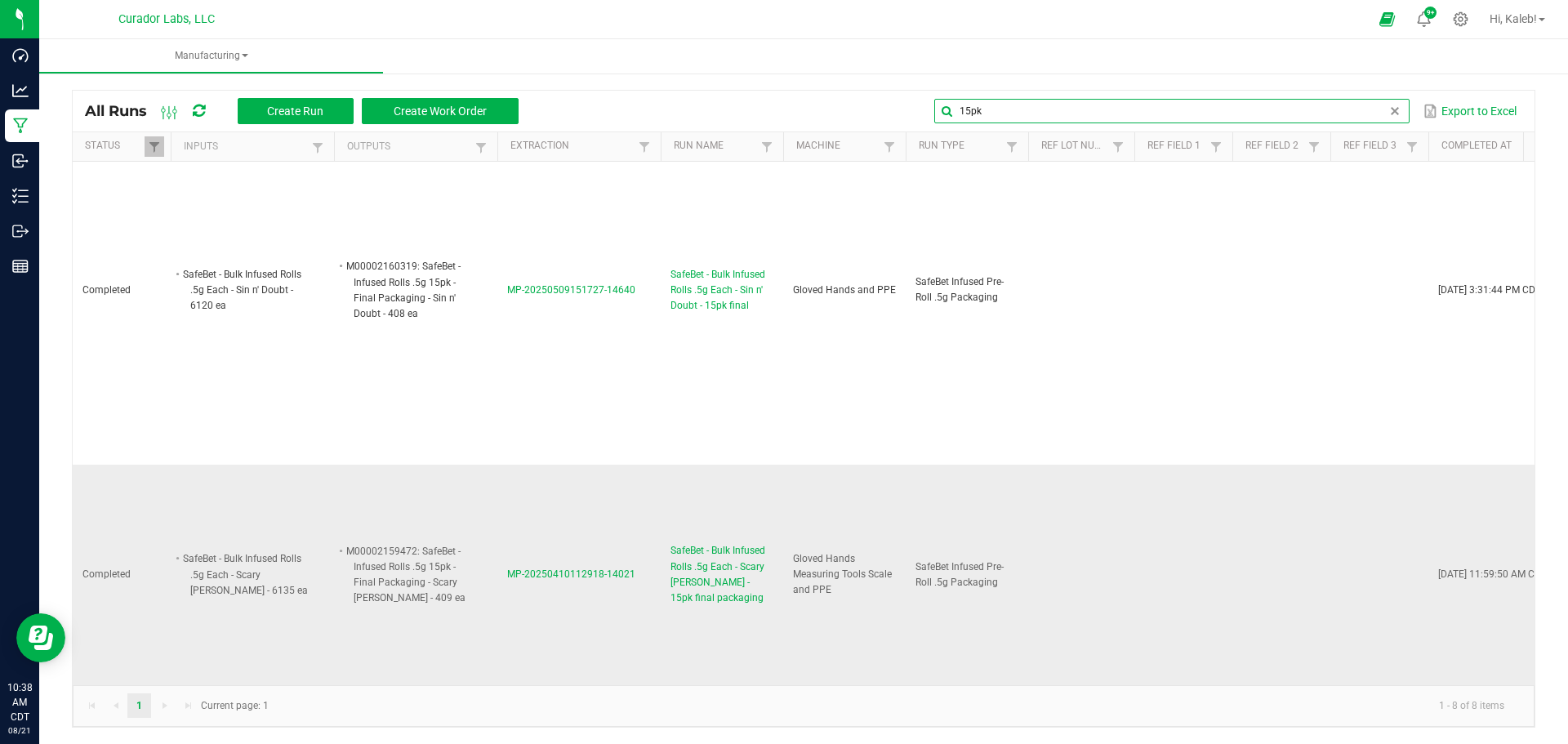
type input "15pk"
click at [530, 568] on span "MP-20250410112918-14021" at bounding box center [571, 573] width 128 height 11
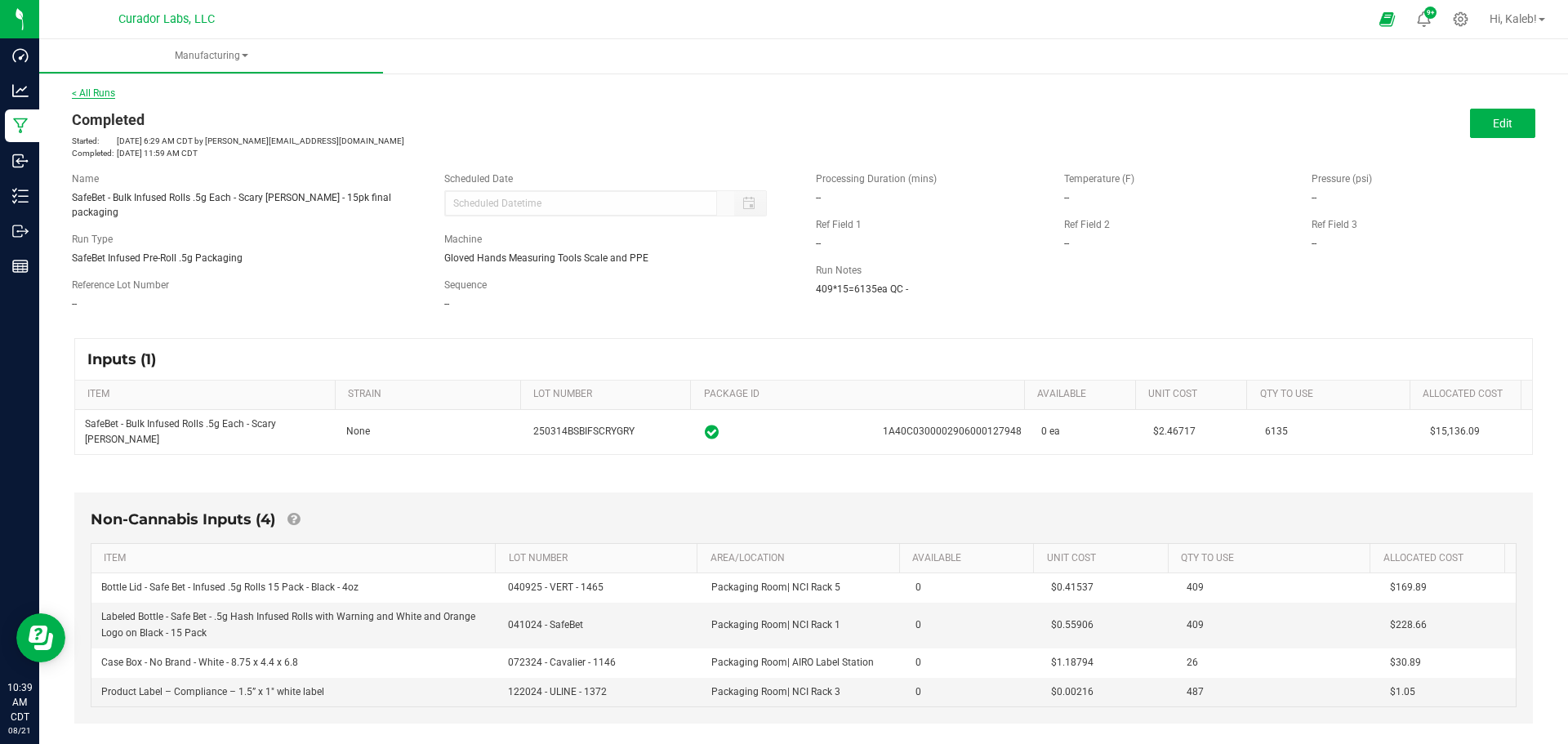
click at [100, 87] on link "< All Runs" at bounding box center [93, 92] width 44 height 11
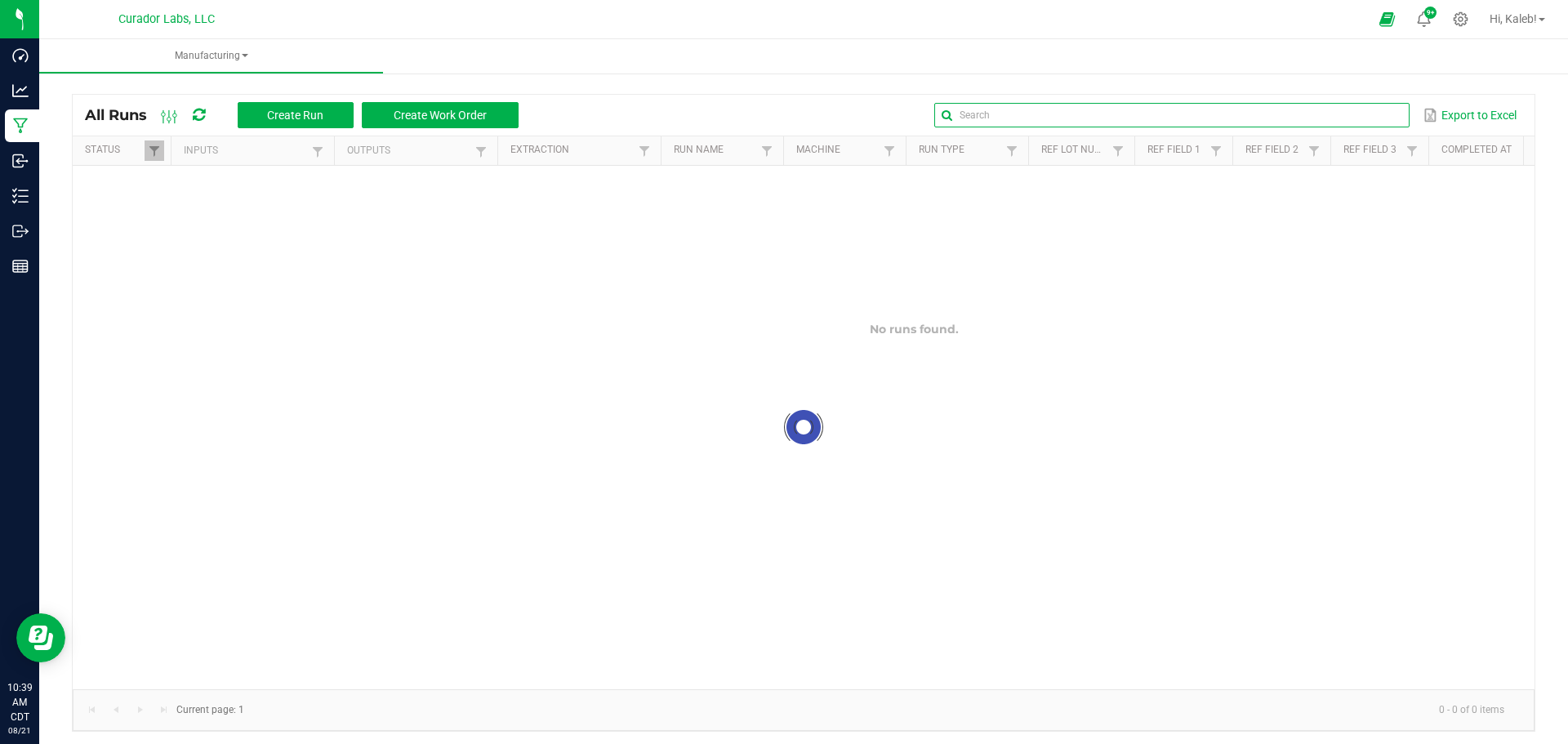
click at [1367, 119] on input "text" at bounding box center [1171, 115] width 475 height 25
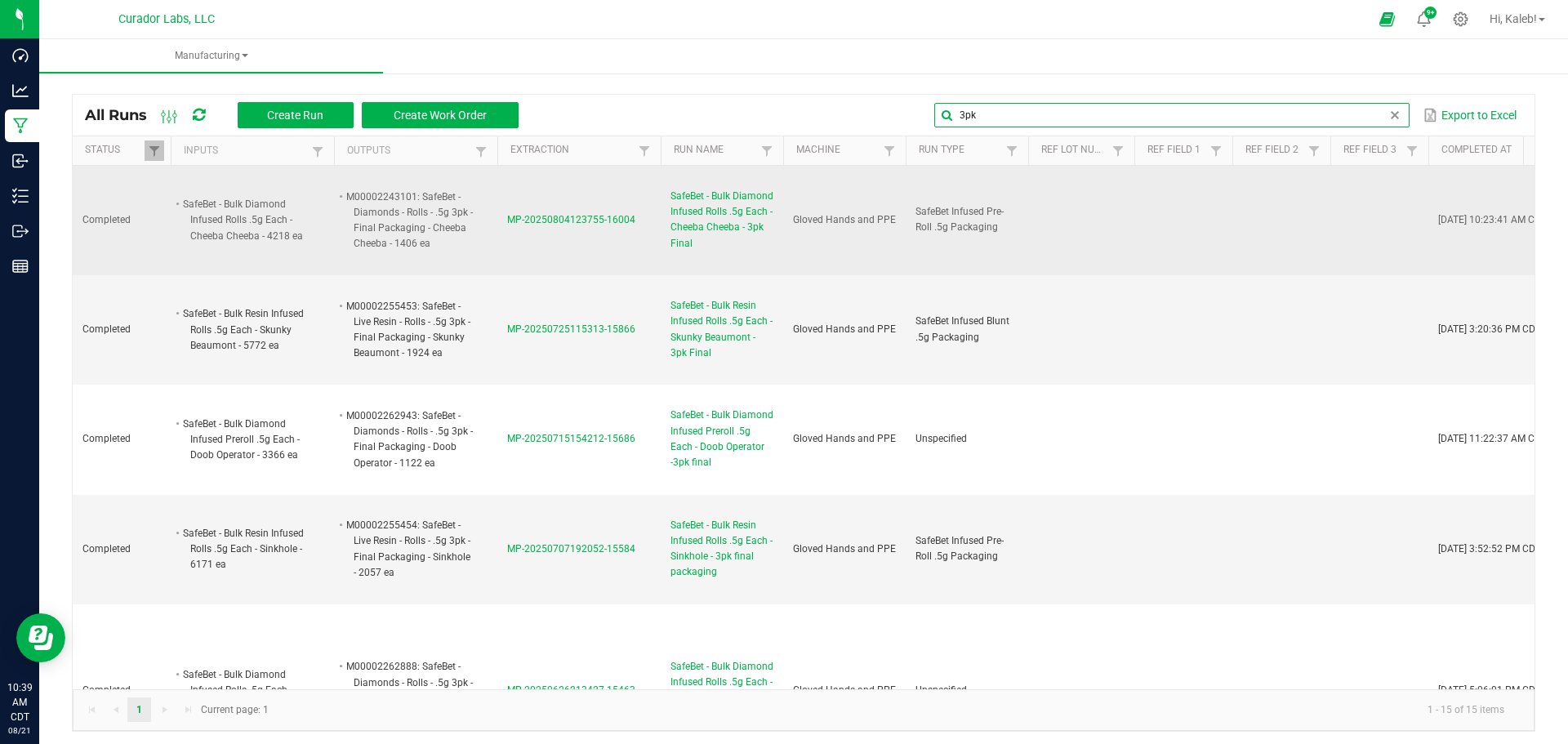
type input "3pk"
click at [588, 215] on span "MP-20250804123755-16004" at bounding box center [571, 219] width 128 height 11
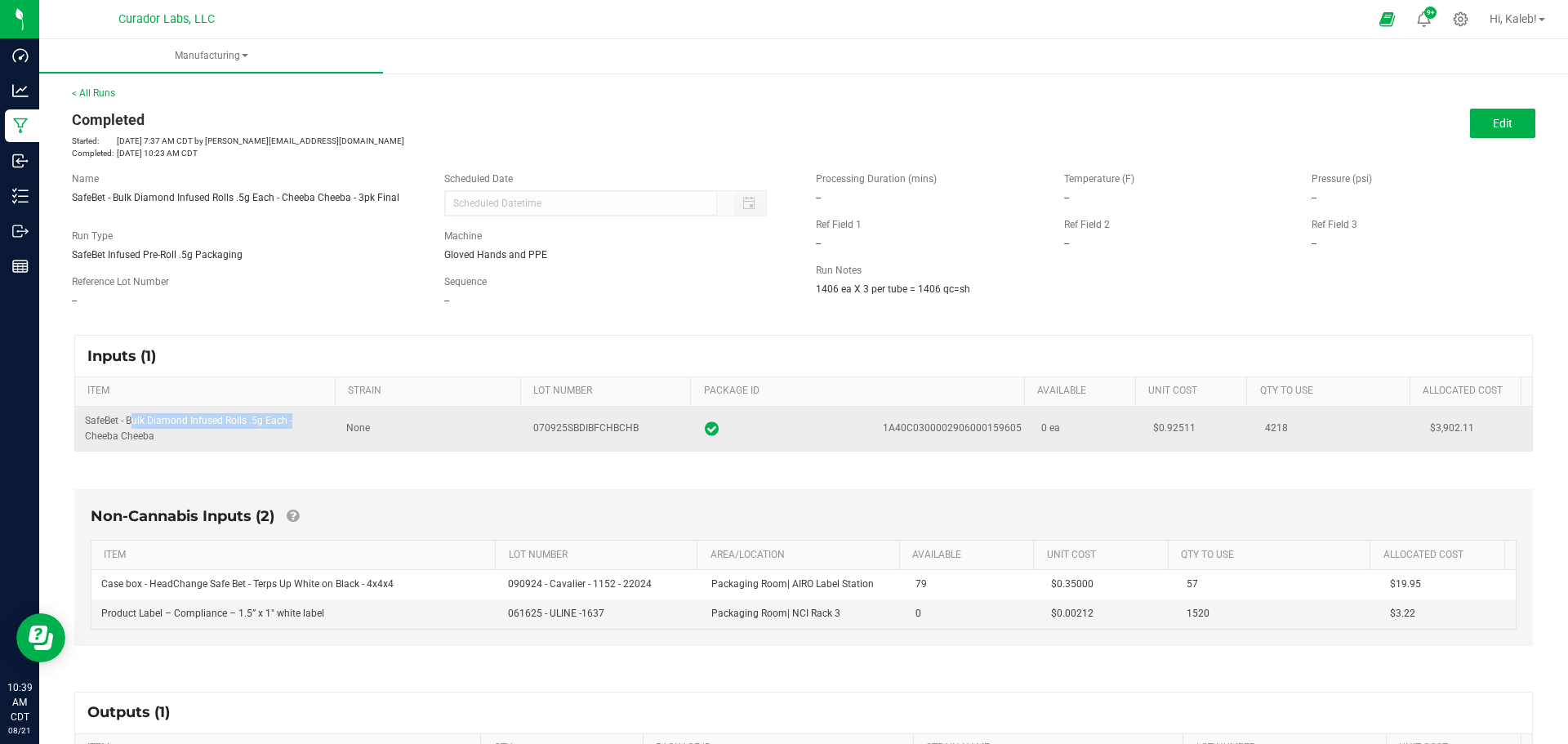
drag, startPoint x: 127, startPoint y: 422, endPoint x: 287, endPoint y: 416, distance: 160.1
click at [287, 416] on span "SafeBet - Bulk Diamond Infused Rolls .5g Each - Cheeba Cheeba" at bounding box center [188, 428] width 207 height 27
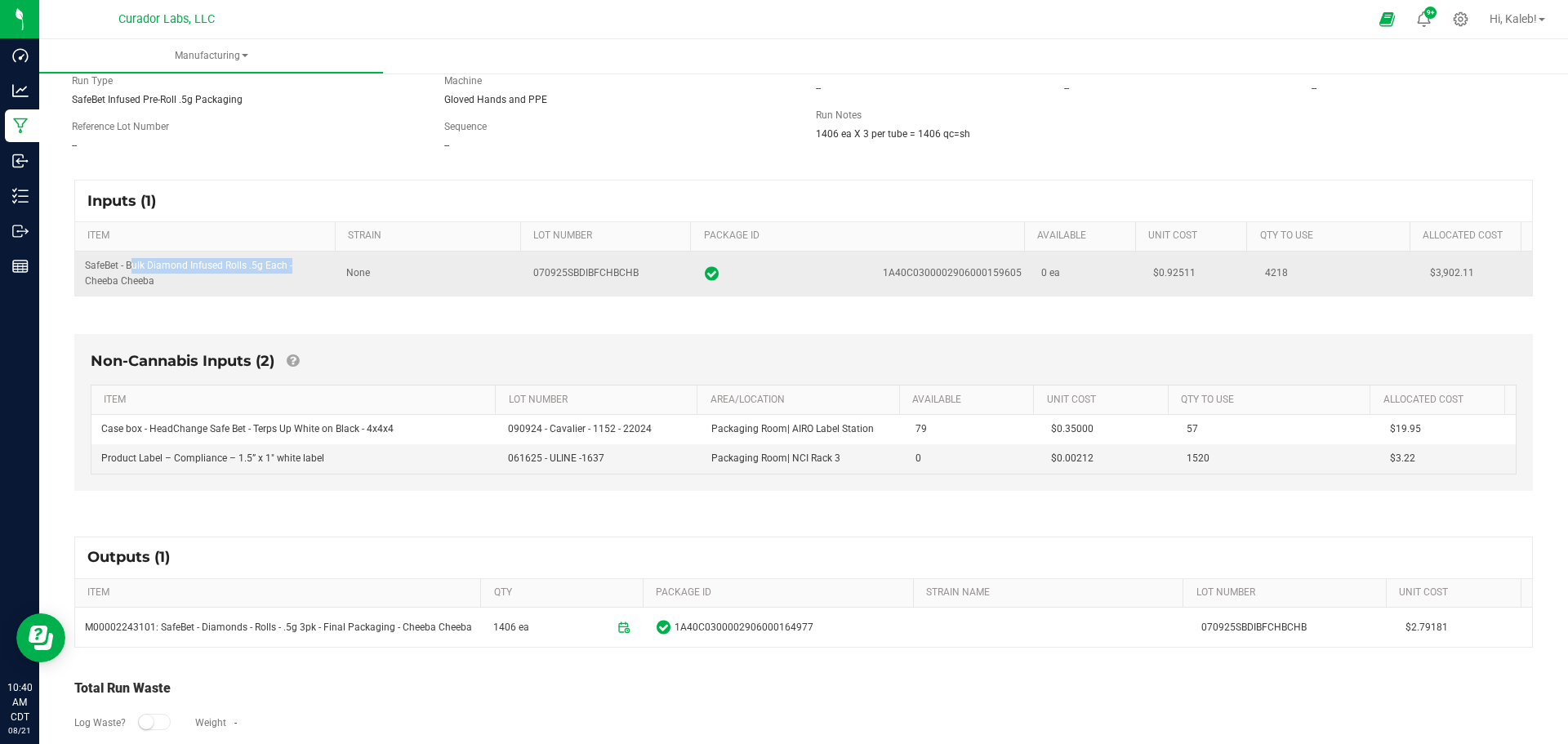
scroll to position [211, 0]
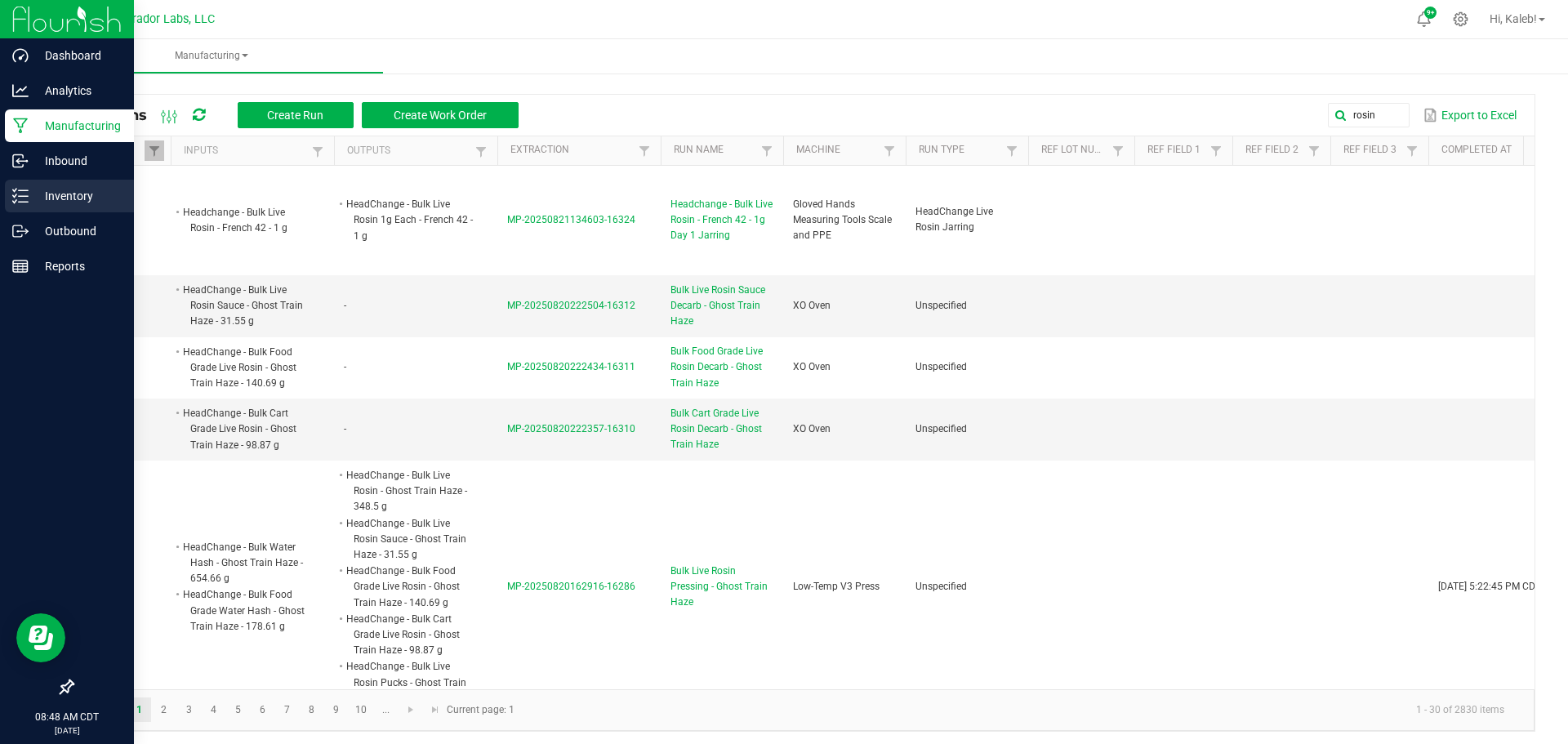
click at [21, 189] on icon at bounding box center [20, 196] width 16 height 16
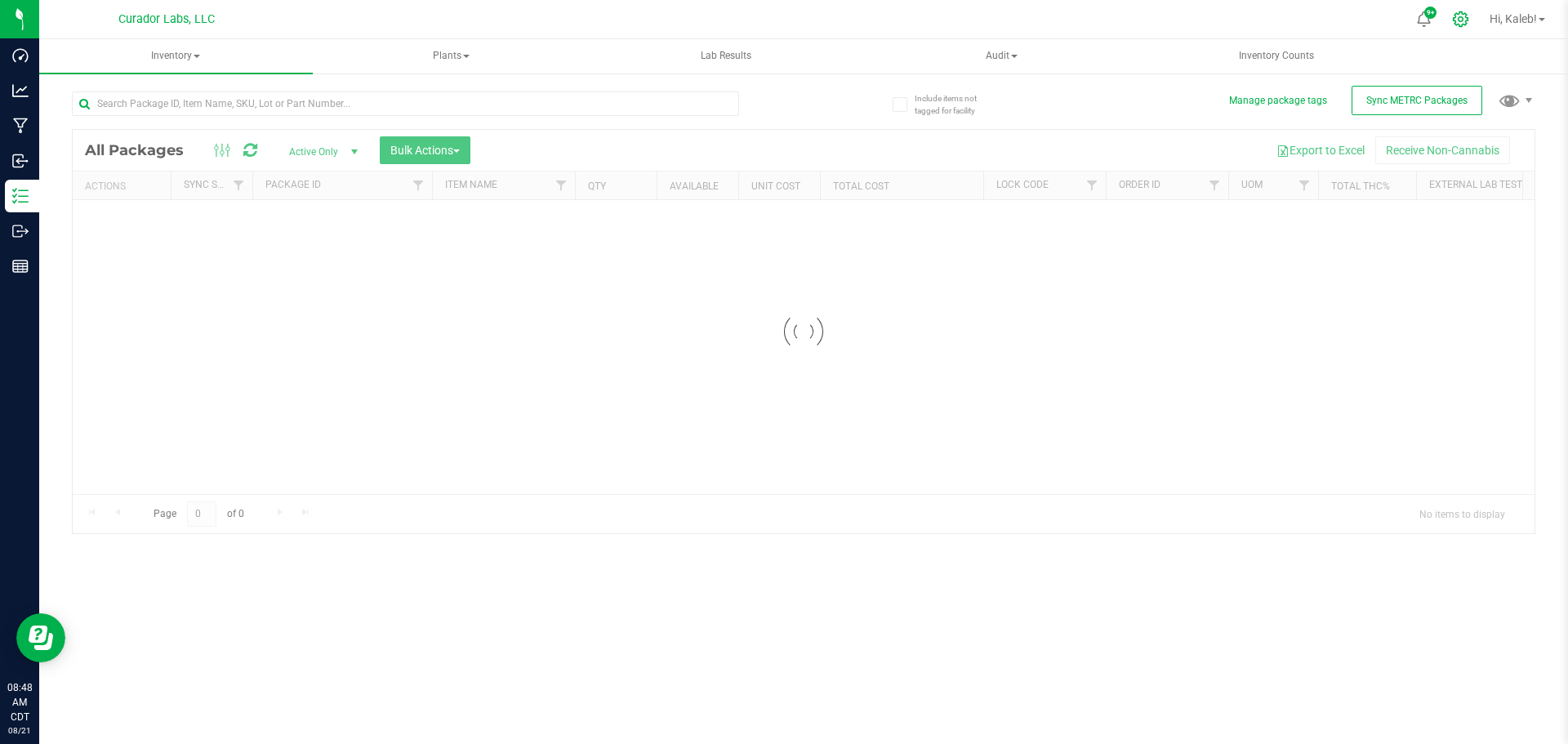
click at [1455, 23] on icon at bounding box center [1460, 19] width 17 height 17
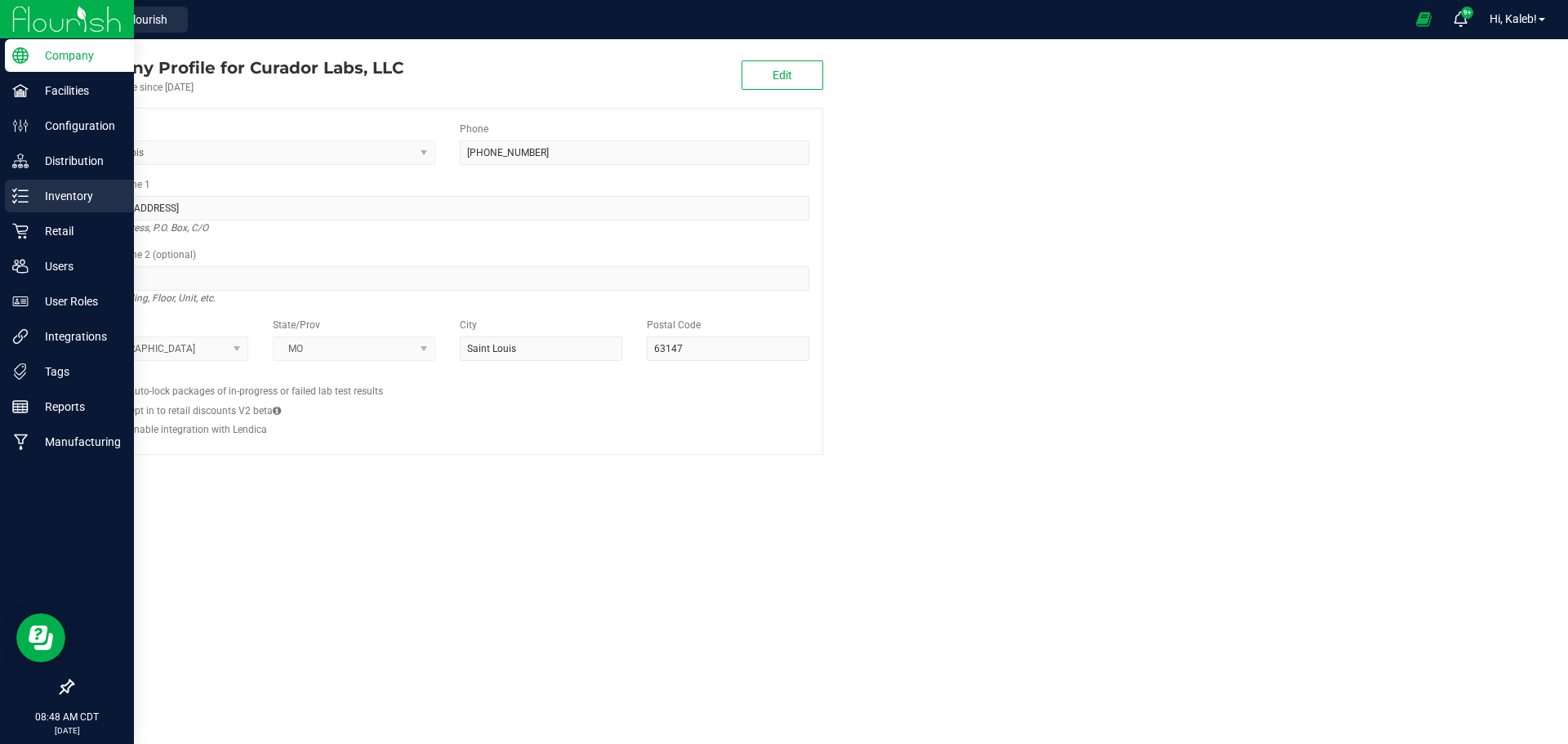
click at [27, 204] on icon at bounding box center [20, 196] width 16 height 16
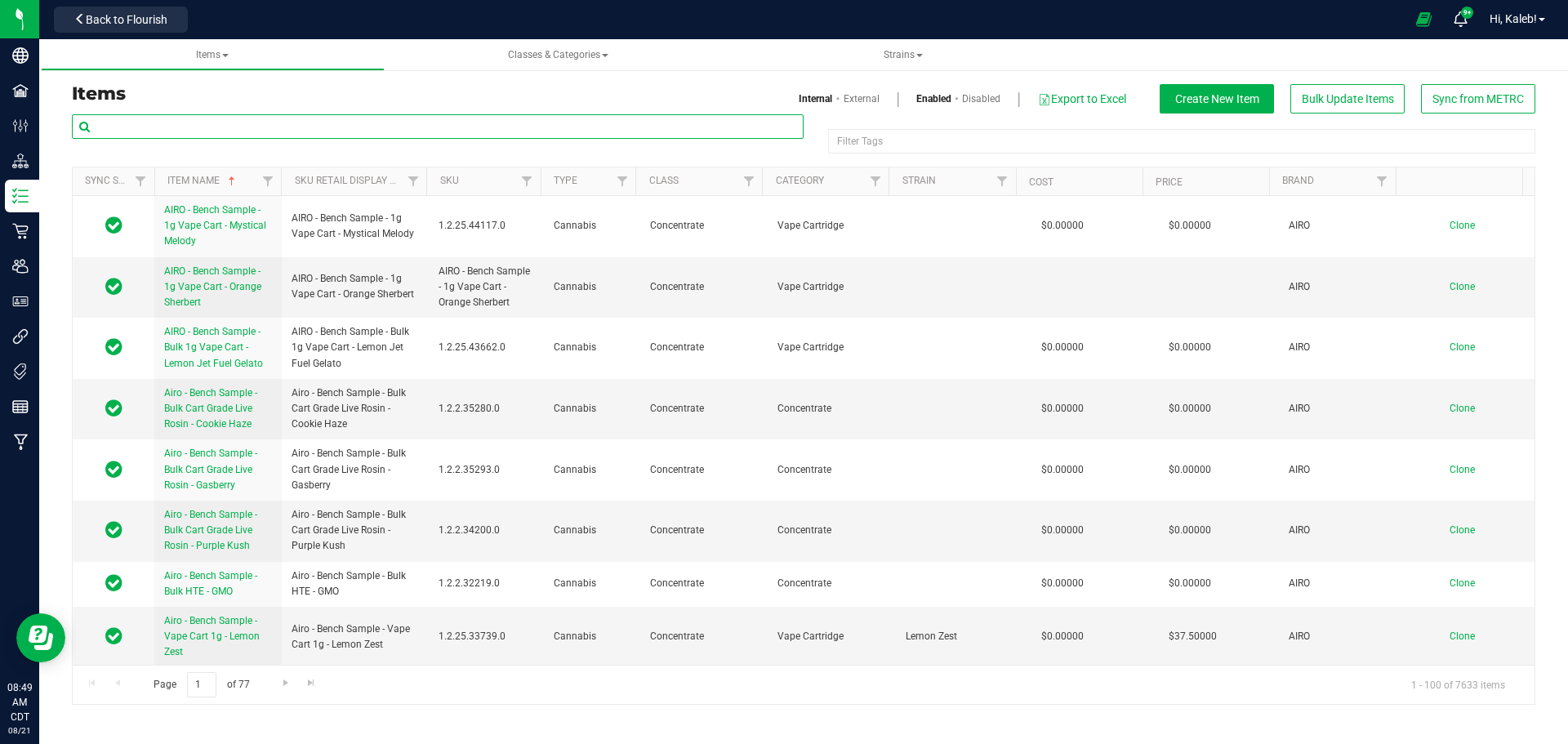
click at [459, 126] on input "text" at bounding box center [437, 127] width 731 height 25
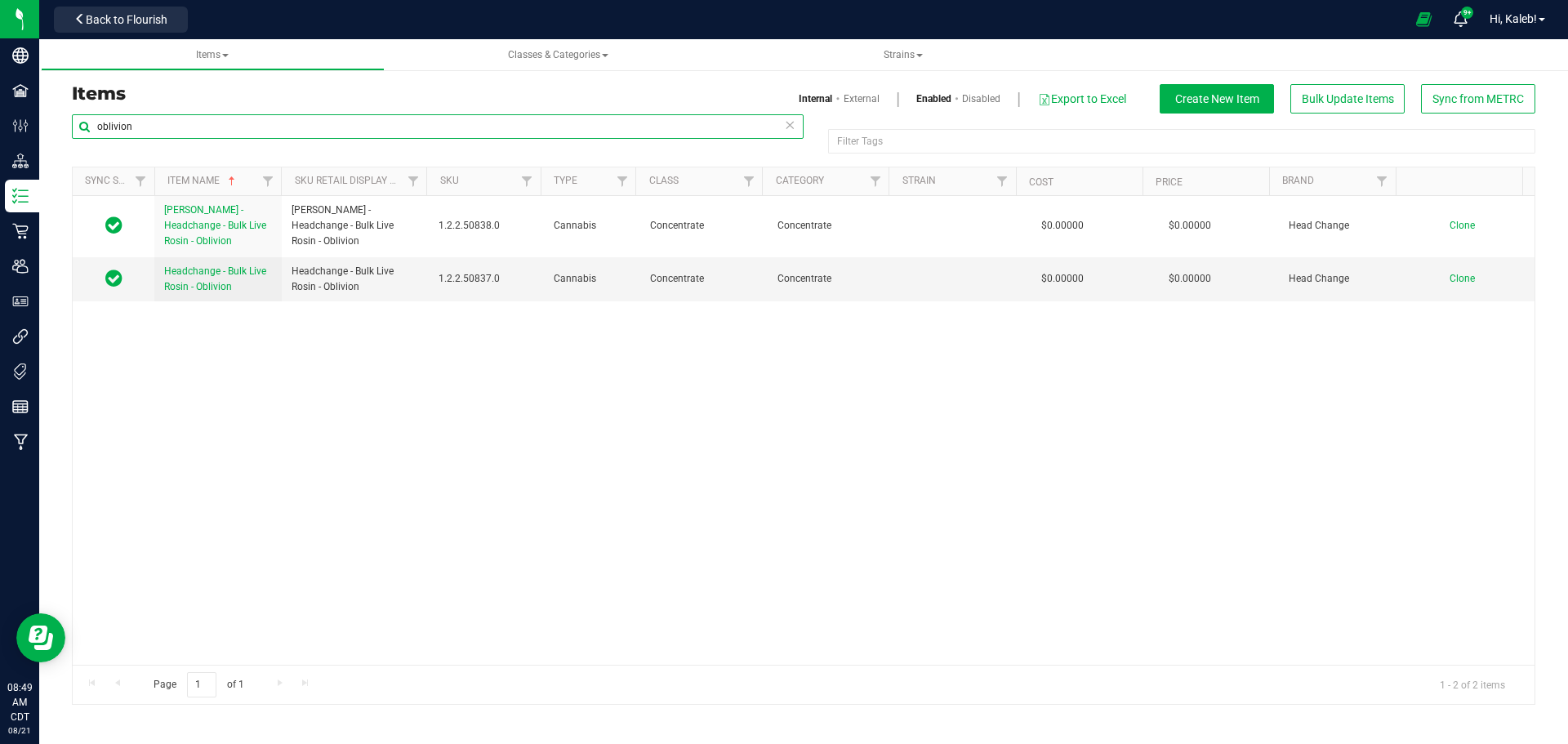
click at [117, 121] on input "oblivion" at bounding box center [437, 127] width 731 height 25
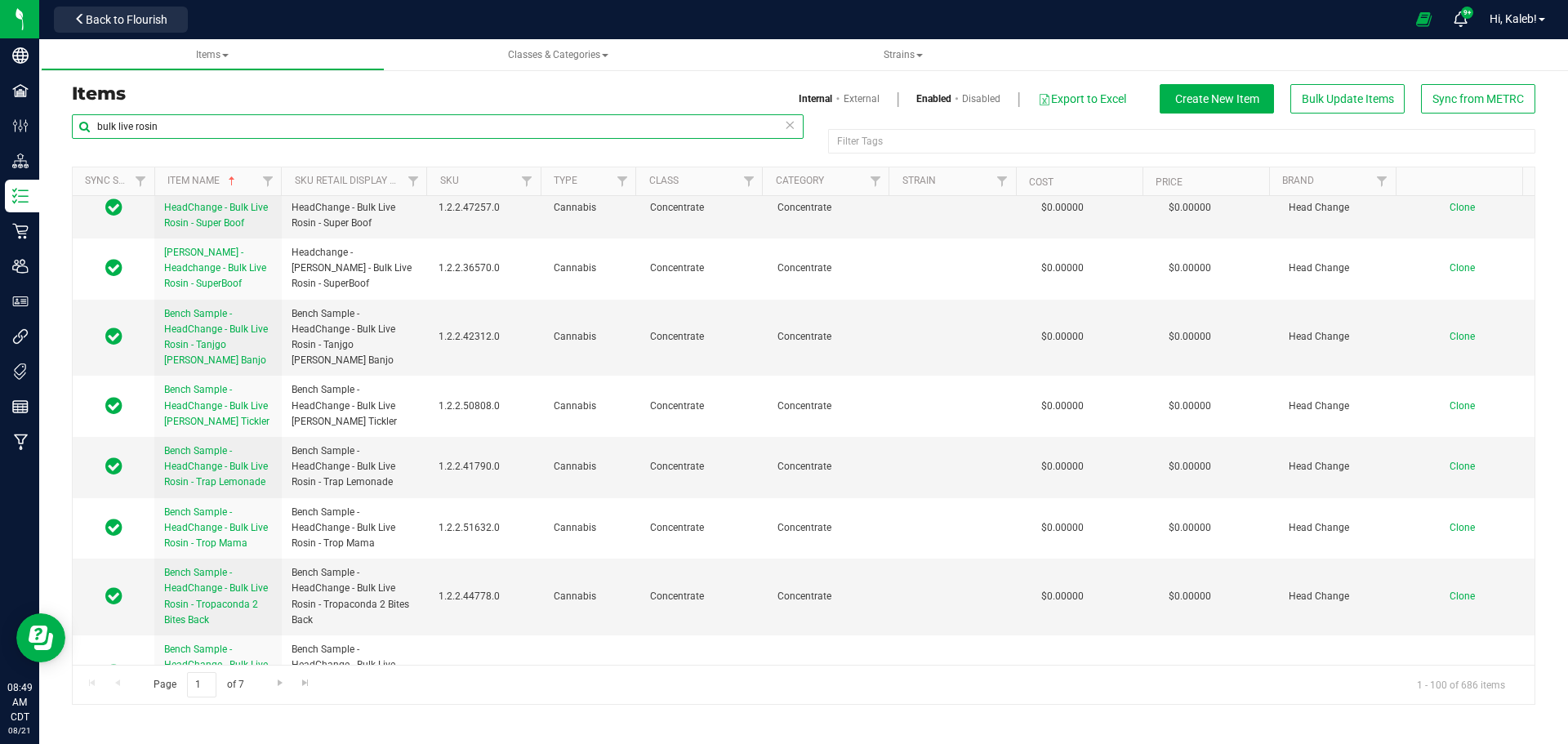
scroll to position [5762, 0]
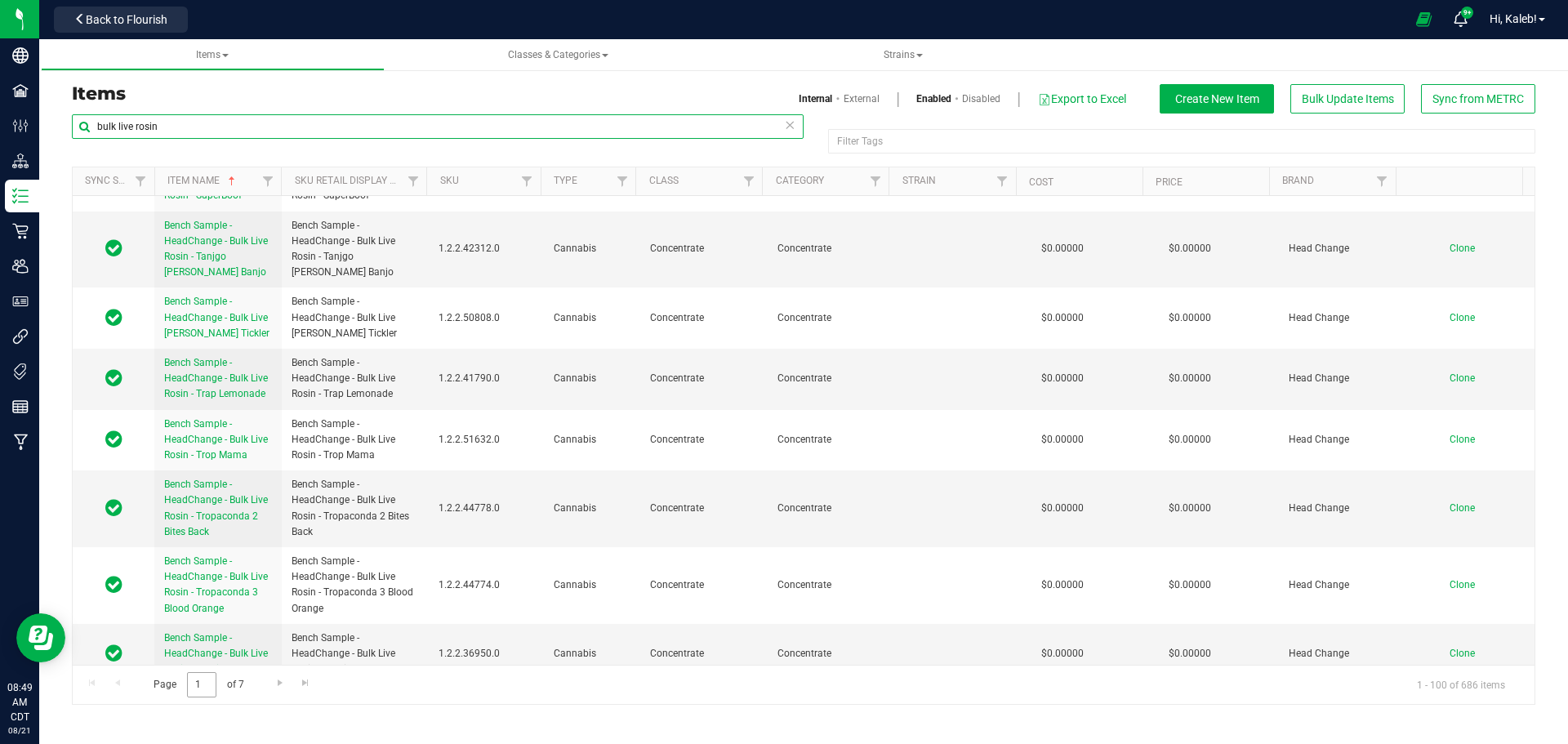
type input "bulk live rosin"
drag, startPoint x: 199, startPoint y: 682, endPoint x: 153, endPoint y: 676, distance: 46.4
click at [153, 676] on span "Page 1 of 7" at bounding box center [198, 685] width 117 height 26
type input "3"
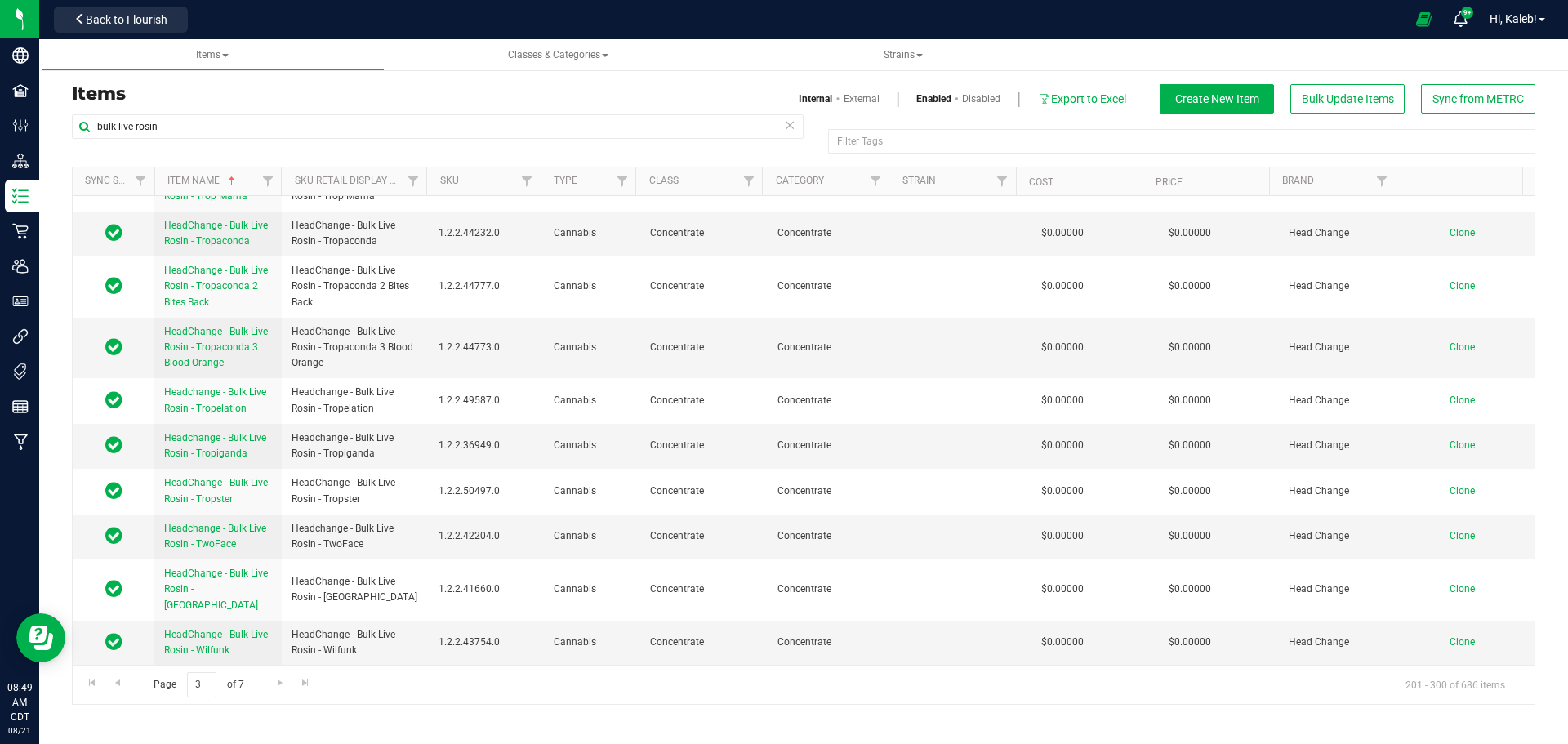
scroll to position [0, 0]
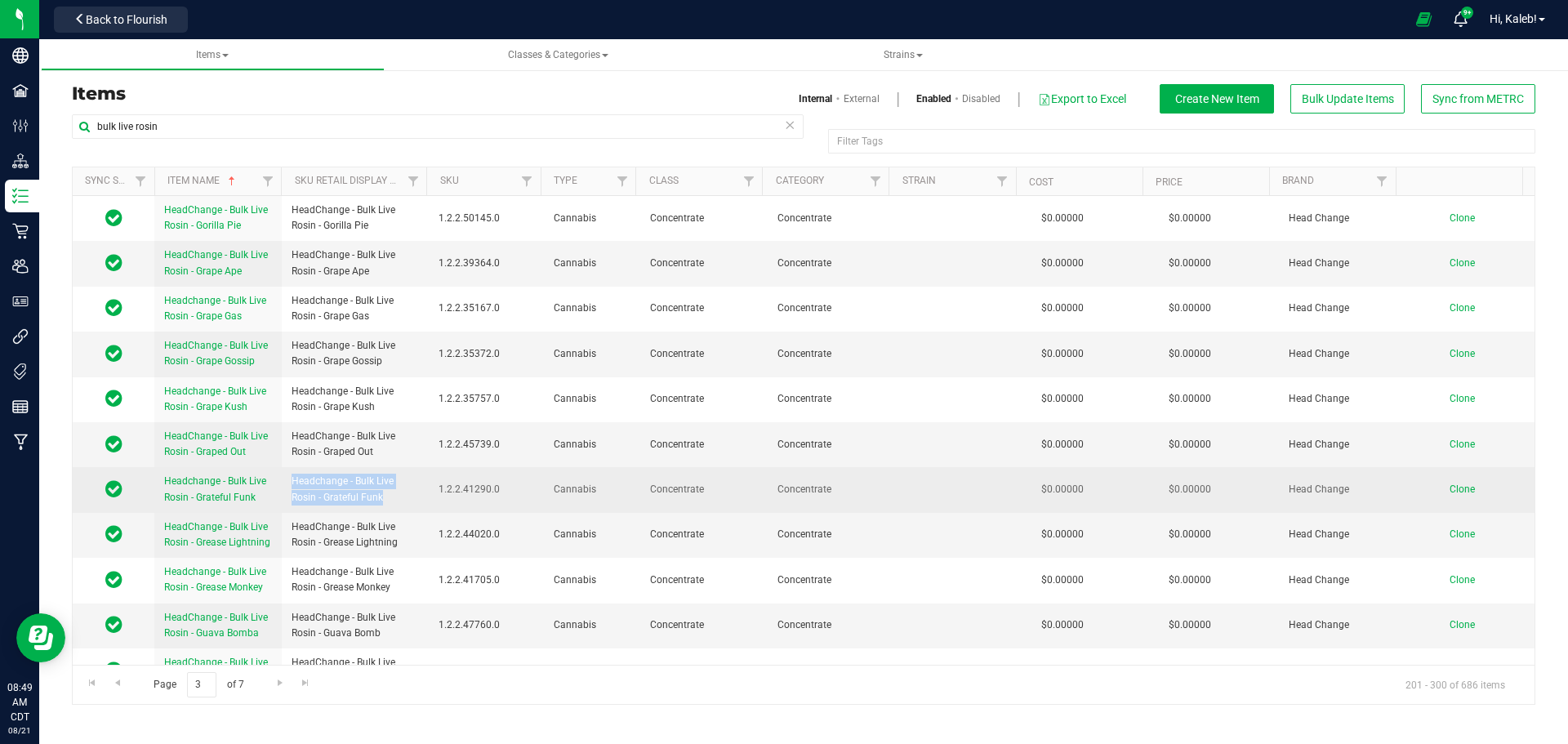
drag, startPoint x: 291, startPoint y: 481, endPoint x: 404, endPoint y: 498, distance: 114.3
click at [404, 498] on span "Headchange - Bulk Live Rosin - Grateful Funk" at bounding box center [355, 489] width 127 height 31
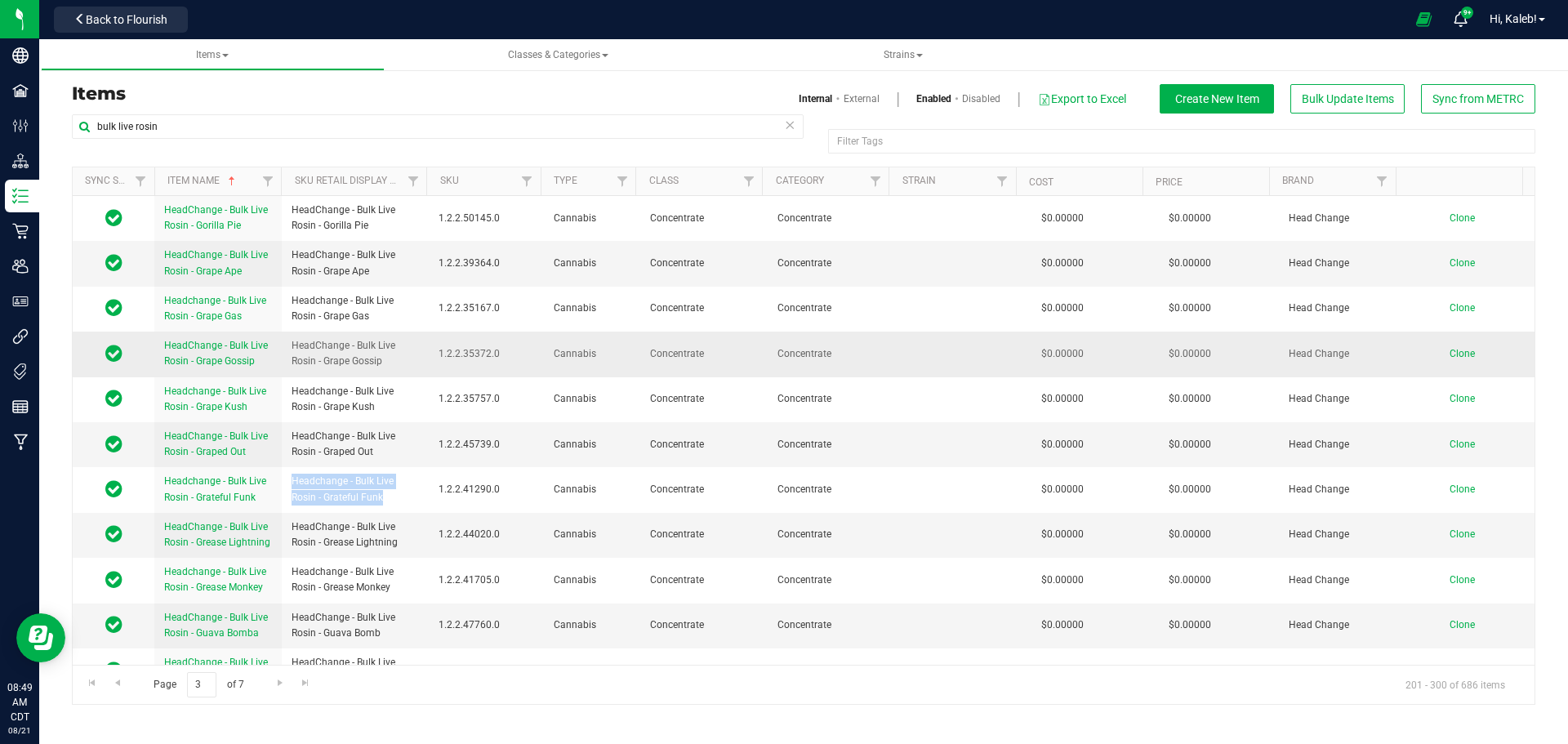
copy span "Headchange - Bulk Live Rosin - Grateful Funk"
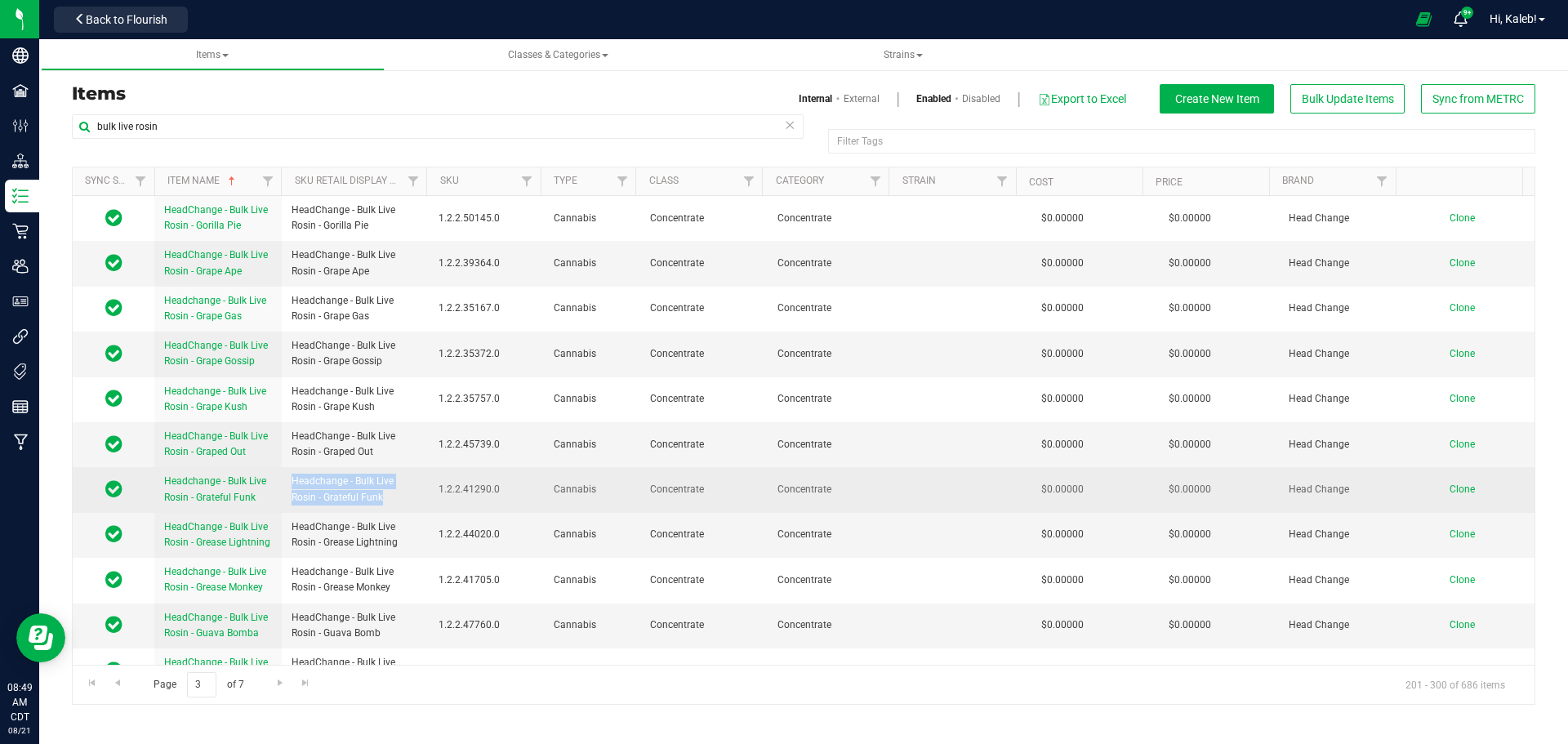
click at [338, 500] on span "Headchange - Bulk Live Rosin - Grateful Funk" at bounding box center [355, 489] width 127 height 31
drag, startPoint x: 325, startPoint y: 500, endPoint x: 379, endPoint y: 496, distance: 54.1
click at [379, 496] on span "Headchange - Bulk Live Rosin - Grateful Funk" at bounding box center [355, 489] width 127 height 31
drag, startPoint x: 315, startPoint y: 499, endPoint x: 442, endPoint y: 491, distance: 127.3
click at [442, 491] on tr "Headchange - Bulk Live Rosin - Grateful Funk Headchange - Bulk Live Rosin - Gra…" at bounding box center [803, 489] width 1462 height 45
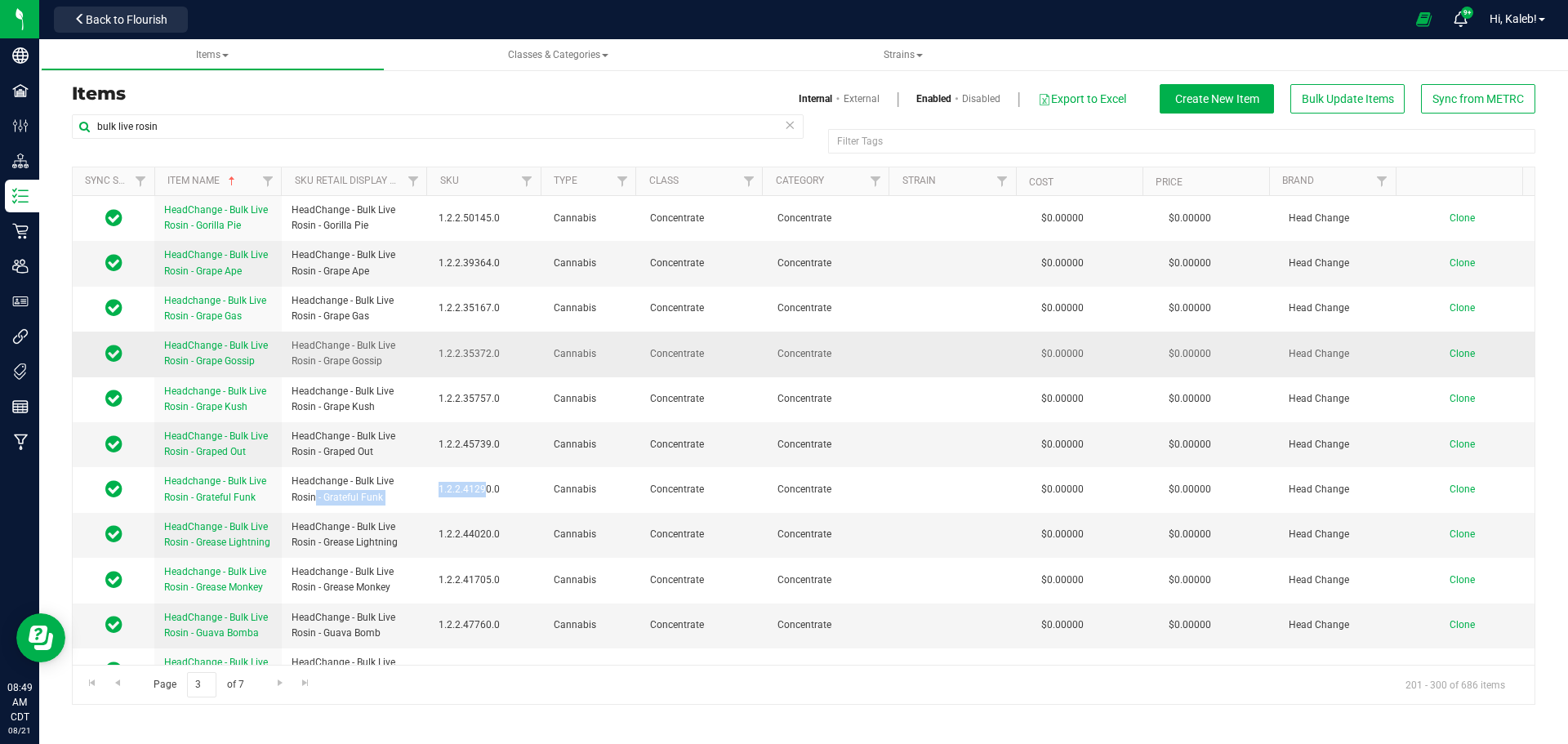
copy tr "- Grateful Funk 1"
drag, startPoint x: 272, startPoint y: 119, endPoint x: 50, endPoint y: 133, distance: 222.4
click at [50, 133] on div "Items Internal External Enabled Disabled Export to Excel Create New Item Bulk U…" at bounding box center [803, 384] width 1529 height 674
paste input "- Grateful Funk 1"
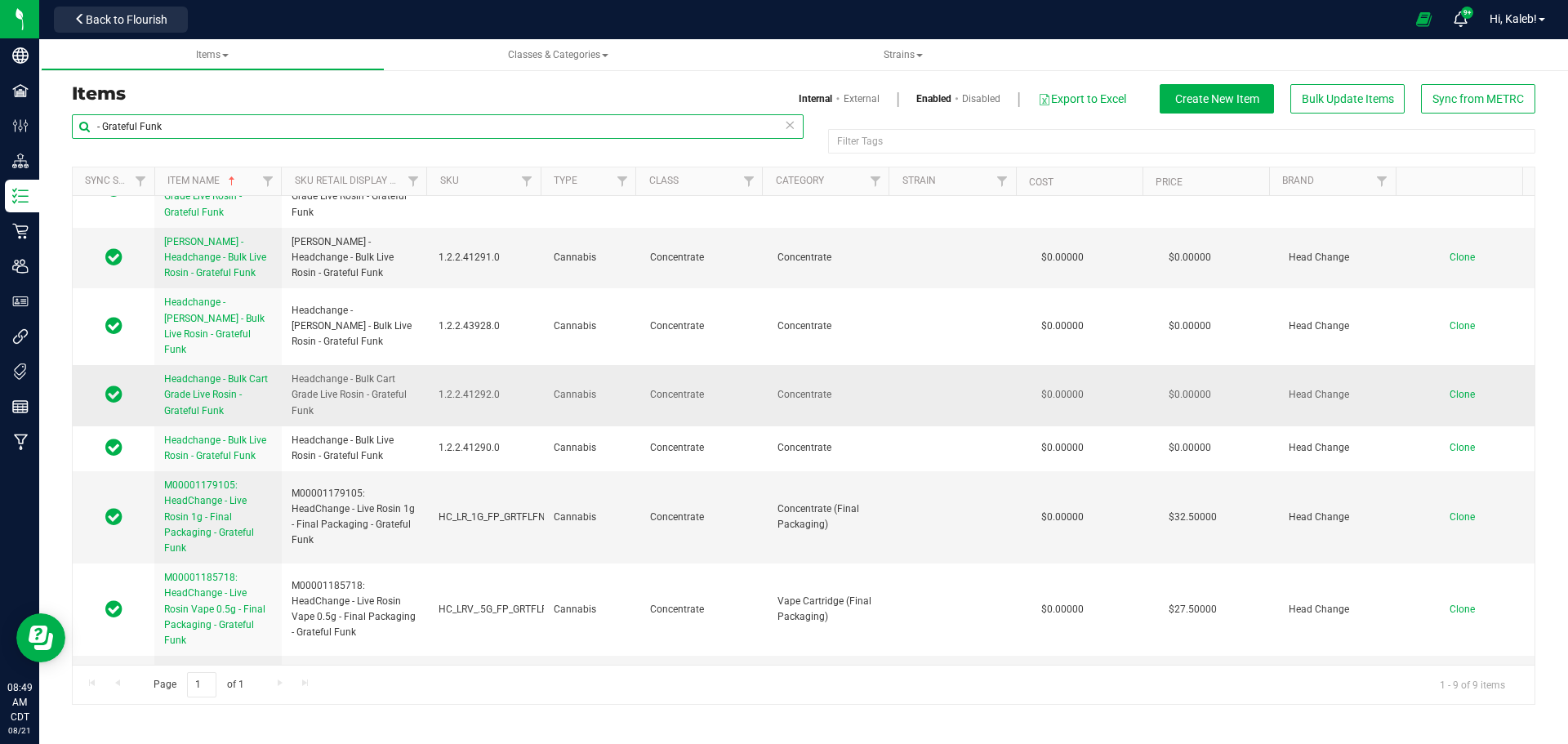
scroll to position [81, 0]
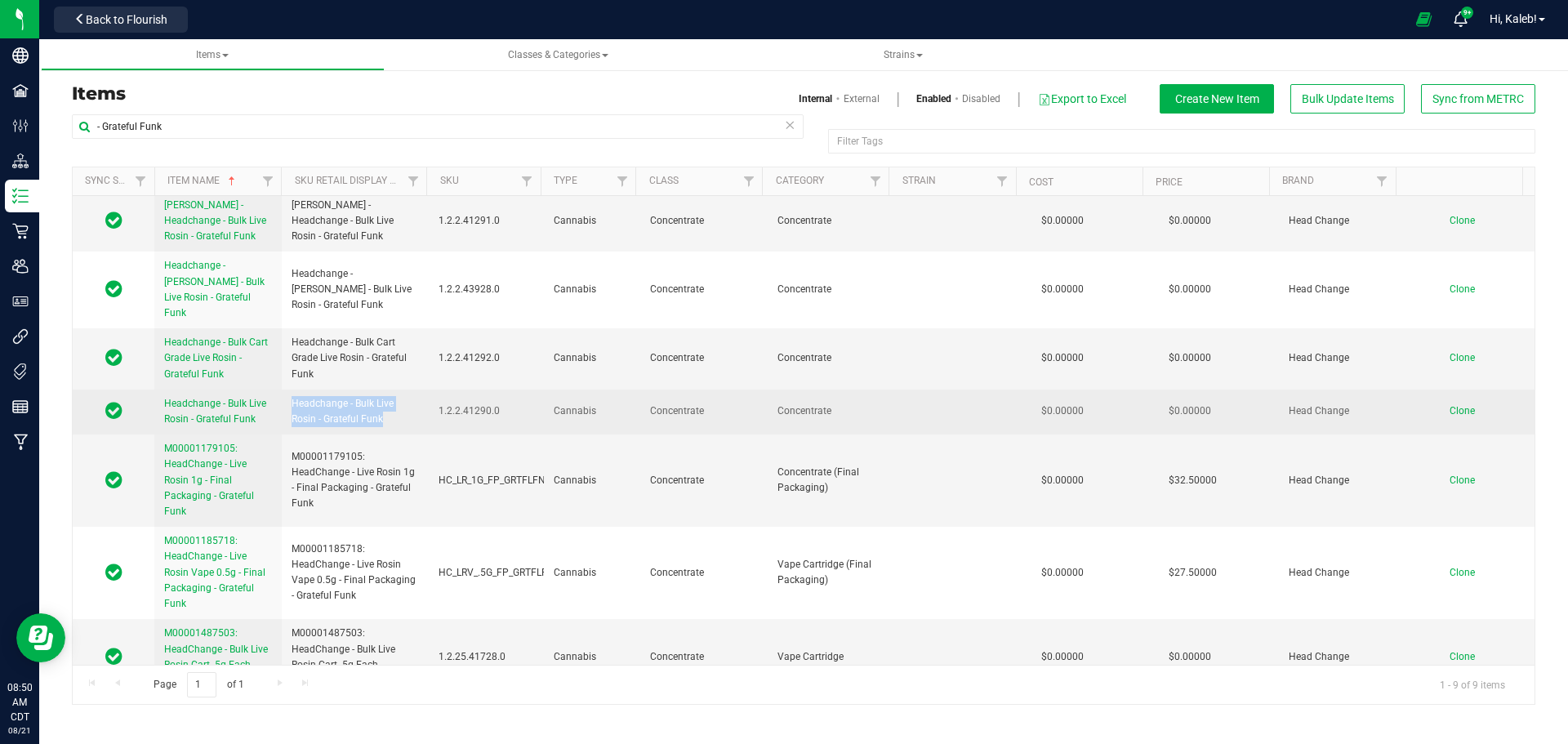
drag, startPoint x: 290, startPoint y: 391, endPoint x: 399, endPoint y: 402, distance: 109.6
click at [399, 402] on td "Headchange - Bulk Live Rosin - Grateful Funk" at bounding box center [355, 411] width 147 height 45
copy span "Headchange - Bulk Live Rosin - Grateful Funk"
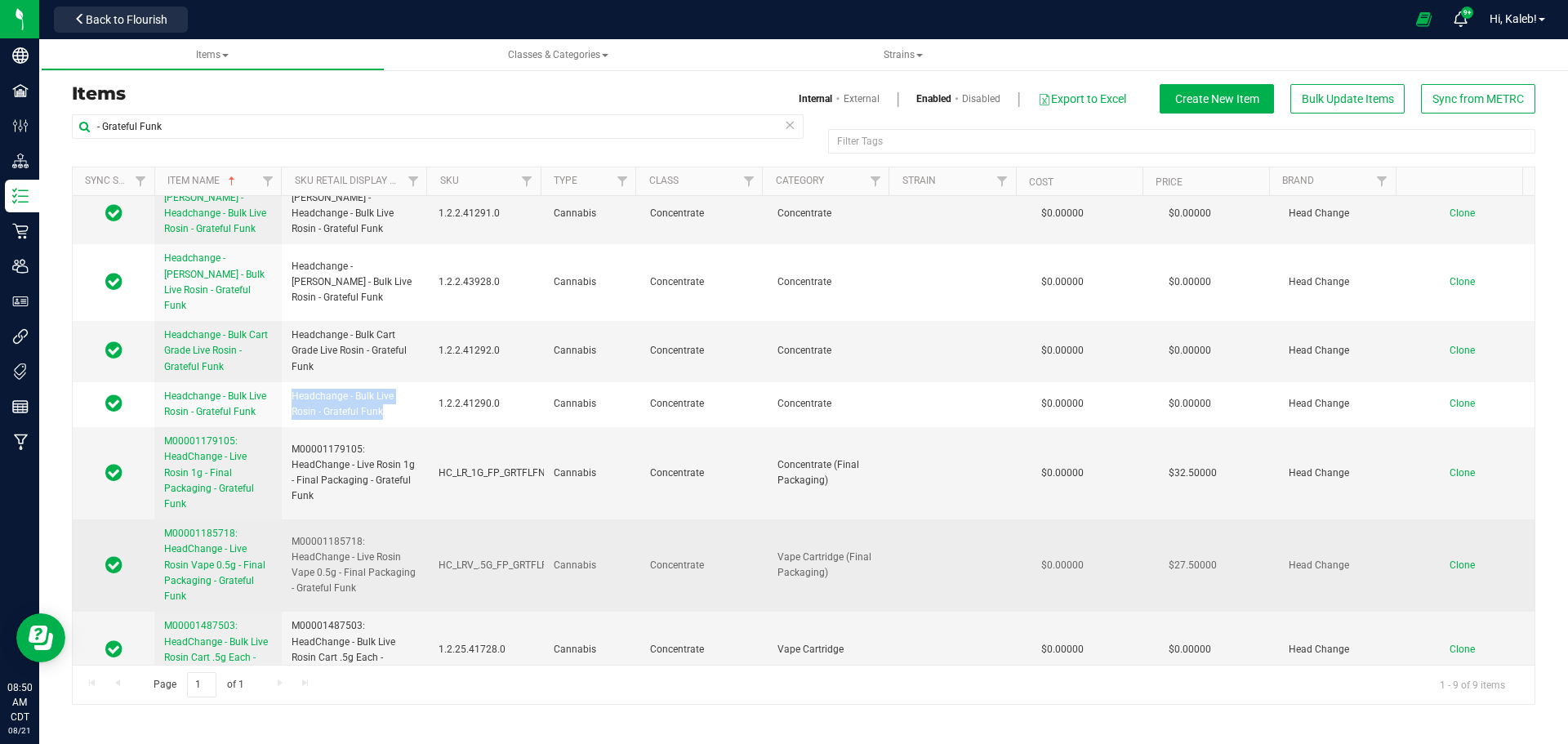
scroll to position [0, 0]
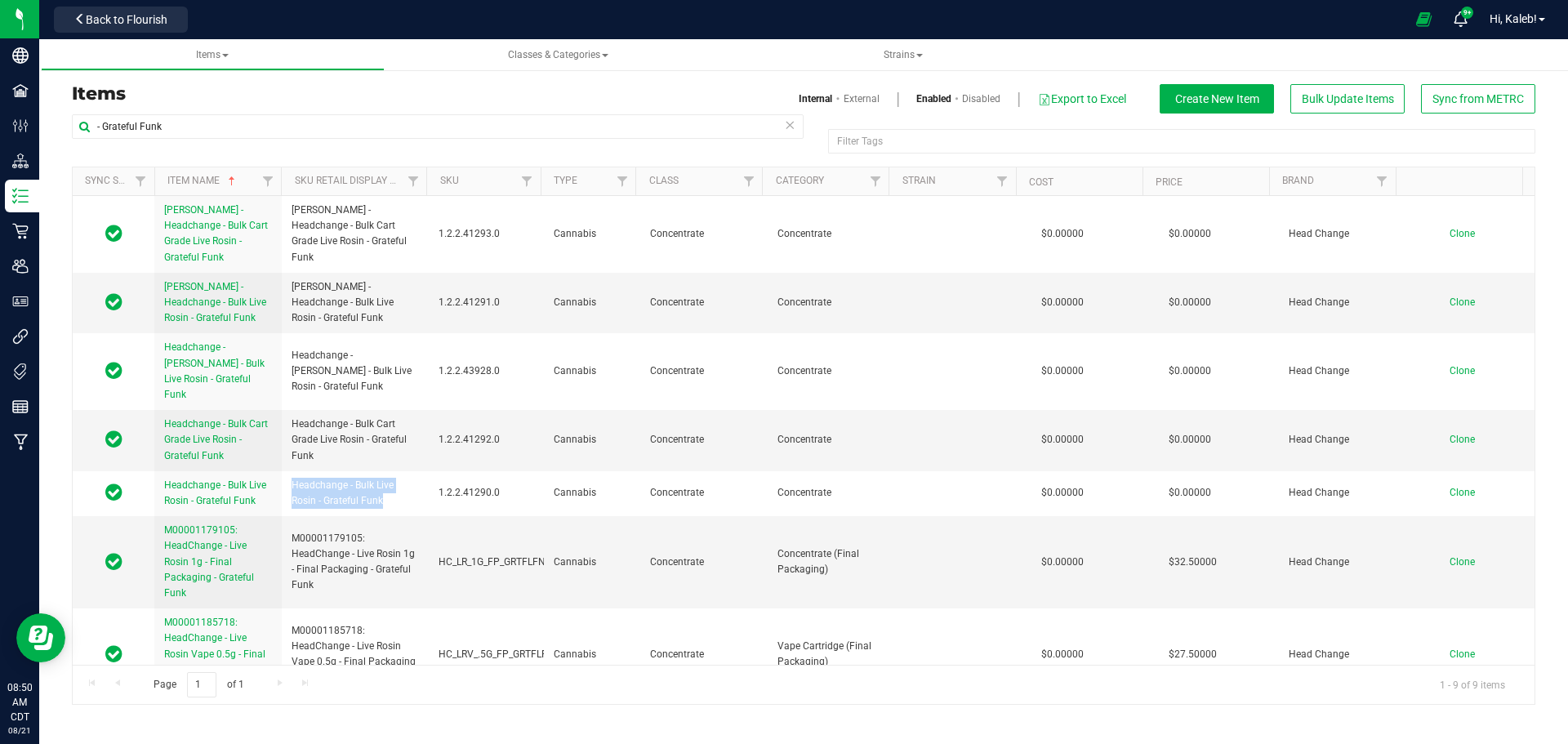
click at [982, 97] on link "Disabled" at bounding box center [980, 98] width 38 height 15
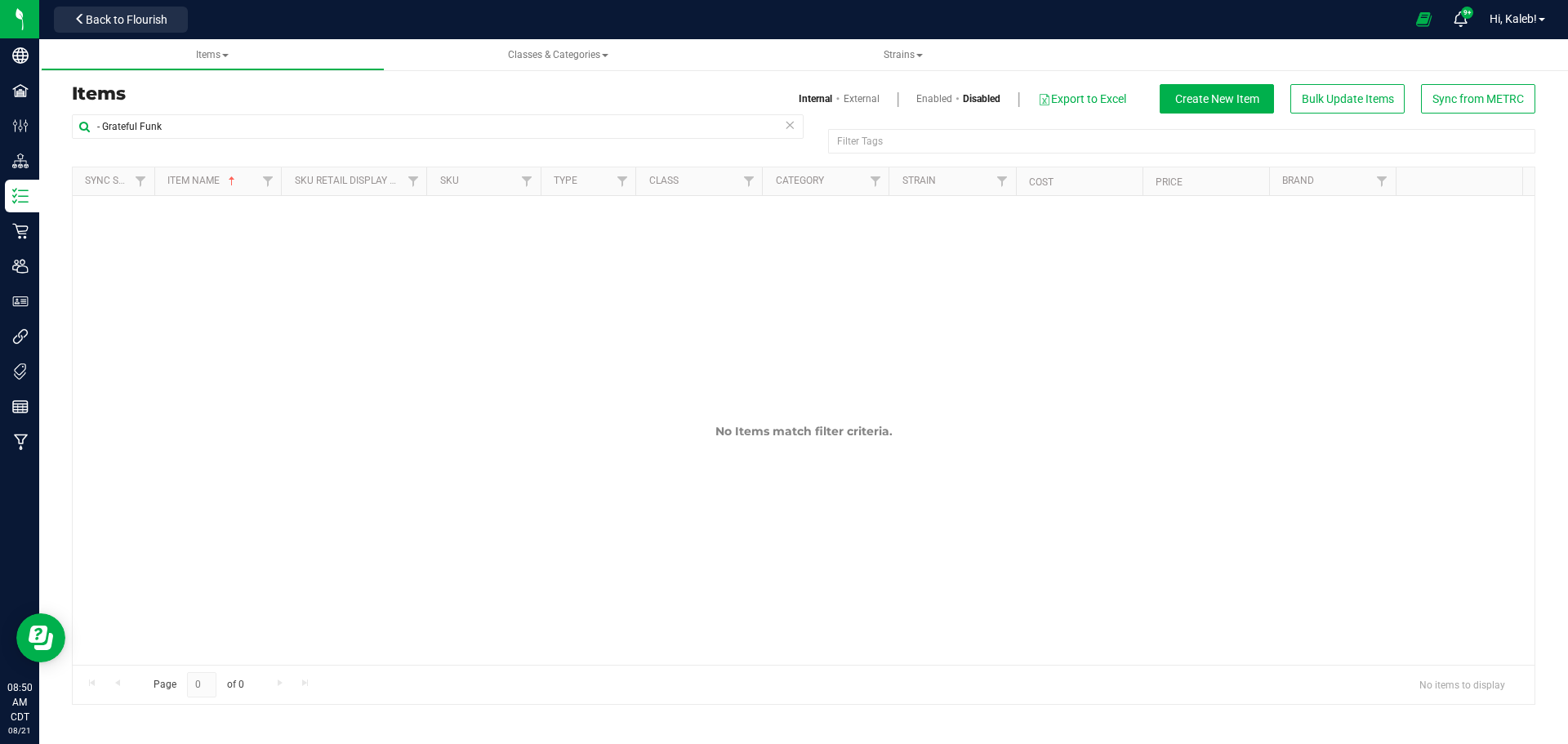
click at [937, 96] on link "Enabled" at bounding box center [934, 98] width 36 height 15
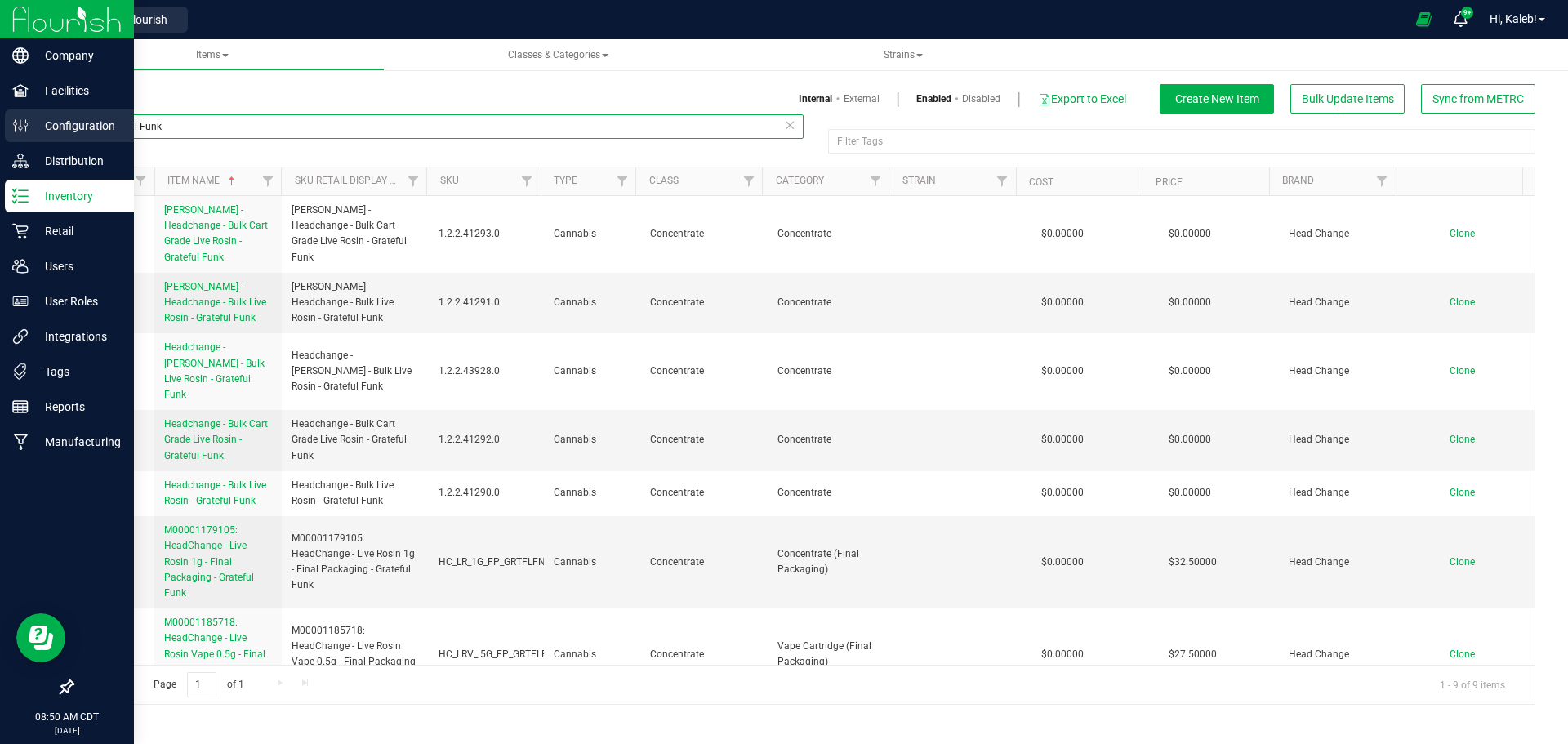
drag, startPoint x: 148, startPoint y: 132, endPoint x: 27, endPoint y: 135, distance: 121.0
click at [27, 135] on div "Company Facilities Configuration Distribution Inventory Retail Users User Roles…" at bounding box center [784, 372] width 1568 height 744
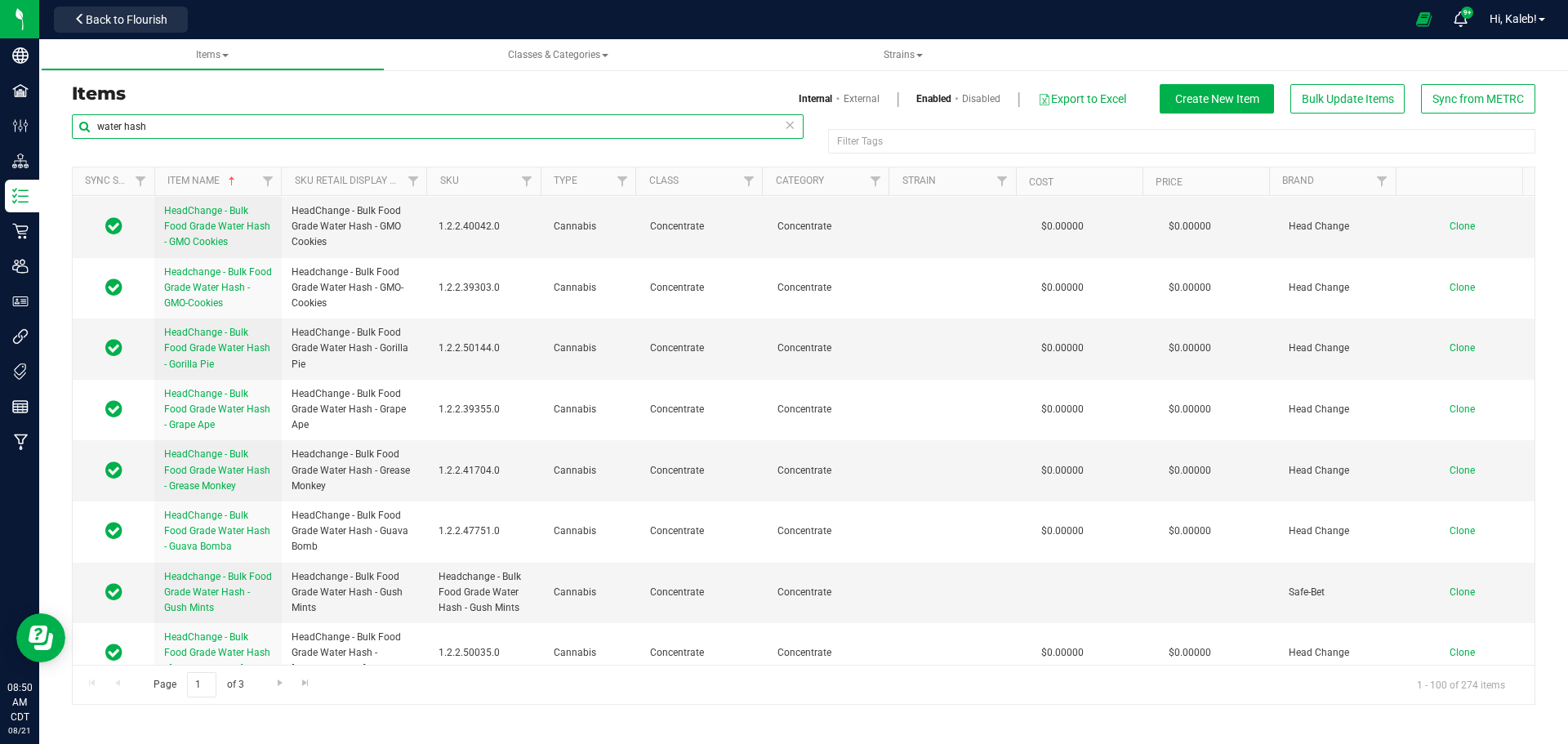
scroll to position [3877, 0]
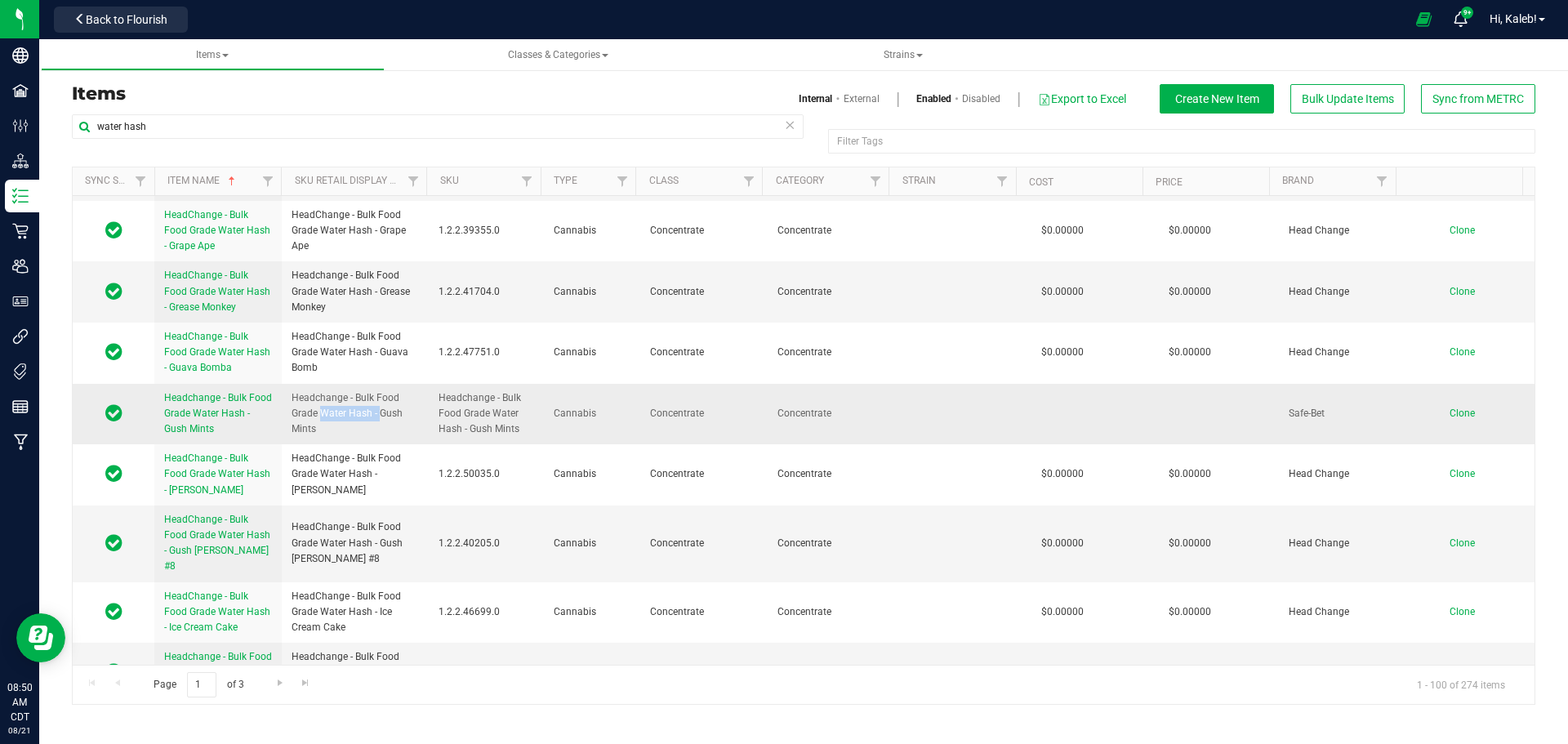
drag, startPoint x: 322, startPoint y: 333, endPoint x: 379, endPoint y: 336, distance: 57.1
click at [379, 390] on span "Headchange - Bulk Food Grade Water Hash - Gush Mints" at bounding box center [355, 413] width 127 height 47
copy span "Water Hash -"
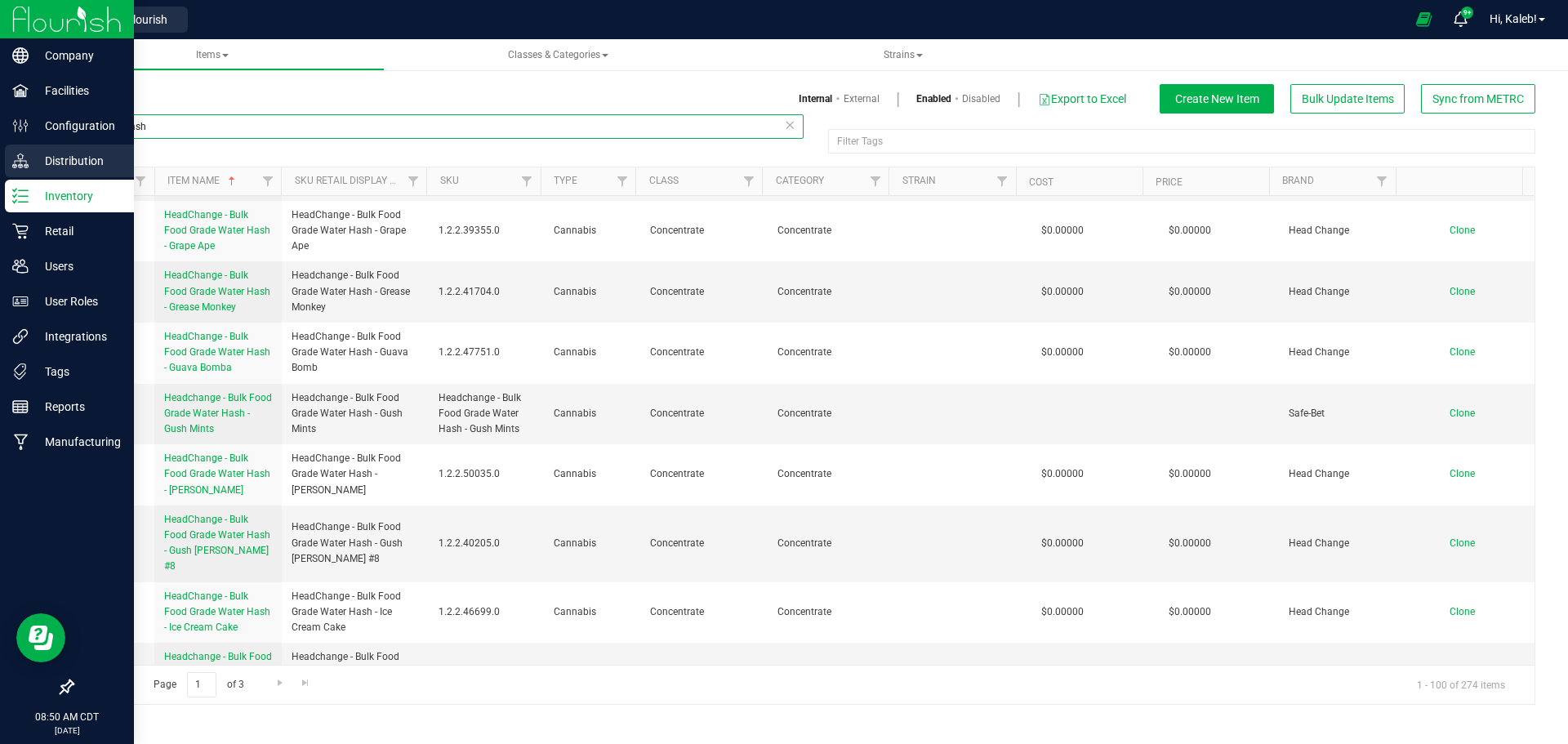
drag, startPoint x: 62, startPoint y: 134, endPoint x: 17, endPoint y: 146, distance: 46.6
click at [0, 140] on div "Company Facilities Configuration Distribution Inventory Retail Users User Roles…" at bounding box center [784, 372] width 1568 height 744
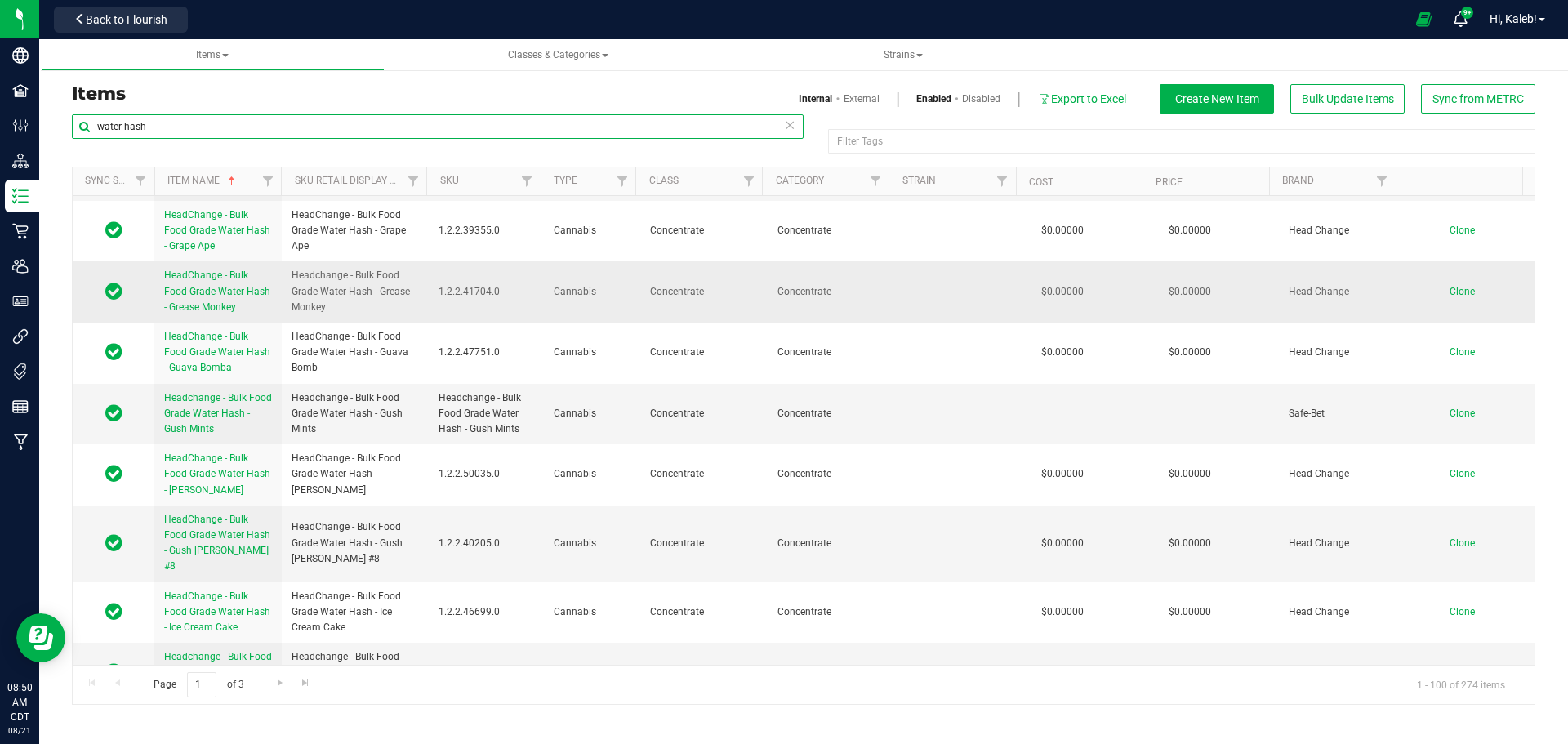
paste input "Water Hash -"
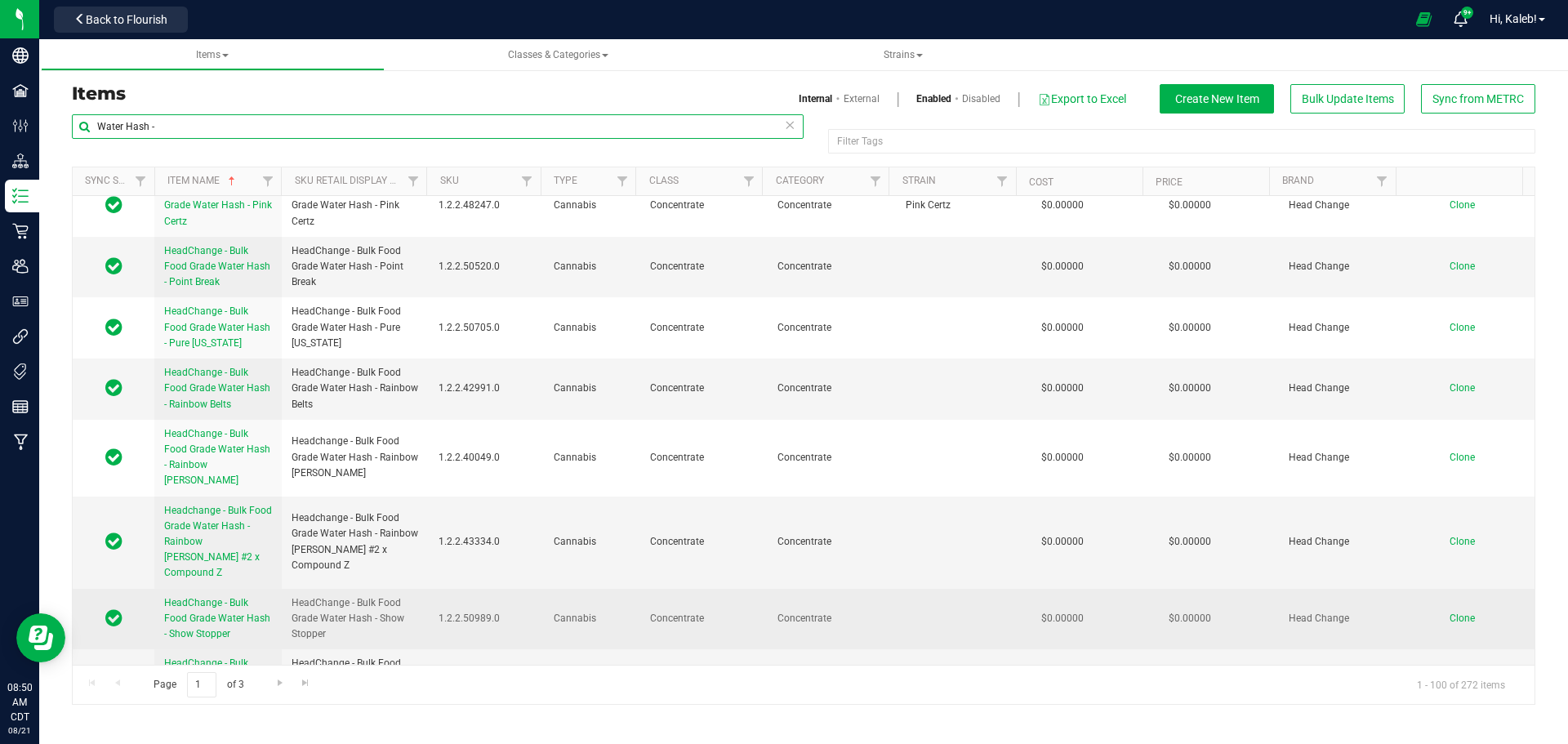
scroll to position [5543, 0]
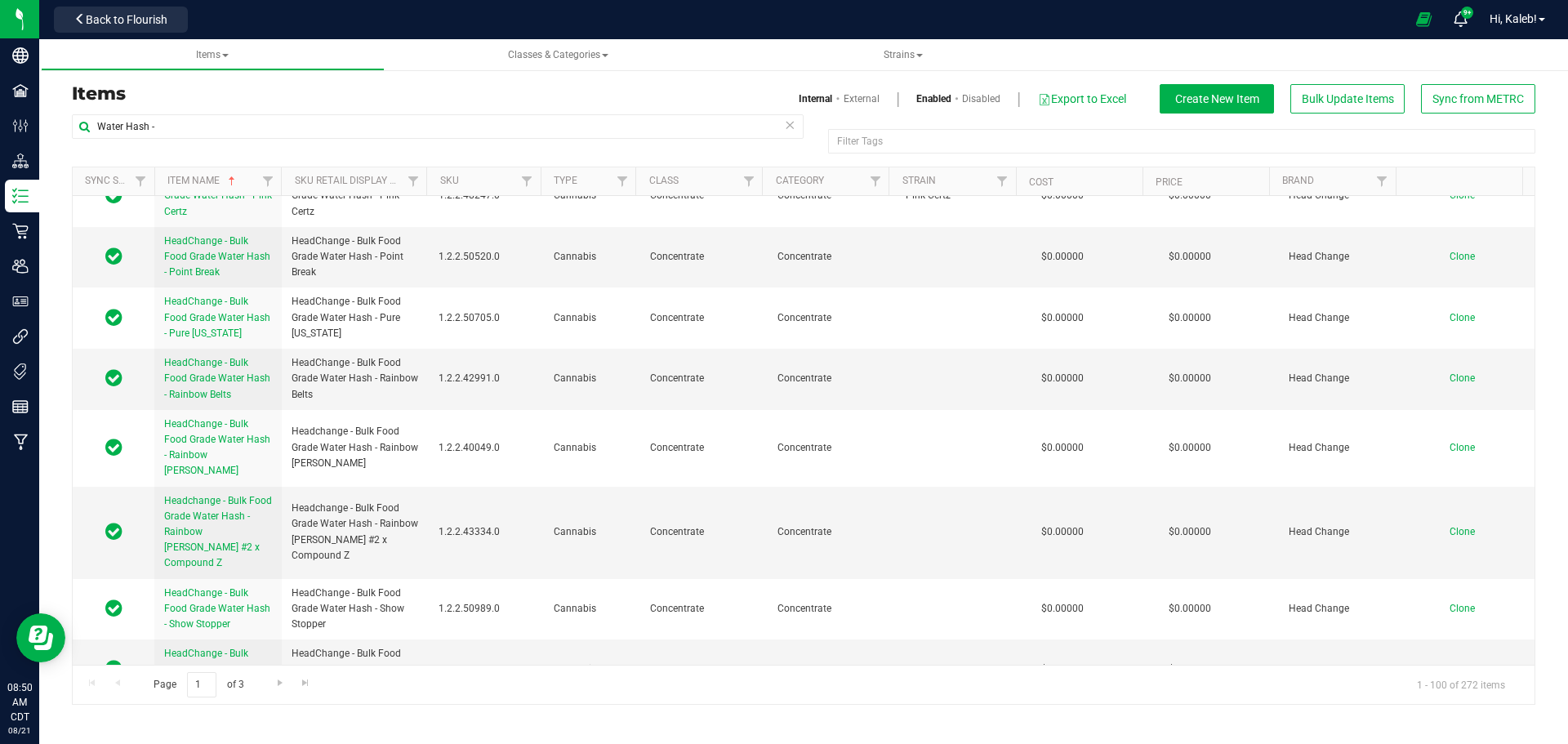
drag, startPoint x: 292, startPoint y: 651, endPoint x: 387, endPoint y: 651, distance: 95.0
copy span "Strawnana Cobbler"
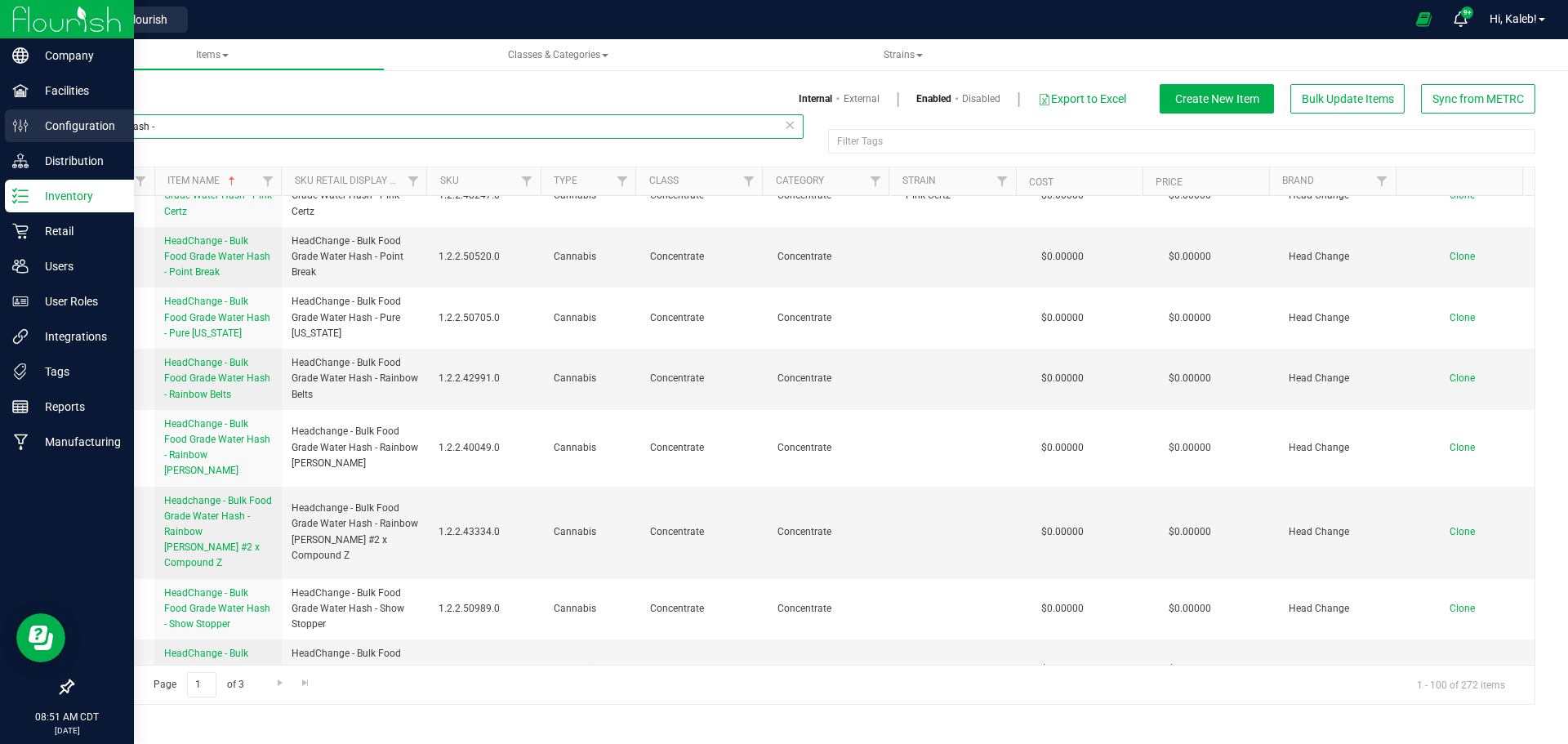
click at [0, 139] on div "Company Facilities Configuration Distribution Inventory Retail Users User Roles…" at bounding box center [784, 372] width 1568 height 744
paste input "Strawnana Cobbler"
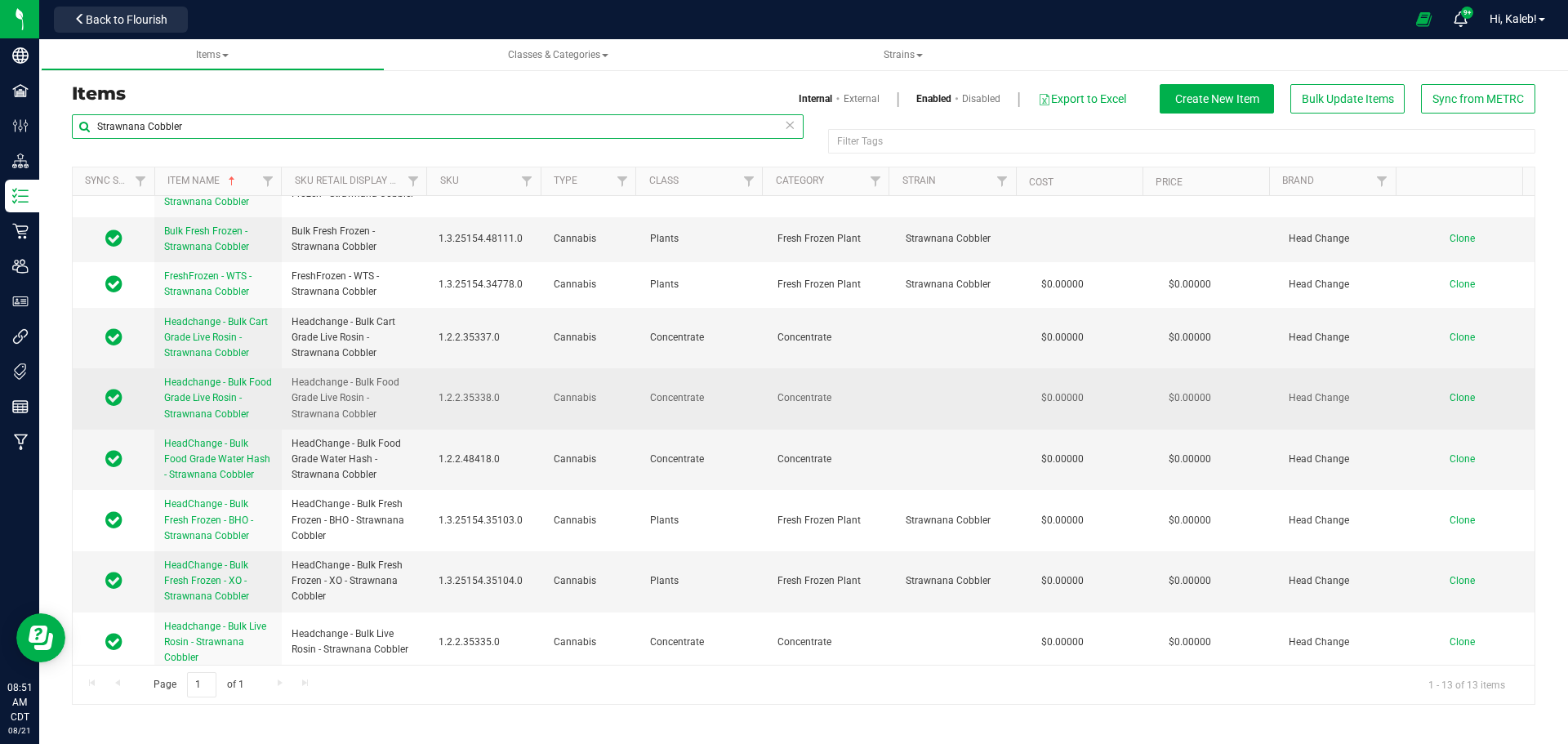
scroll to position [81, 0]
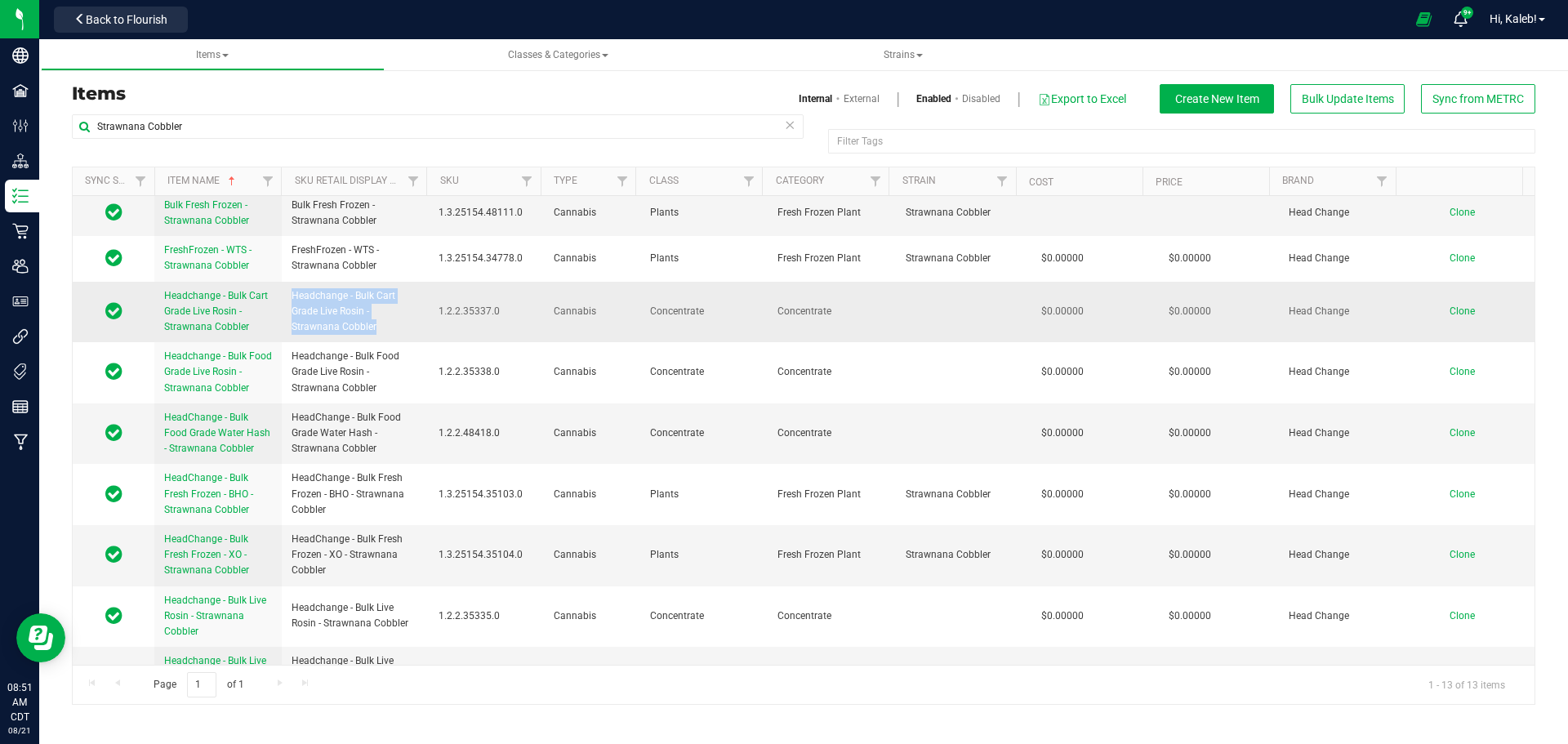
drag, startPoint x: 290, startPoint y: 295, endPoint x: 399, endPoint y: 327, distance: 113.6
click at [399, 327] on td "Headchange - Bulk Cart Grade Live Rosin - Strawnana Cobbler" at bounding box center [355, 312] width 147 height 62
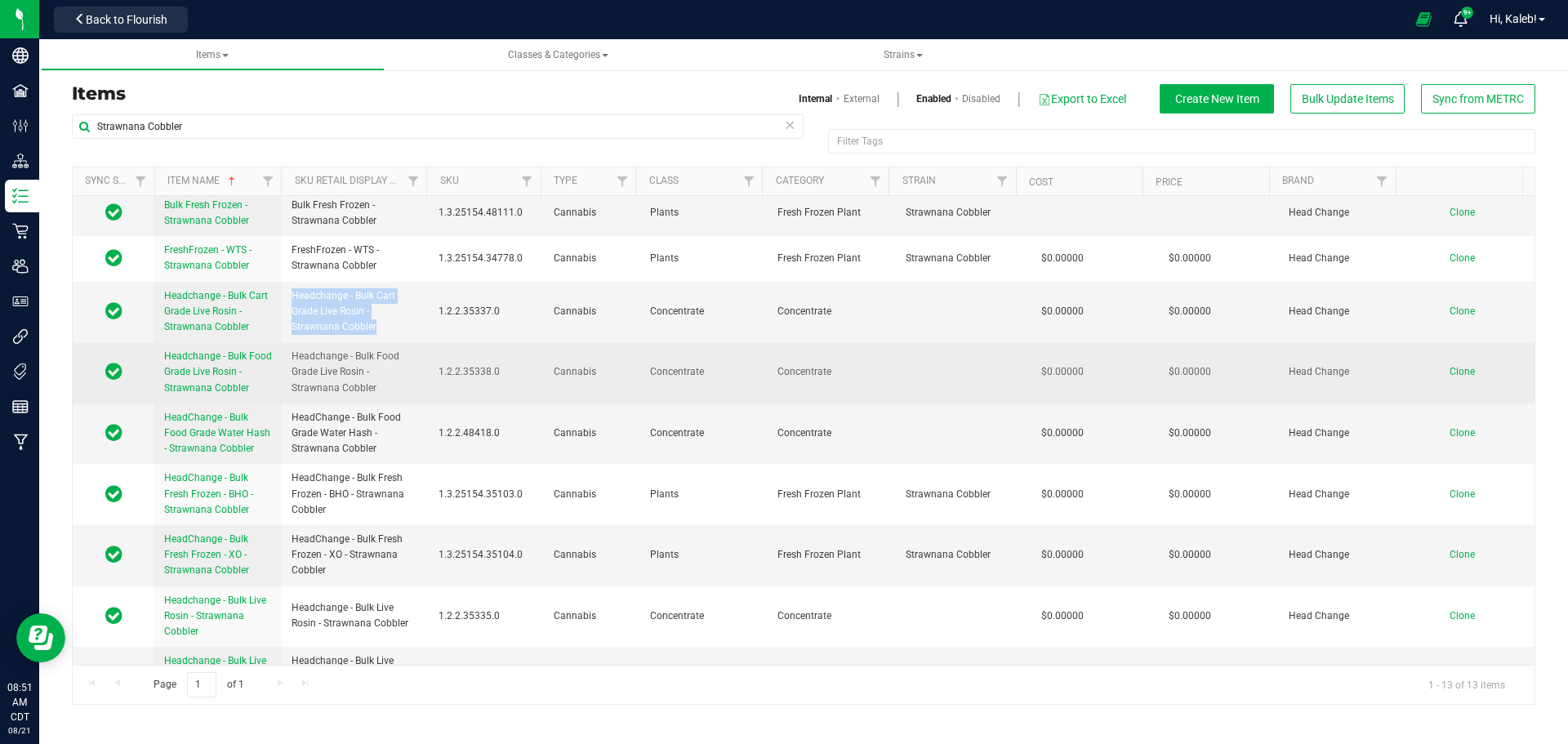
copy span "Headchange - Bulk Cart Grade Live Rosin - Strawnana Cobbler"
drag, startPoint x: 289, startPoint y: 354, endPoint x: 383, endPoint y: 387, distance: 99.6
click at [383, 387] on td "Headchange - Bulk Food Grade Live Rosin - Strawnana Cobbler" at bounding box center [355, 373] width 147 height 62
copy span "Headchange - Bulk Food Grade Live Rosin - Strawnana Cobbler"
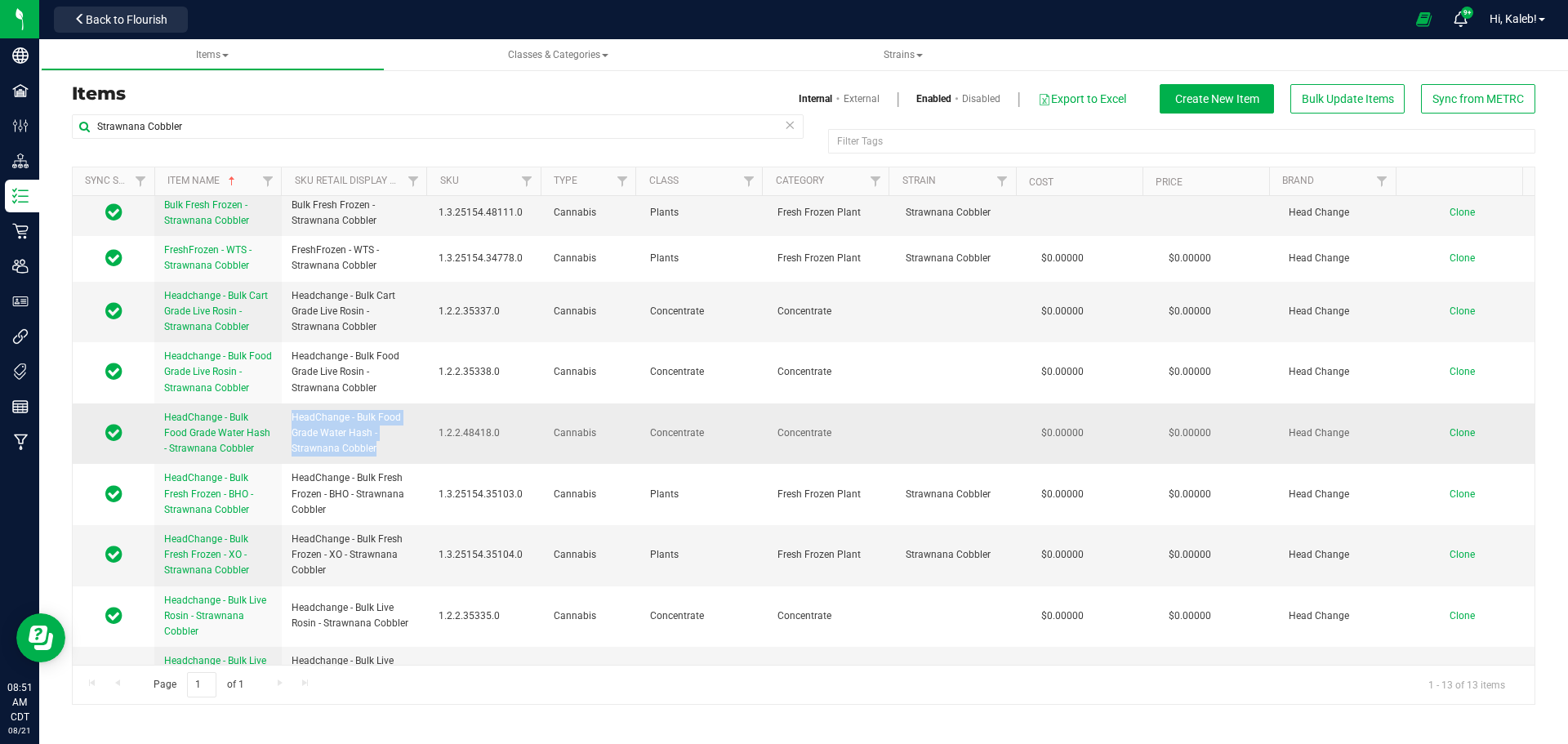
drag, startPoint x: 291, startPoint y: 416, endPoint x: 379, endPoint y: 441, distance: 91.5
click at [379, 441] on span "HeadChange - Bulk Food Grade Water Hash - Strawnana Cobbler" at bounding box center [355, 433] width 127 height 47
copy span "HeadChange - Bulk Food Grade Water Hash - Strawnana Cobbler"
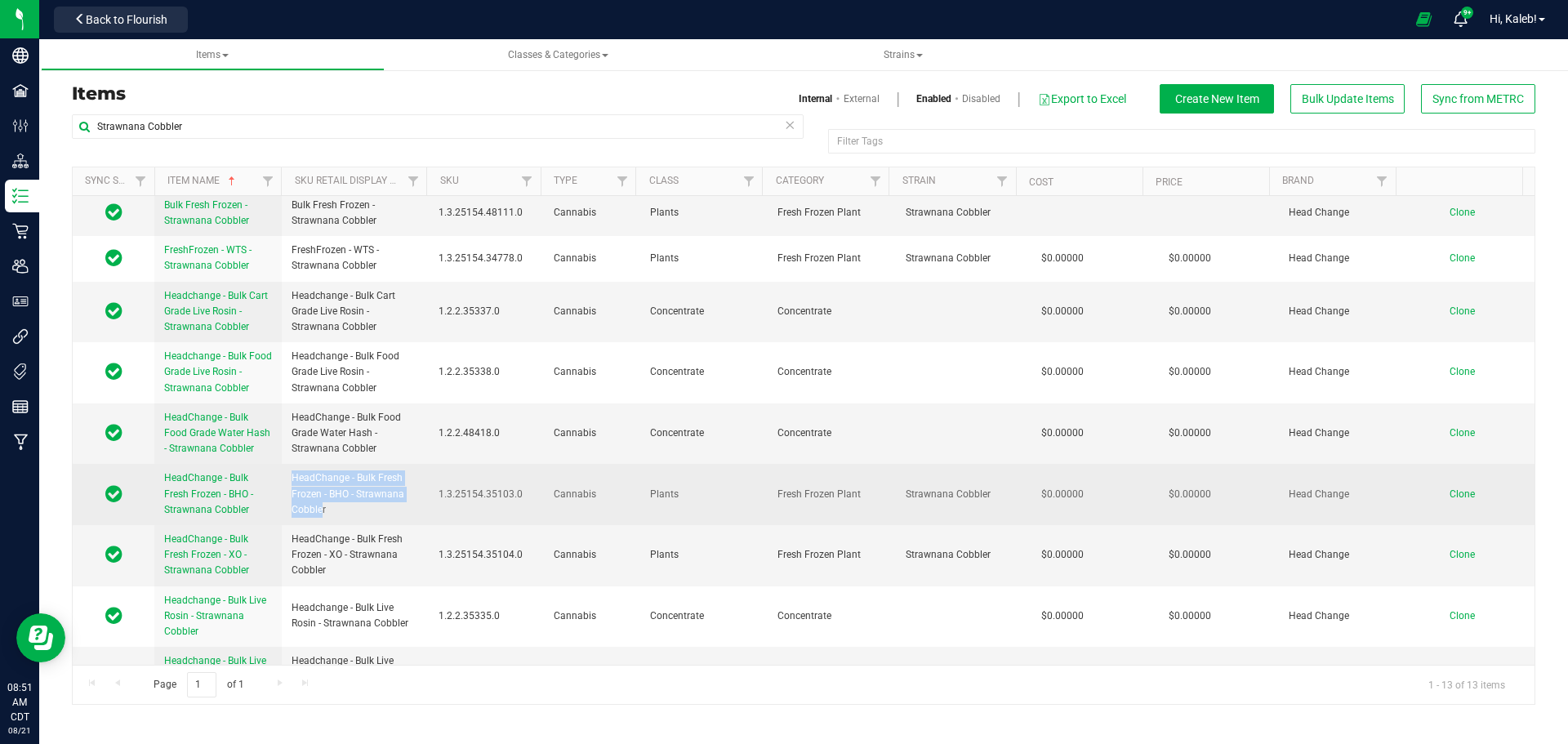
drag, startPoint x: 289, startPoint y: 478, endPoint x: 321, endPoint y: 513, distance: 47.4
click at [321, 513] on td "HeadChange - Bulk Fresh Frozen - BHO - Strawnana Cobbler" at bounding box center [355, 494] width 147 height 62
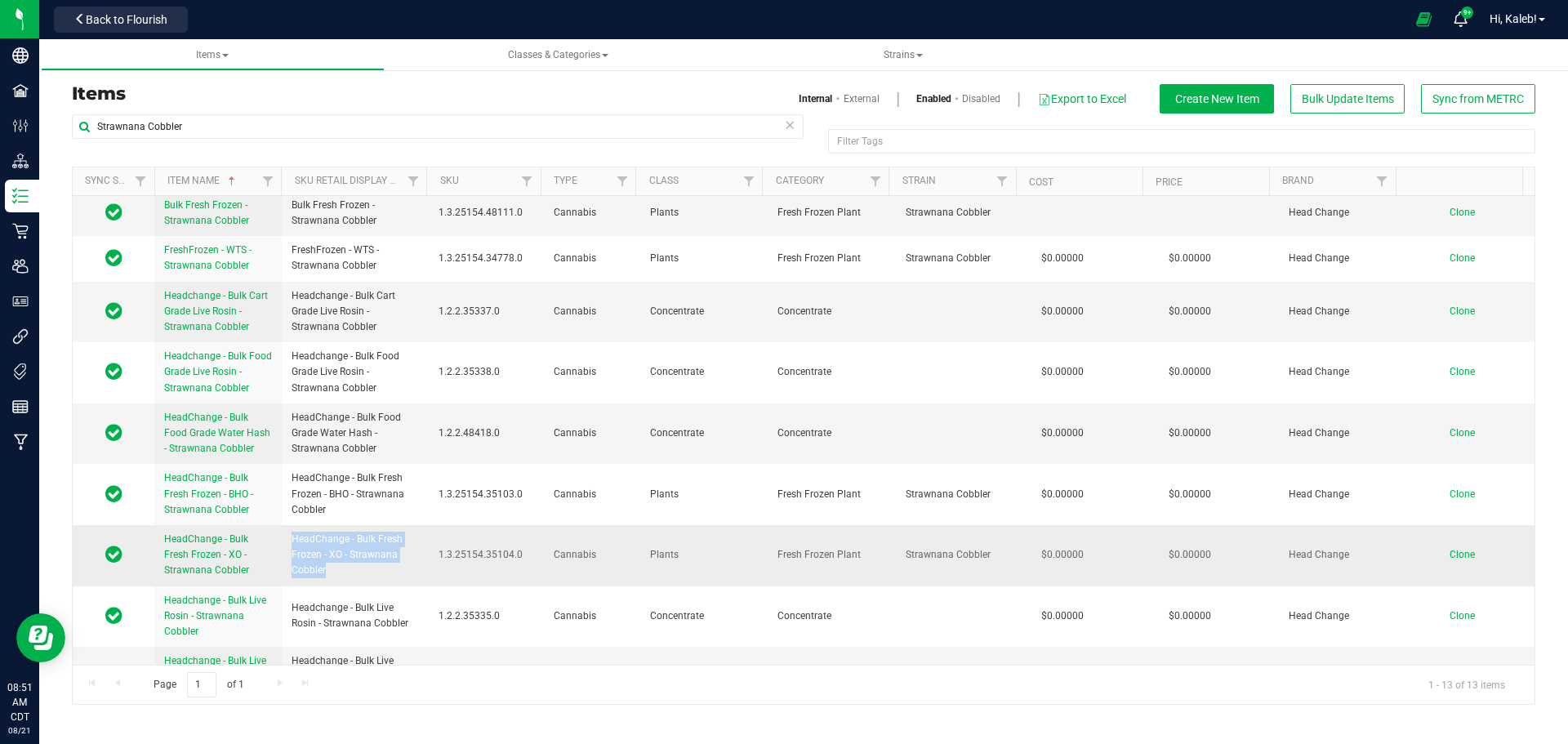
drag, startPoint x: 293, startPoint y: 540, endPoint x: 334, endPoint y: 565, distance: 48.0
click at [334, 565] on span "HeadChange - Bulk Fresh Frozen - XO - Strawnana Cobbler" at bounding box center [355, 554] width 127 height 47
copy span "HeadChange - Bulk Fresh Frozen - XO - Strawnana Cobbler"
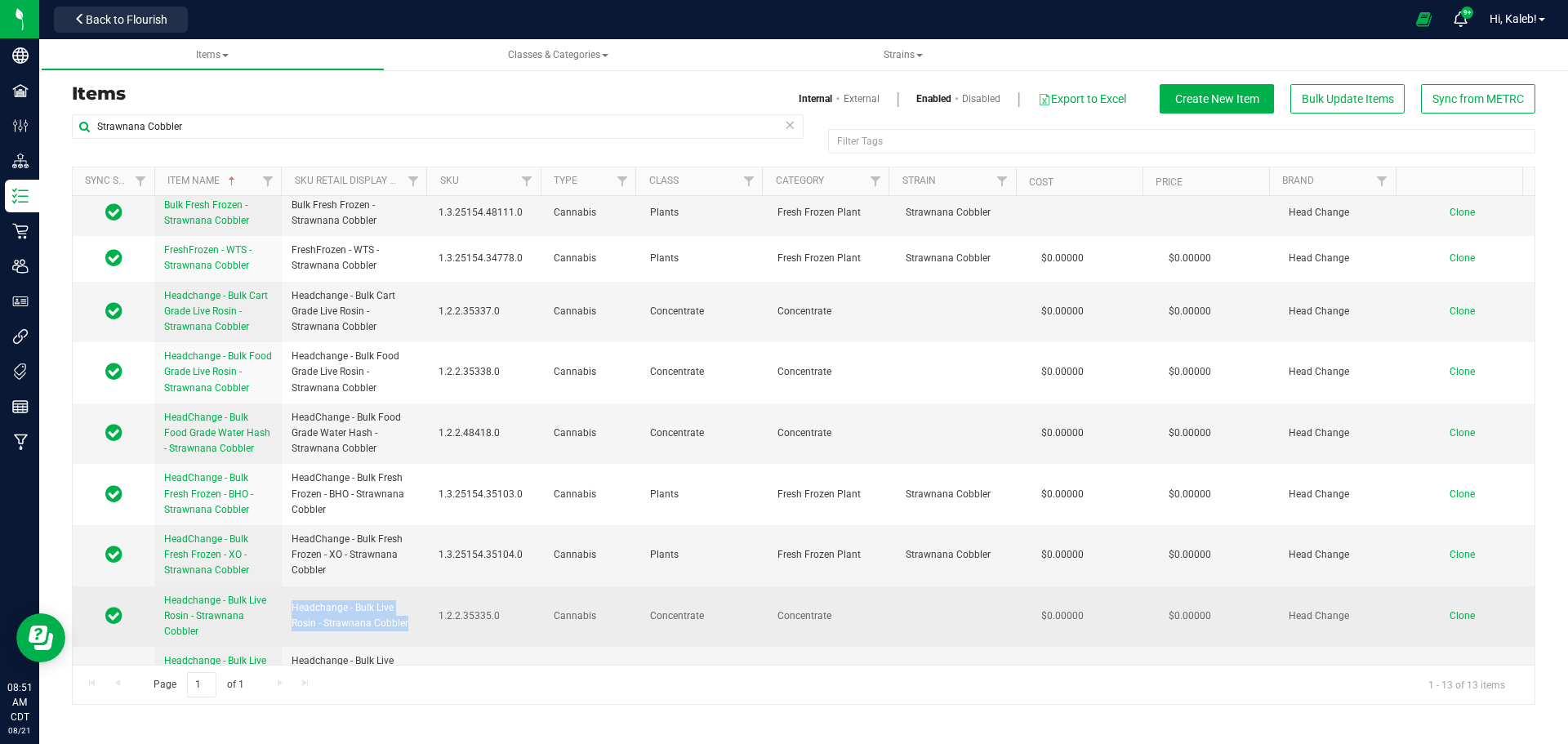
drag, startPoint x: 287, startPoint y: 604, endPoint x: 423, endPoint y: 616, distance: 136.5
click at [423, 616] on td "Headchange - Bulk Live Rosin - Strawnana Cobbler" at bounding box center [355, 617] width 147 height 62
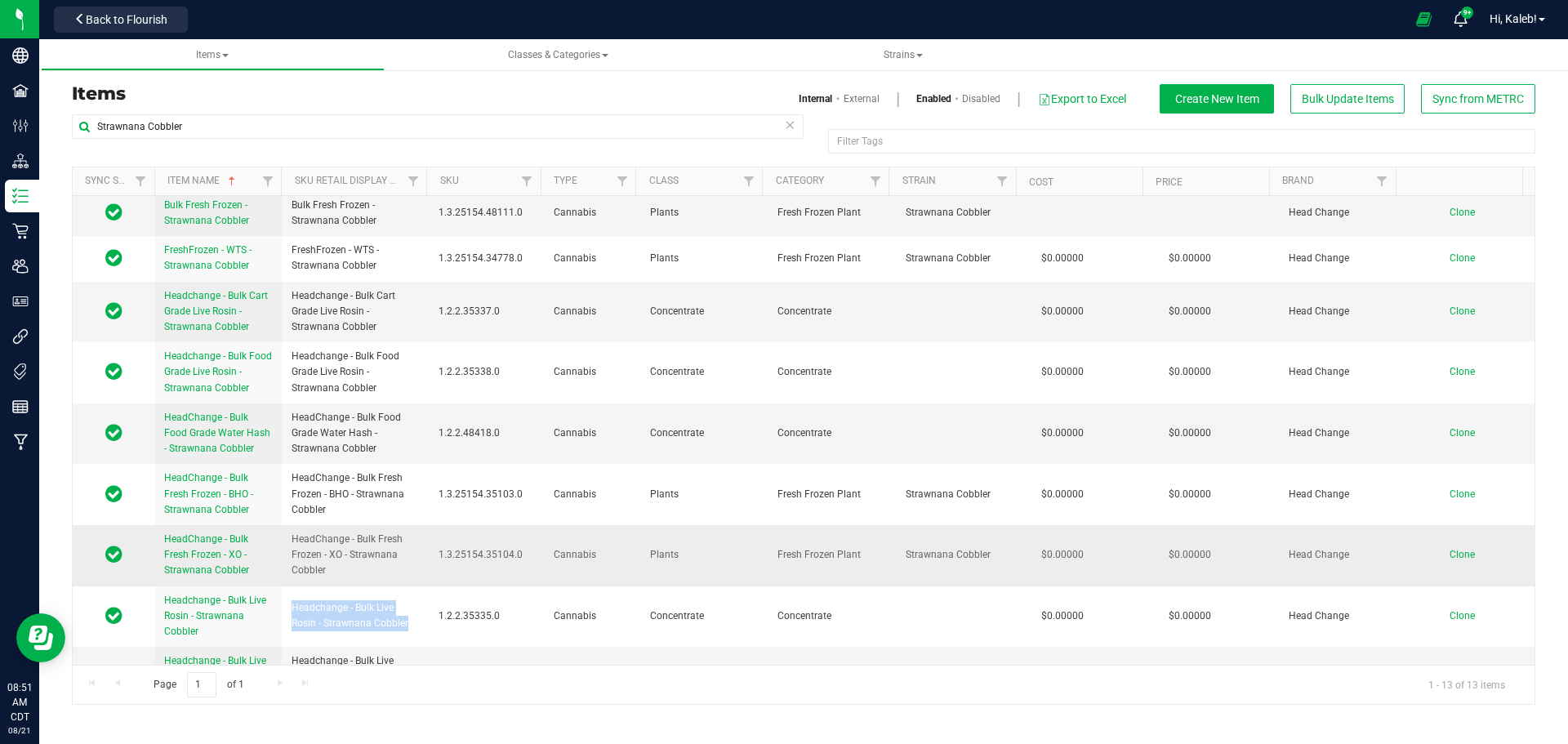
copy span "Headchange - Bulk Live Rosin - Strawnana Cobbler"
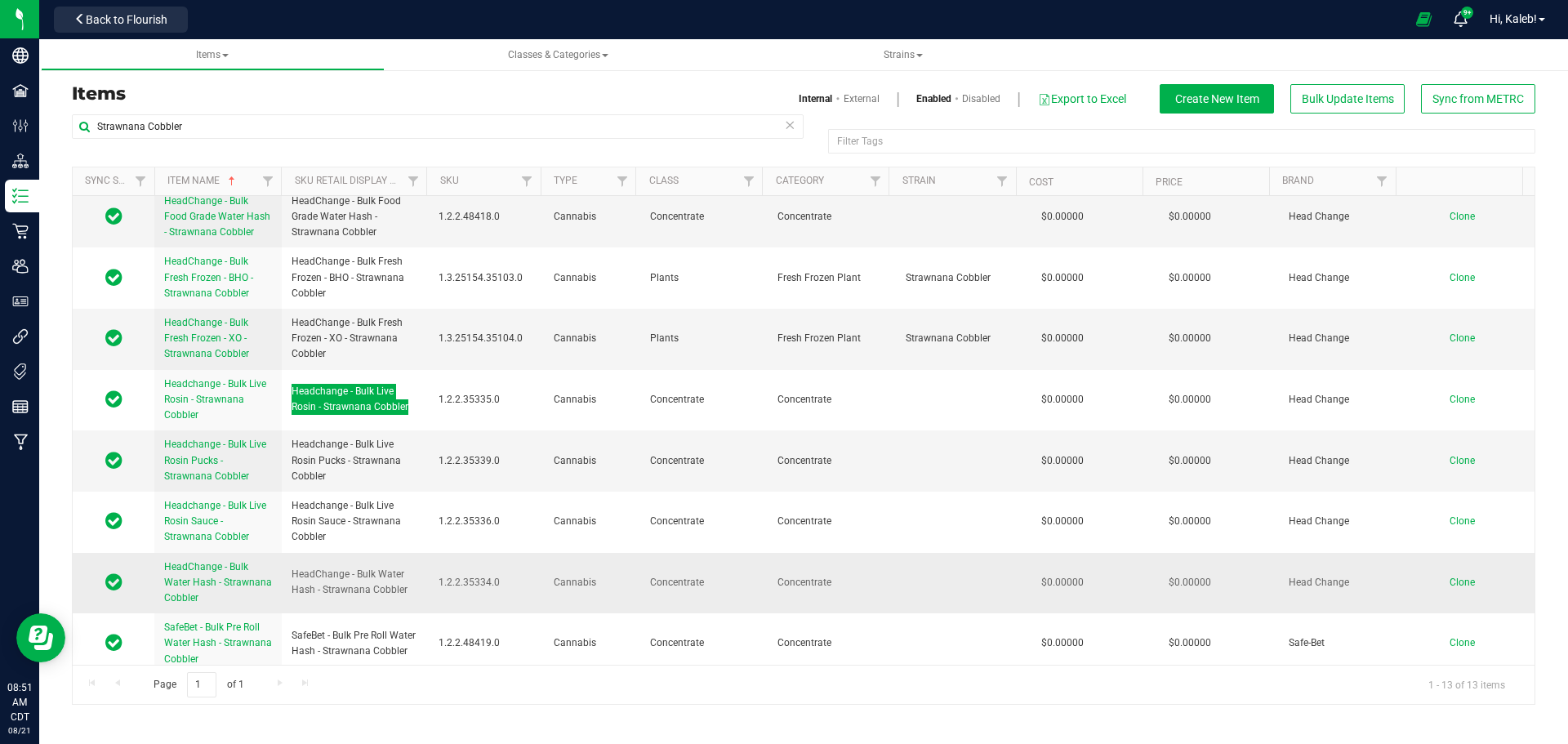
scroll to position [307, 0]
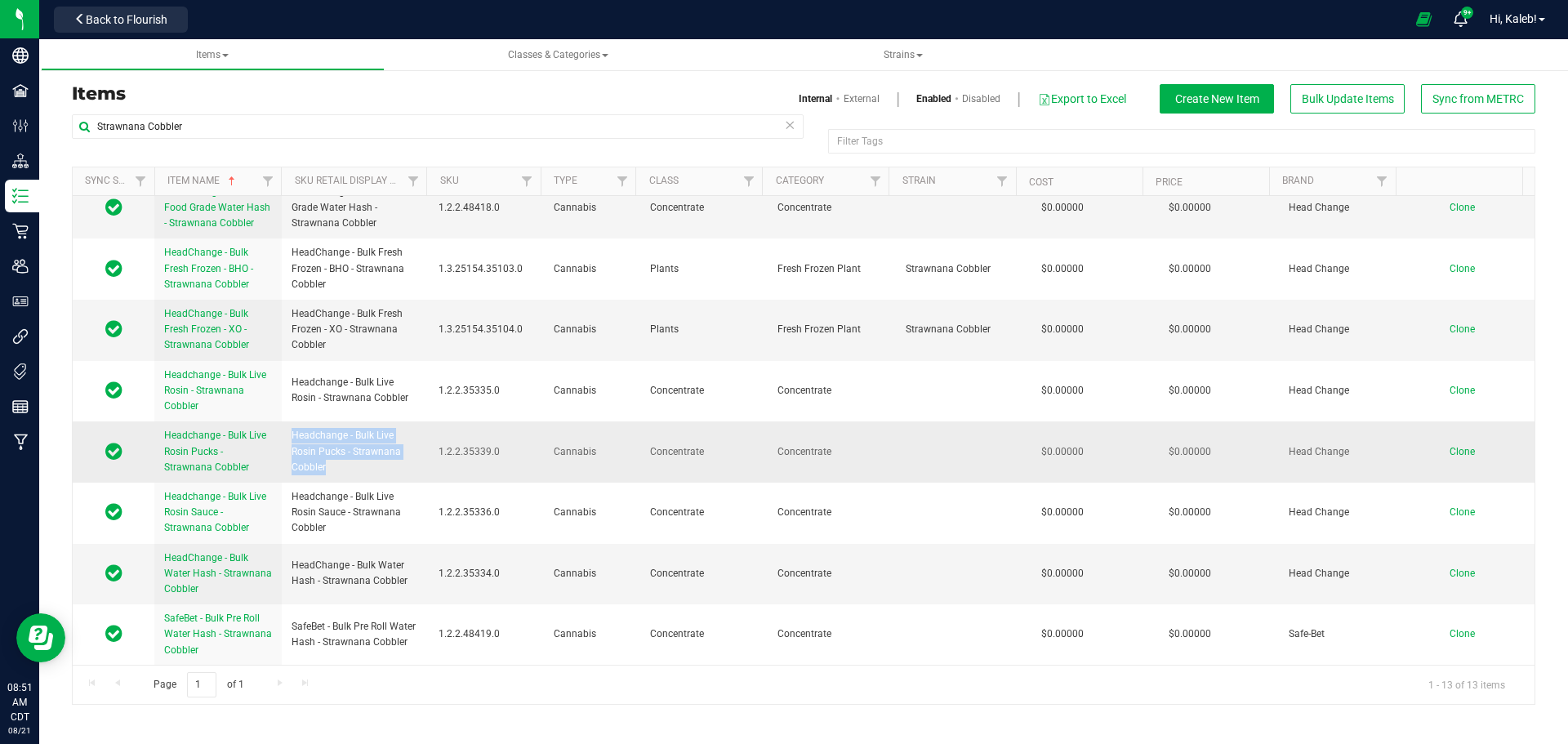
drag, startPoint x: 290, startPoint y: 434, endPoint x: 340, endPoint y: 458, distance: 55.5
click at [340, 461] on td "Headchange - Bulk Live Rosin Pucks - Strawnana Cobbler" at bounding box center [355, 452] width 147 height 62
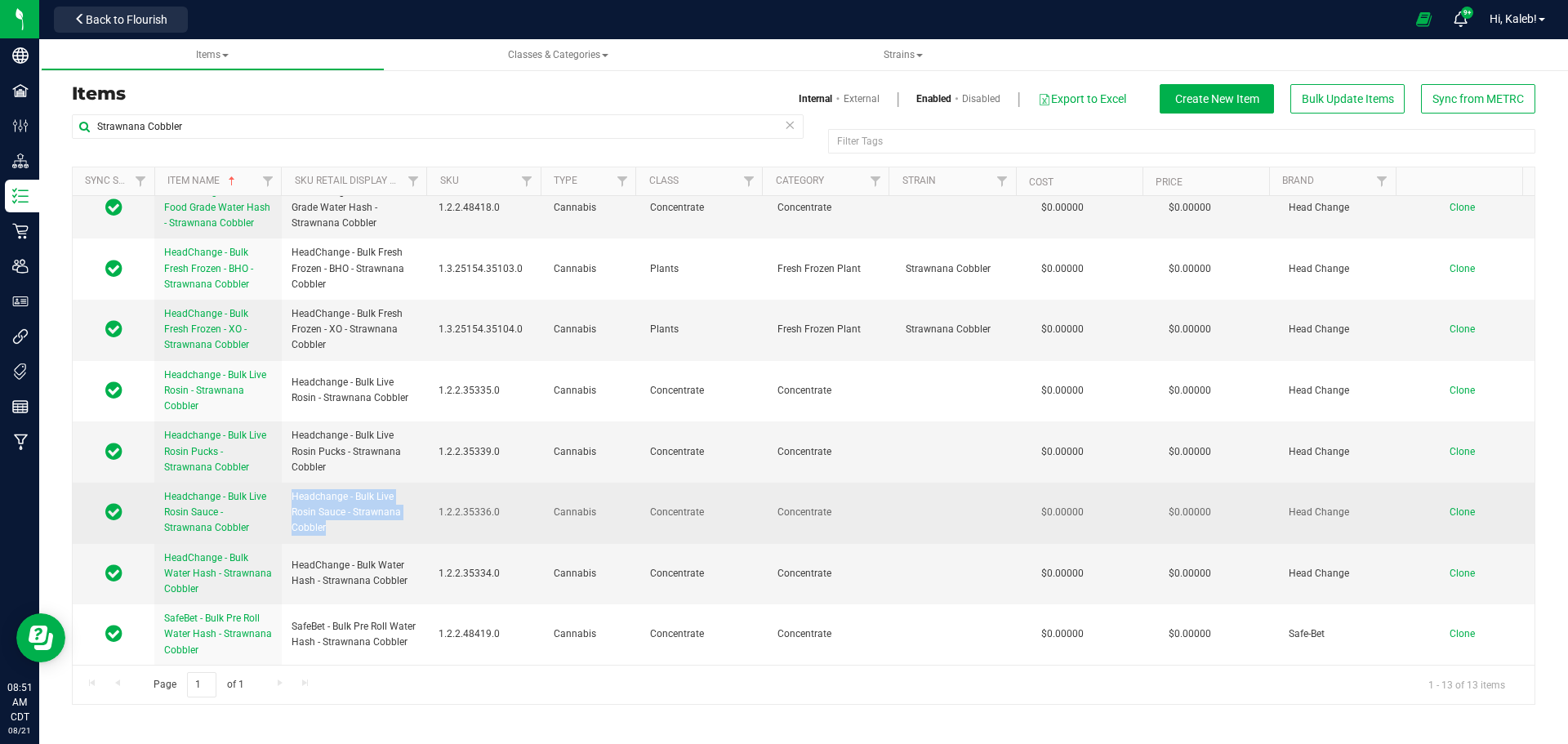
drag, startPoint x: 292, startPoint y: 499, endPoint x: 377, endPoint y: 524, distance: 88.6
click at [372, 524] on span "Headchange - Bulk Live Rosin Sauce - Strawnana Cobbler" at bounding box center [355, 512] width 127 height 47
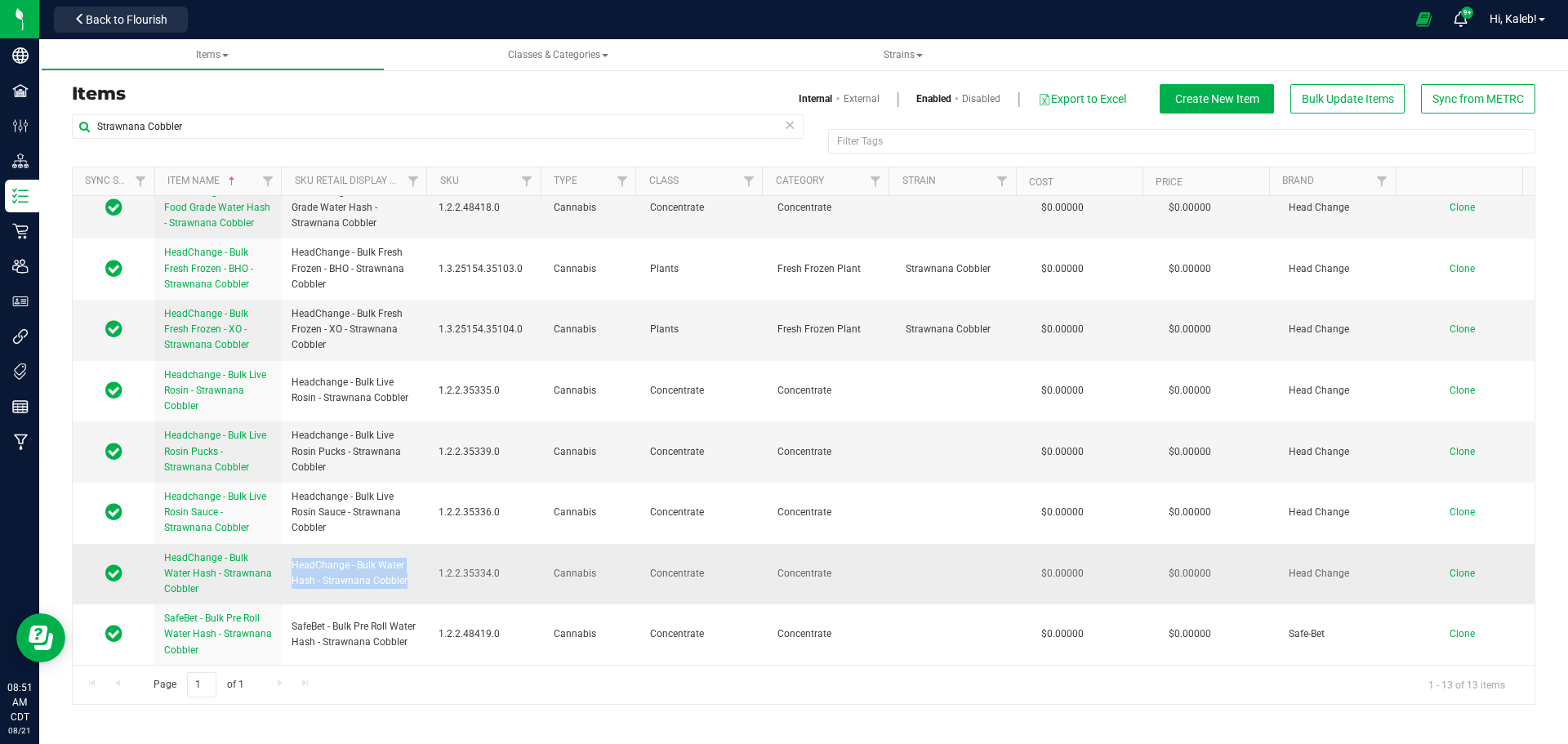
drag, startPoint x: 292, startPoint y: 561, endPoint x: 409, endPoint y: 581, distance: 118.7
click at [409, 581] on span "HeadChange - Bulk Water Hash - Strawnana Cobbler" at bounding box center [355, 573] width 127 height 31
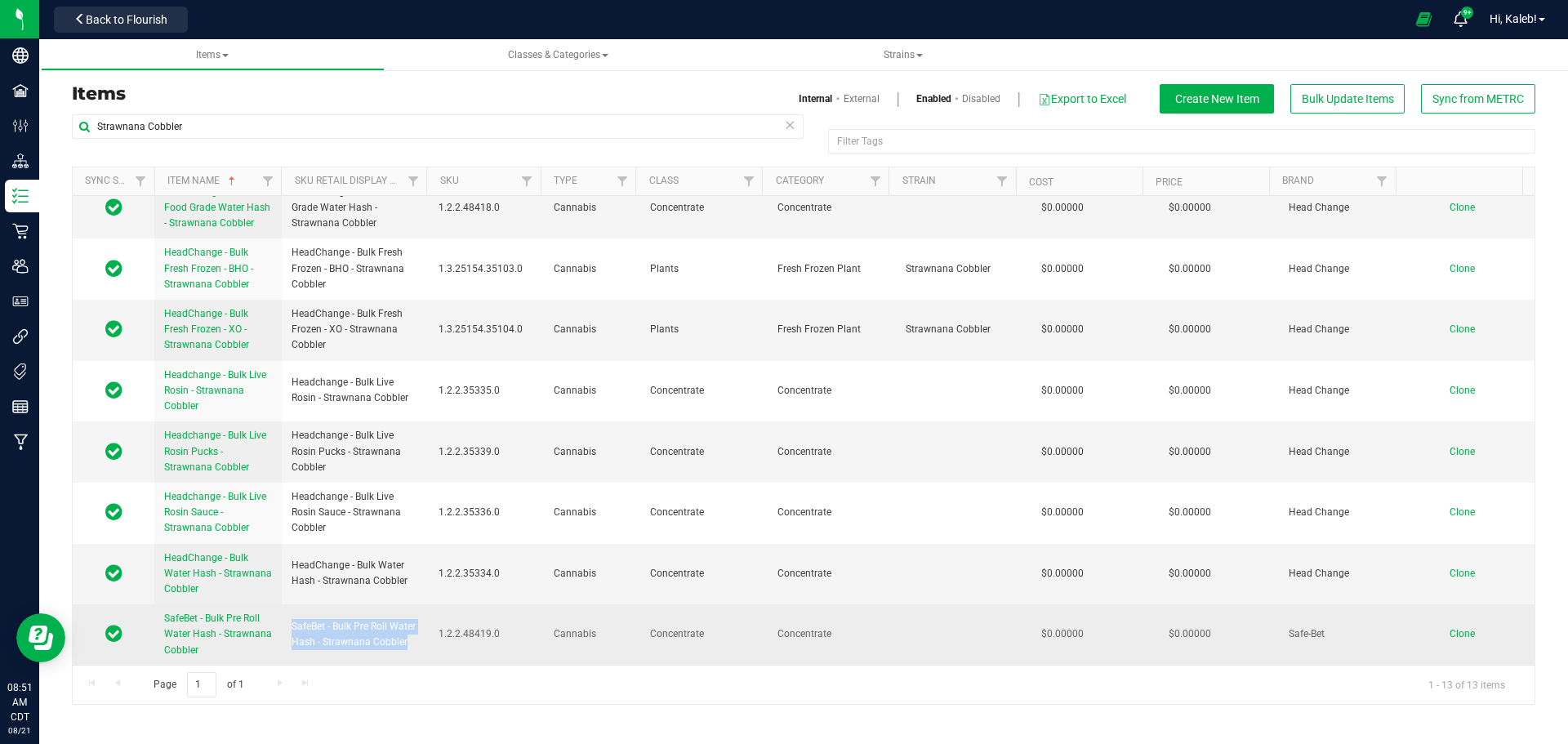
drag, startPoint x: 290, startPoint y: 625, endPoint x: 424, endPoint y: 636, distance: 134.5
click at [424, 636] on td "SafeBet - Bulk Pre Roll Water Hash - Strawnana Cobbler" at bounding box center [355, 634] width 147 height 61
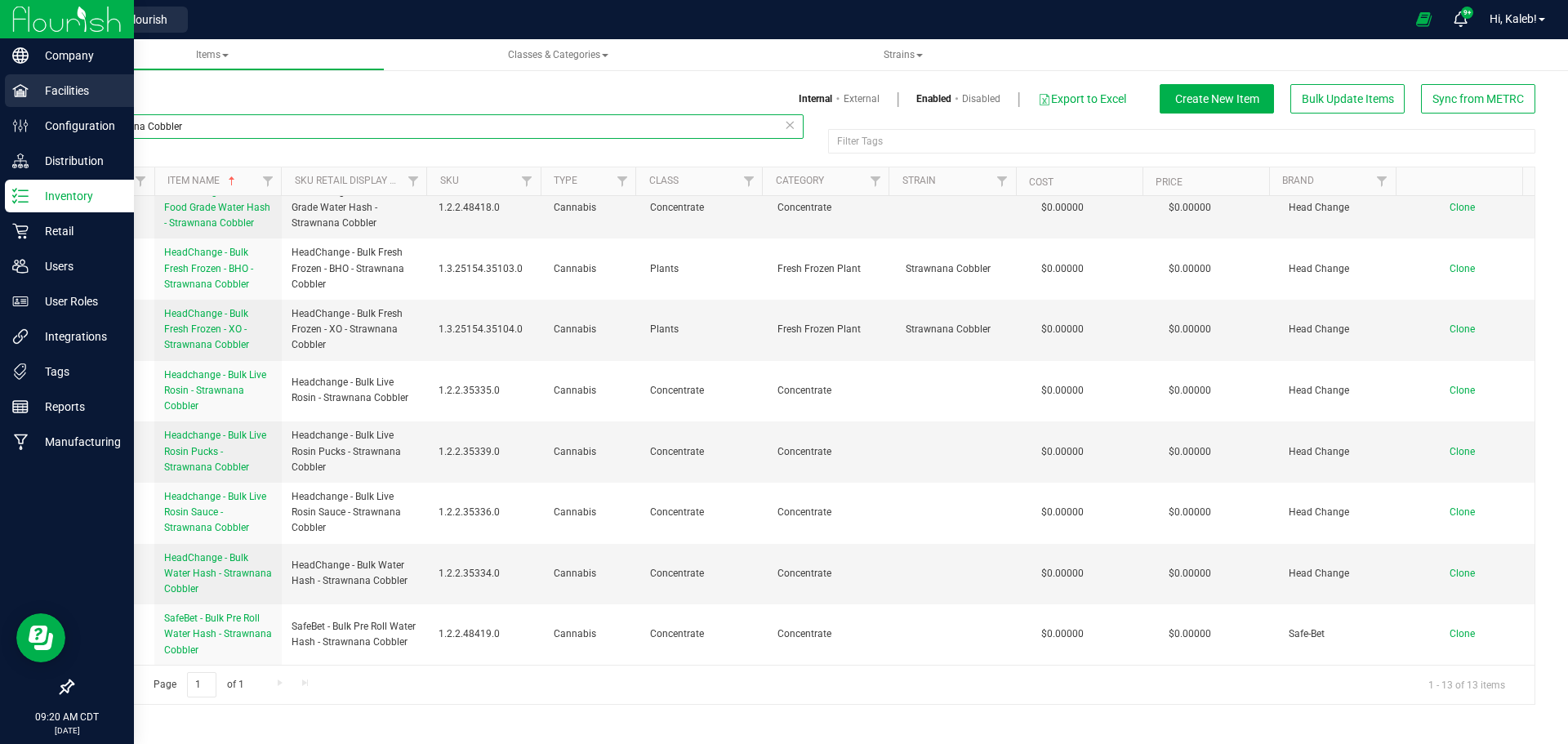
drag, startPoint x: 213, startPoint y: 126, endPoint x: 0, endPoint y: 94, distance: 215.4
click at [2, 114] on div "Company Facilities Configuration Distribution Inventory Retail Users User Roles…" at bounding box center [784, 372] width 1568 height 744
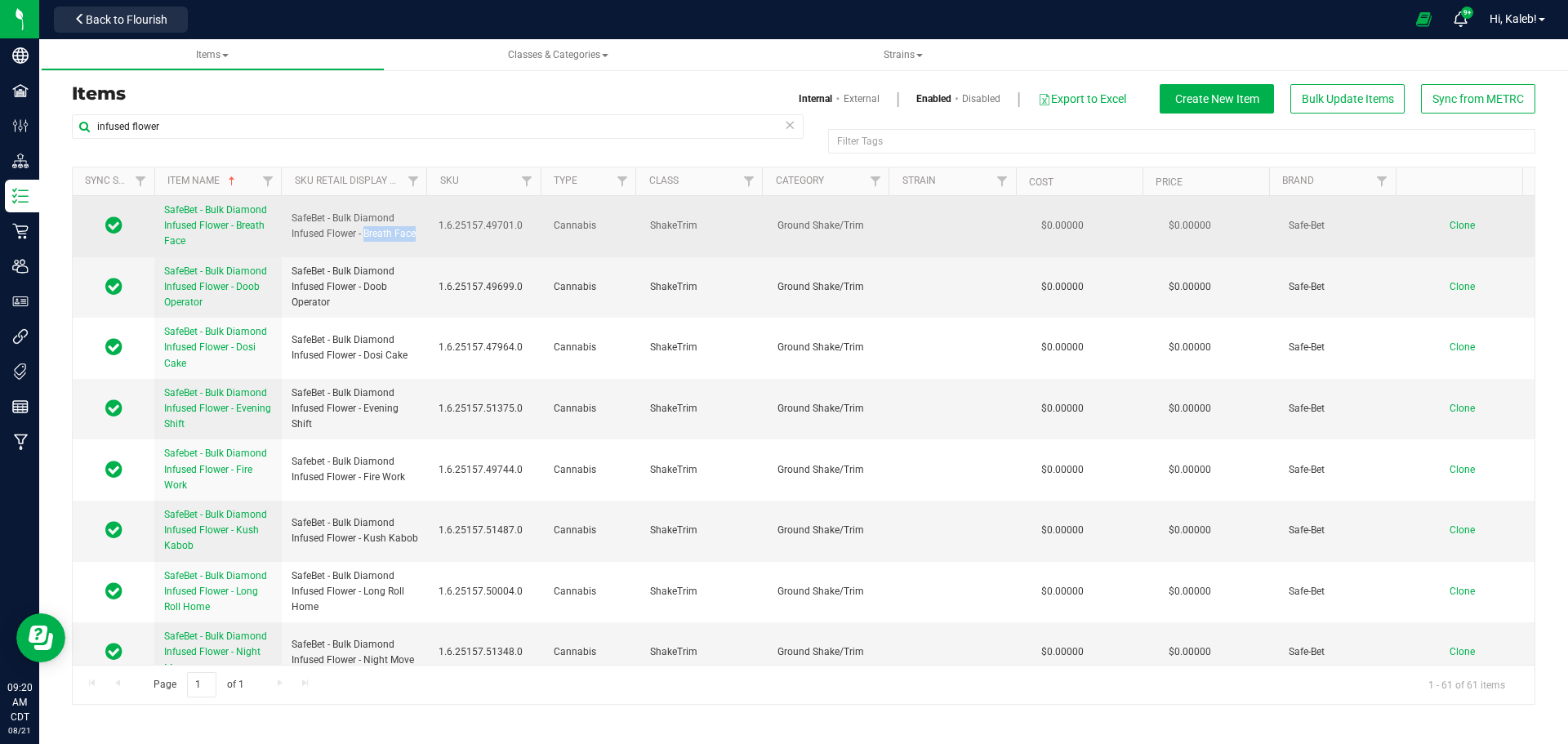
drag, startPoint x: 363, startPoint y: 234, endPoint x: 420, endPoint y: 232, distance: 57.0
click at [420, 232] on td "SafeBet - Bulk Diamond Infused Flower - Breath Face" at bounding box center [355, 227] width 147 height 62
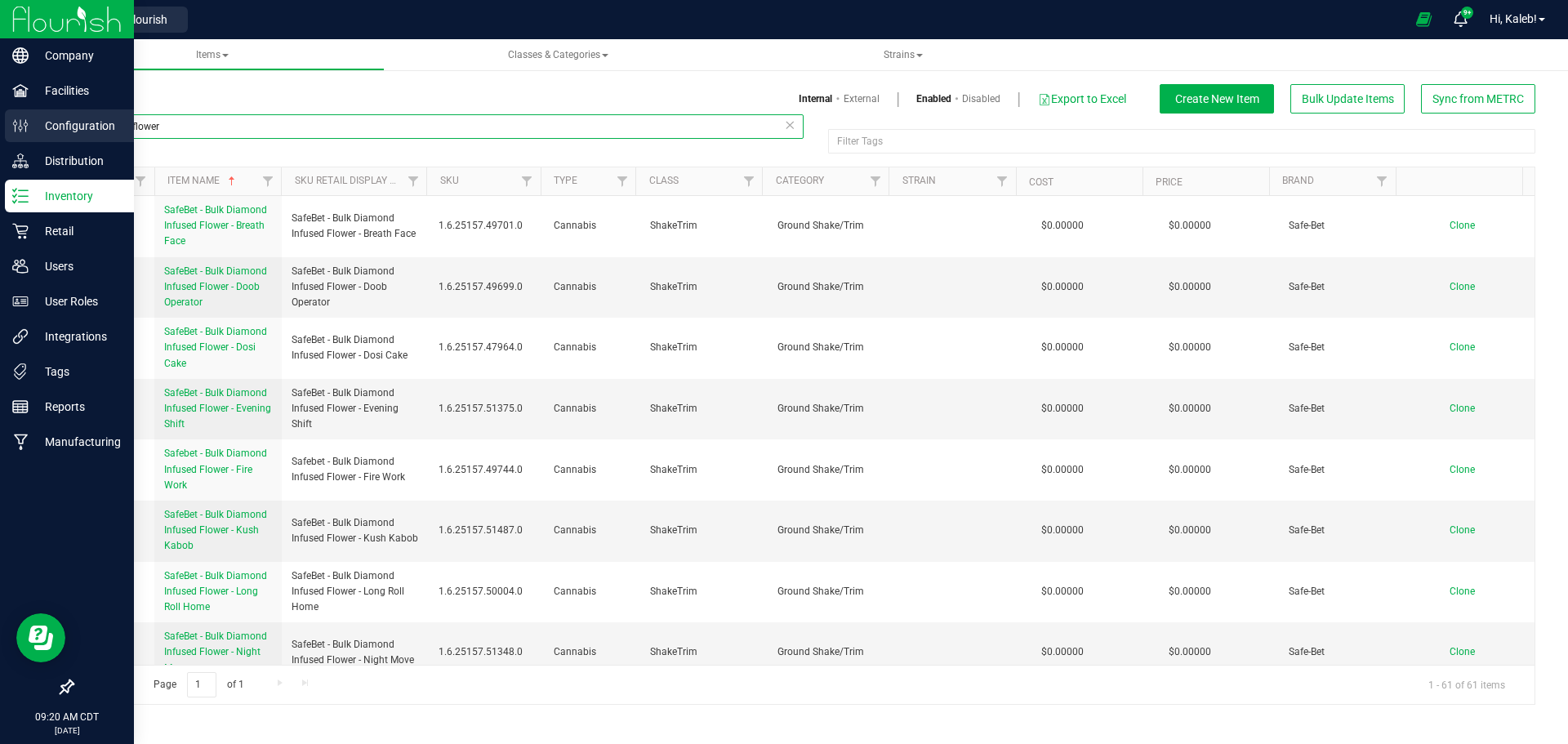
drag, startPoint x: 162, startPoint y: 127, endPoint x: 17, endPoint y: 126, distance: 145.0
click at [17, 126] on div "Company Facilities Configuration Distribution Inventory Retail Users User Roles…" at bounding box center [784, 372] width 1568 height 744
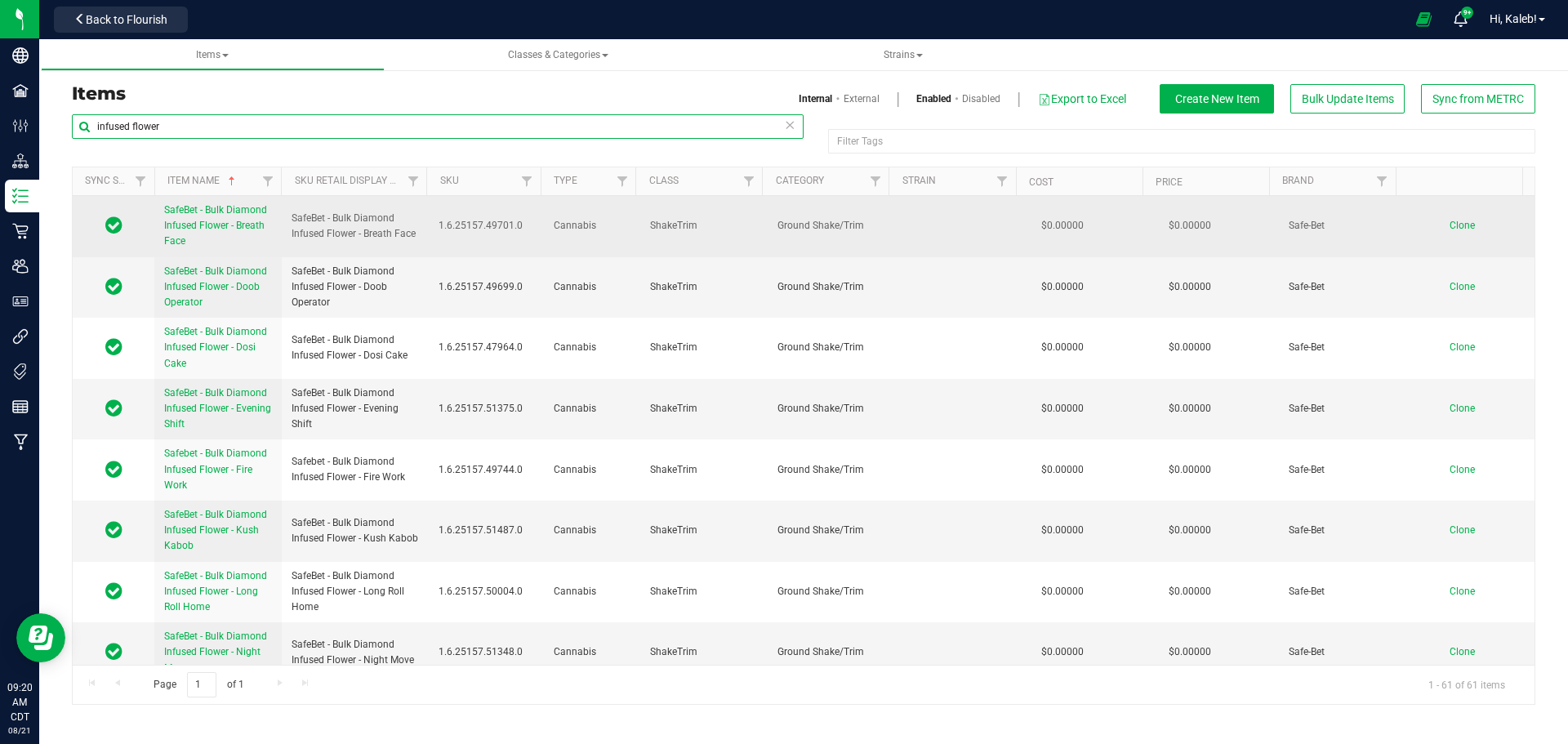
paste input "Breath Face"
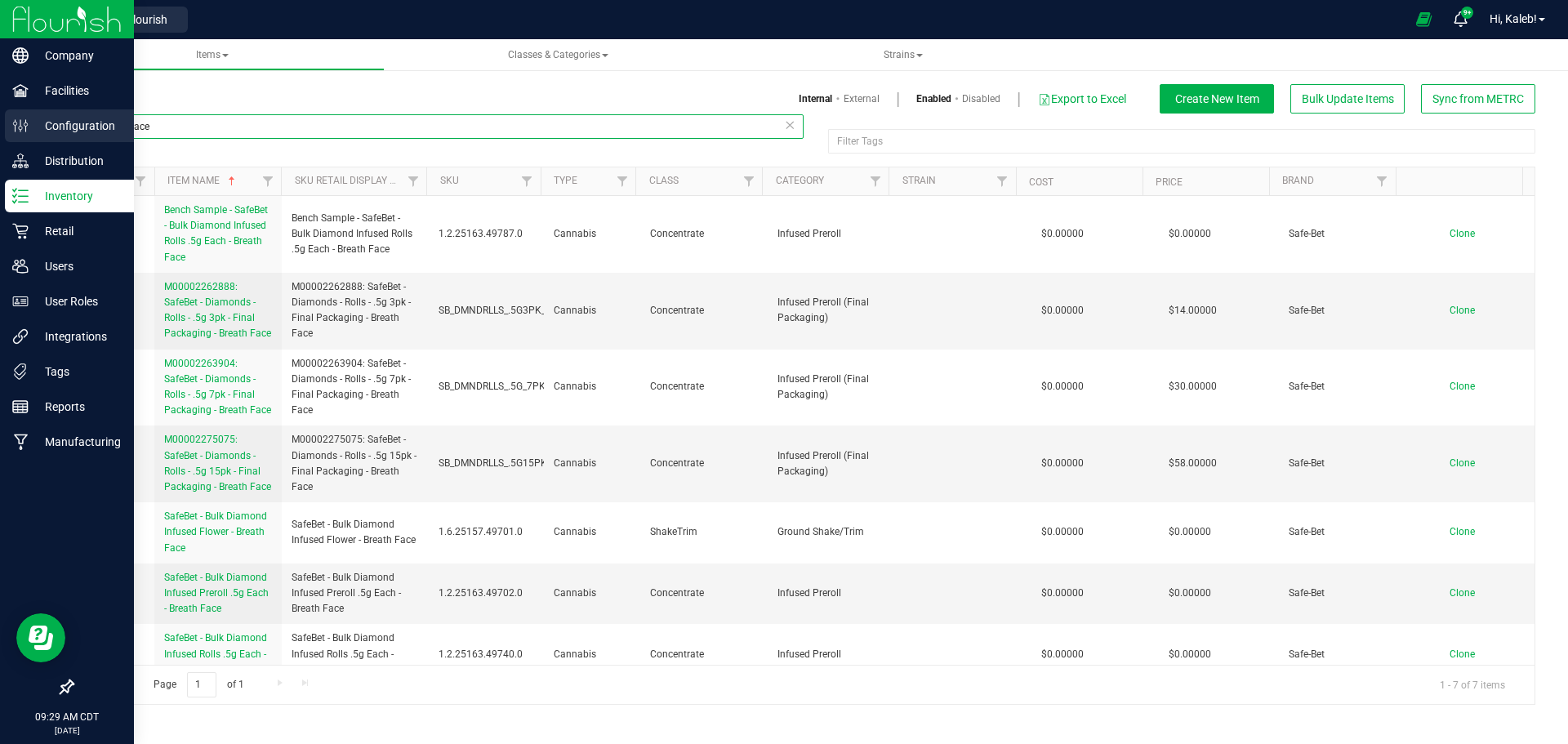
drag, startPoint x: 198, startPoint y: 133, endPoint x: 0, endPoint y: 126, distance: 198.1
click at [0, 126] on div "Company Facilities Configuration Distribution Inventory Retail Users User Roles…" at bounding box center [784, 372] width 1568 height 744
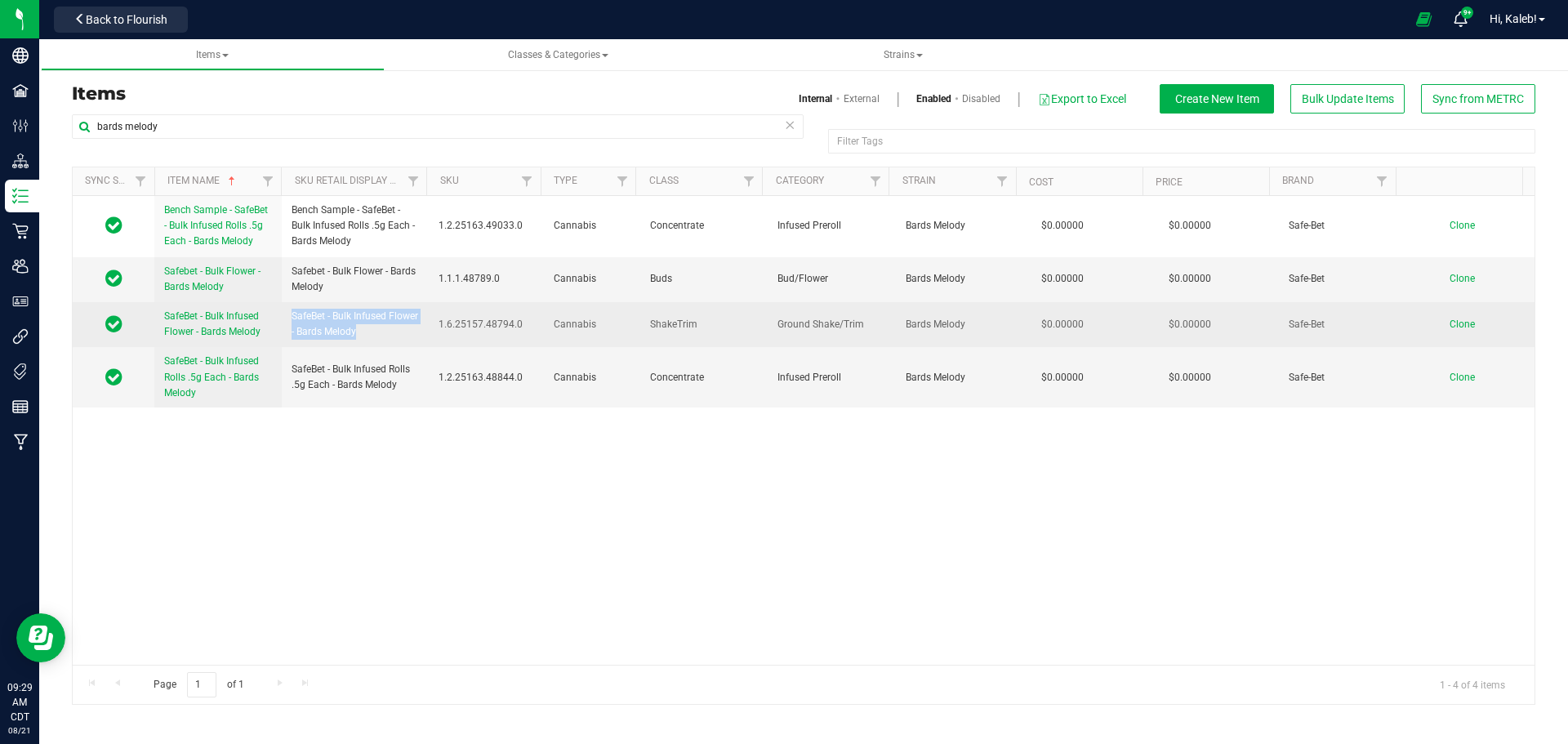
drag, startPoint x: 293, startPoint y: 311, endPoint x: 393, endPoint y: 330, distance: 101.8
click at [393, 330] on span "SafeBet - Bulk Infused Flower - Bards Melody" at bounding box center [355, 324] width 127 height 31
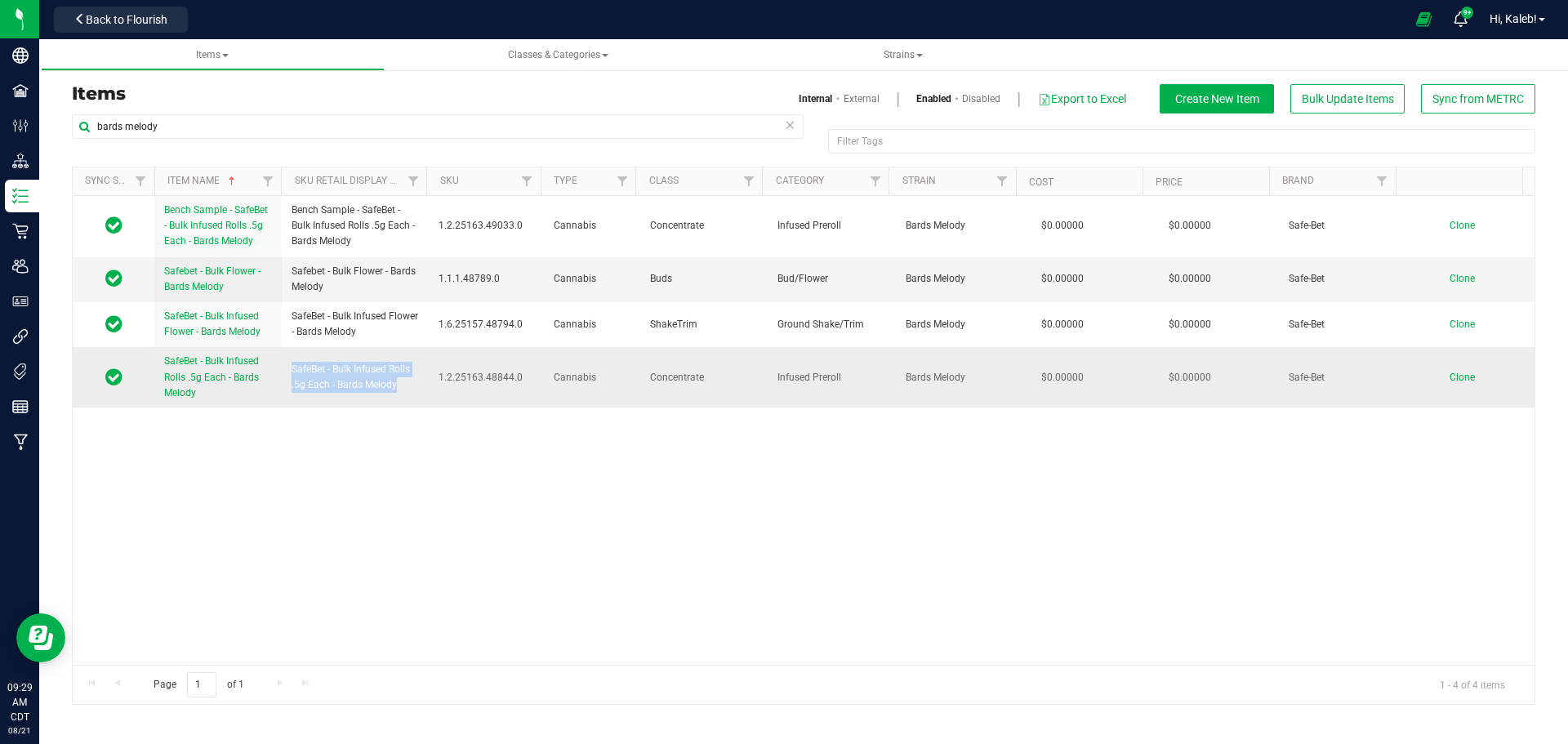
drag, startPoint x: 290, startPoint y: 367, endPoint x: 404, endPoint y: 399, distance: 118.4
click at [404, 399] on td "SafeBet - Bulk Infused Rolls .5g Each - Bards Melody" at bounding box center [355, 377] width 147 height 61
click at [977, 101] on link "Disabled" at bounding box center [980, 98] width 38 height 15
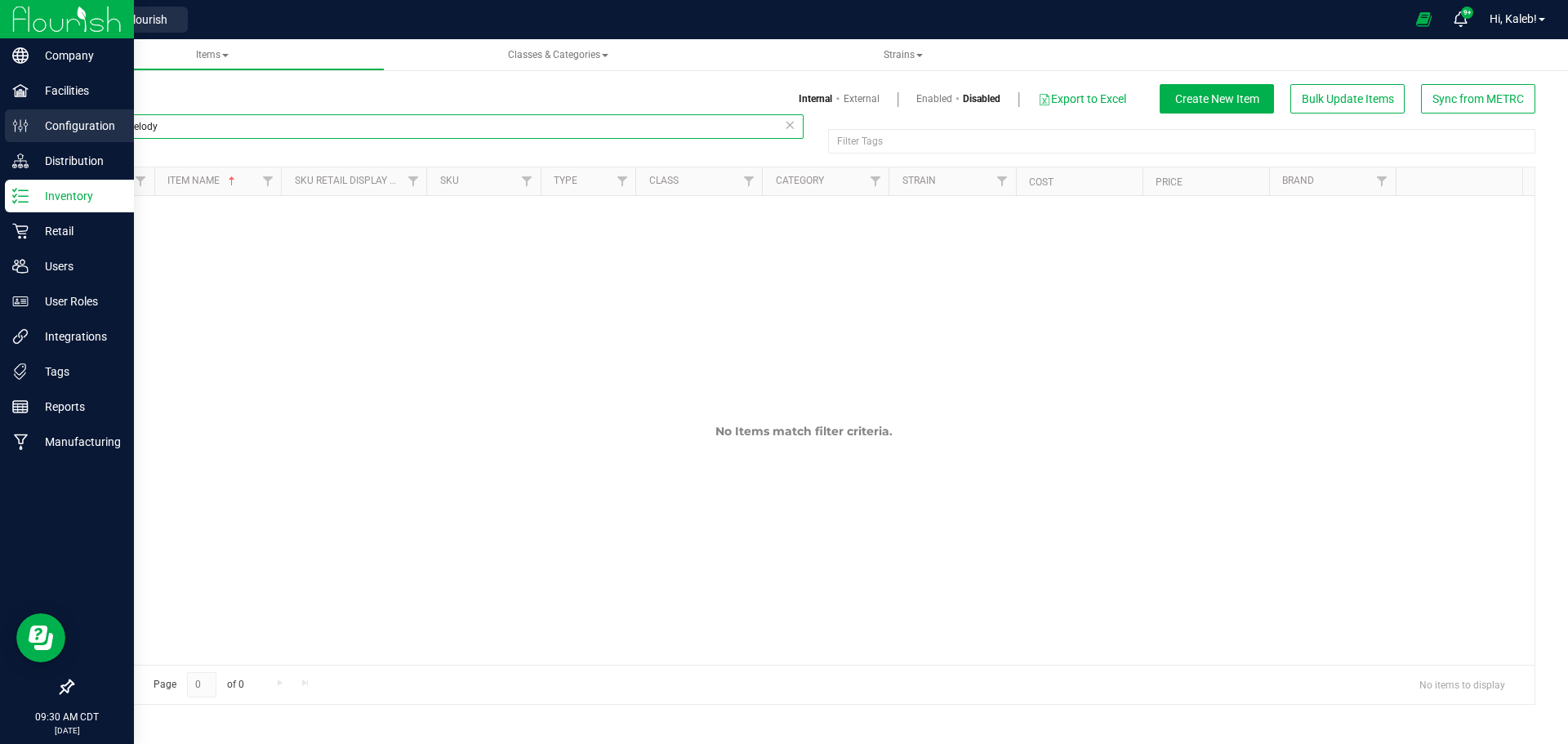
click at [0, 135] on div "Company Facilities Configuration Distribution Inventory Retail Users User Roles…" at bounding box center [784, 372] width 1568 height 744
paste input "PteroJackTyl"
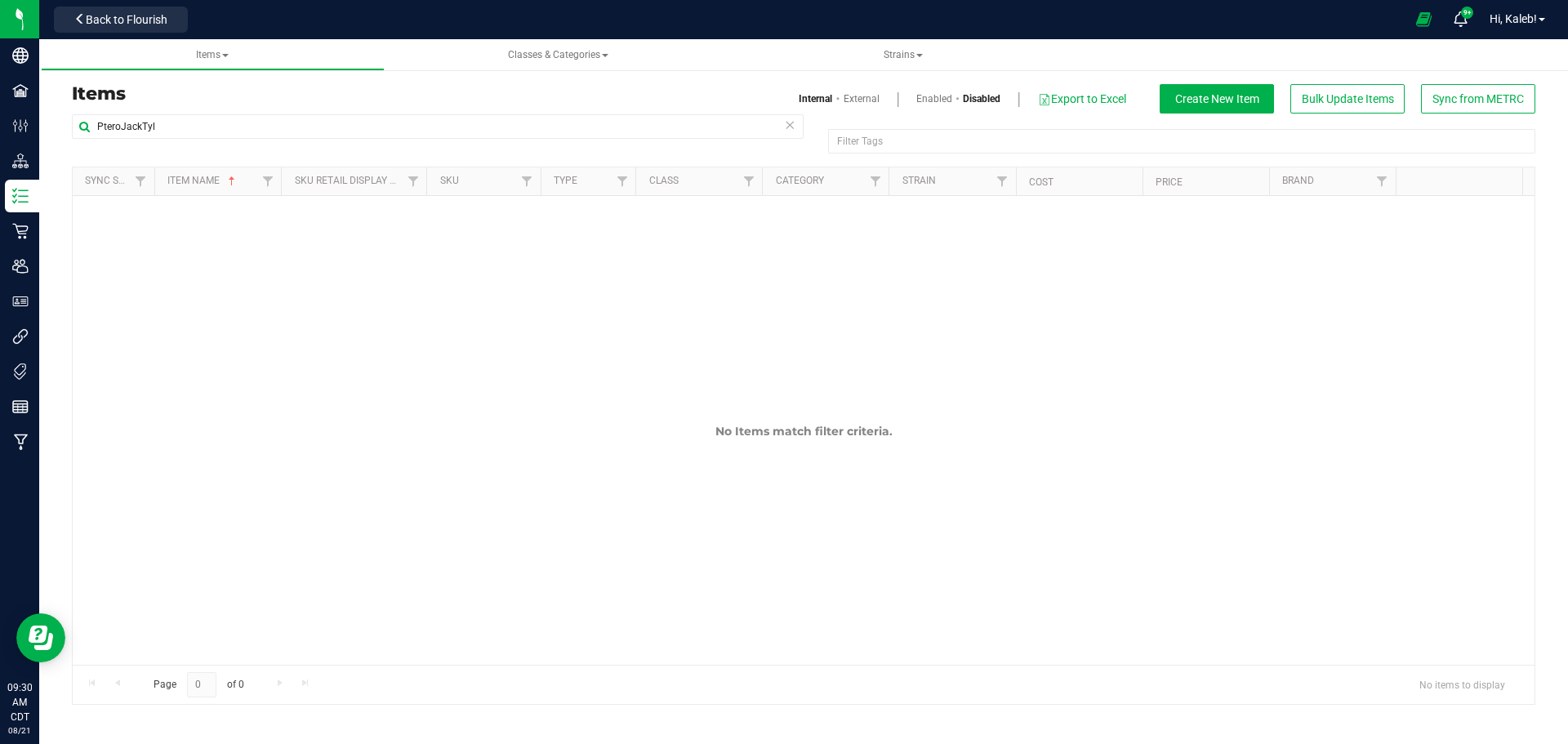
click at [938, 99] on link "Enabled" at bounding box center [934, 98] width 36 height 15
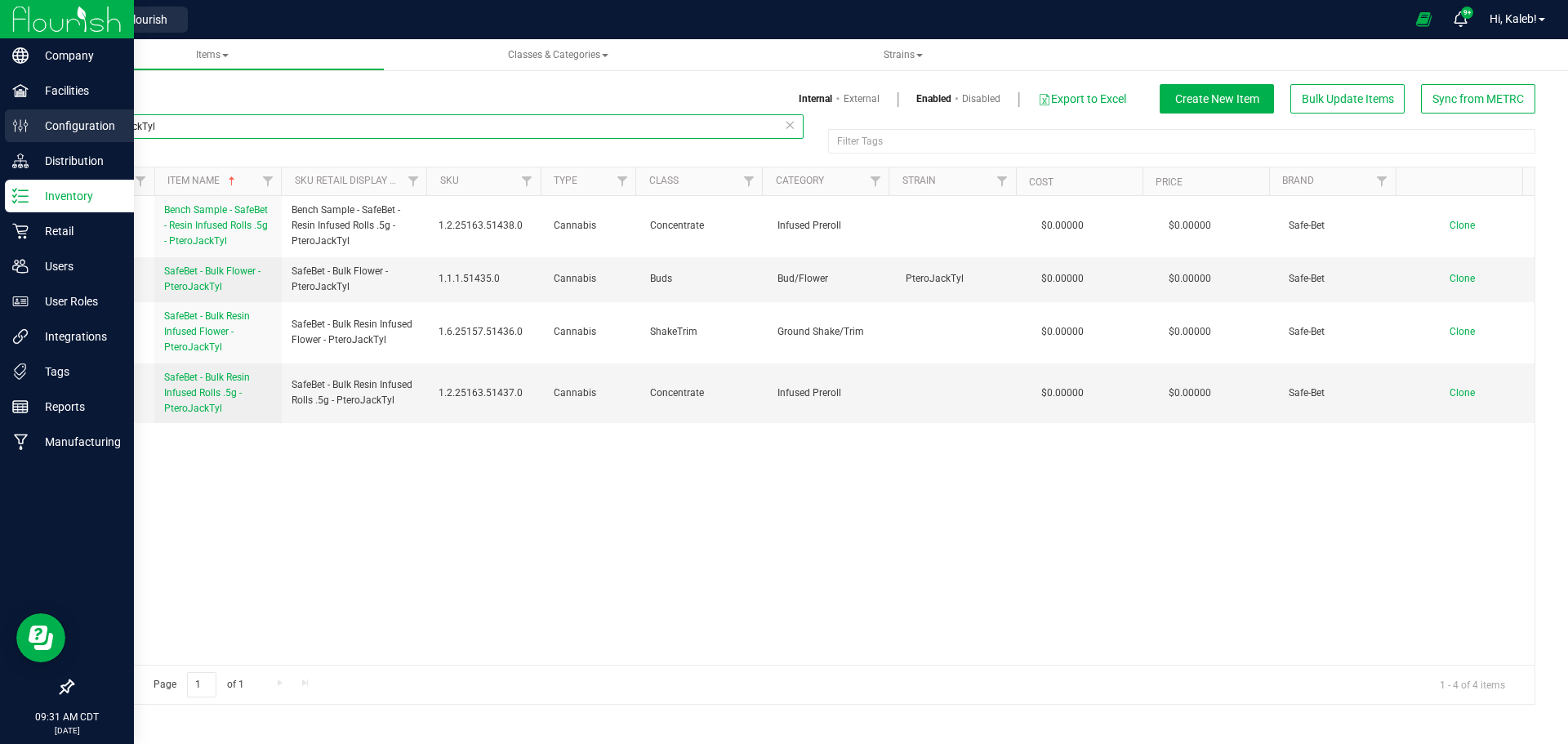
click at [0, 128] on div "Company Facilities Configuration Distribution Inventory Retail Users User Roles…" at bounding box center [784, 372] width 1568 height 744
paste input "Chopstickz"
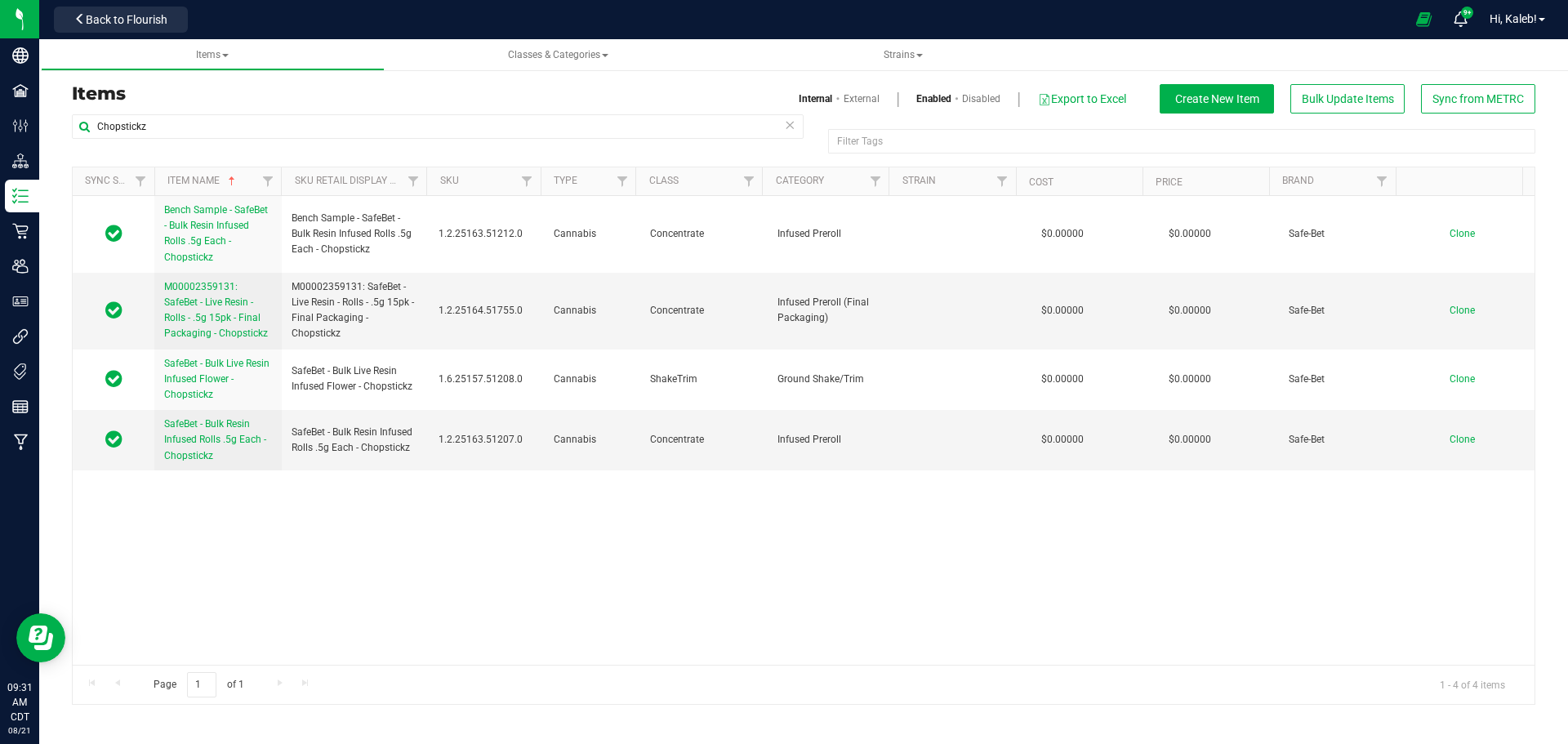
click at [980, 96] on link "Disabled" at bounding box center [980, 98] width 38 height 15
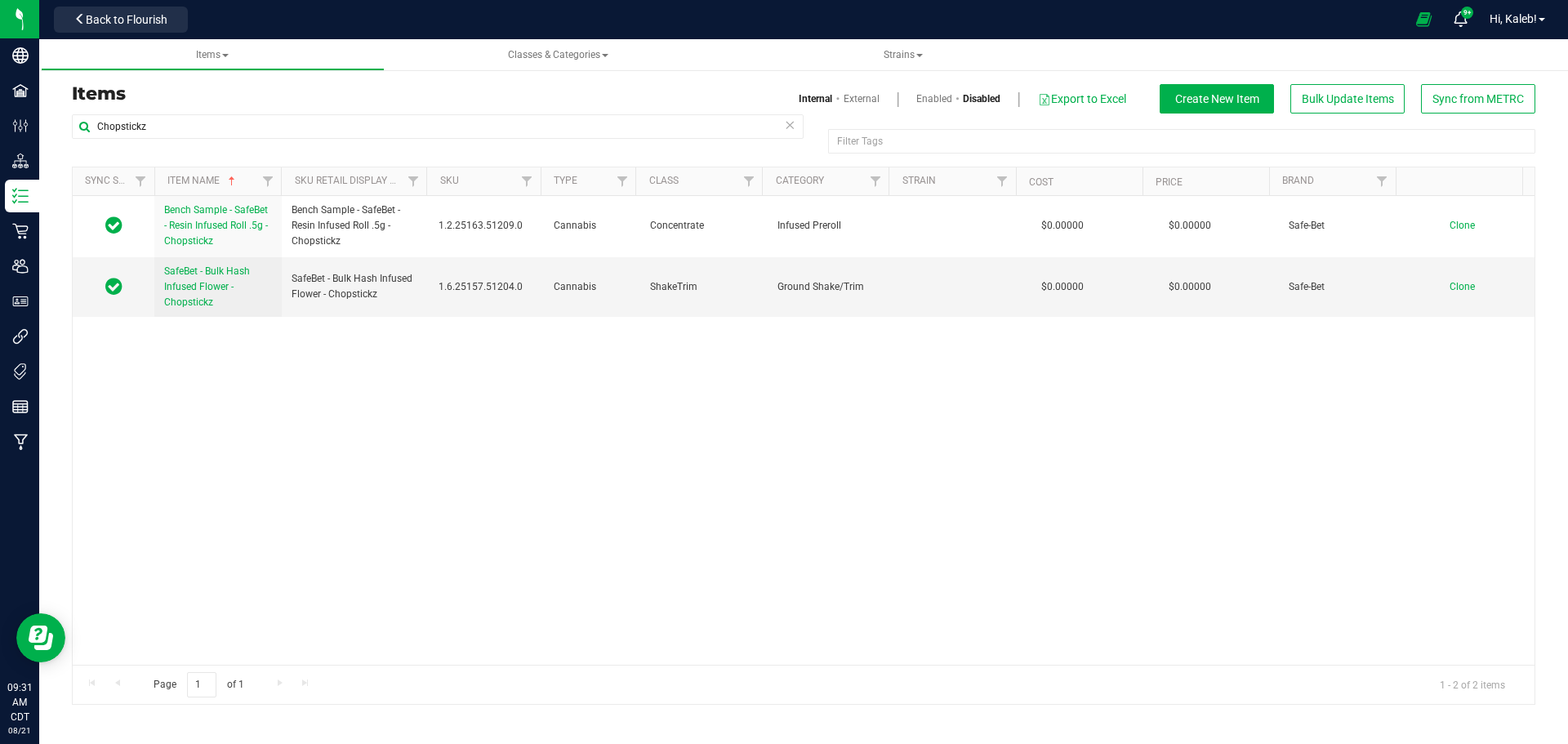
click at [910, 96] on span at bounding box center [897, 98] width 37 height 27
click at [926, 98] on link "Enabled" at bounding box center [934, 98] width 36 height 15
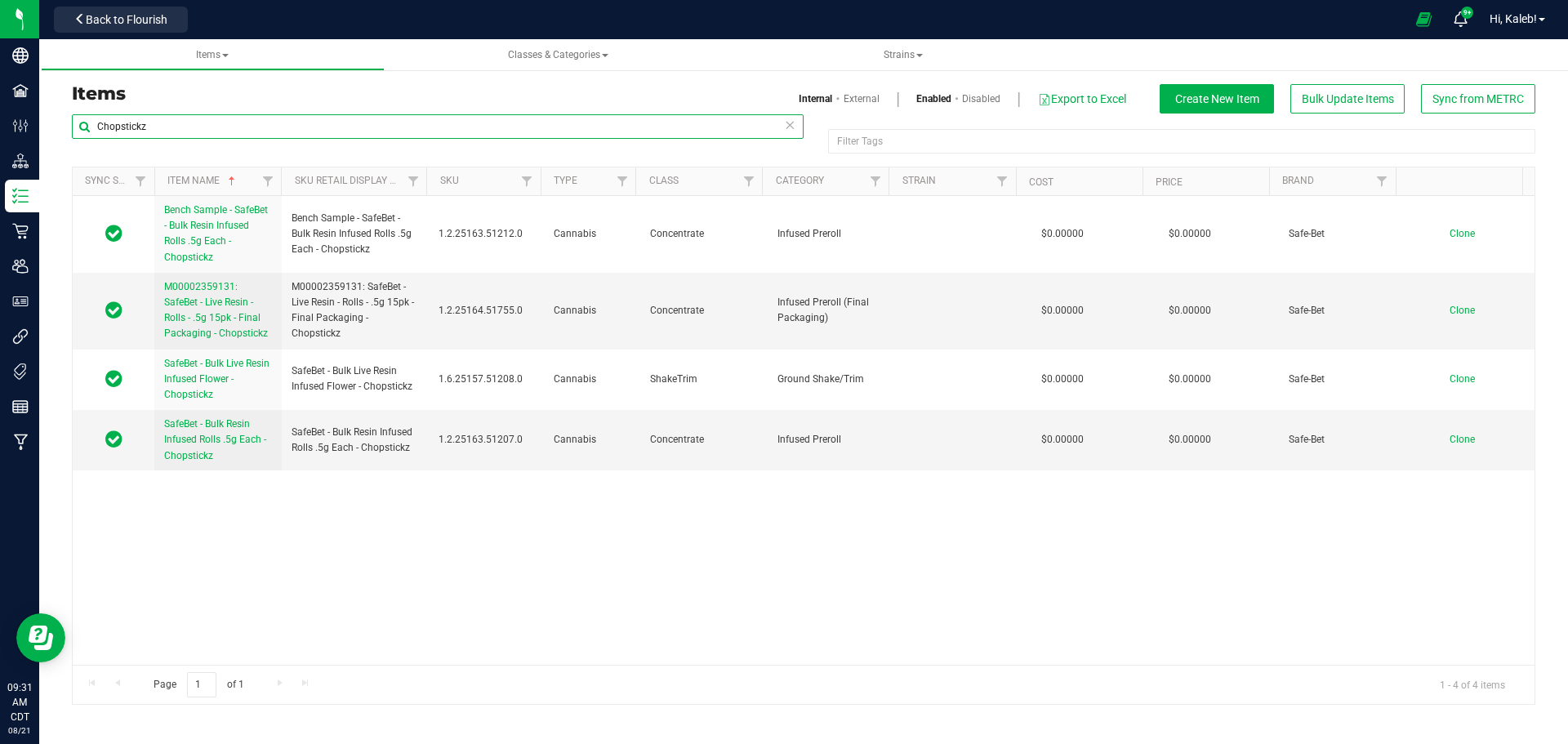
click at [131, 127] on input "Chopstickz" at bounding box center [437, 127] width 731 height 25
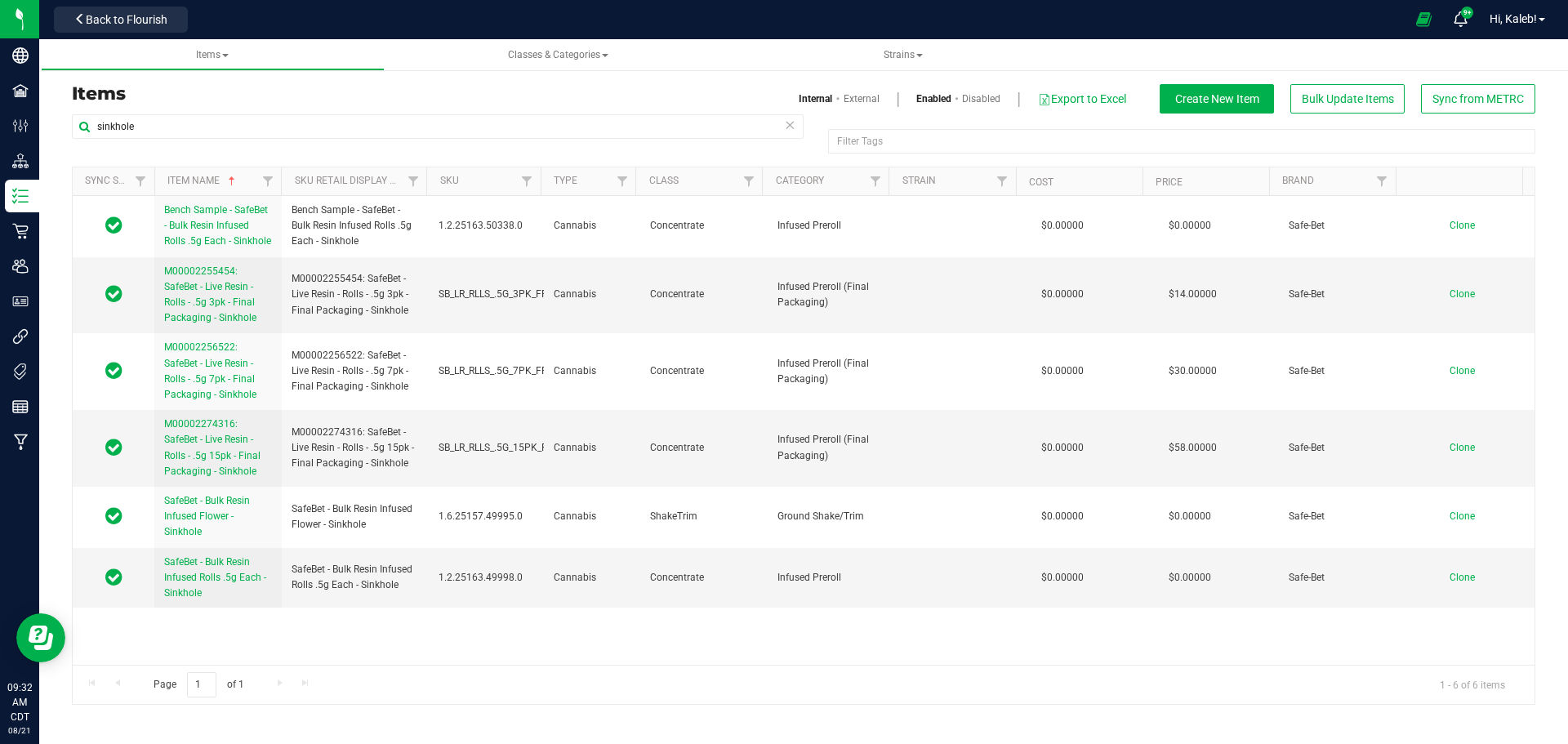
click at [991, 102] on link "Disabled" at bounding box center [980, 98] width 38 height 15
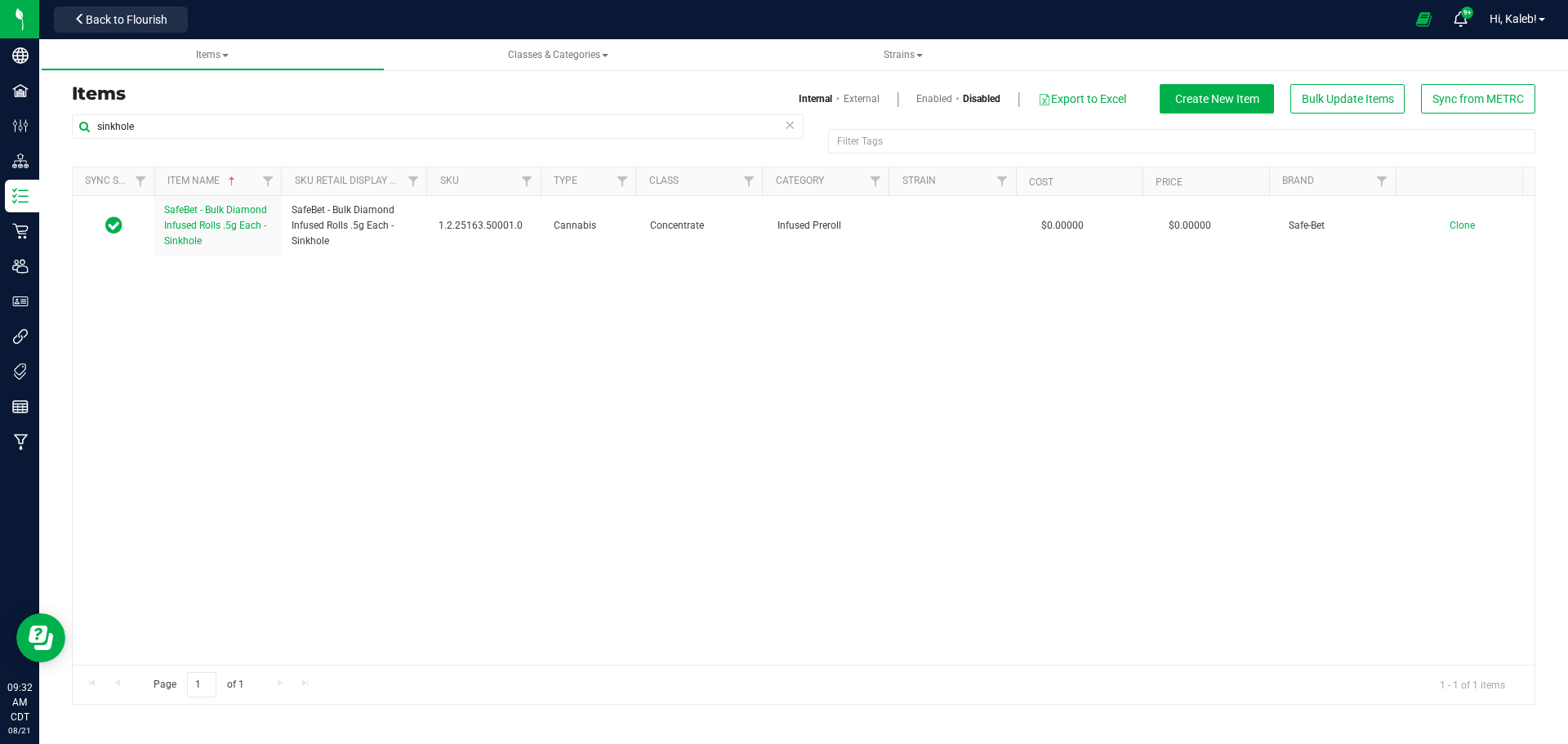
click at [920, 97] on link "Enabled" at bounding box center [934, 98] width 36 height 15
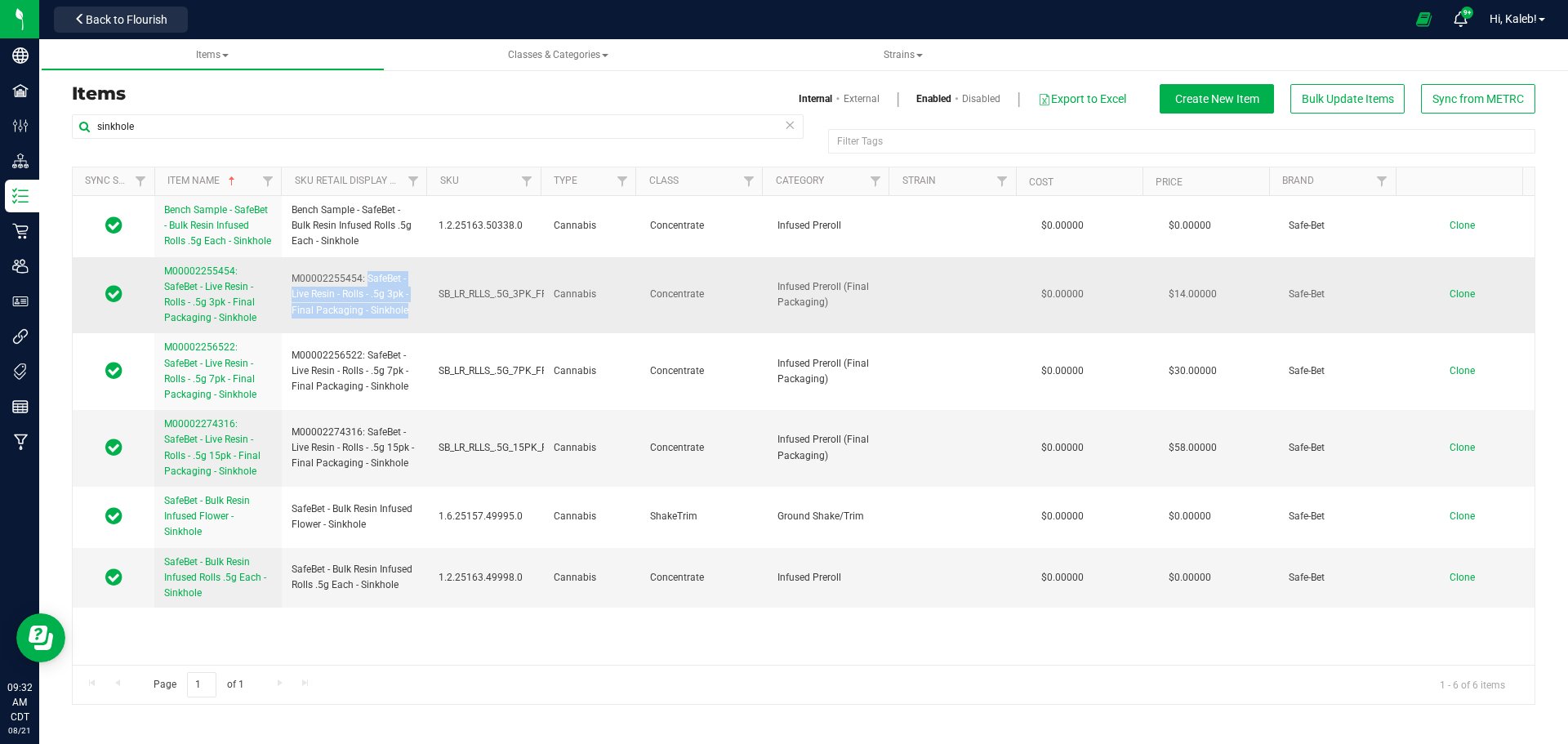
drag, startPoint x: 366, startPoint y: 276, endPoint x: 412, endPoint y: 313, distance: 59.0
click at [412, 313] on span "M00002255454: SafeBet - Live Resin - Rolls - .5g 3pk - Final Packaging - Sinkho…" at bounding box center [355, 294] width 127 height 47
drag, startPoint x: 290, startPoint y: 277, endPoint x: 416, endPoint y: 310, distance: 130.2
click at [416, 310] on td "M00002255454: SafeBet - Live Resin - Rolls - .5g 3pk - Final Packaging - Sinkho…" at bounding box center [355, 296] width 147 height 77
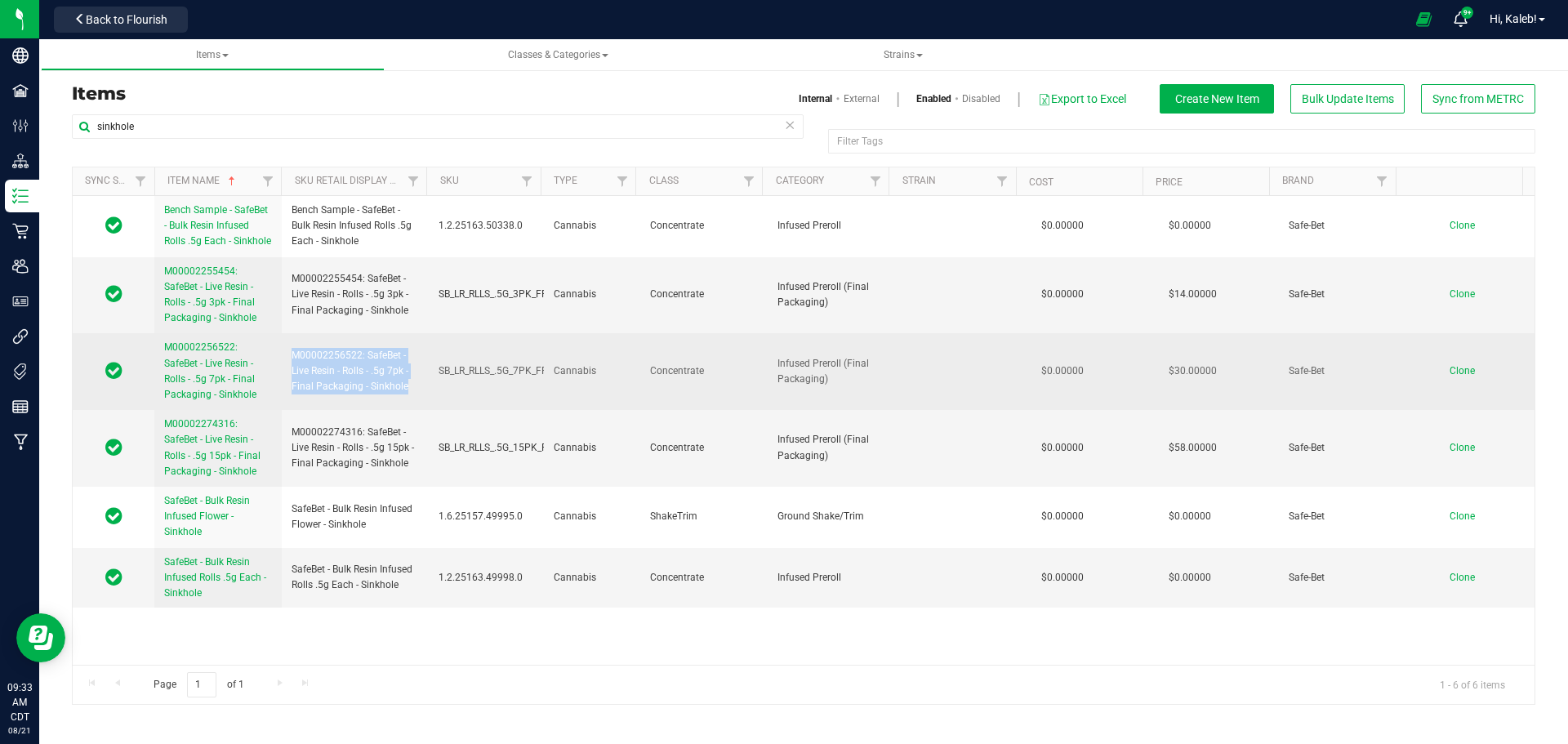
drag, startPoint x: 290, startPoint y: 353, endPoint x: 419, endPoint y: 387, distance: 133.4
click at [419, 387] on td "M00002256522: SafeBet - Live Resin - Rolls - .5g 7pk - Final Packaging - Sinkho…" at bounding box center [355, 371] width 147 height 77
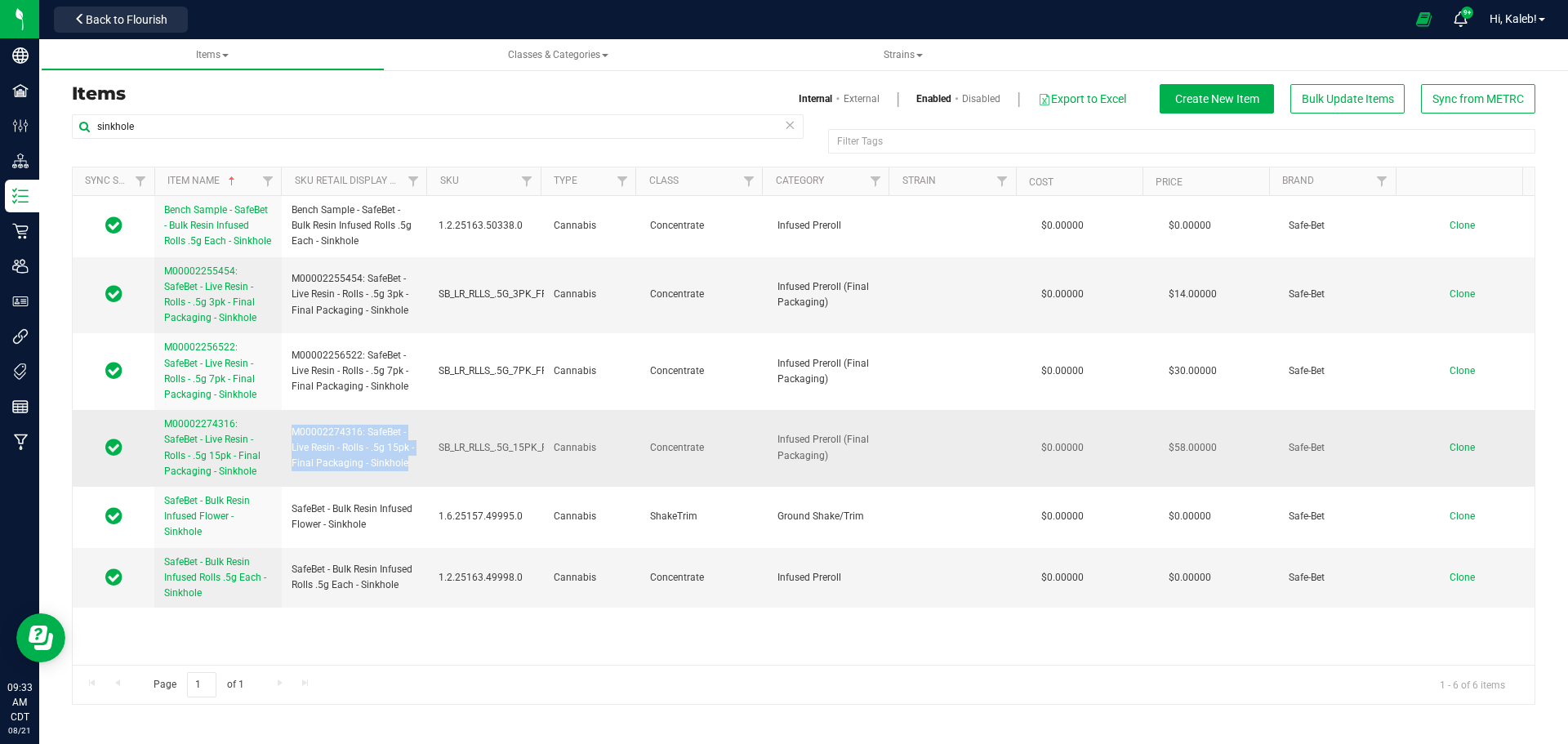
drag, startPoint x: 293, startPoint y: 432, endPoint x: 413, endPoint y: 458, distance: 122.8
click at [413, 458] on span "M00002274316: SafeBet - Live Resin - Rolls - .5g 15pk - Final Packaging - Sinkh…" at bounding box center [355, 447] width 127 height 47
drag, startPoint x: 288, startPoint y: 568, endPoint x: 405, endPoint y: 583, distance: 118.0
click at [405, 583] on td "SafeBet - Bulk Resin Infused Rolls .5g Each - Sinkhole" at bounding box center [355, 578] width 147 height 61
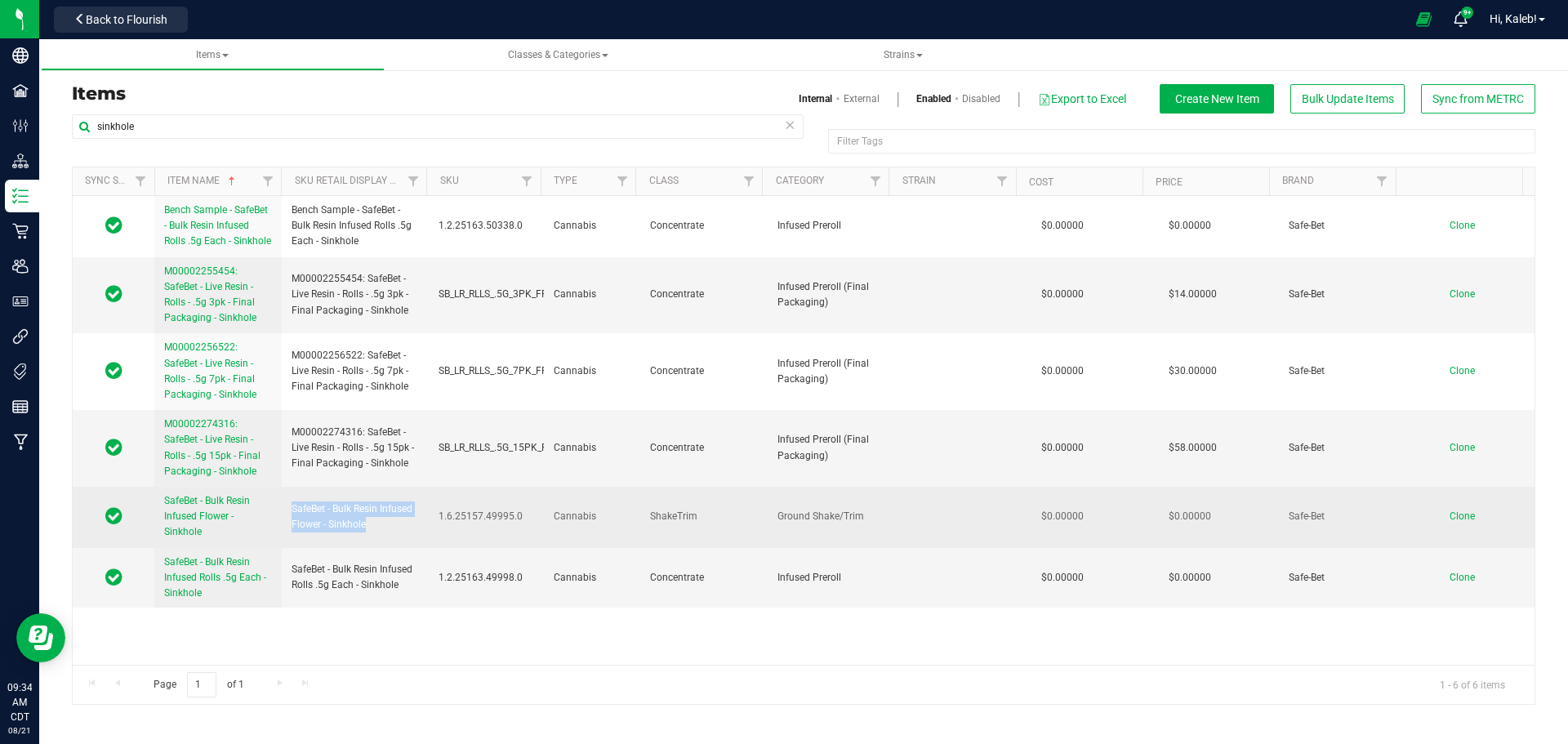
drag, startPoint x: 290, startPoint y: 510, endPoint x: 377, endPoint y: 520, distance: 87.6
click at [377, 520] on td "SafeBet - Bulk Resin Infused Flower - Sinkhole" at bounding box center [355, 517] width 147 height 62
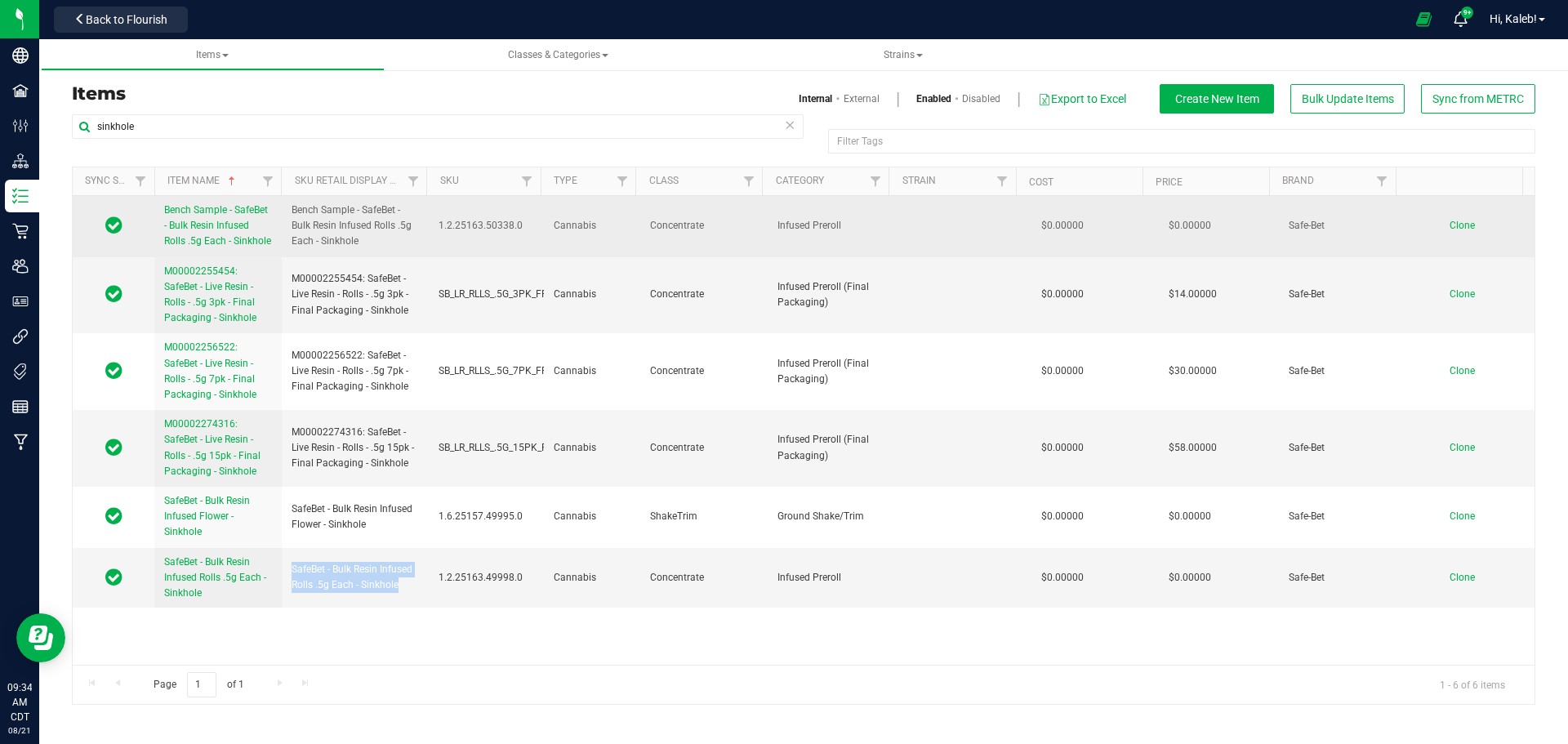
drag, startPoint x: 291, startPoint y: 570, endPoint x: 400, endPoint y: 221, distance: 365.6
click at [398, 593] on td "SafeBet - Bulk Resin Infused Rolls .5g Each - Sinkhole" at bounding box center [355, 578] width 147 height 61
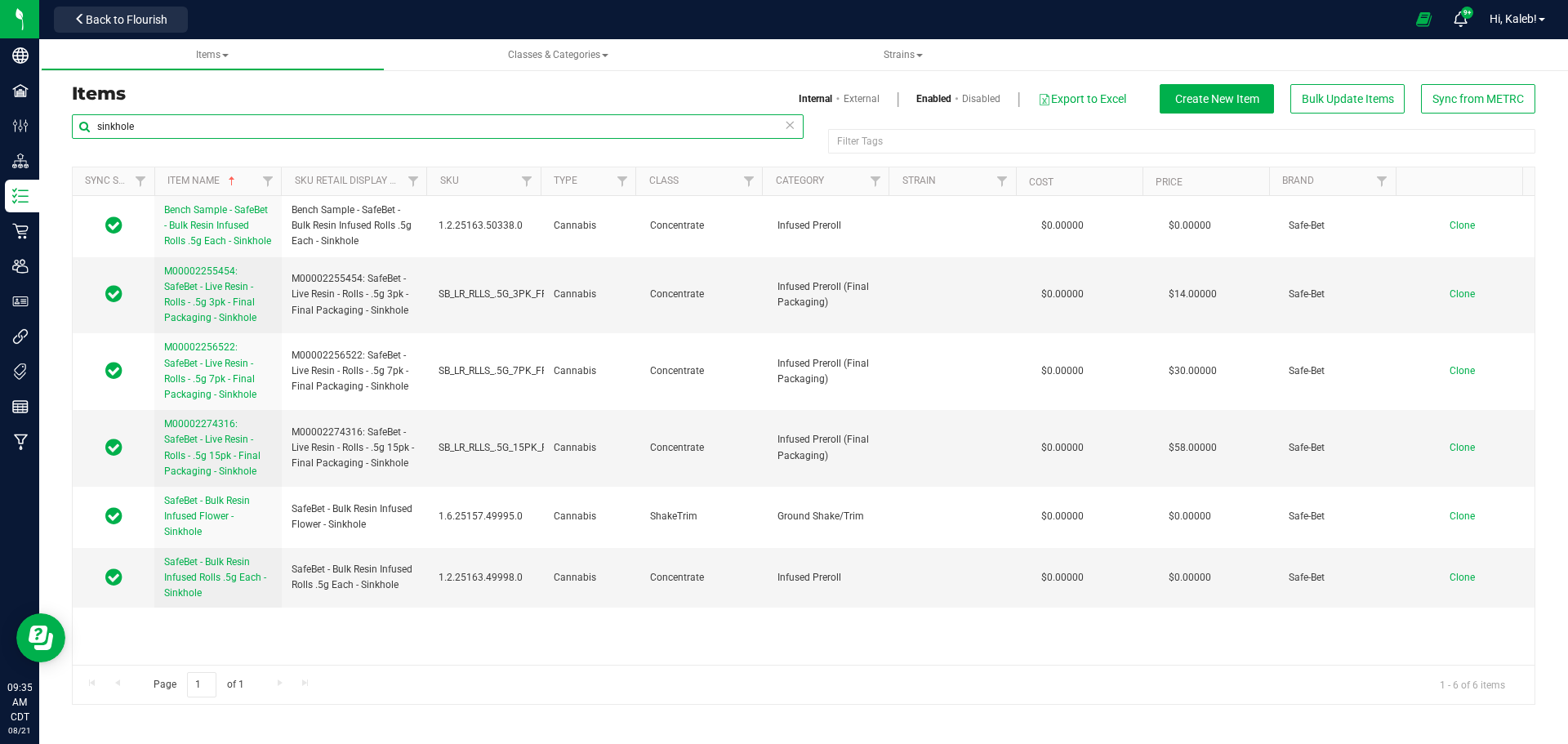
drag, startPoint x: 142, startPoint y: 126, endPoint x: 45, endPoint y: 124, distance: 97.0
click at [47, 124] on div "Items Internal External Enabled Disabled Export to Excel Create New Item Bulk U…" at bounding box center [803, 384] width 1529 height 674
paste input "VirgOG"
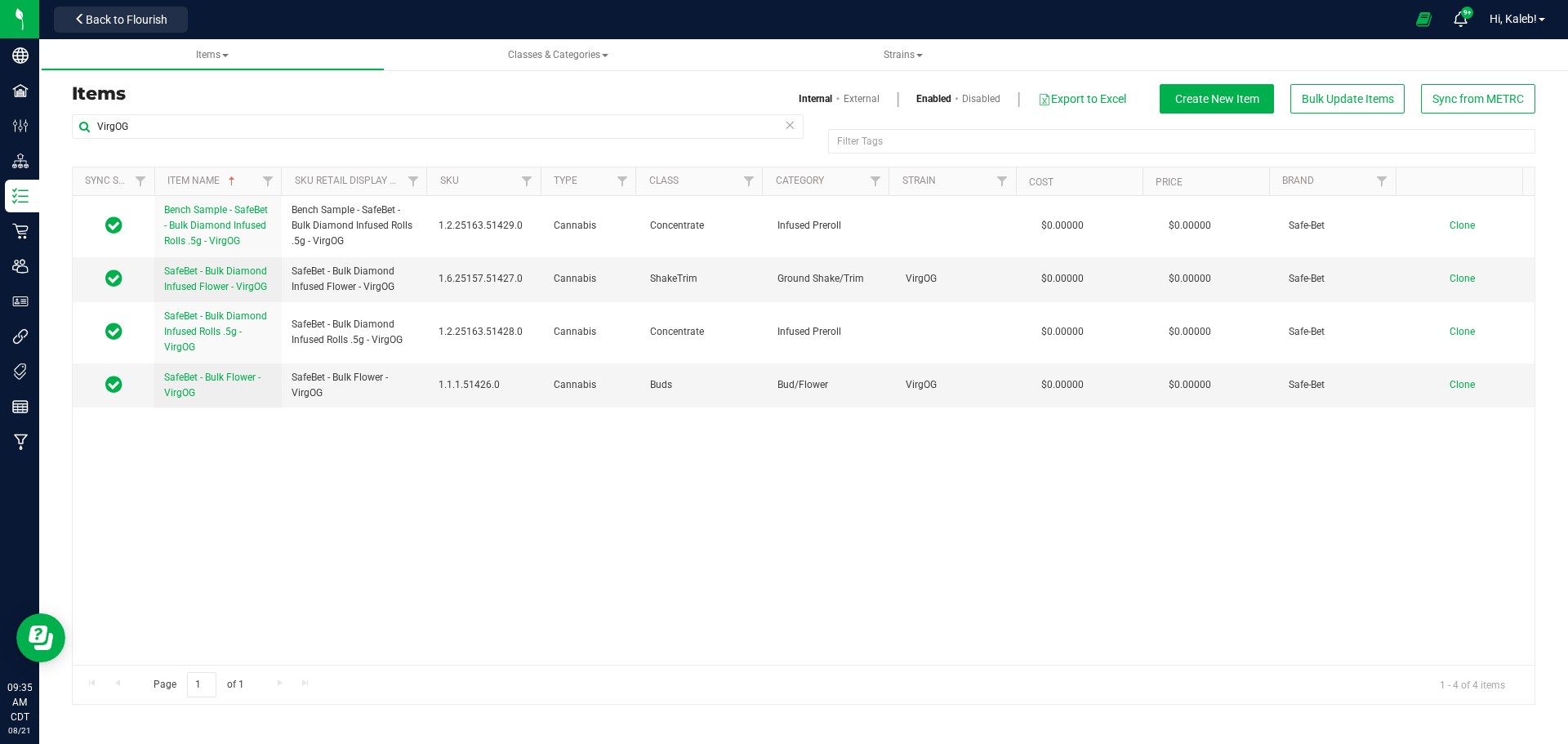
click at [988, 99] on link "Disabled" at bounding box center [980, 98] width 38 height 15
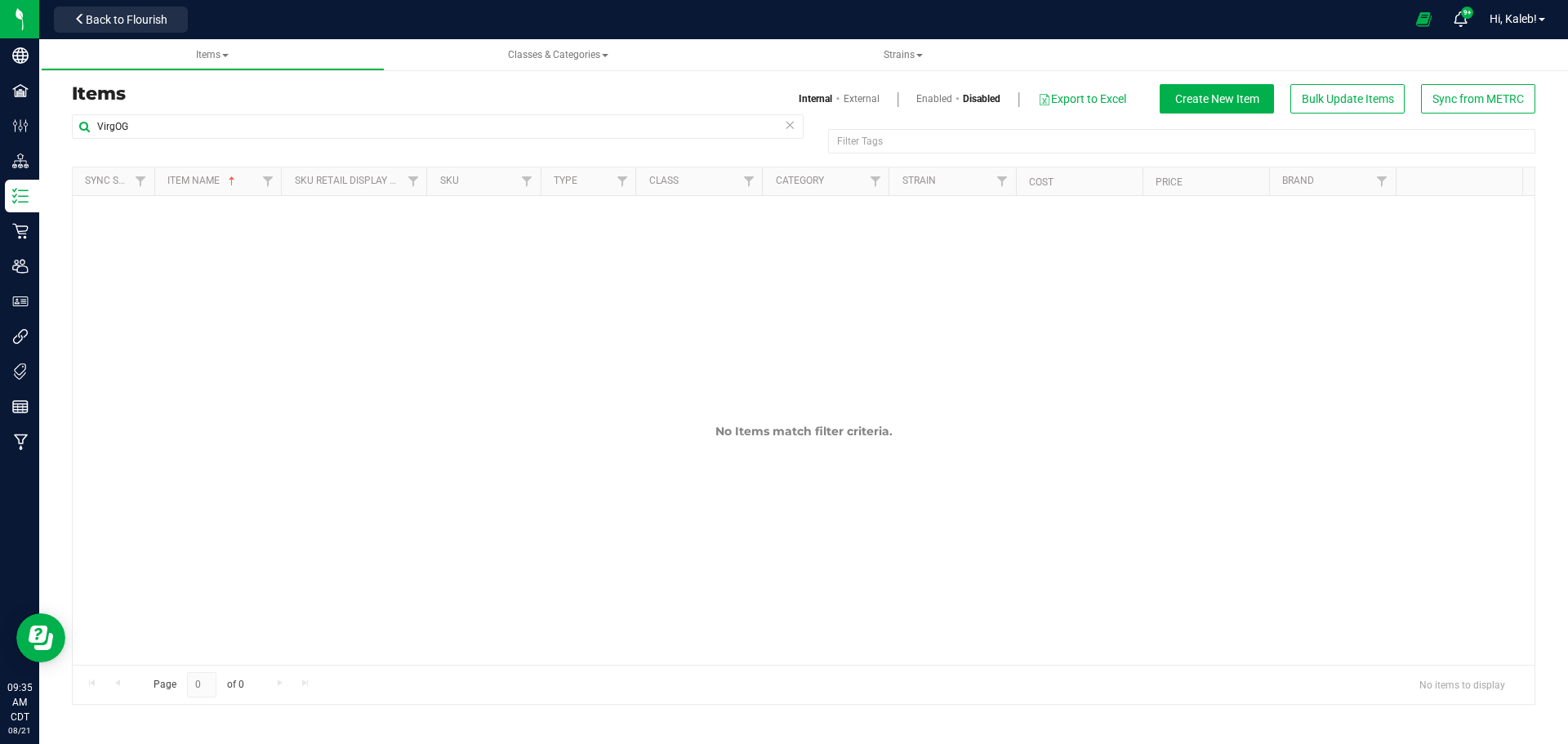
click at [926, 98] on link "Enabled" at bounding box center [934, 98] width 36 height 15
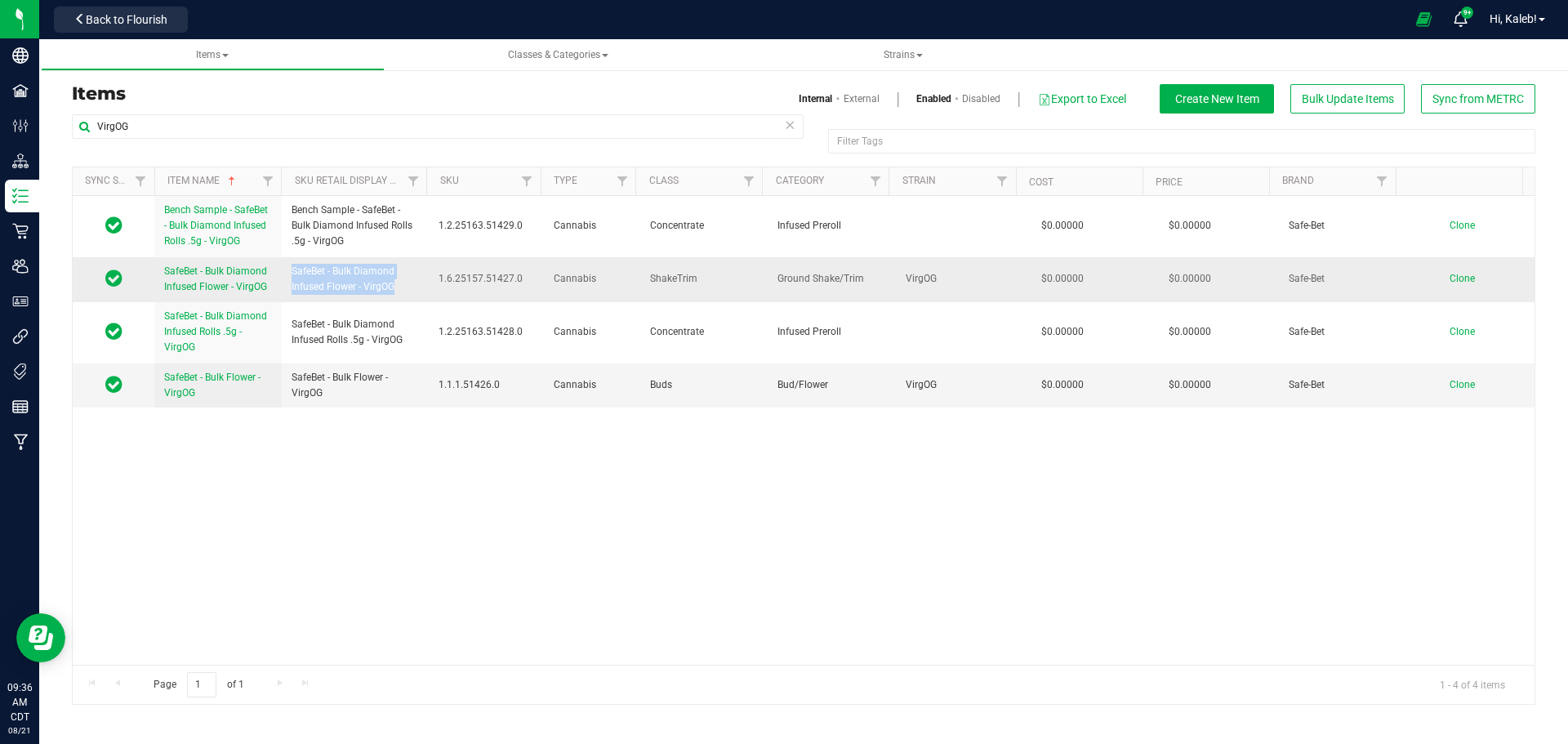
drag, startPoint x: 287, startPoint y: 269, endPoint x: 399, endPoint y: 282, distance: 112.8
click at [399, 282] on td "SafeBet - Bulk Diamond Infused Flower - VirgOG" at bounding box center [355, 280] width 147 height 45
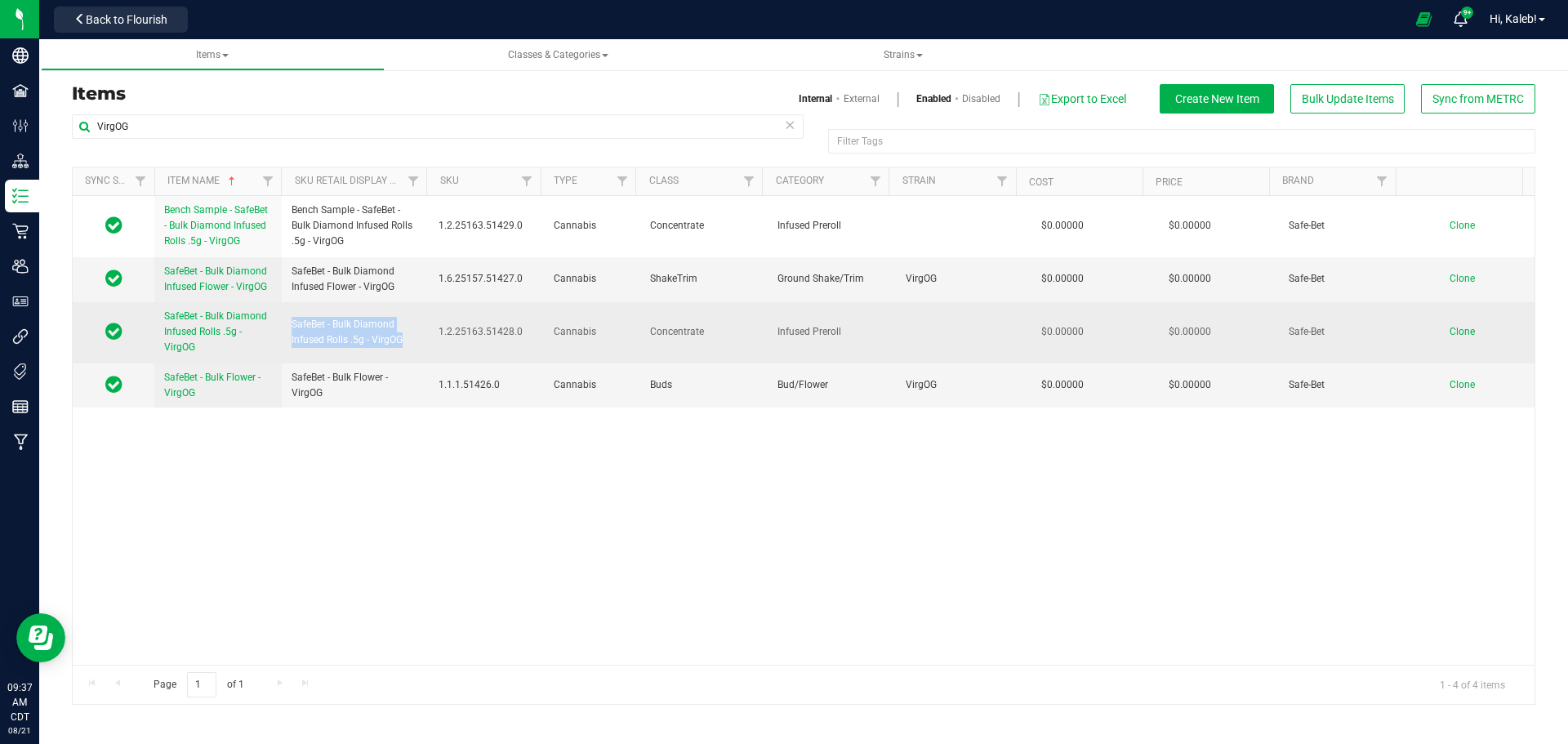
drag, startPoint x: 293, startPoint y: 322, endPoint x: 402, endPoint y: 334, distance: 109.7
click at [402, 334] on span "SafeBet - Bulk Diamond Infused Rolls .5g - VirgOG" at bounding box center [355, 332] width 127 height 31
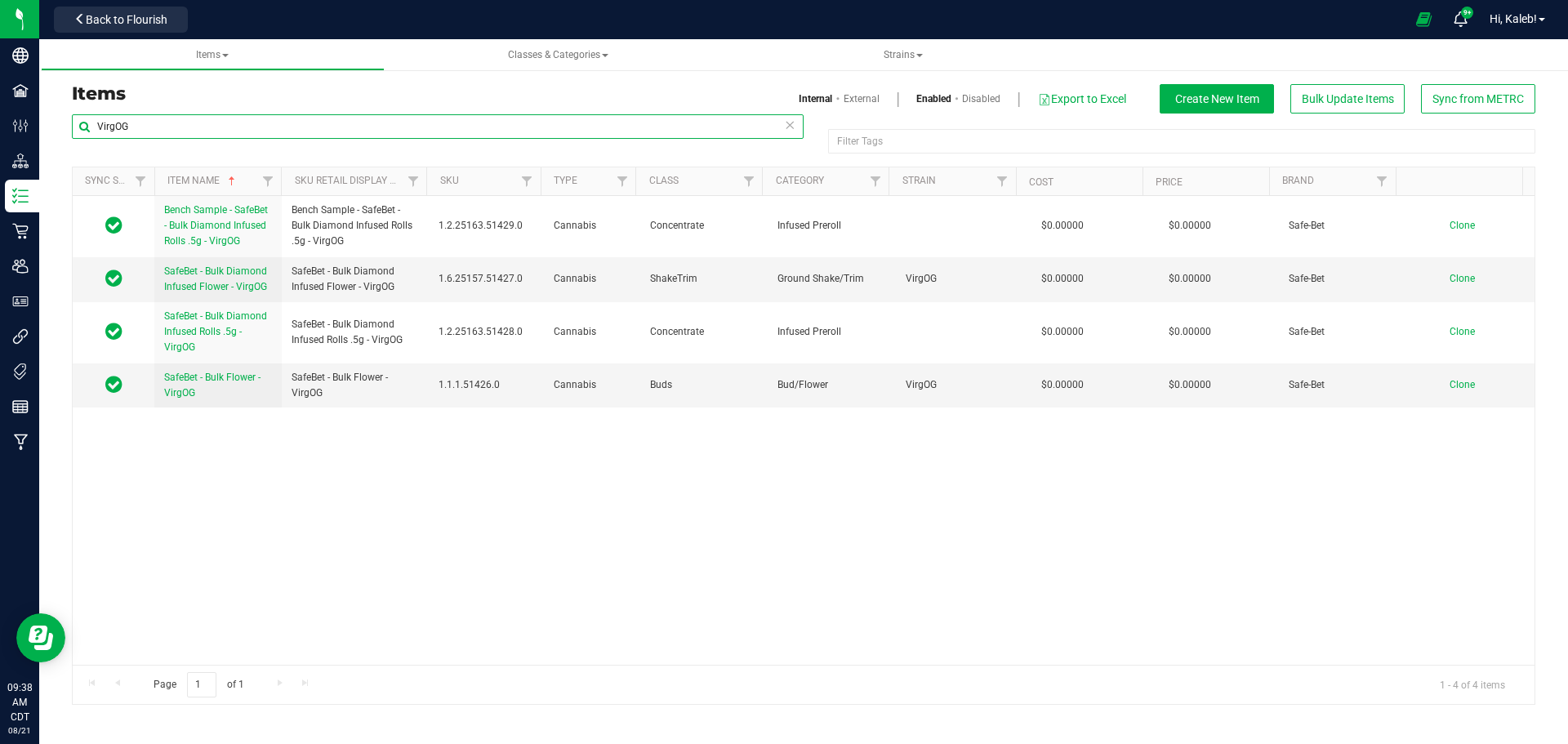
click at [119, 121] on input "VirgOG" at bounding box center [437, 127] width 731 height 25
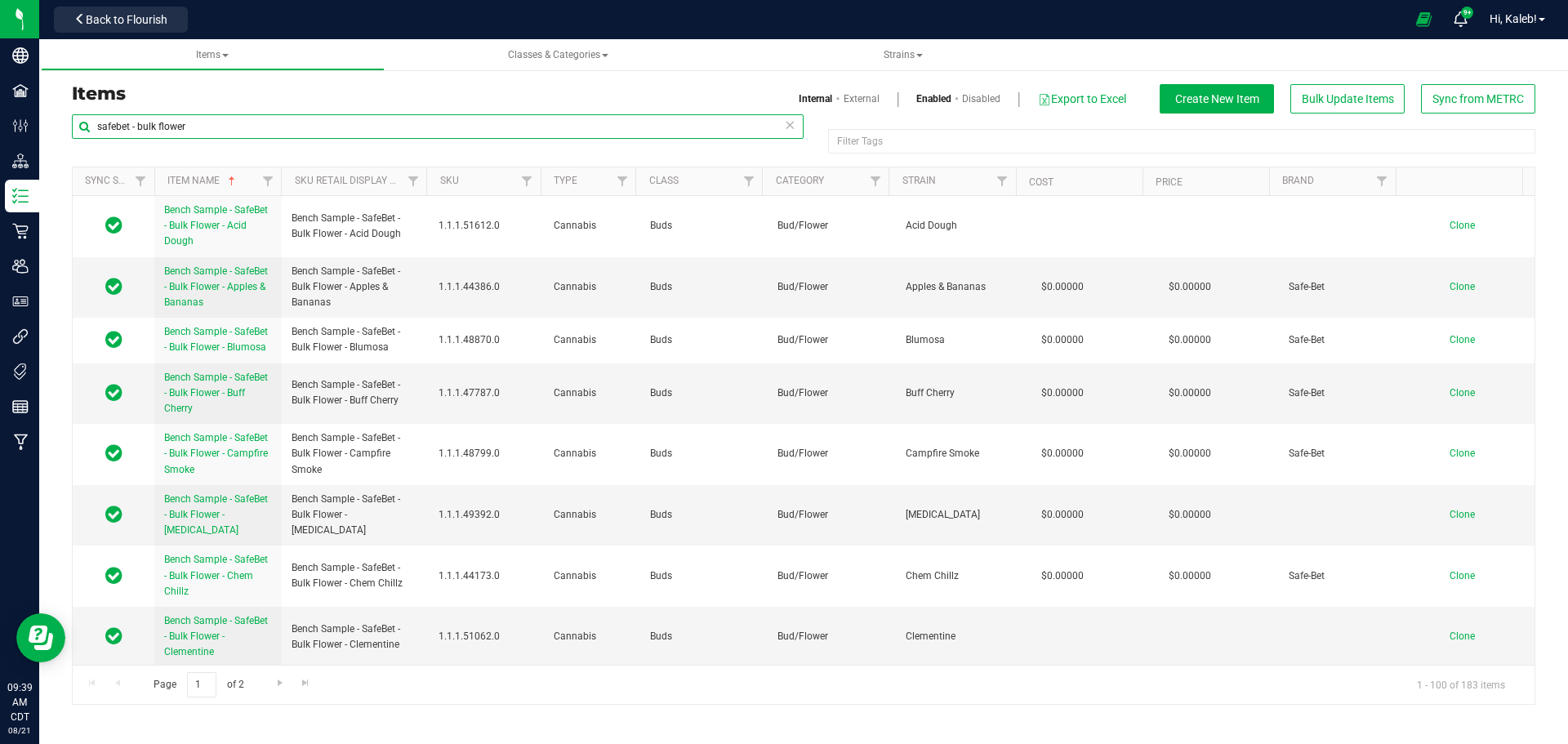
drag, startPoint x: 166, startPoint y: 121, endPoint x: 139, endPoint y: 121, distance: 27.0
click at [139, 121] on input "safebet - bulk flower" at bounding box center [437, 127] width 731 height 25
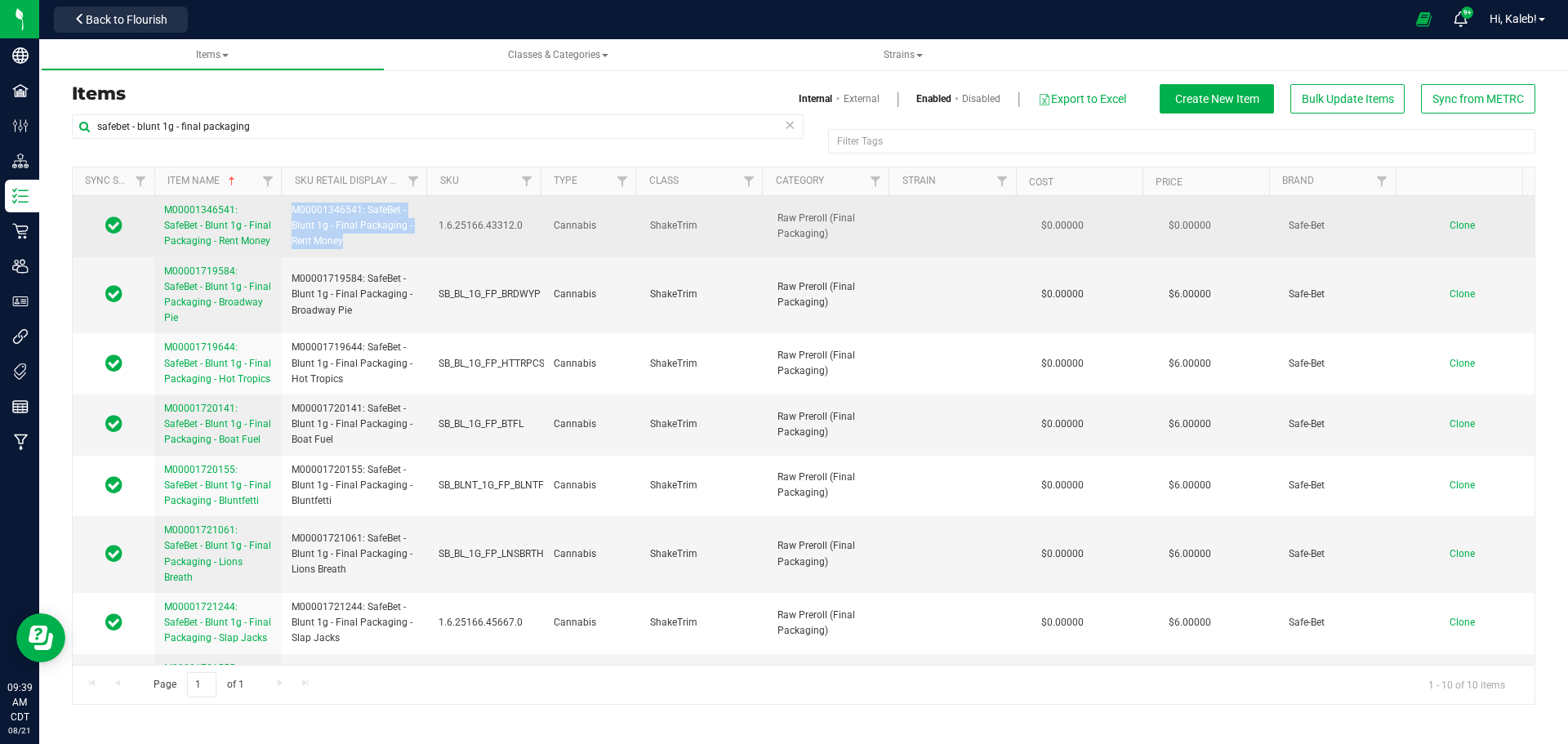
drag, startPoint x: 292, startPoint y: 209, endPoint x: 351, endPoint y: 247, distance: 70.2
click at [351, 247] on span "M00001346541: SafeBet - Blunt 1g - Final Packaging - Rent Money" at bounding box center [355, 226] width 127 height 47
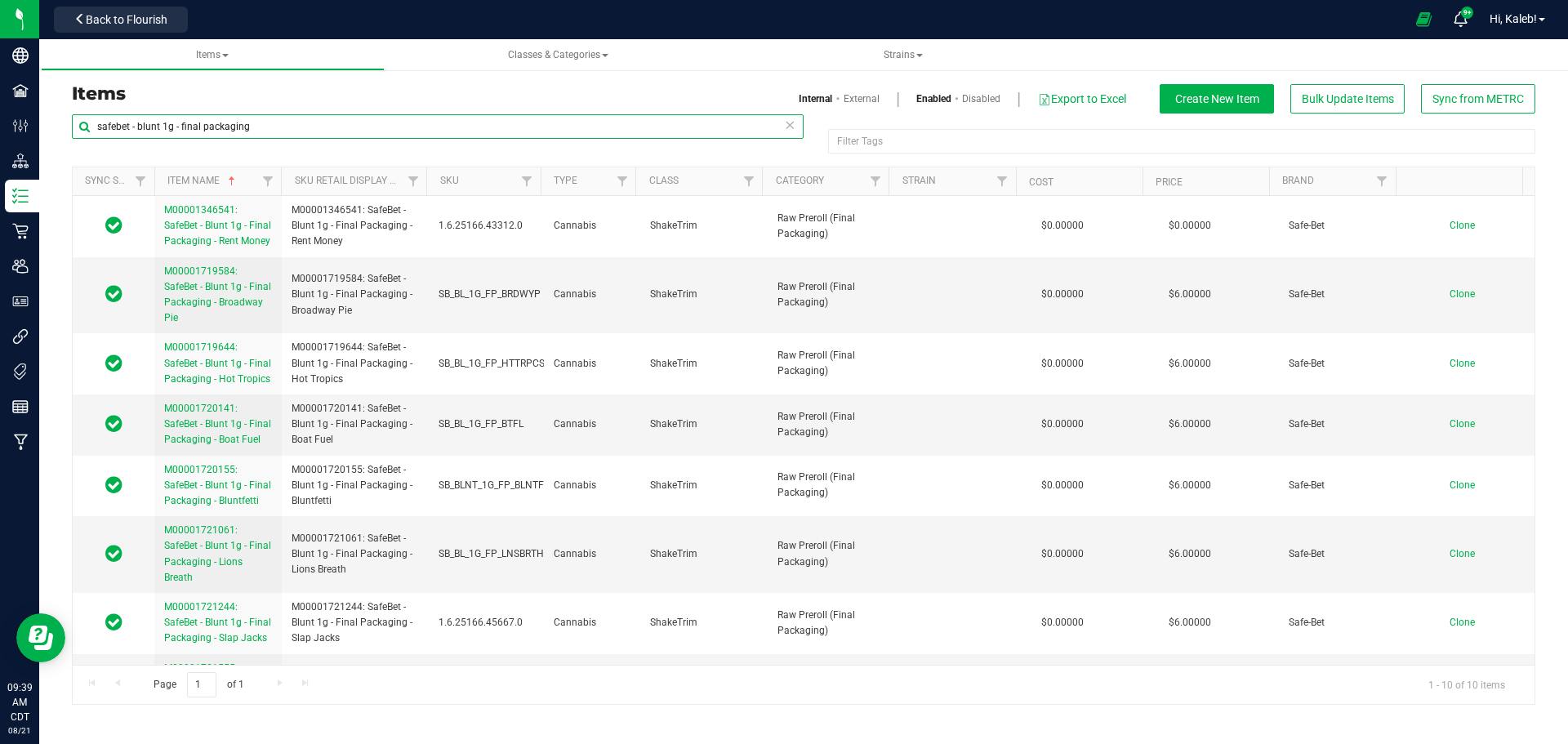
drag, startPoint x: 175, startPoint y: 127, endPoint x: 600, endPoint y: 117, distance: 425.1
click at [600, 117] on input "safebet - blunt 1g - final packaging" at bounding box center [437, 127] width 731 height 25
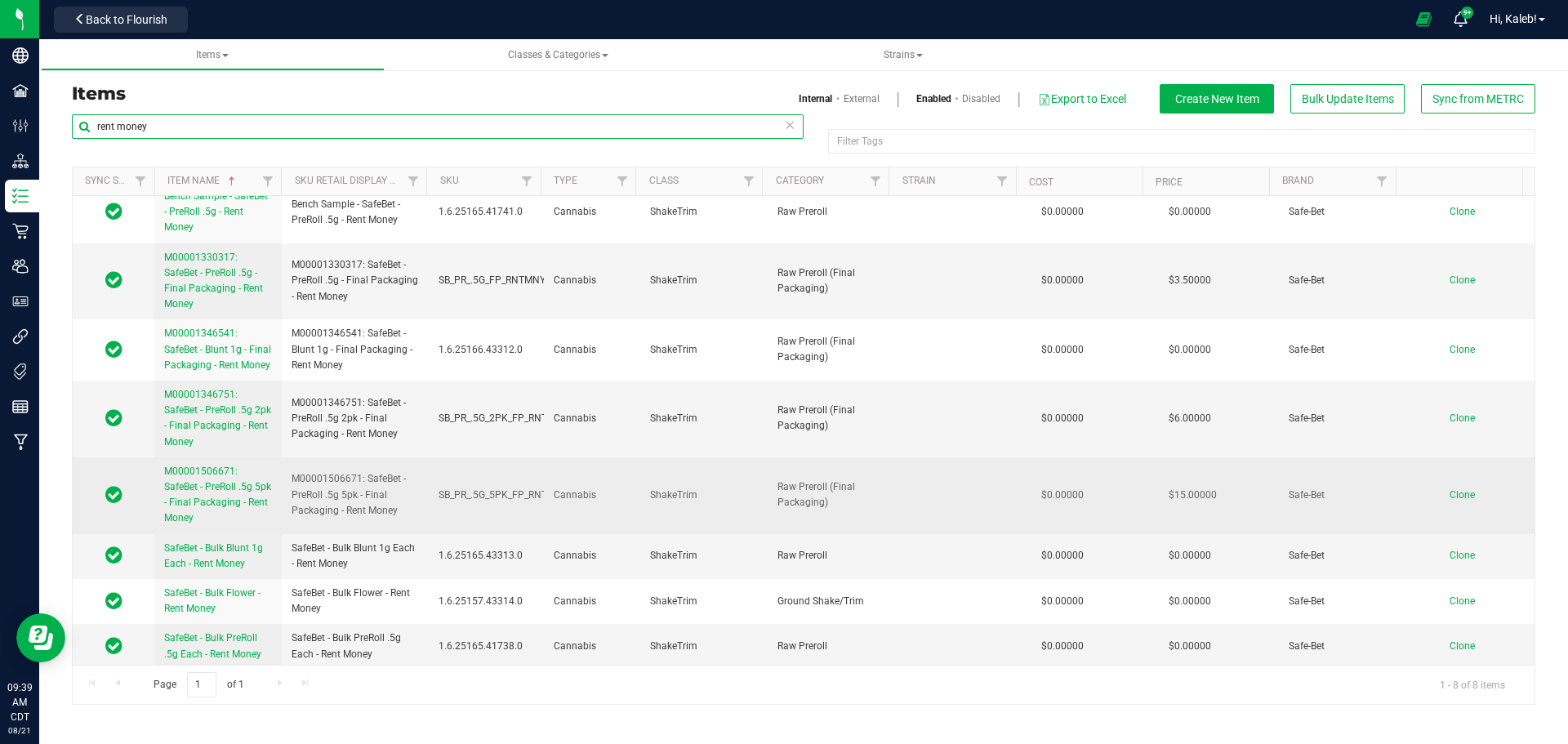
scroll to position [18, 0]
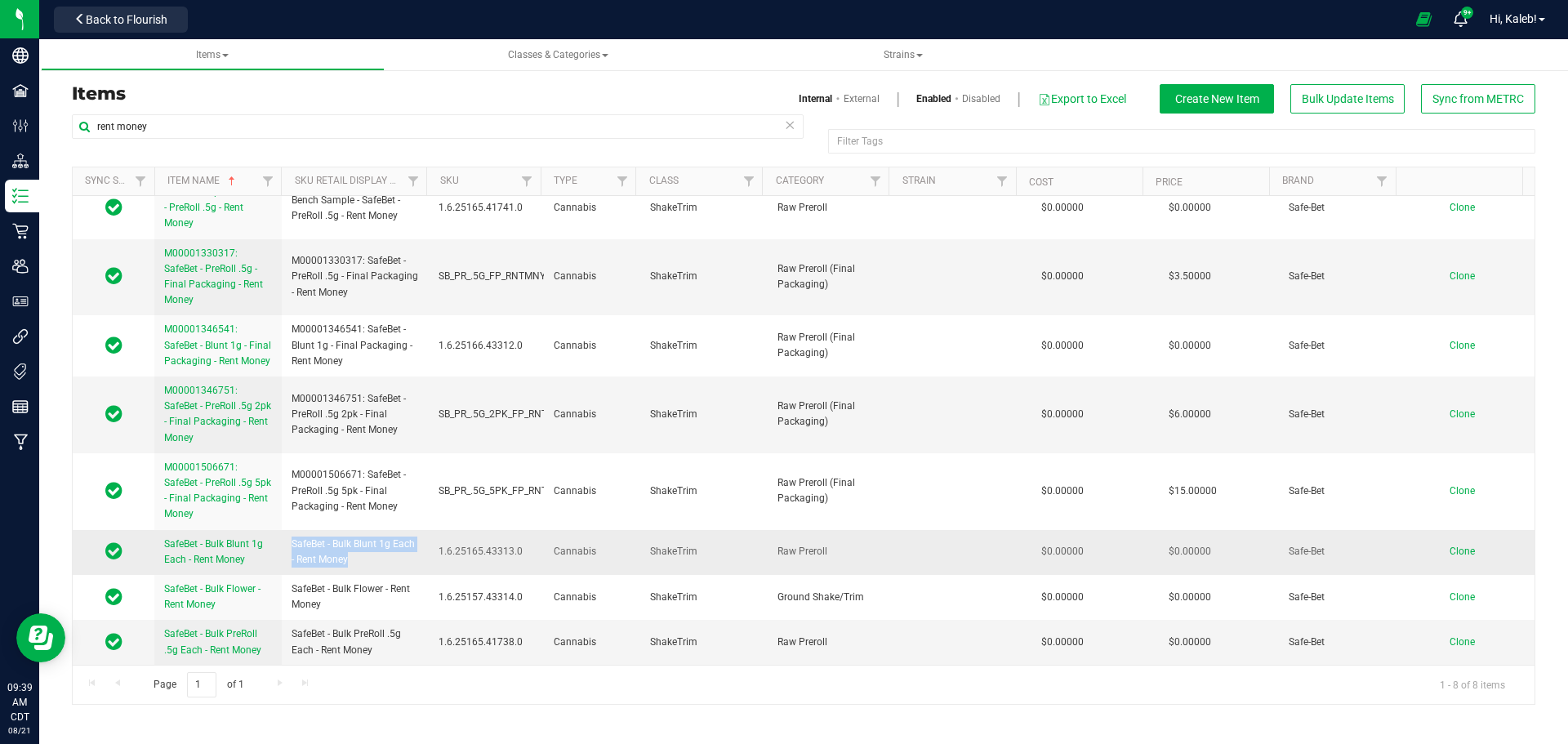
drag, startPoint x: 293, startPoint y: 544, endPoint x: 367, endPoint y: 561, distance: 75.9
click at [367, 561] on span "SafeBet - Bulk Blunt 1g Each - Rent Money" at bounding box center [355, 552] width 127 height 31
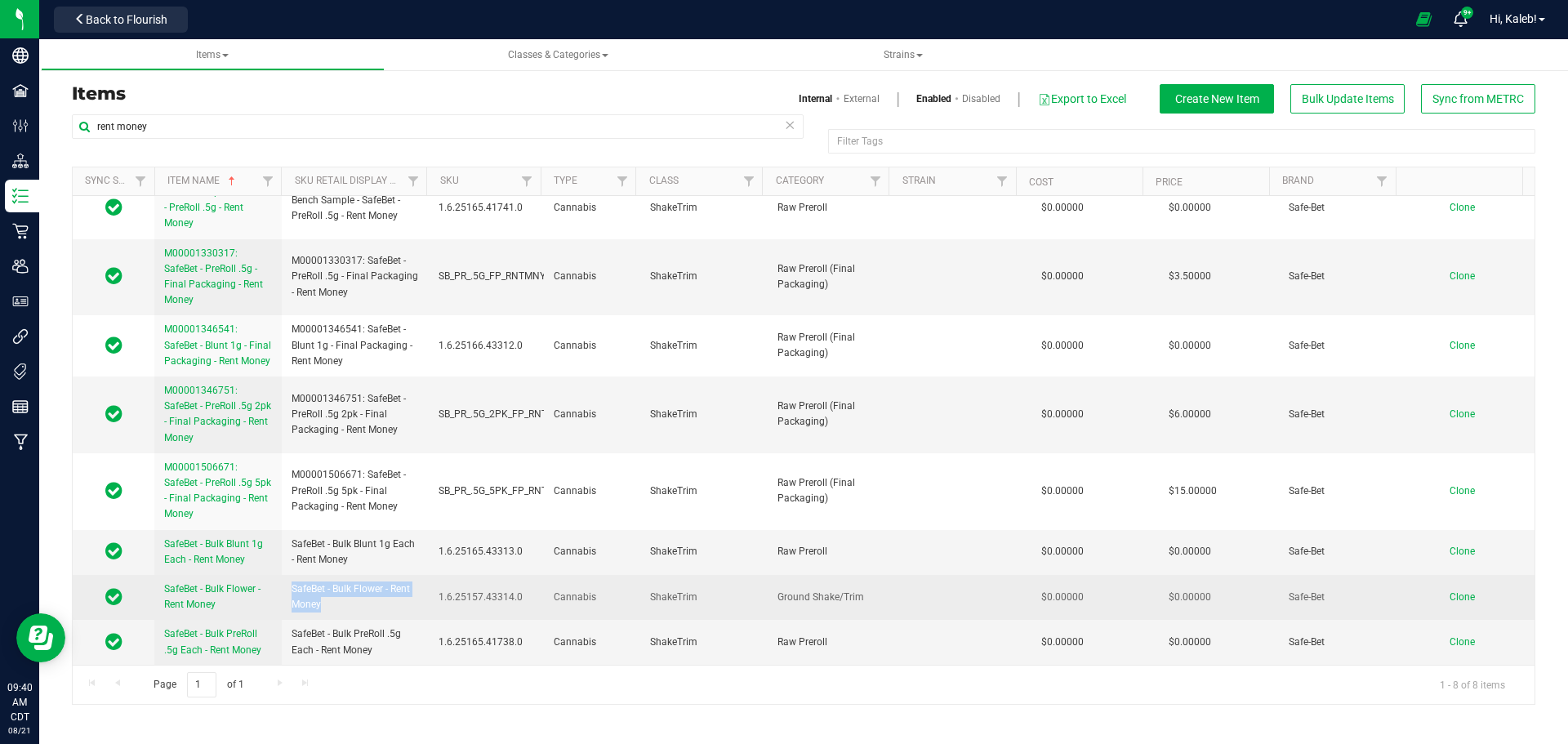
drag, startPoint x: 289, startPoint y: 587, endPoint x: 333, endPoint y: 601, distance: 46.2
click at [333, 601] on td "SafeBet - Bulk Flower - Rent Money" at bounding box center [355, 597] width 147 height 45
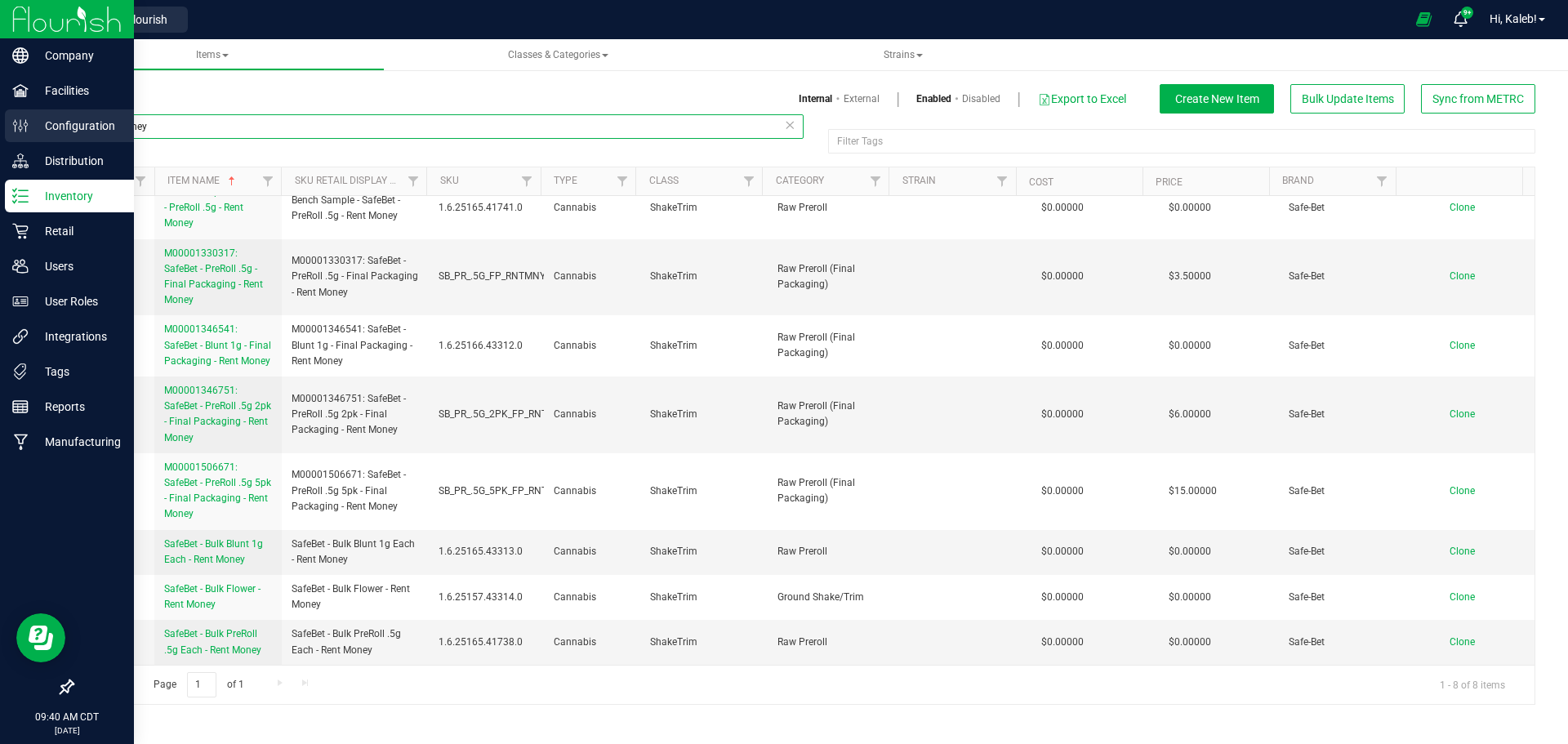
drag, startPoint x: 191, startPoint y: 123, endPoint x: 27, endPoint y: 123, distance: 164.0
click at [33, 123] on div "Company Facilities Configuration Distribution Inventory Retail Users User Roles…" at bounding box center [784, 372] width 1568 height 744
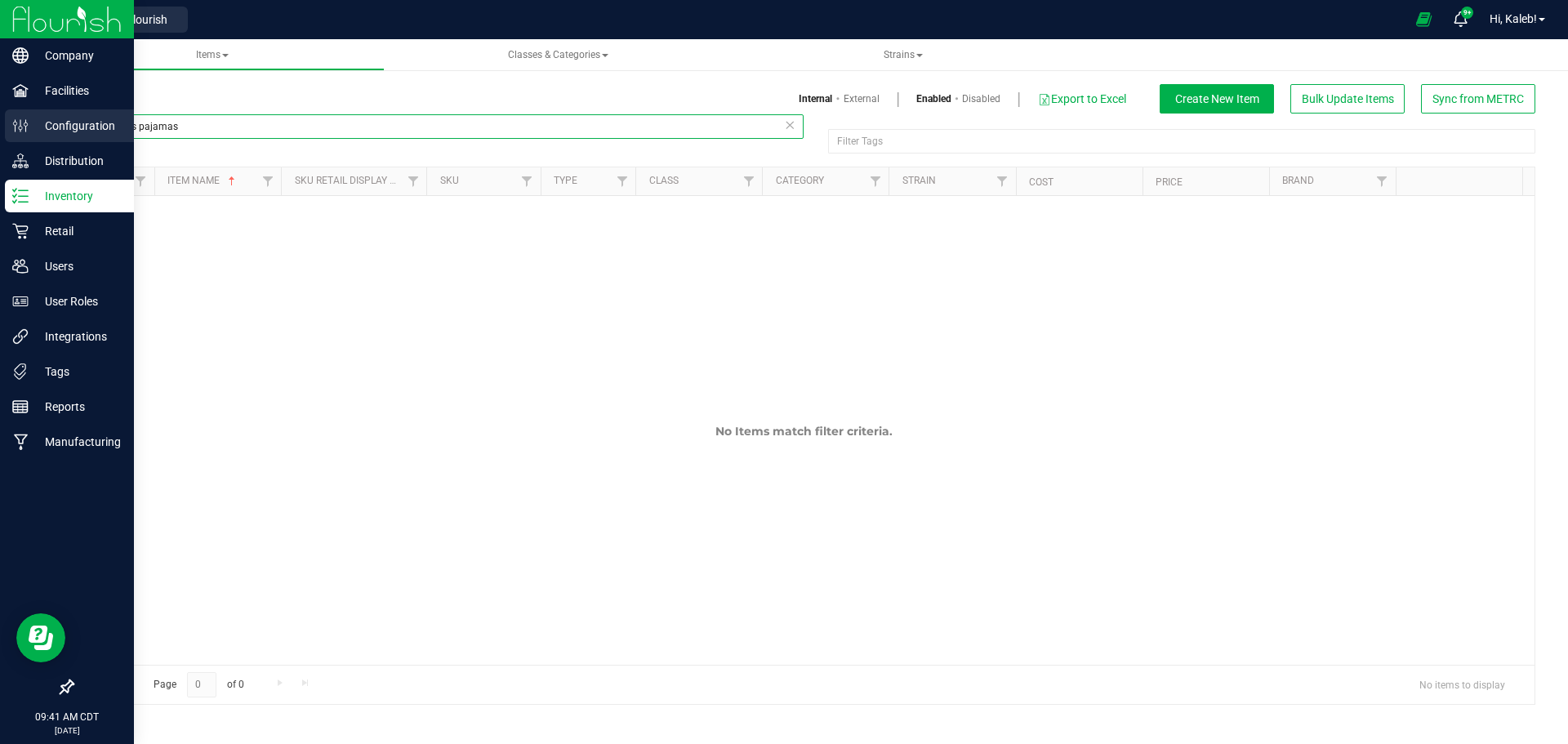
drag, startPoint x: 201, startPoint y: 125, endPoint x: 0, endPoint y: 133, distance: 201.2
click at [0, 133] on div "Company Facilities Configuration Distribution Inventory Retail Users User Roles…" at bounding box center [784, 372] width 1568 height 744
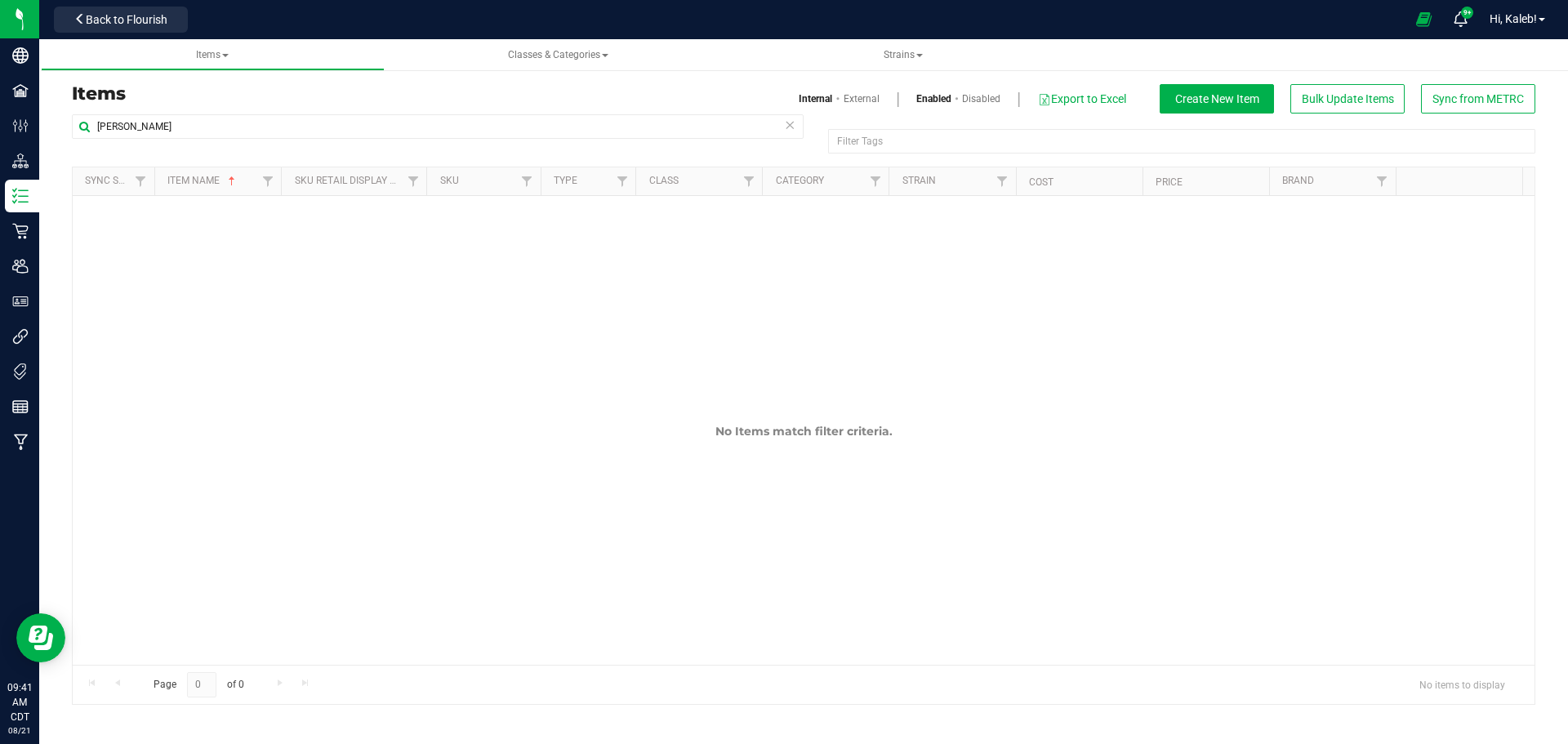
click at [988, 103] on link "Disabled" at bounding box center [980, 98] width 38 height 15
click at [917, 95] on link "Enabled" at bounding box center [934, 98] width 36 height 15
click at [158, 134] on input "lamonte" at bounding box center [437, 127] width 731 height 25
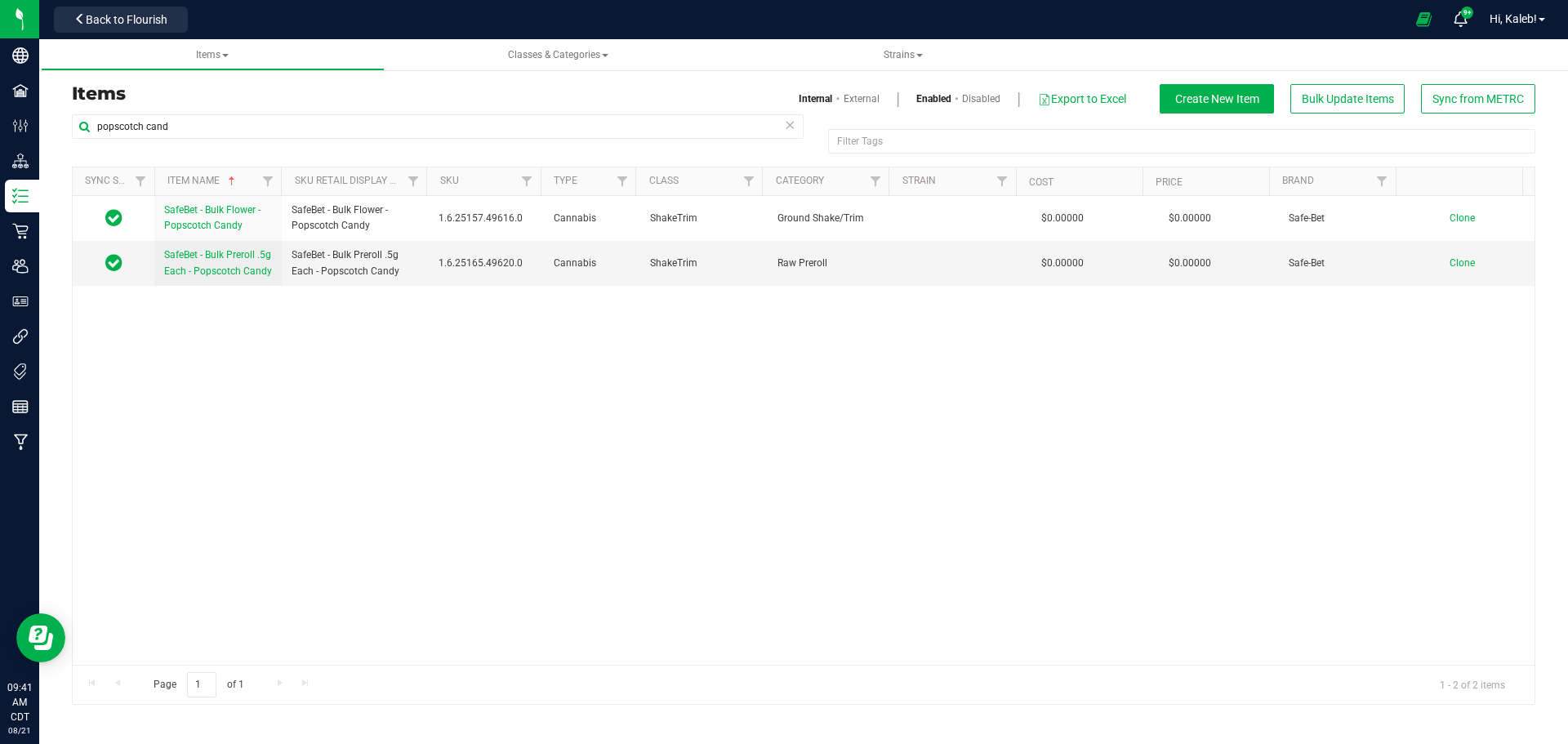
click at [977, 102] on link "Disabled" at bounding box center [980, 98] width 38 height 15
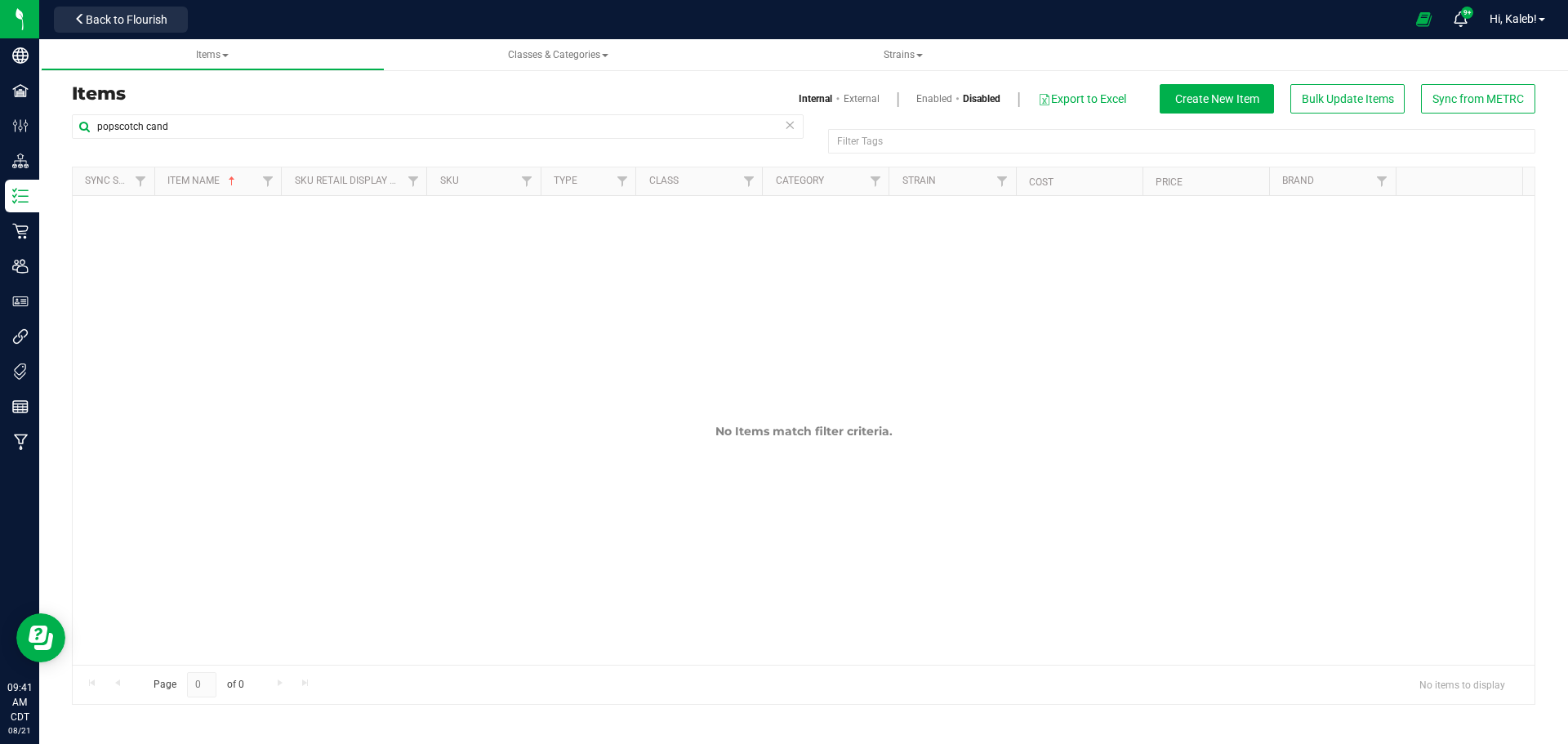
click at [936, 102] on link "Enabled" at bounding box center [934, 98] width 36 height 15
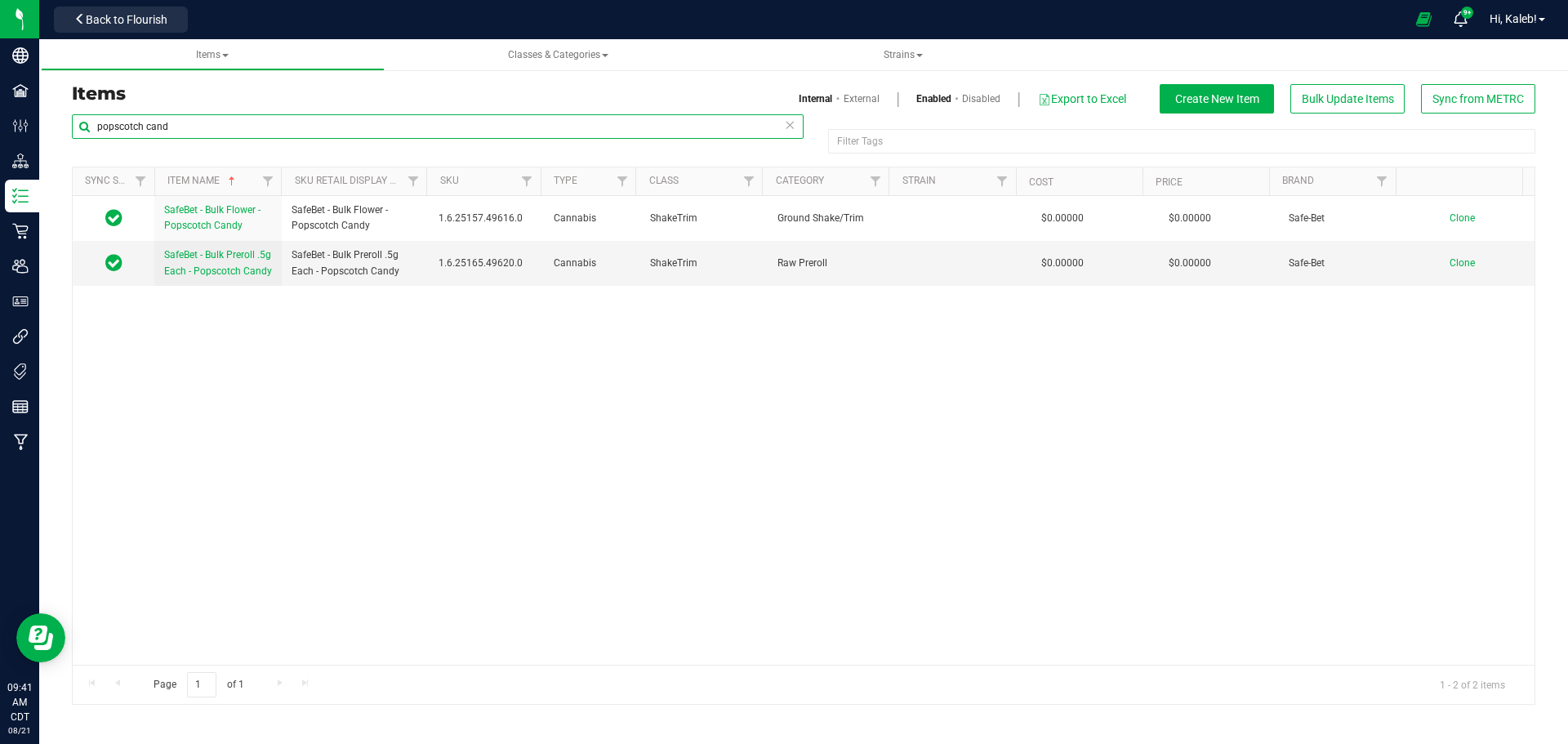
click at [98, 121] on input "popscotch cand" at bounding box center [437, 127] width 731 height 25
click at [98, 123] on input "11 pointer" at bounding box center [437, 127] width 731 height 25
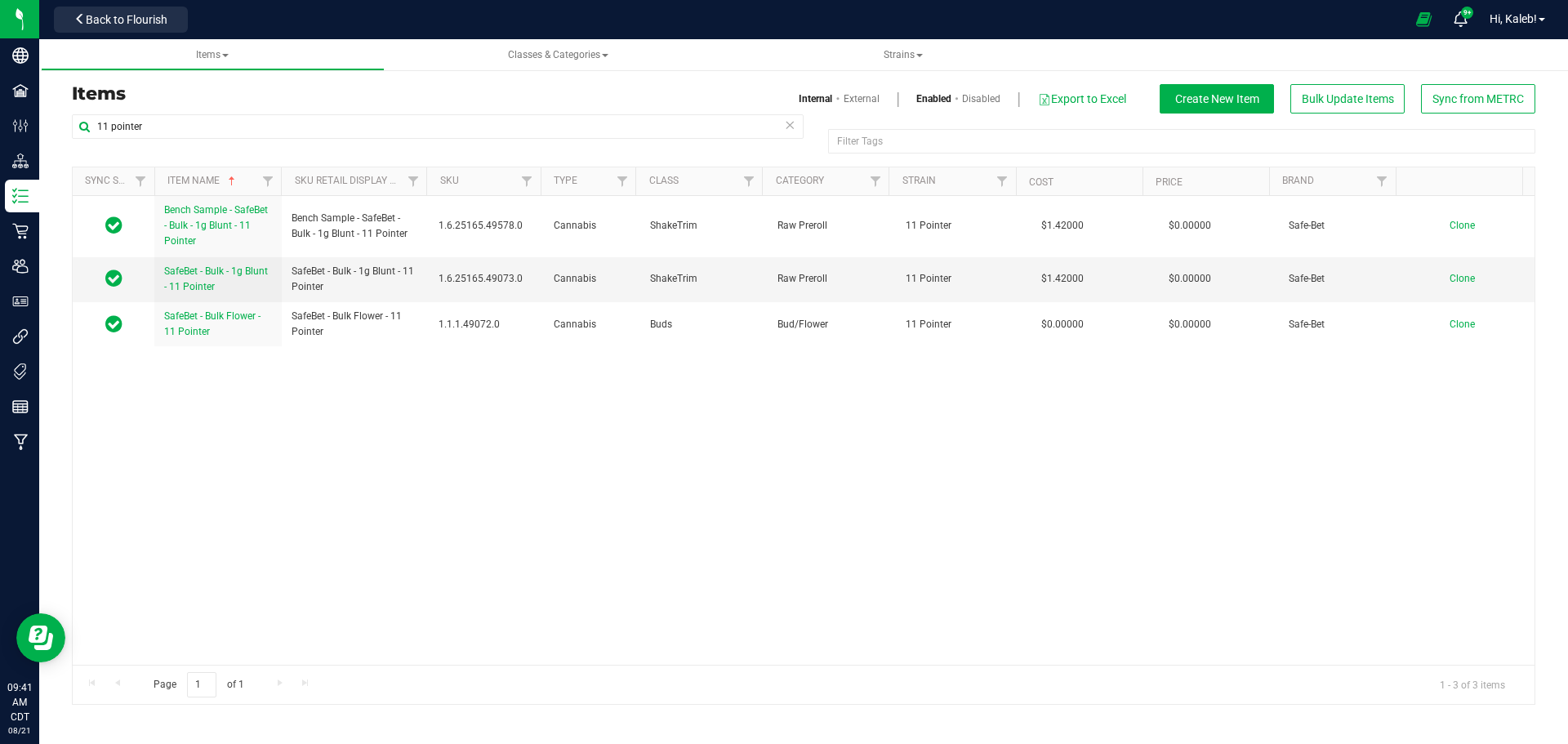
click at [969, 92] on link "Disabled" at bounding box center [980, 98] width 38 height 15
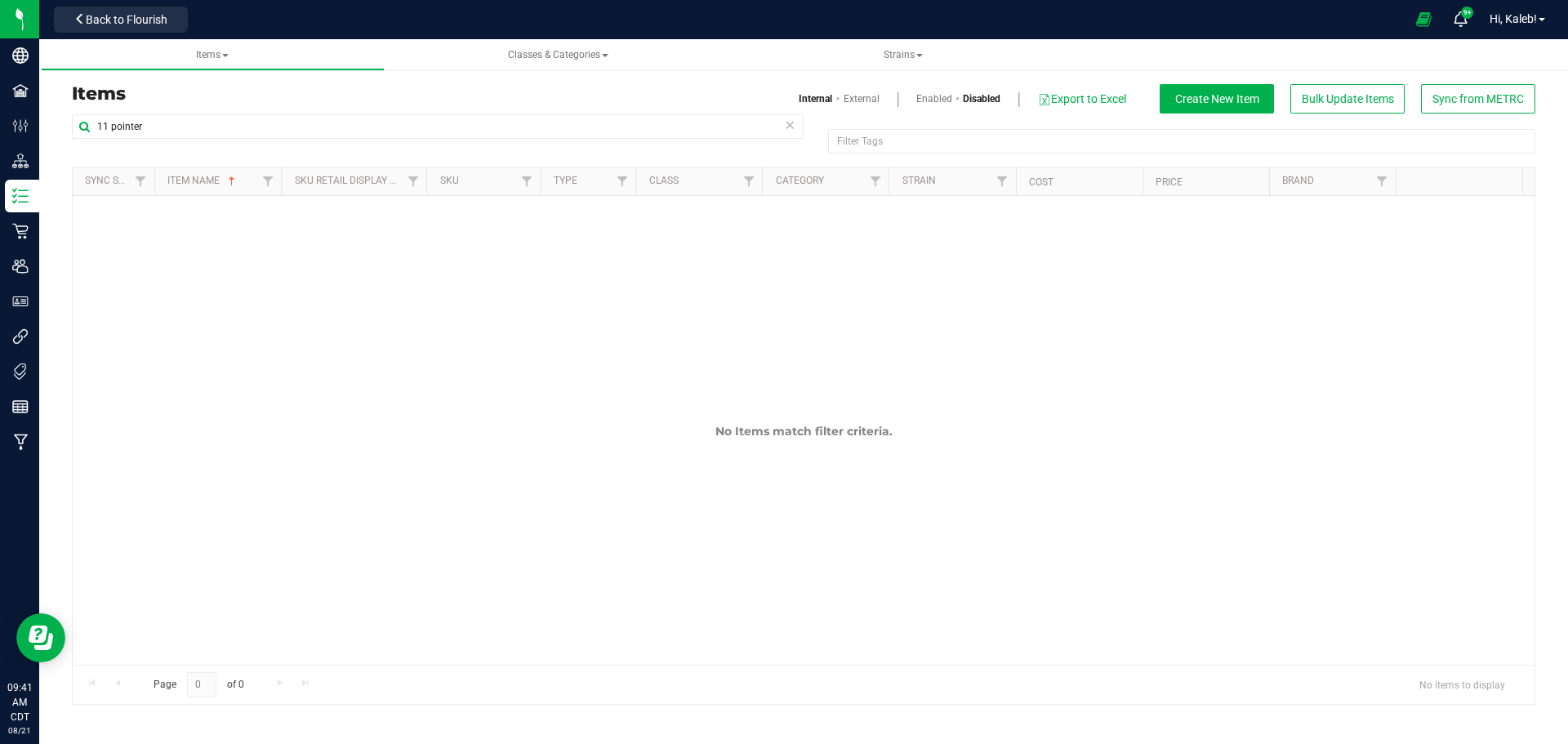
click at [936, 102] on link "Enabled" at bounding box center [934, 98] width 36 height 15
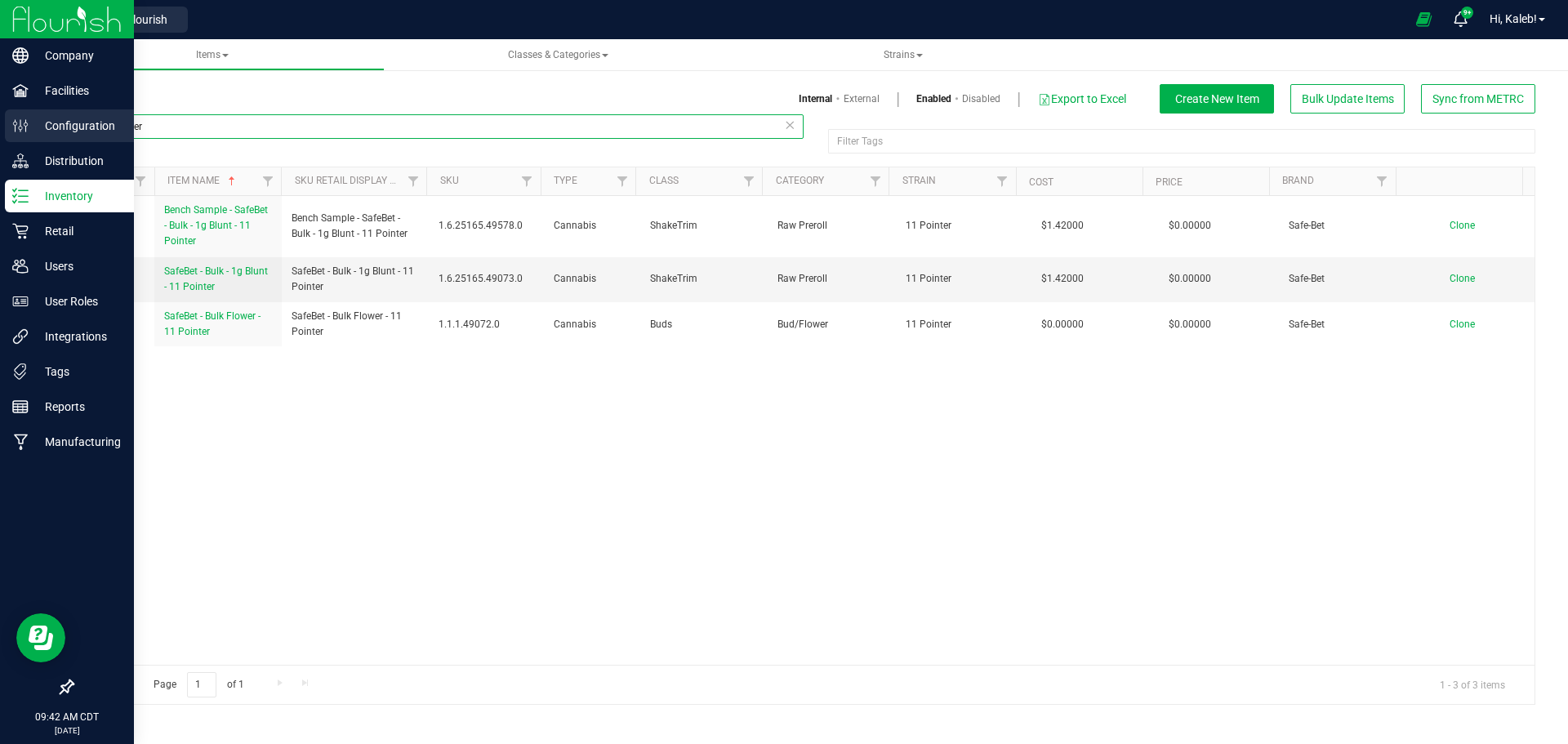
drag, startPoint x: 148, startPoint y: 126, endPoint x: 14, endPoint y: 135, distance: 134.3
click at [14, 135] on div "Company Facilities Configuration Distribution Inventory Retail Users User Roles…" at bounding box center [784, 372] width 1568 height 744
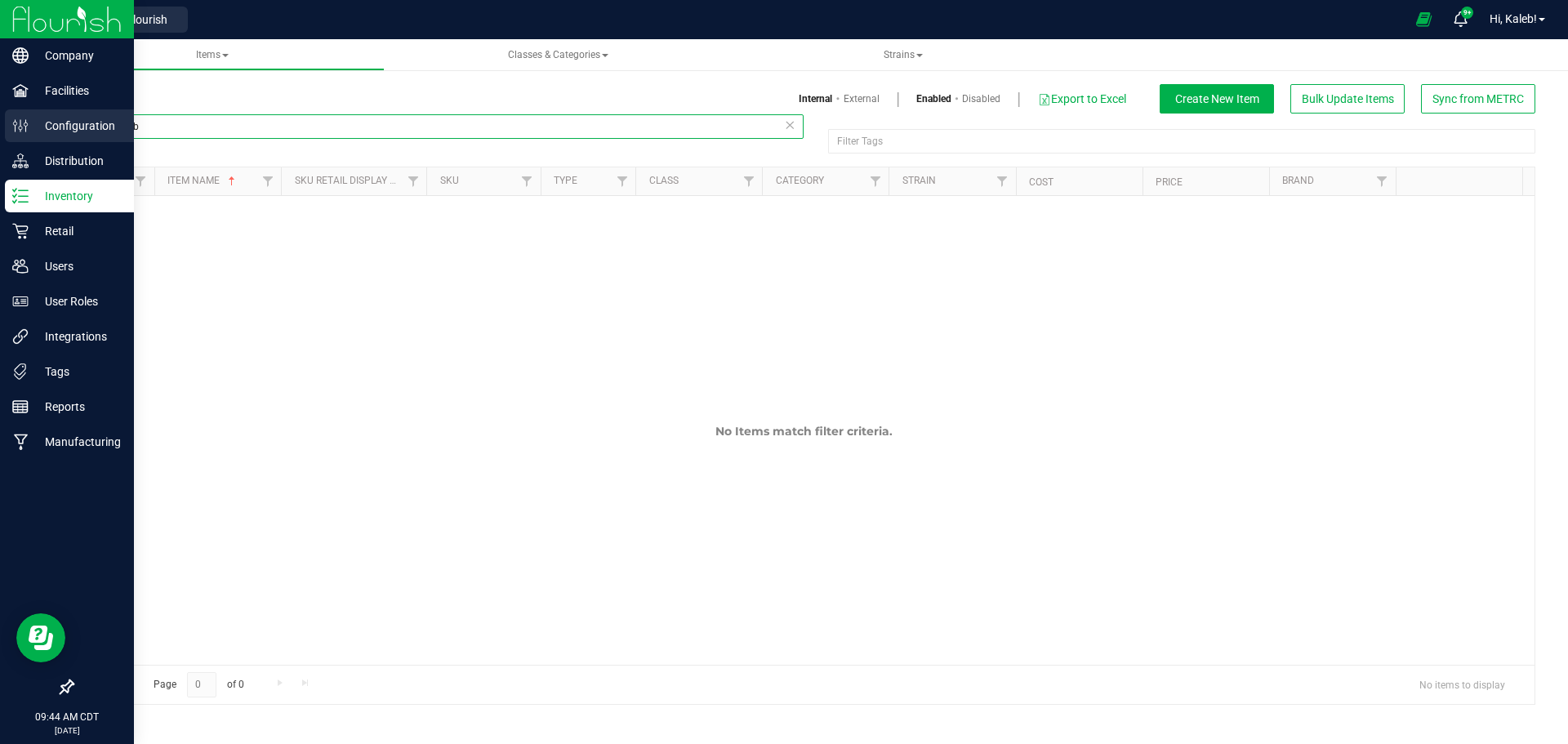
drag, startPoint x: 141, startPoint y: 124, endPoint x: 85, endPoint y: 137, distance: 57.5
click at [33, 127] on div "Company Facilities Configuration Distribution Inventory Retail Users User Roles…" at bounding box center [784, 372] width 1568 height 744
paste input "Super Goof"
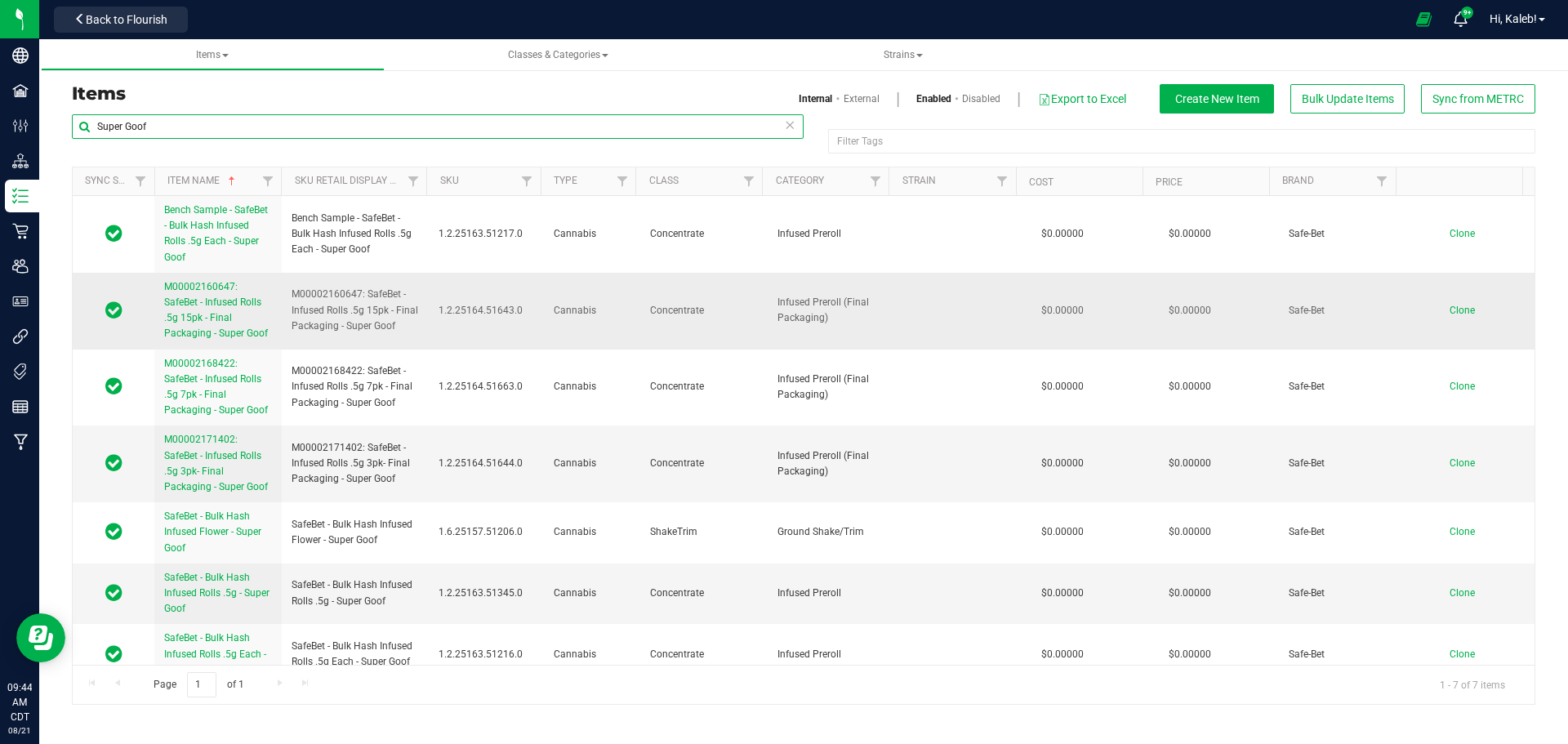
type input "Super Goof"
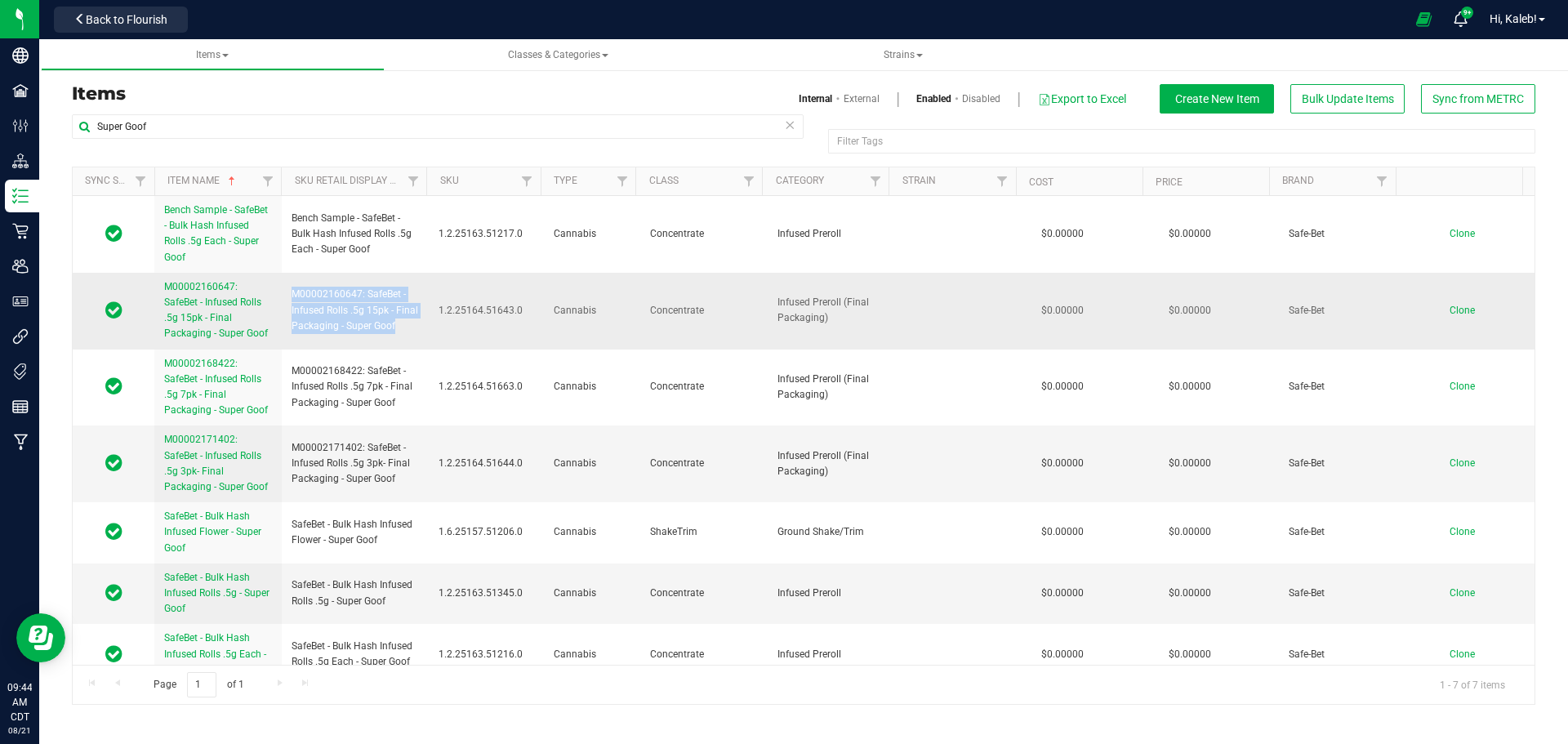
drag, startPoint x: 291, startPoint y: 291, endPoint x: 409, endPoint y: 323, distance: 122.3
click at [409, 323] on span "M00002160647: SafeBet - Infused Rolls .5g 15pk - Final Packaging - Super Goof" at bounding box center [355, 310] width 127 height 47
click at [348, 469] on span "M00002171402: SafeBet - Infused Rolls .5g 3pk- Final Packaging - Super Goof" at bounding box center [355, 464] width 127 height 47
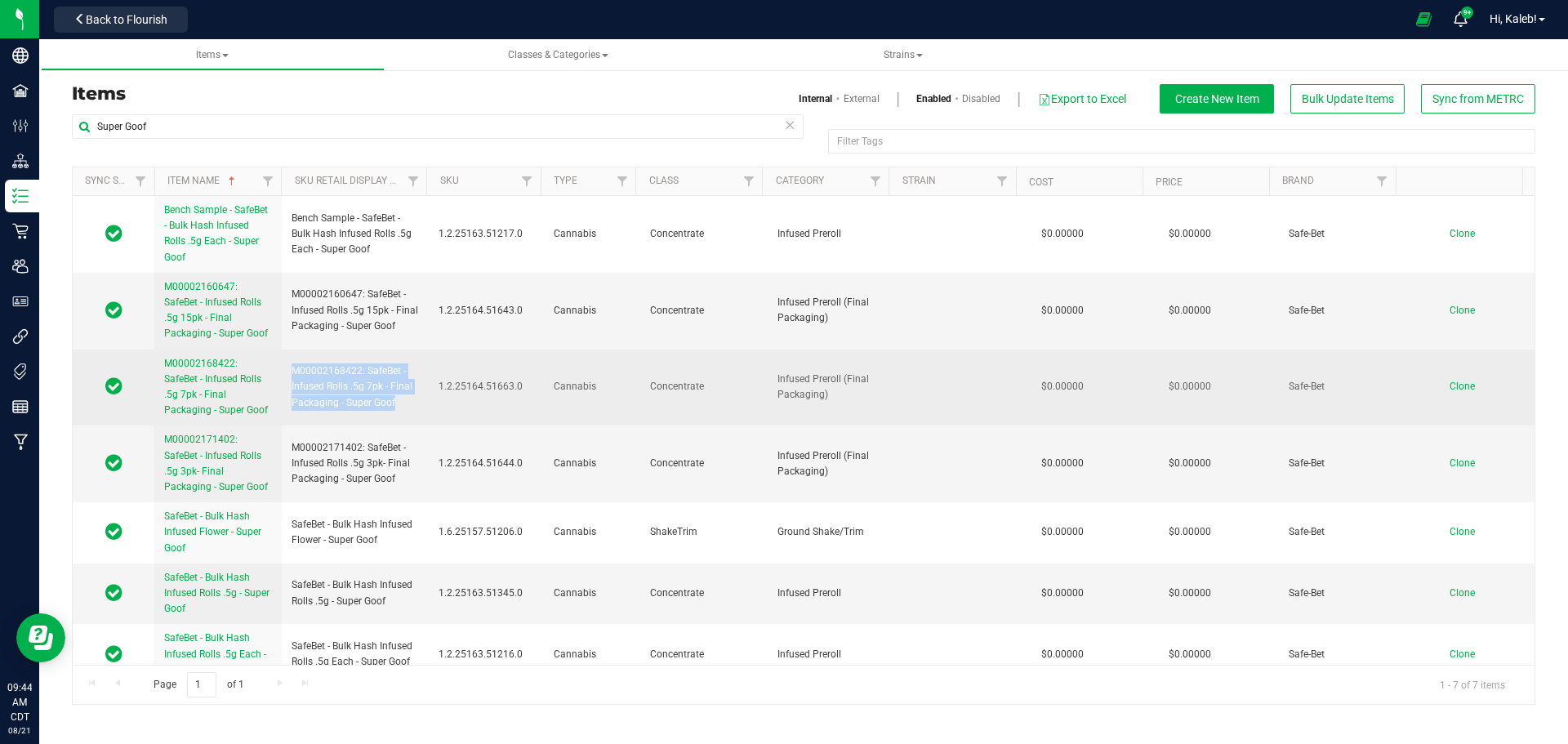
drag, startPoint x: 290, startPoint y: 368, endPoint x: 405, endPoint y: 399, distance: 119.1
click at [405, 399] on td "M00002168422: SafeBet - Infused Rolls .5g 7pk - Final Packaging - Super Goof" at bounding box center [355, 388] width 147 height 77
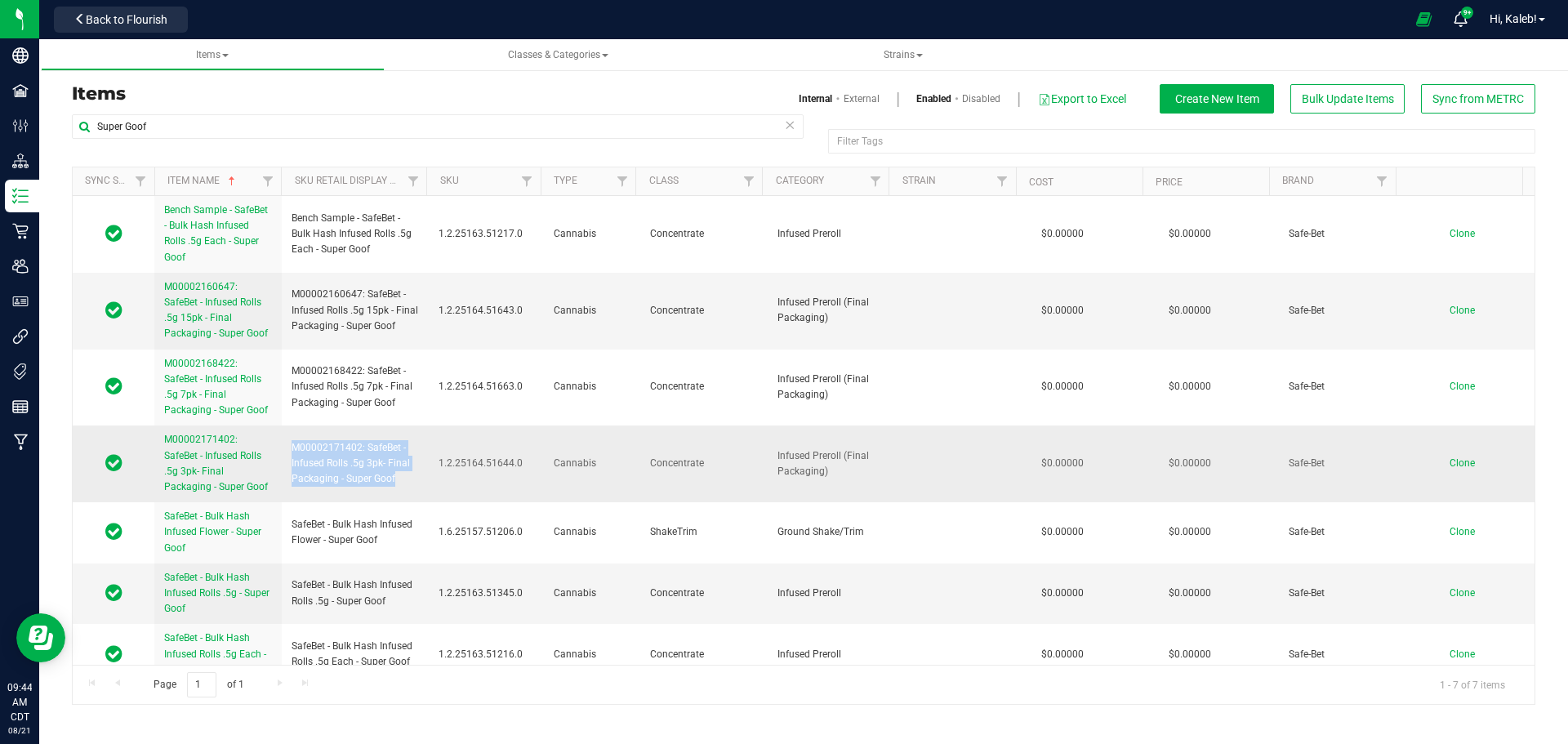
drag, startPoint x: 293, startPoint y: 446, endPoint x: 411, endPoint y: 475, distance: 121.5
click at [411, 475] on span "M00002171402: SafeBet - Infused Rolls .5g 3pk- Final Packaging - Super Goof" at bounding box center [355, 464] width 127 height 47
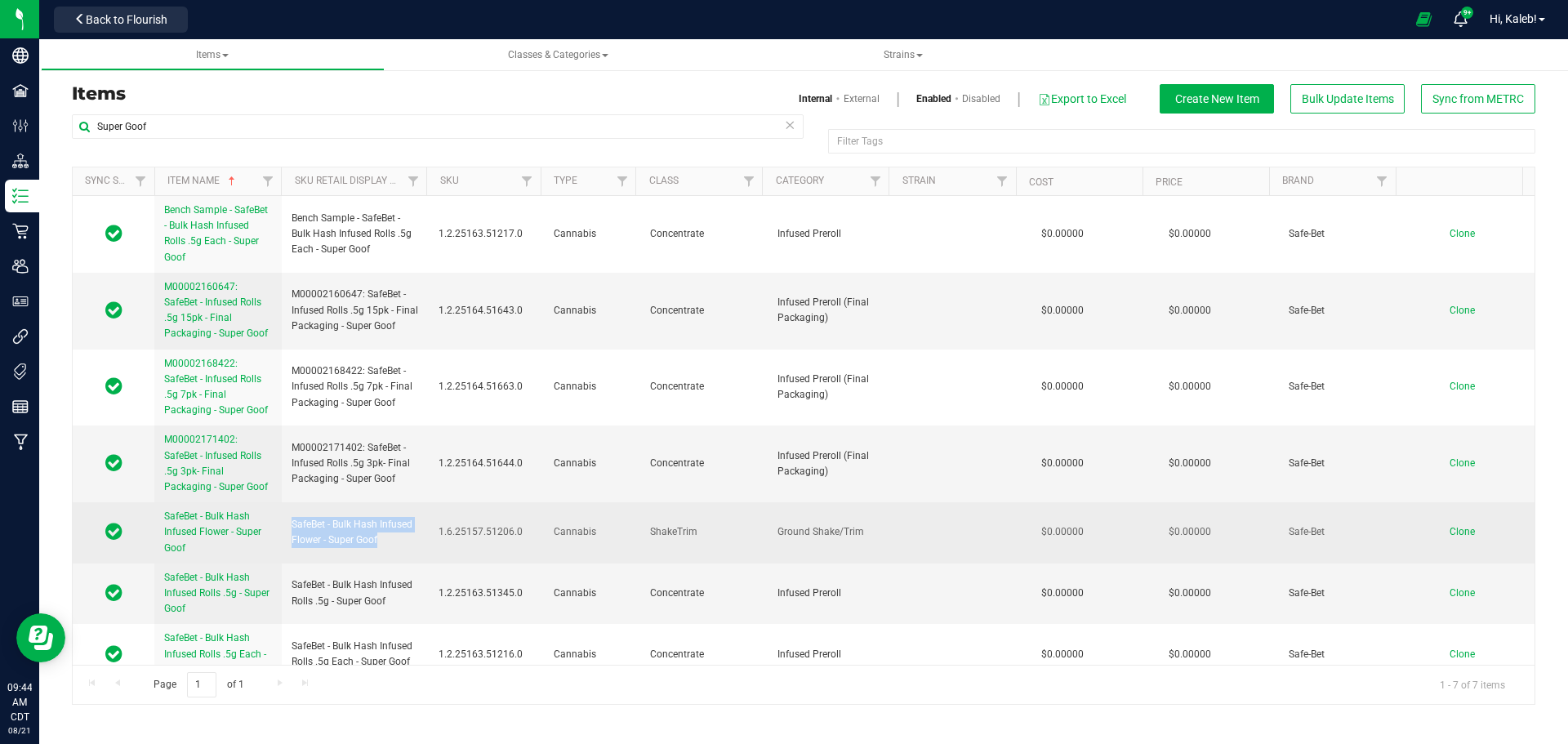
drag, startPoint x: 290, startPoint y: 522, endPoint x: 407, endPoint y: 537, distance: 118.0
click at [407, 537] on td "SafeBet - Bulk Hash Infused Flower - Super Goof" at bounding box center [355, 533] width 147 height 62
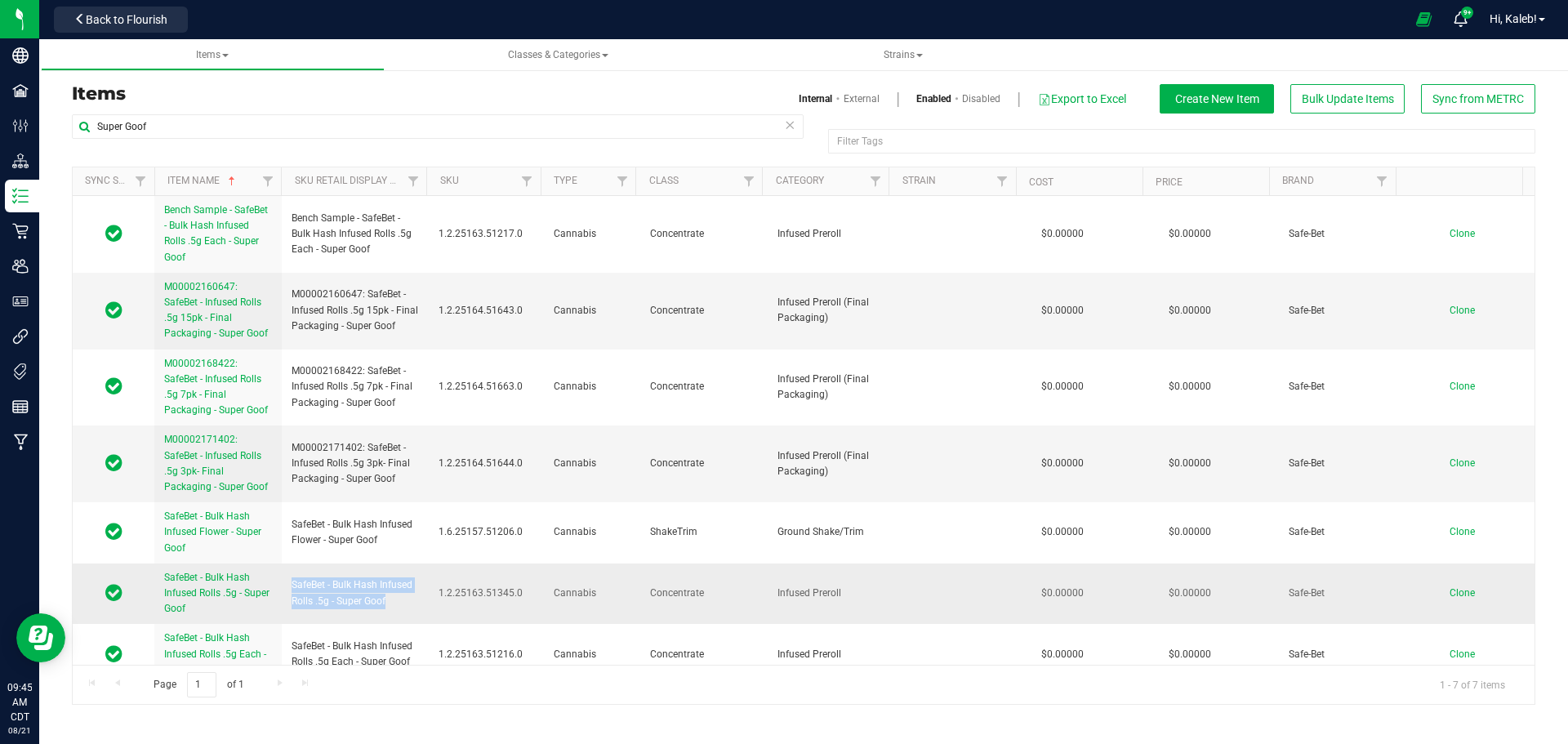
drag, startPoint x: 289, startPoint y: 585, endPoint x: 391, endPoint y: 600, distance: 103.1
click at [391, 600] on td "SafeBet - Bulk Hash Infused Rolls .5g - Super Goof" at bounding box center [355, 594] width 147 height 62
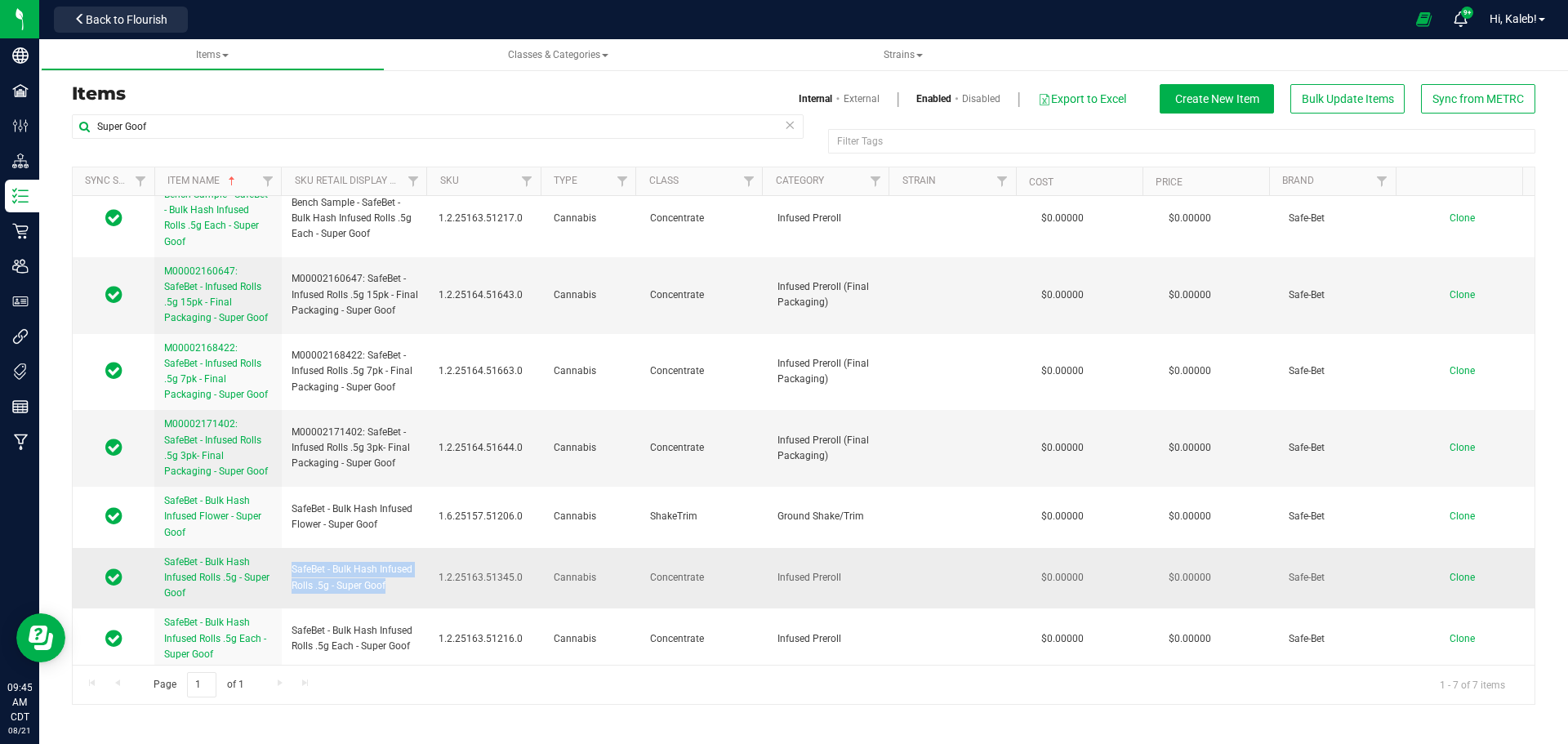
scroll to position [20, 0]
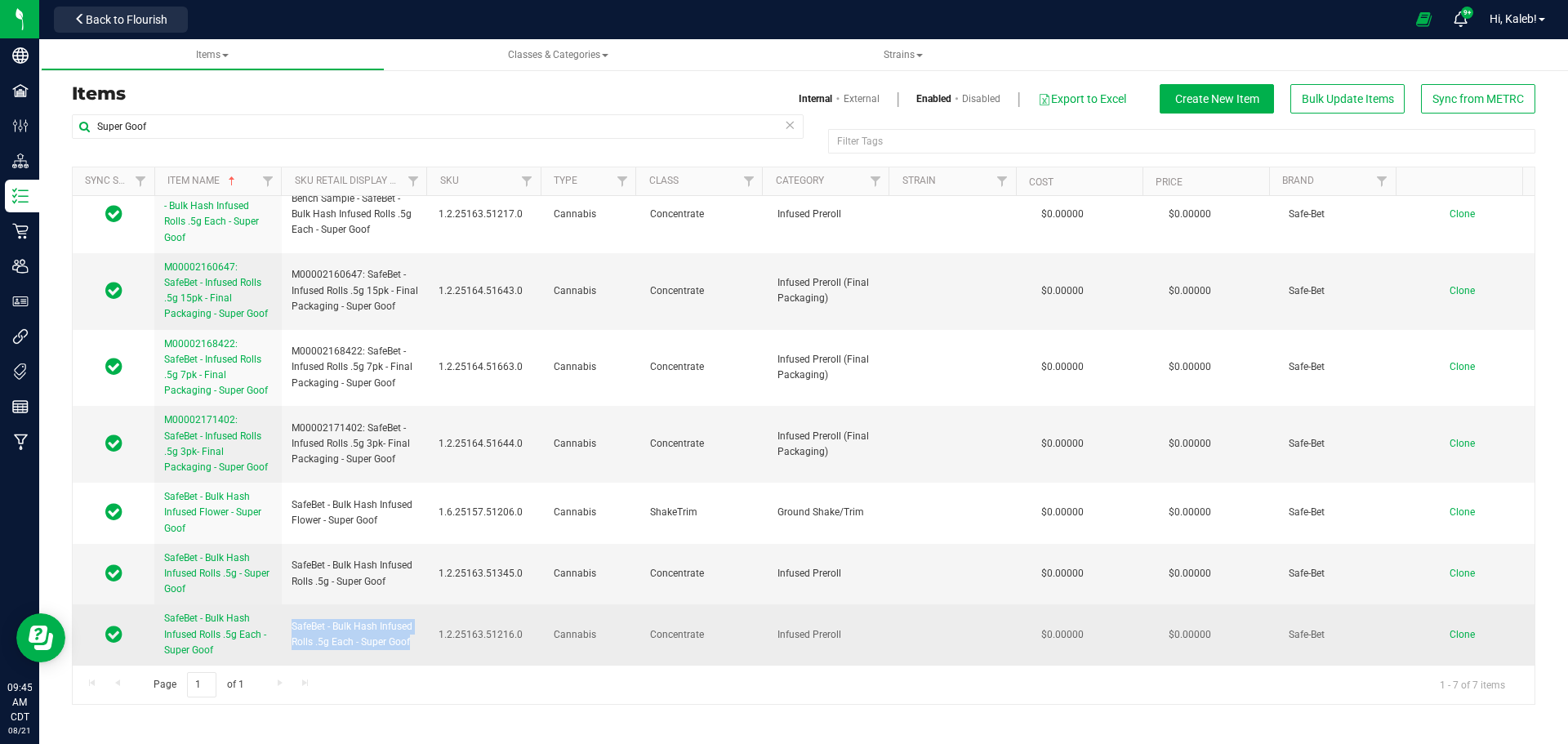
drag, startPoint x: 288, startPoint y: 625, endPoint x: 415, endPoint y: 644, distance: 128.4
click at [415, 644] on td "SafeBet - Bulk Hash Infused Rolls .5g Each - Super Goof" at bounding box center [355, 634] width 147 height 61
